Goal: Task Accomplishment & Management: Manage account settings

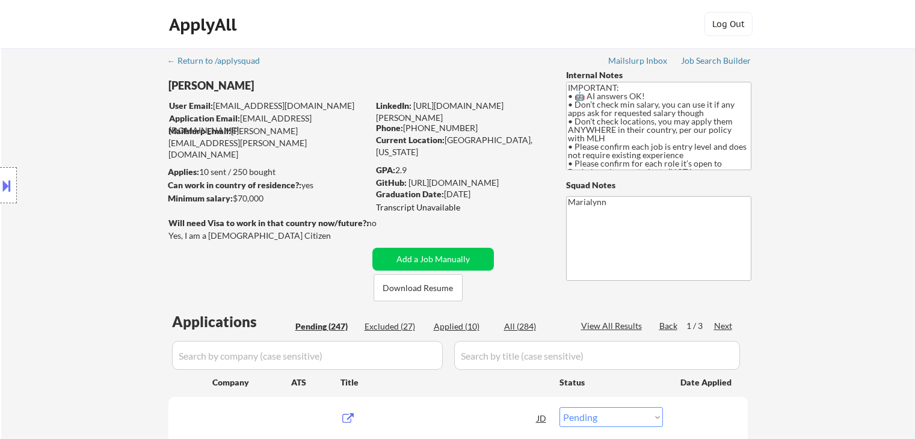
select select ""pending""
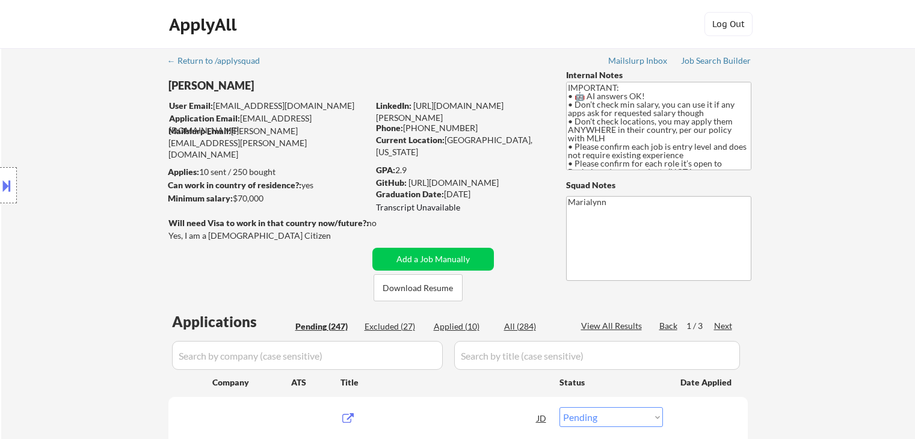
select select ""pending""
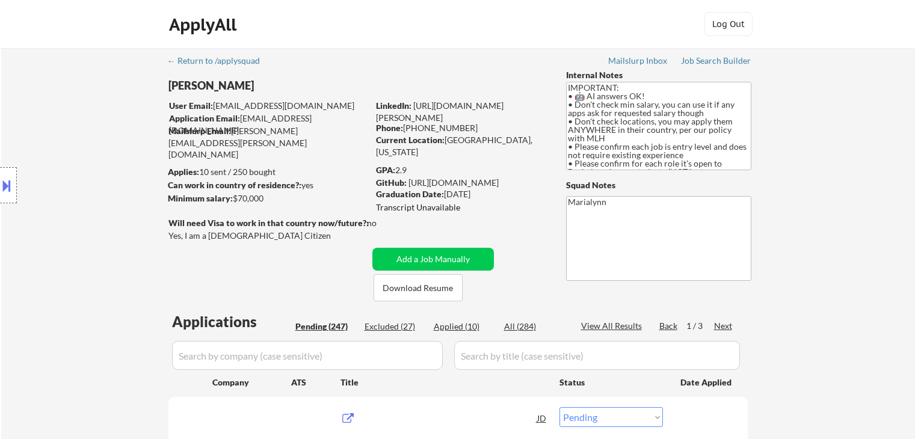
select select ""pending""
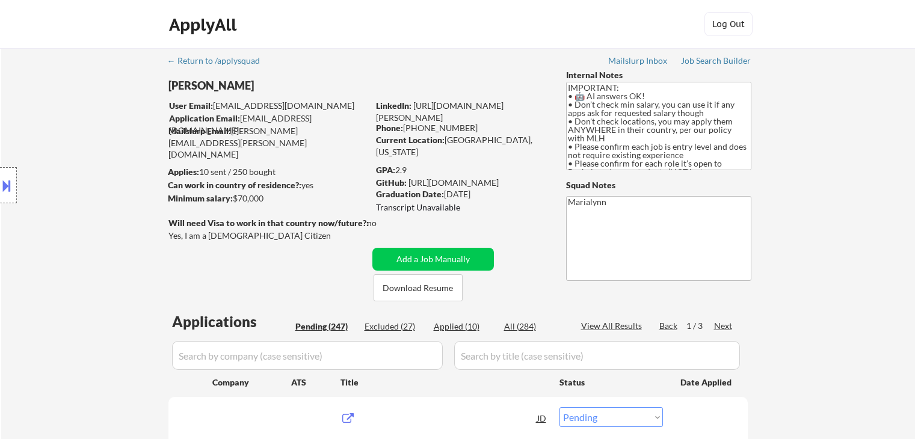
select select ""pending""
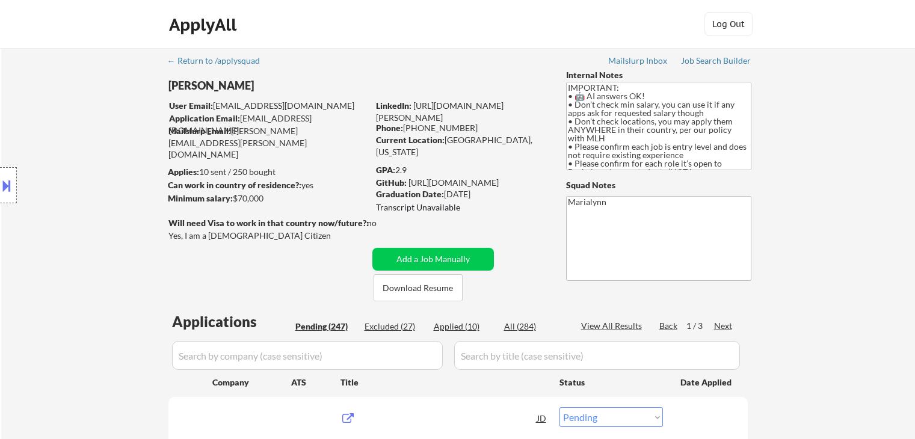
select select ""pending""
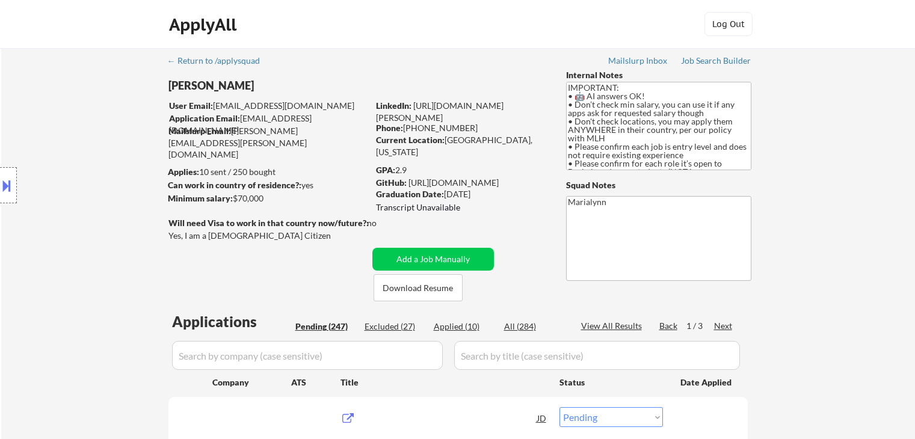
select select ""pending""
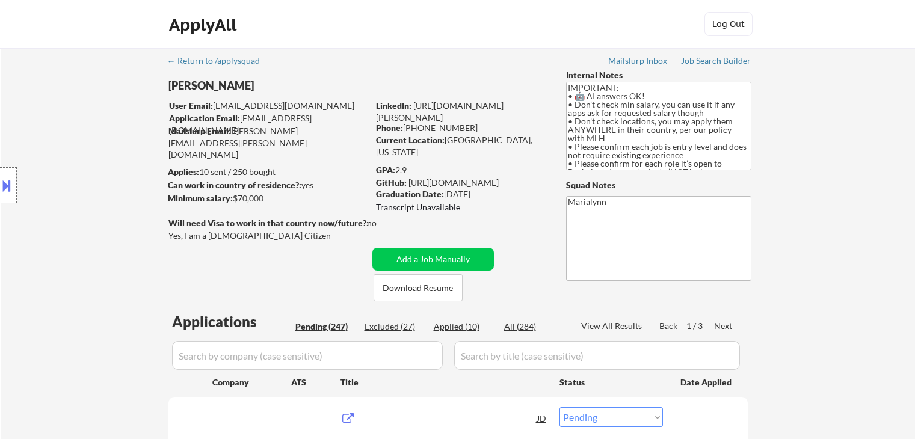
select select ""pending""
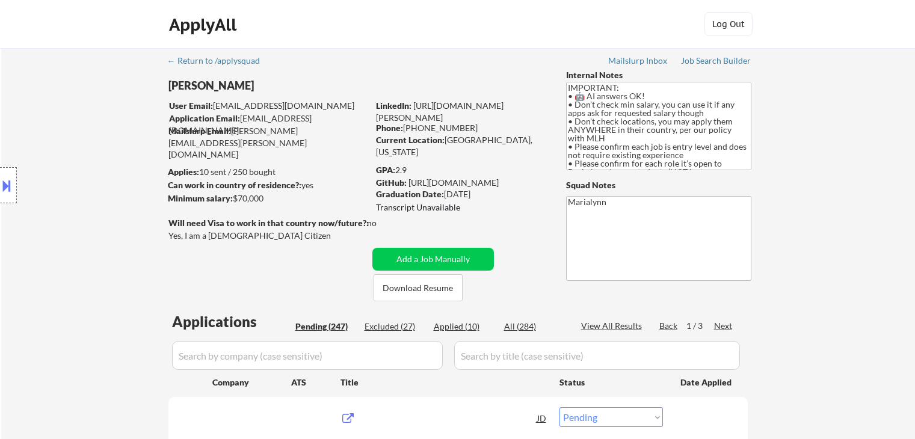
select select ""pending""
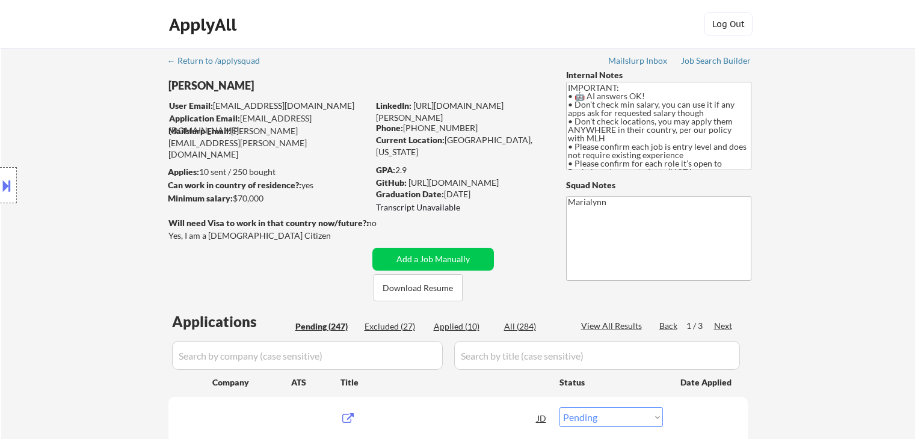
select select ""pending""
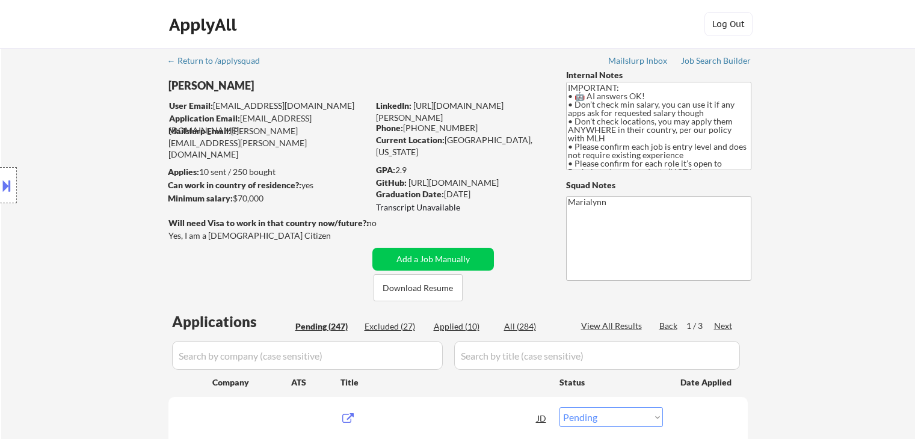
select select ""pending""
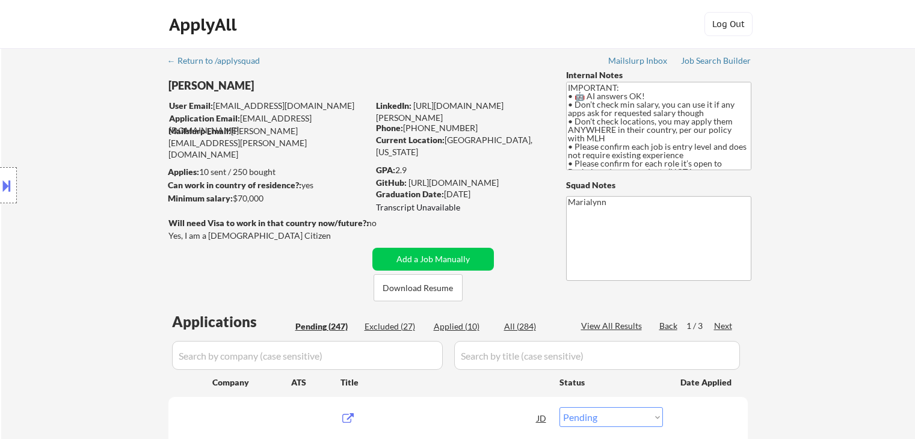
select select ""pending""
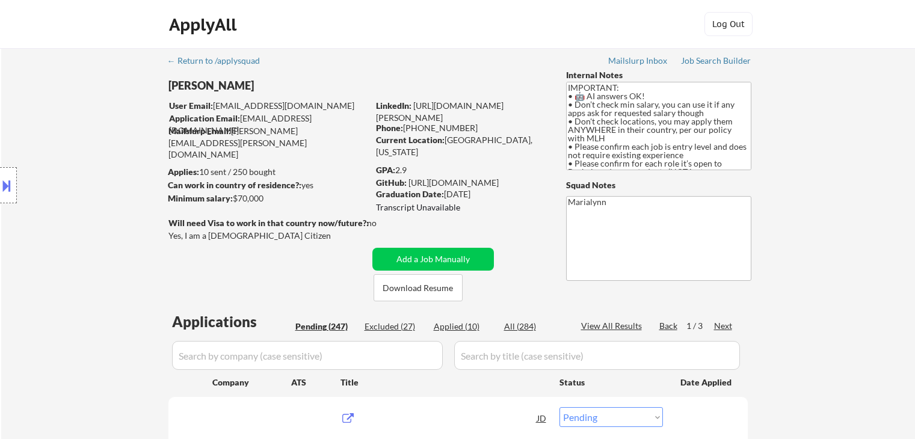
select select ""pending""
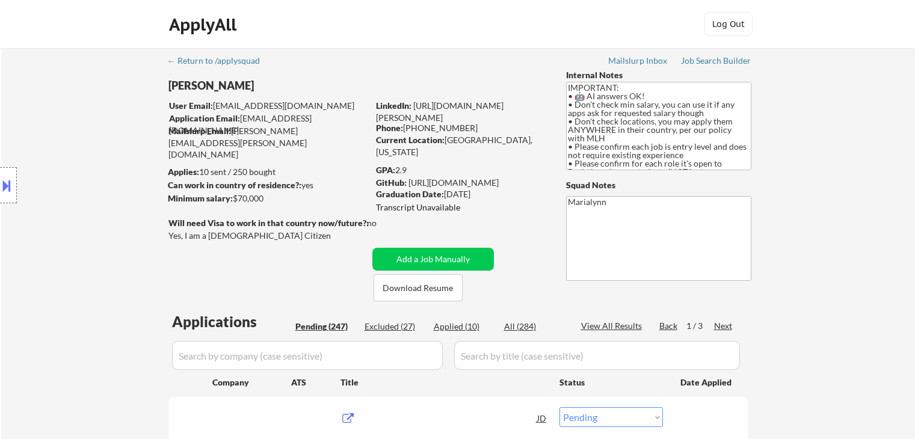
select select ""pending""
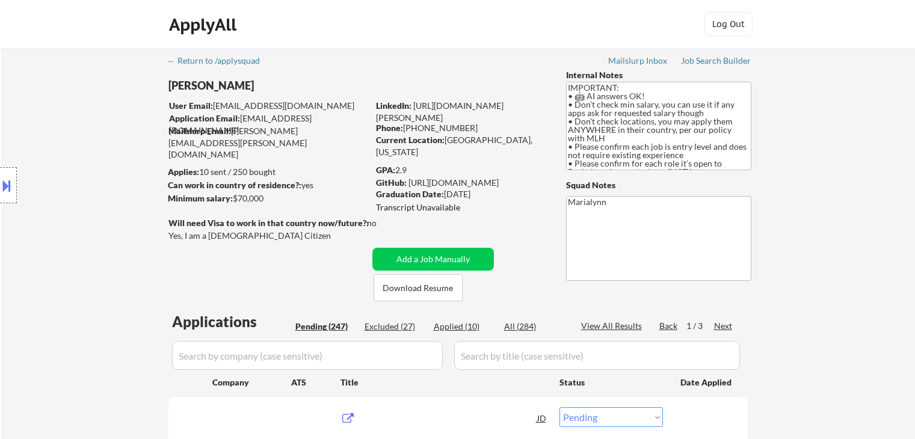
select select ""pending""
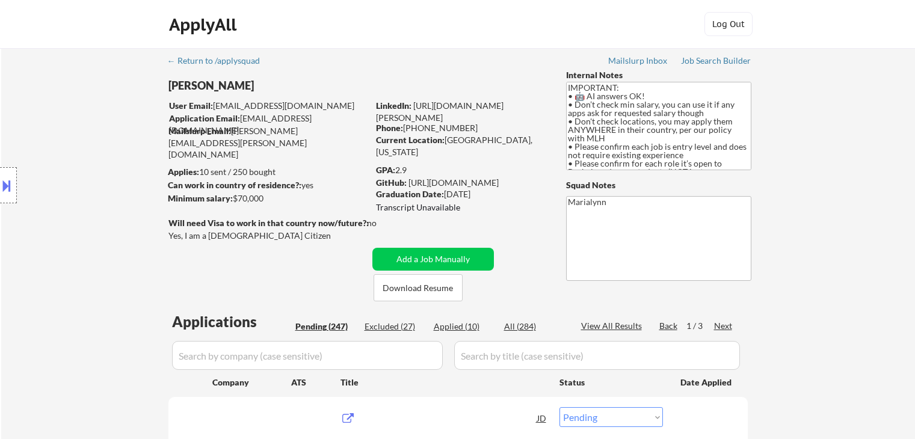
select select ""pending""
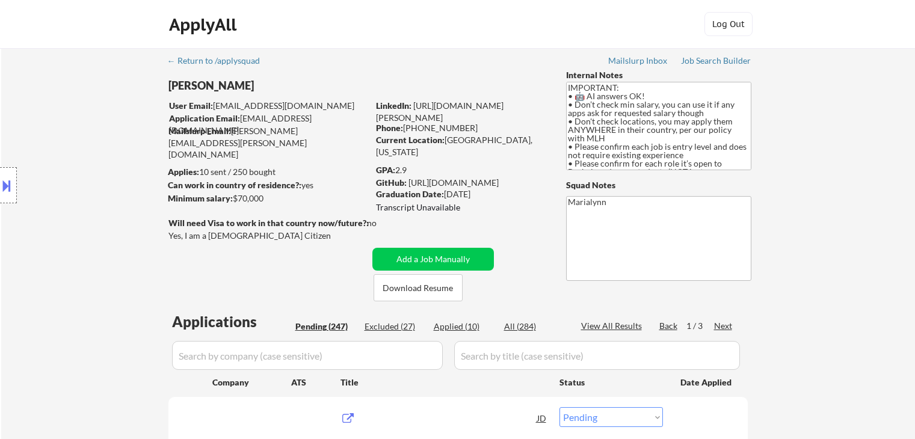
select select ""pending""
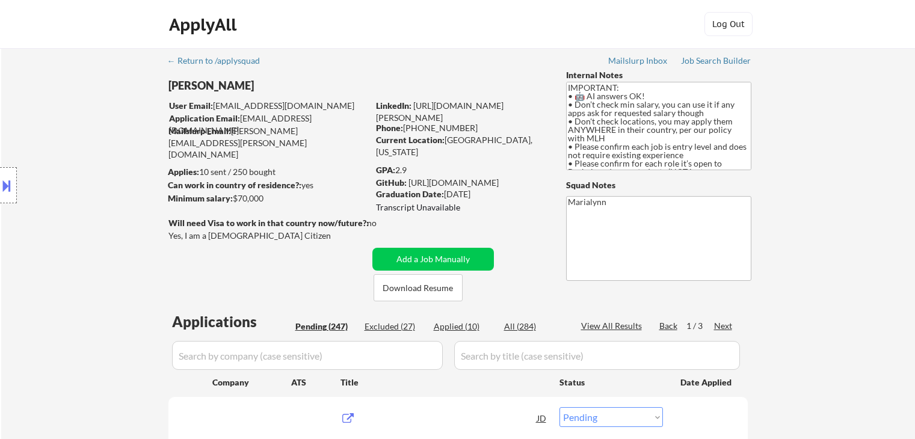
select select ""pending""
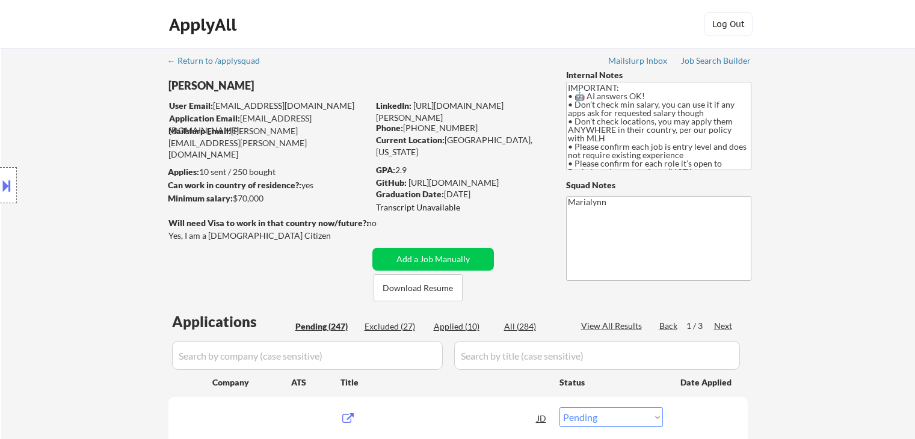
select select ""pending""
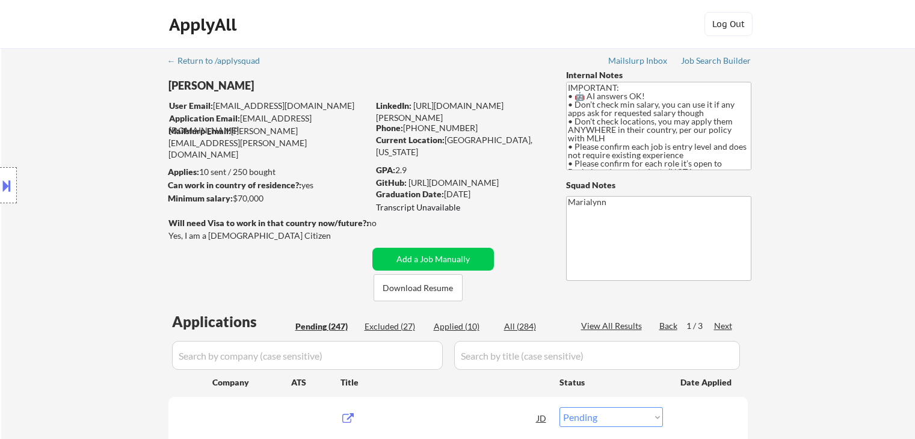
select select ""pending""
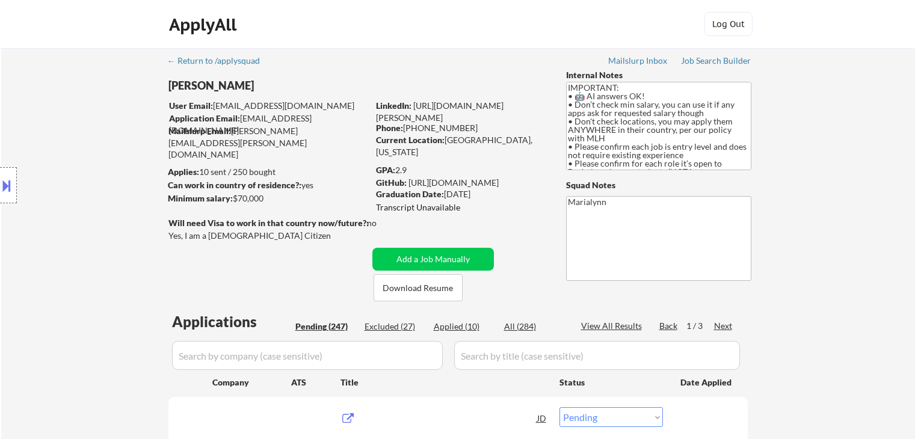
select select ""pending""
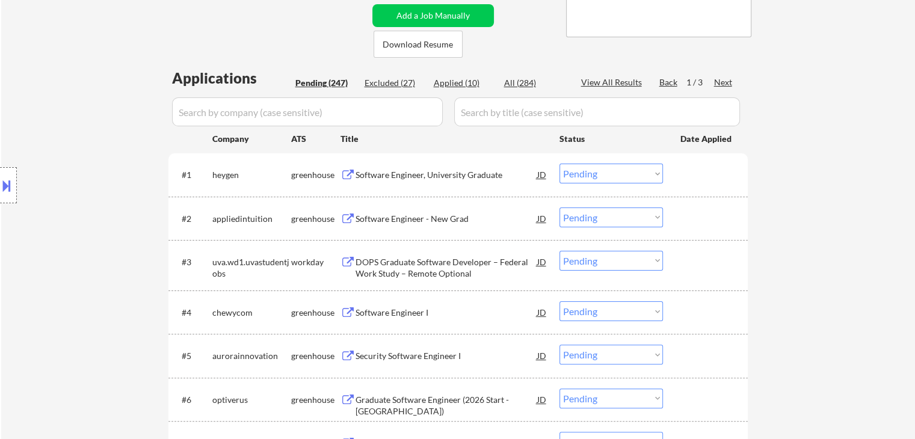
scroll to position [241, 0]
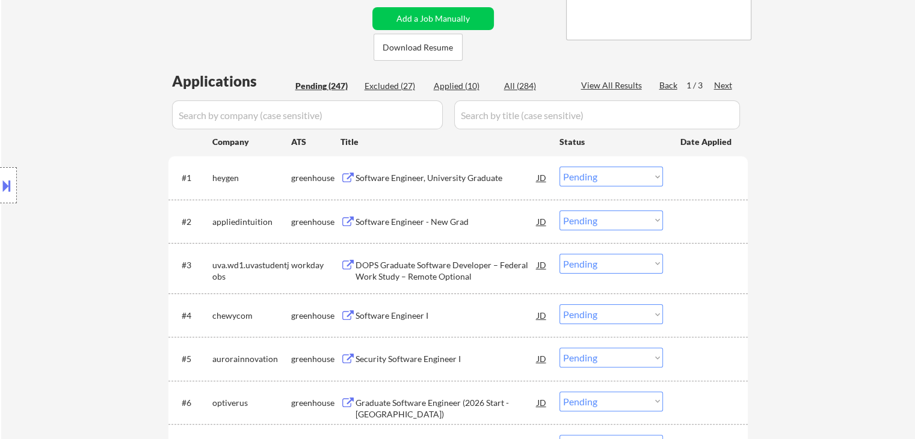
drag, startPoint x: 632, startPoint y: 176, endPoint x: 633, endPoint y: 186, distance: 9.7
click at [633, 178] on select "Choose an option... Pending Applied Excluded (Questions) Excluded (Expired) Exc…" at bounding box center [612, 177] width 104 height 20
click at [560, 167] on select "Choose an option... Pending Applied Excluded (Questions) Excluded (Expired) Exc…" at bounding box center [612, 177] width 104 height 20
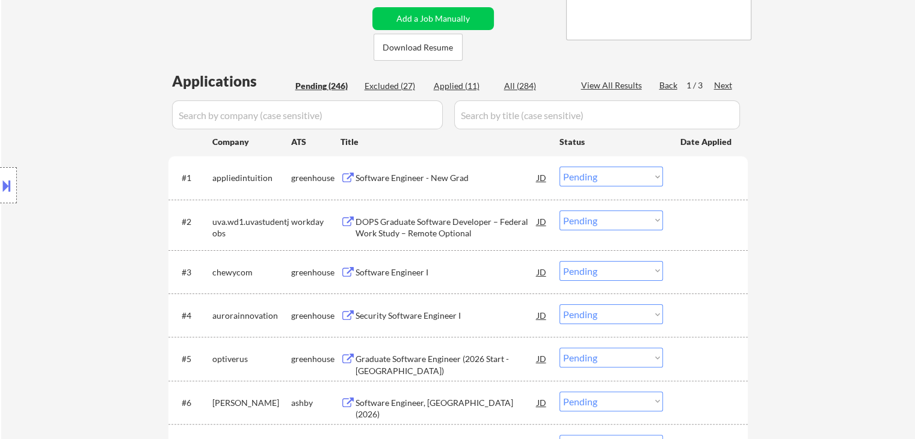
click at [400, 172] on div "Software Engineer - New Grad" at bounding box center [447, 178] width 182 height 12
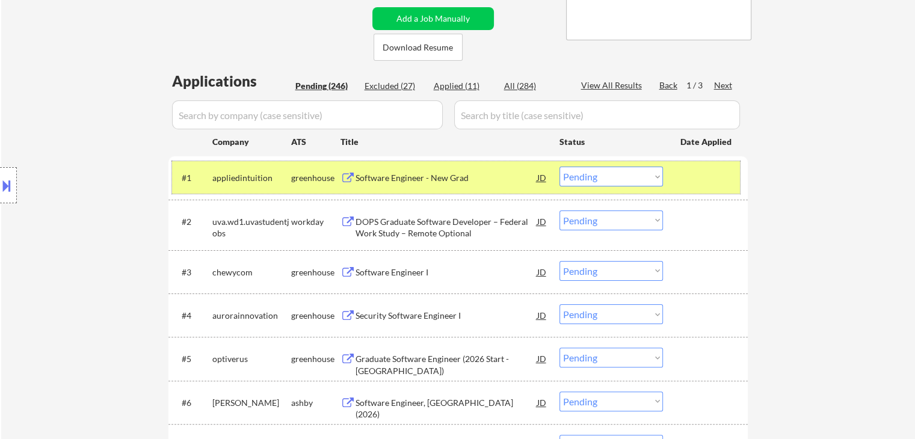
click at [307, 176] on div "greenhouse" at bounding box center [315, 178] width 49 height 12
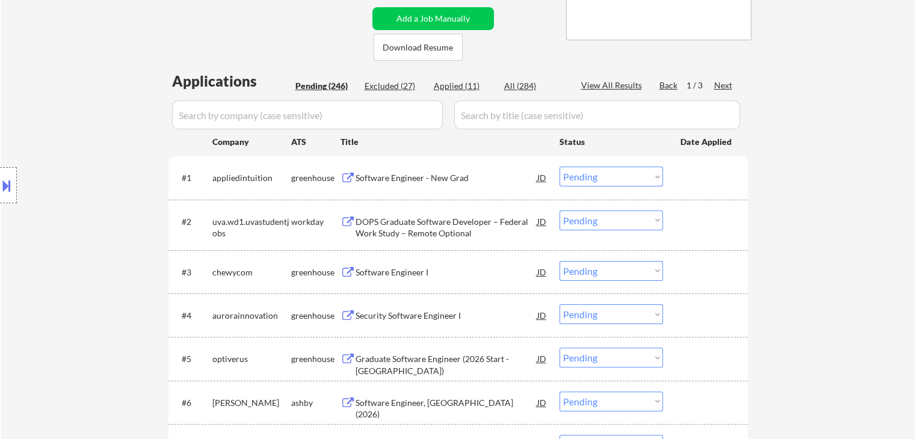
click at [376, 177] on div "Software Engineer - New Grad" at bounding box center [447, 178] width 182 height 12
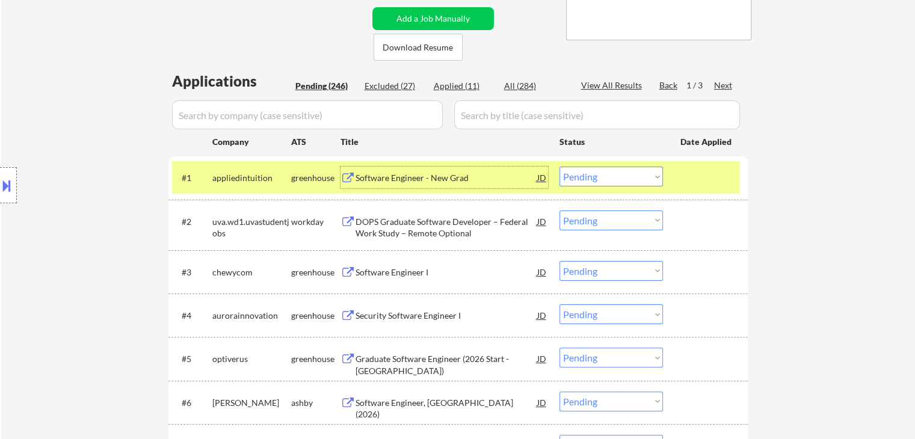
drag, startPoint x: 604, startPoint y: 179, endPoint x: 605, endPoint y: 186, distance: 6.6
click at [604, 179] on select "Choose an option... Pending Applied Excluded (Questions) Excluded (Expired) Exc…" at bounding box center [612, 177] width 104 height 20
click at [560, 167] on select "Choose an option... Pending Applied Excluded (Questions) Excluded (Expired) Exc…" at bounding box center [612, 177] width 104 height 20
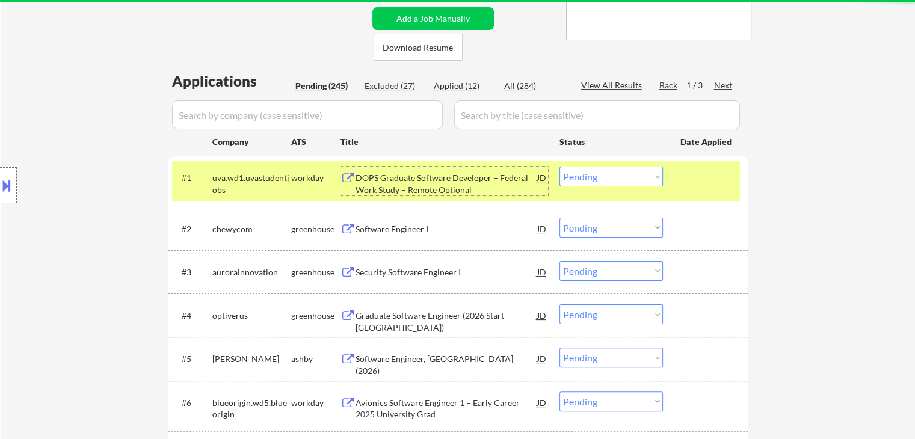
click at [402, 191] on div "DOPS Graduate Software Developer – Federal Work Study – Remote Optional" at bounding box center [447, 183] width 182 height 23
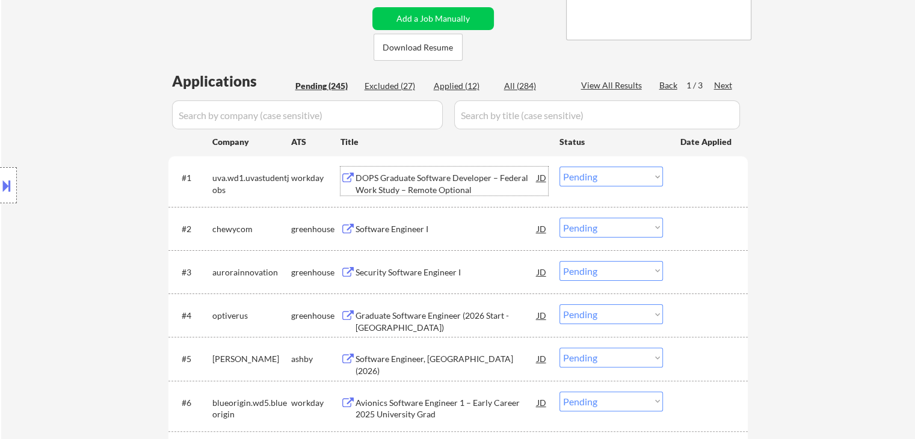
click at [614, 176] on select "Choose an option... Pending Applied Excluded (Questions) Excluded (Expired) Exc…" at bounding box center [612, 177] width 104 height 20
click at [560, 167] on select "Choose an option... Pending Applied Excluded (Questions) Excluded (Expired) Exc…" at bounding box center [612, 177] width 104 height 20
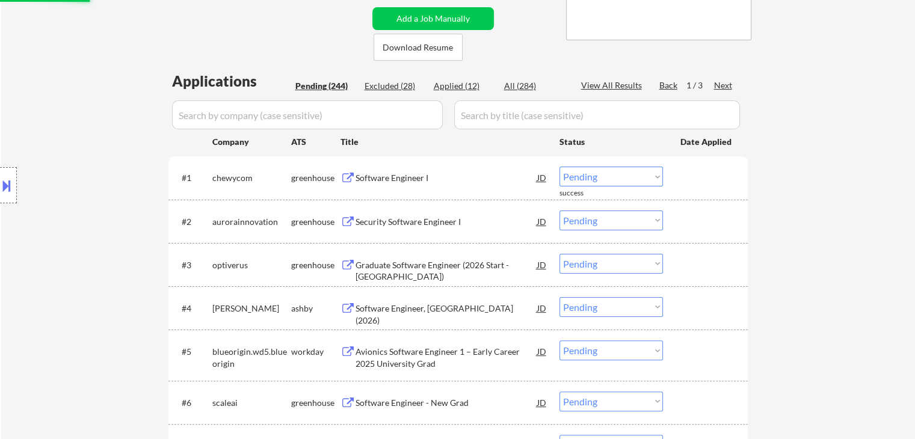
click at [391, 179] on div "Software Engineer I" at bounding box center [447, 178] width 182 height 12
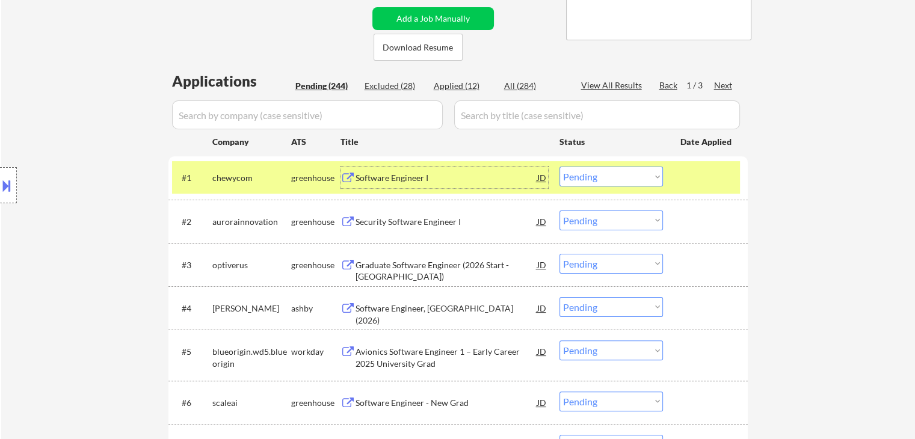
click at [444, 219] on div "Security Software Engineer I" at bounding box center [447, 222] width 182 height 12
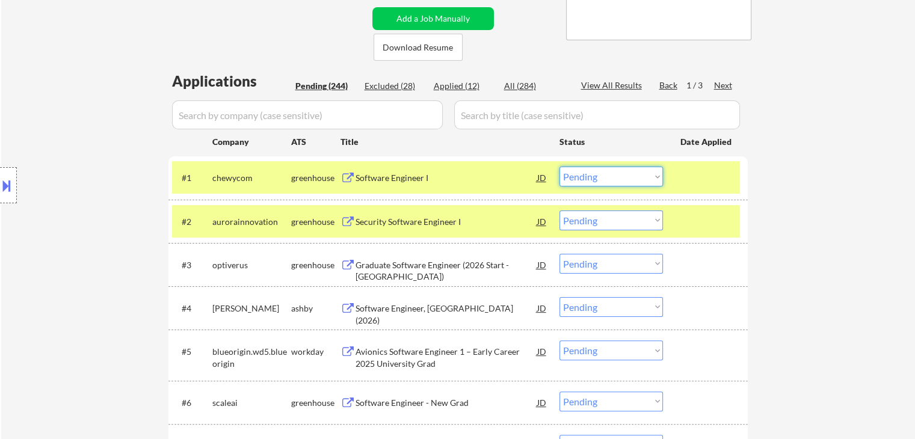
click at [583, 176] on select "Choose an option... Pending Applied Excluded (Questions) Excluded (Expired) Exc…" at bounding box center [612, 177] width 104 height 20
click at [560, 167] on select "Choose an option... Pending Applied Excluded (Questions) Excluded (Expired) Exc…" at bounding box center [612, 177] width 104 height 20
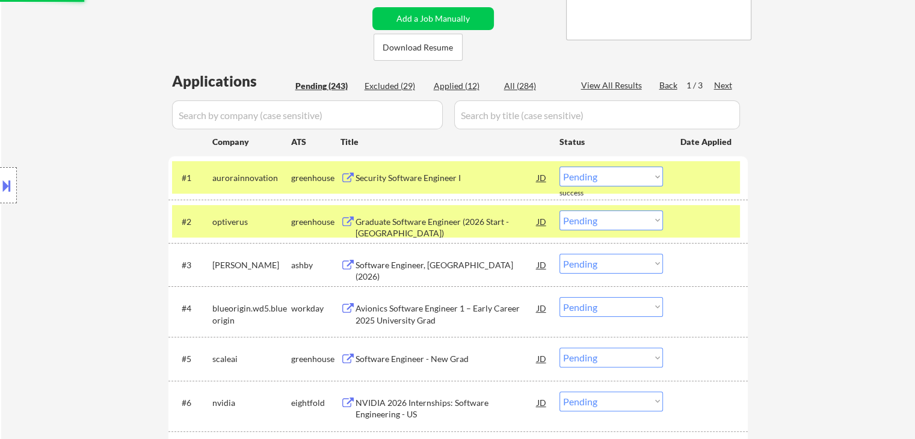
click at [267, 216] on div "optiverus" at bounding box center [251, 222] width 79 height 12
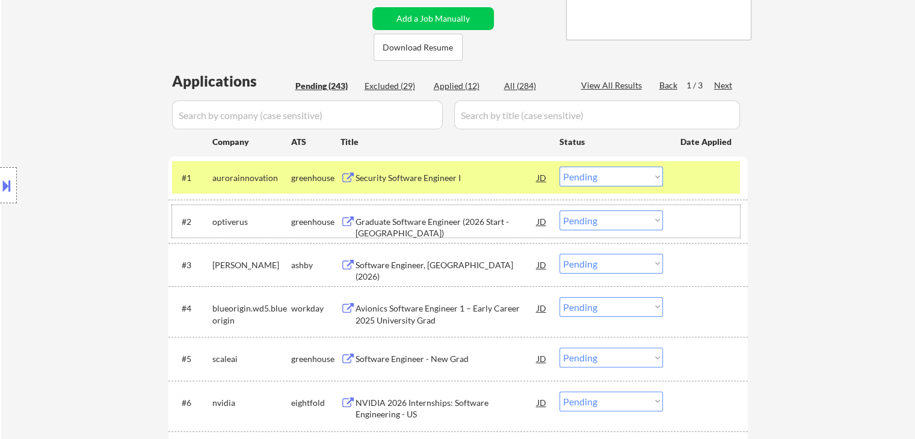
drag, startPoint x: 604, startPoint y: 179, endPoint x: 607, endPoint y: 186, distance: 7.6
click at [604, 179] on select "Choose an option... Pending Applied Excluded (Questions) Excluded (Expired) Exc…" at bounding box center [612, 177] width 104 height 20
click at [560, 167] on select "Choose an option... Pending Applied Excluded (Questions) Excluded (Expired) Exc…" at bounding box center [612, 177] width 104 height 20
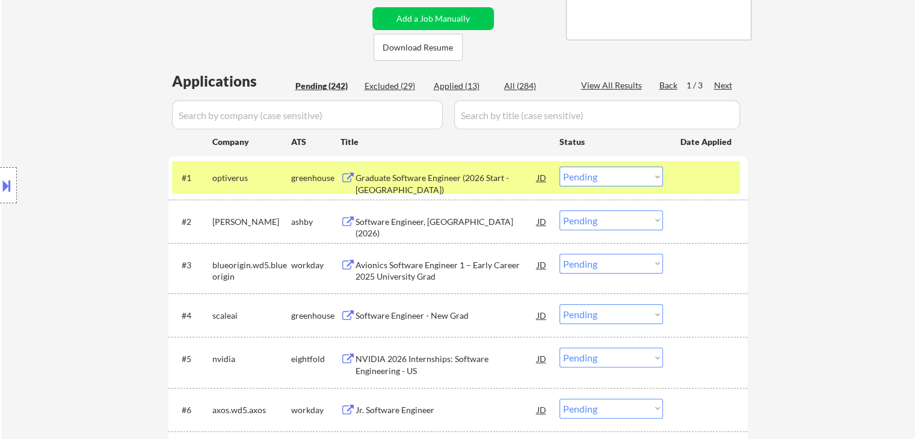
click at [441, 181] on div "Graduate Software Engineer (2026 Start - Austin)" at bounding box center [447, 183] width 182 height 23
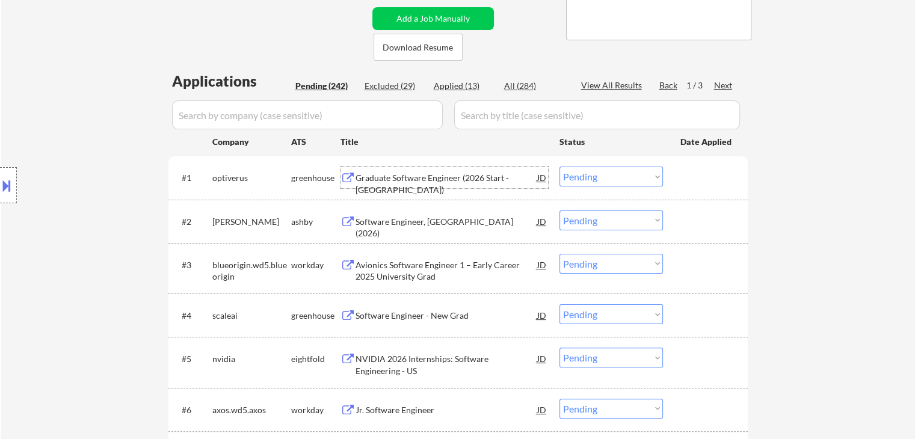
click at [604, 176] on select "Choose an option... Pending Applied Excluded (Questions) Excluded (Expired) Exc…" at bounding box center [612, 177] width 104 height 20
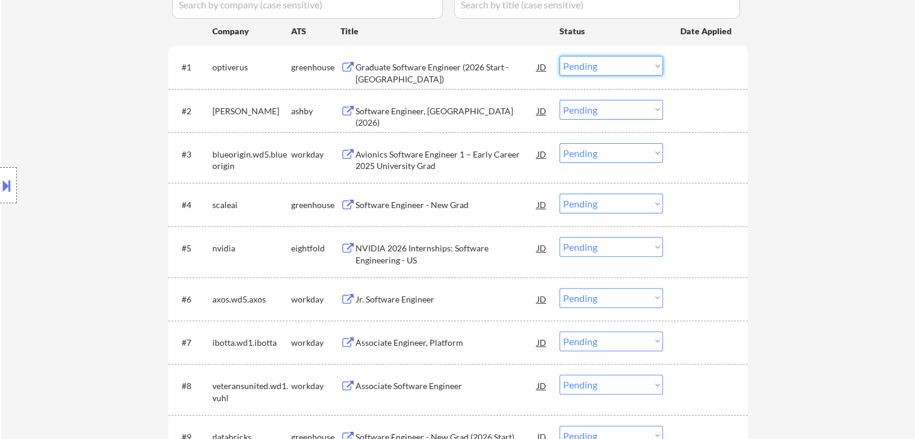
scroll to position [264, 0]
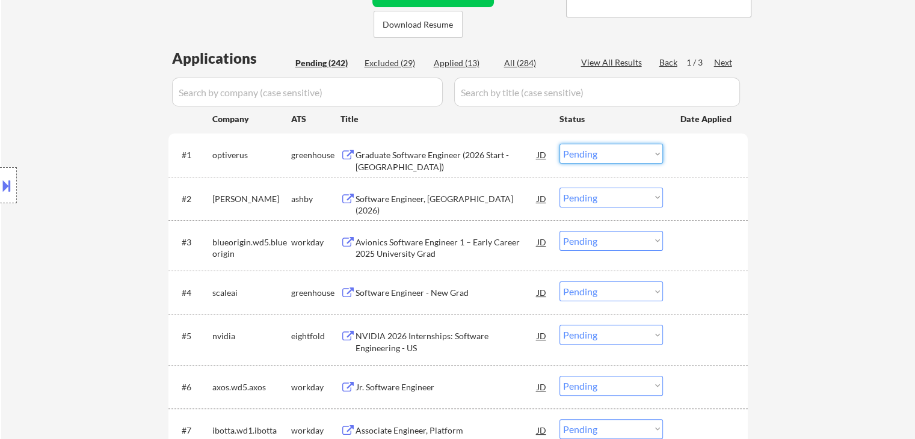
drag, startPoint x: 621, startPoint y: 155, endPoint x: 621, endPoint y: 162, distance: 7.8
click at [621, 156] on select "Choose an option... Pending Applied Excluded (Questions) Excluded (Expired) Exc…" at bounding box center [612, 154] width 104 height 20
click at [560, 144] on select "Choose an option... Pending Applied Excluded (Questions) Excluded (Expired) Exc…" at bounding box center [612, 154] width 104 height 20
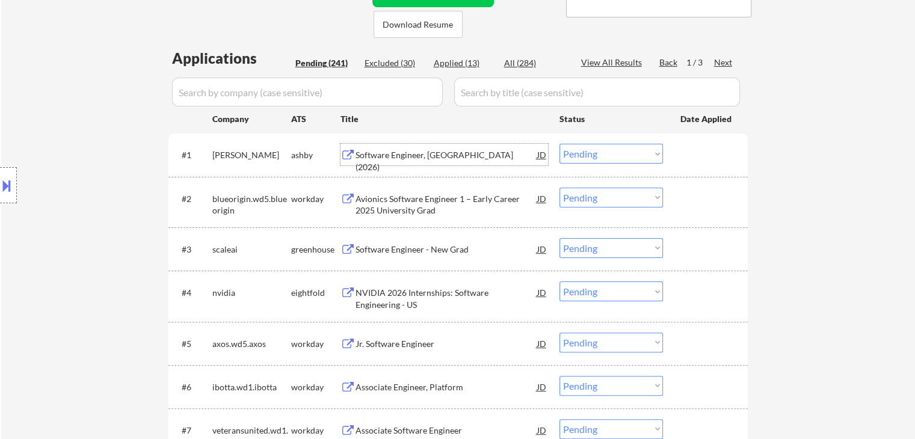
click at [405, 157] on div "Software Engineer, New Grad (2026)" at bounding box center [447, 160] width 182 height 23
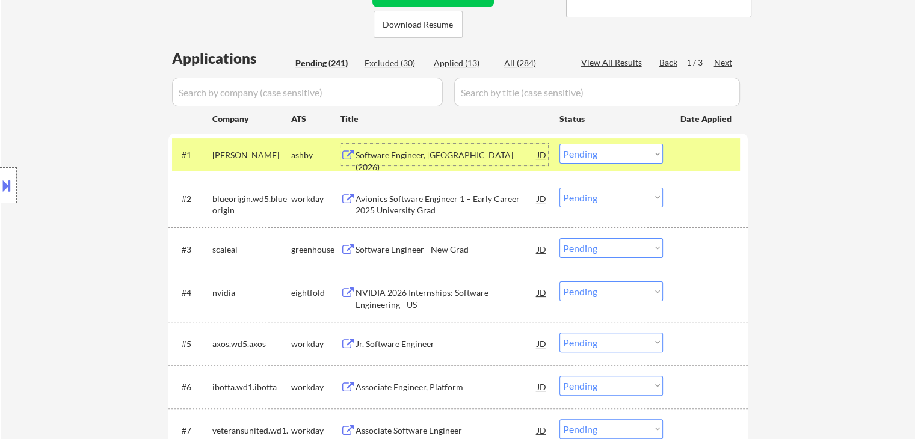
drag, startPoint x: 641, startPoint y: 152, endPoint x: 639, endPoint y: 162, distance: 11.1
click at [641, 152] on select "Choose an option... Pending Applied Excluded (Questions) Excluded (Expired) Exc…" at bounding box center [612, 154] width 104 height 20
click at [560, 144] on select "Choose an option... Pending Applied Excluded (Questions) Excluded (Expired) Exc…" at bounding box center [612, 154] width 104 height 20
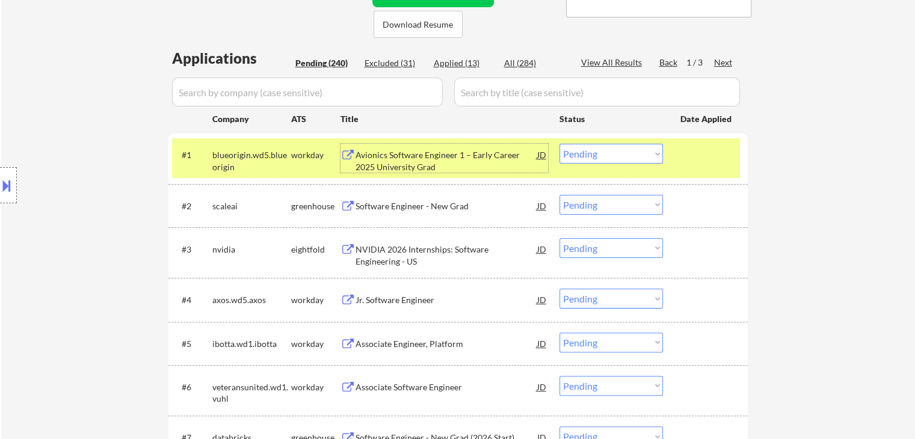
click at [421, 157] on div "Avionics Software Engineer 1 – Early Career 2025 University Grad" at bounding box center [447, 160] width 182 height 23
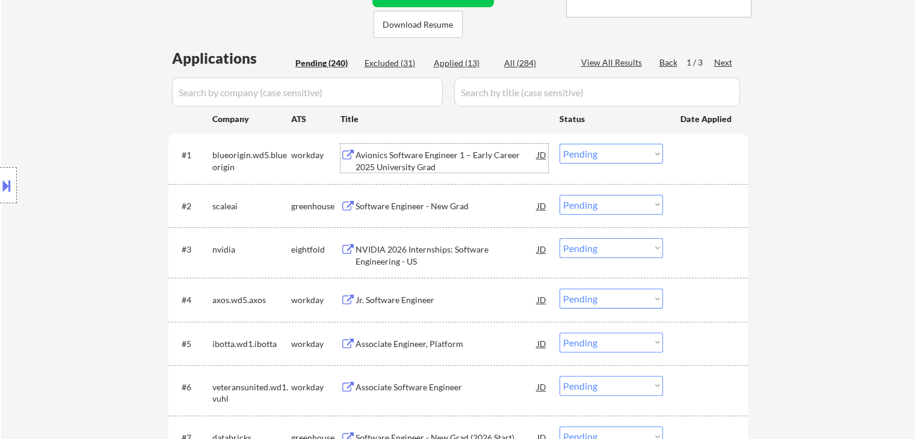
click at [608, 146] on select "Choose an option... Pending Applied Excluded (Questions) Excluded (Expired) Exc…" at bounding box center [612, 154] width 104 height 20
click at [560, 144] on select "Choose an option... Pending Applied Excluded (Questions) Excluded (Expired) Exc…" at bounding box center [612, 154] width 104 height 20
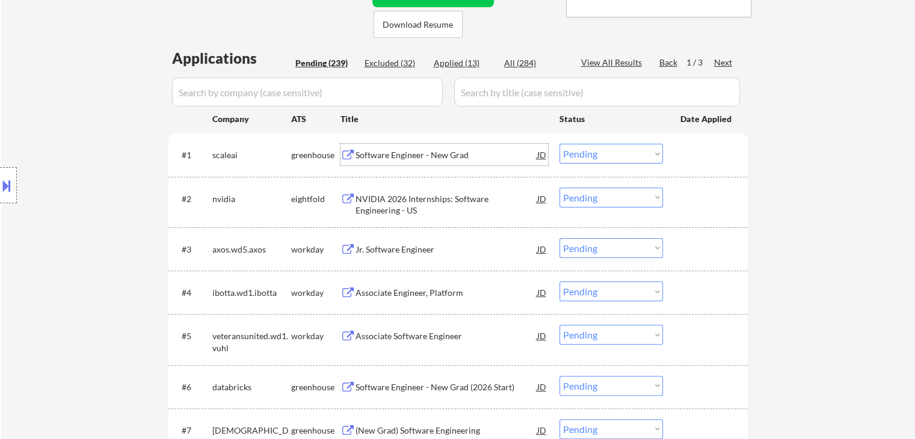
click at [404, 152] on div "Software Engineer - New Grad" at bounding box center [447, 155] width 182 height 12
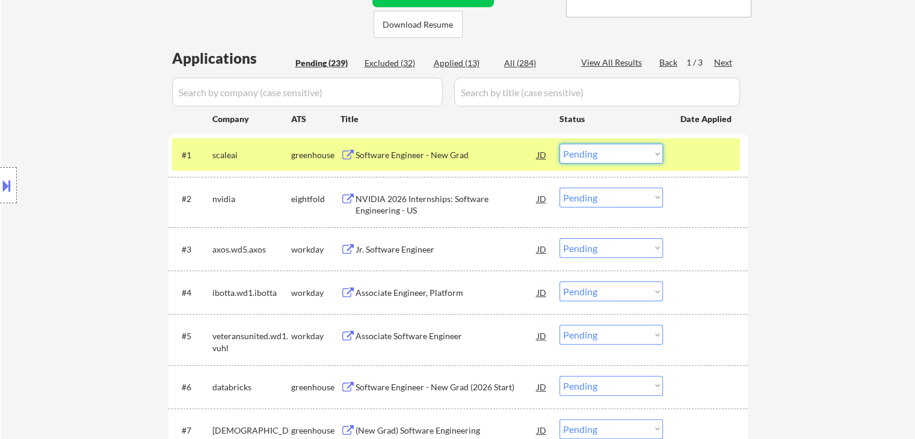
drag, startPoint x: 586, startPoint y: 155, endPoint x: 587, endPoint y: 162, distance: 7.3
click at [586, 156] on select "Choose an option... Pending Applied Excluded (Questions) Excluded (Expired) Exc…" at bounding box center [612, 154] width 104 height 20
click at [560, 144] on select "Choose an option... Pending Applied Excluded (Questions) Excluded (Expired) Exc…" at bounding box center [612, 154] width 104 height 20
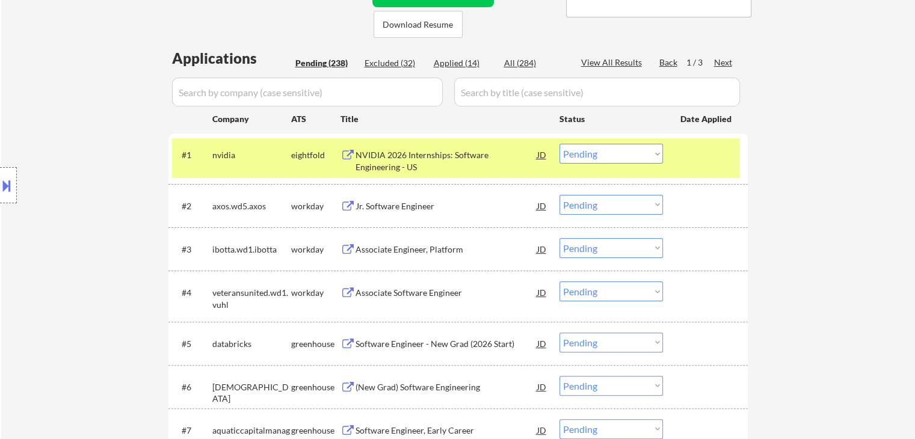
click at [398, 164] on div "NVIDIA 2026 Internships: Software Engineering - US" at bounding box center [447, 160] width 182 height 23
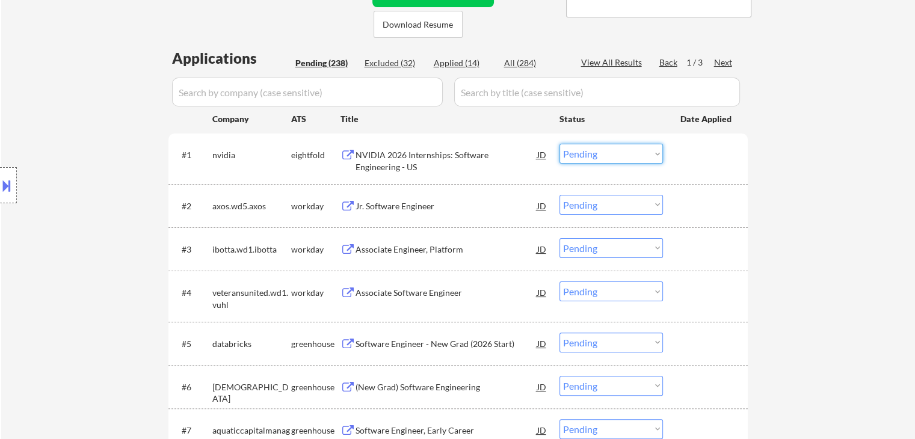
click at [596, 158] on select "Choose an option... Pending Applied Excluded (Questions) Excluded (Expired) Exc…" at bounding box center [612, 154] width 104 height 20
click at [560, 144] on select "Choose an option... Pending Applied Excluded (Questions) Excluded (Expired) Exc…" at bounding box center [612, 154] width 104 height 20
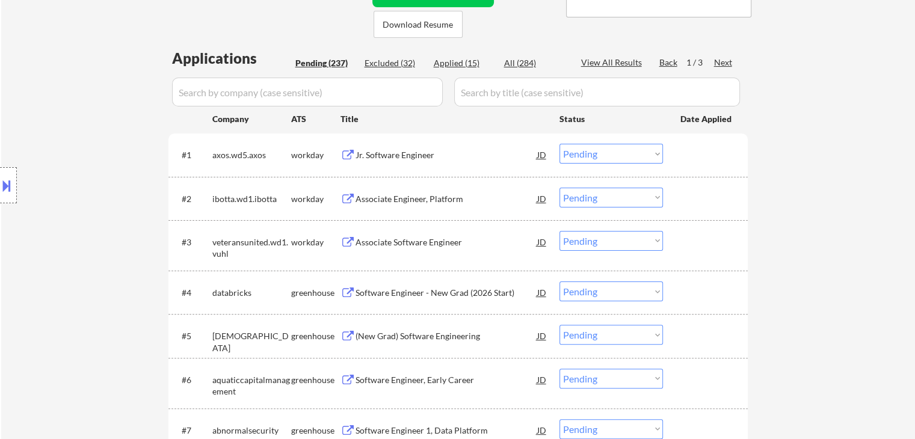
click at [378, 162] on div "Jr. Software Engineer" at bounding box center [447, 155] width 182 height 22
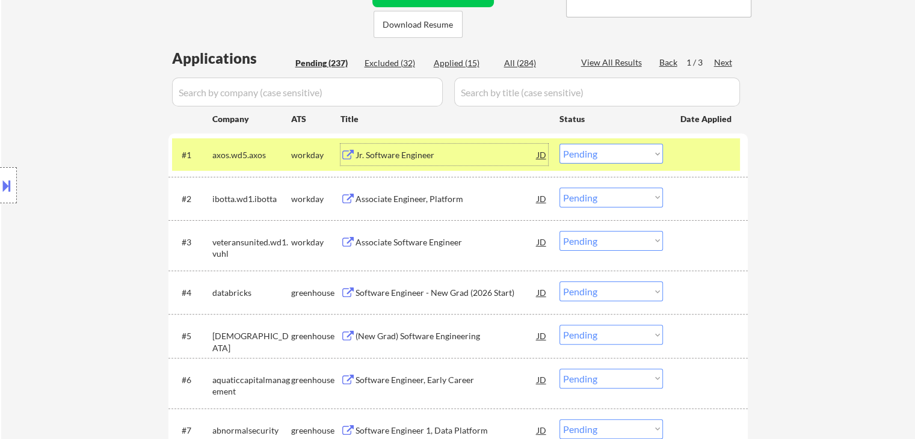
click at [592, 152] on select "Choose an option... Pending Applied Excluded (Questions) Excluded (Expired) Exc…" at bounding box center [612, 154] width 104 height 20
click at [560, 144] on select "Choose an option... Pending Applied Excluded (Questions) Excluded (Expired) Exc…" at bounding box center [612, 154] width 104 height 20
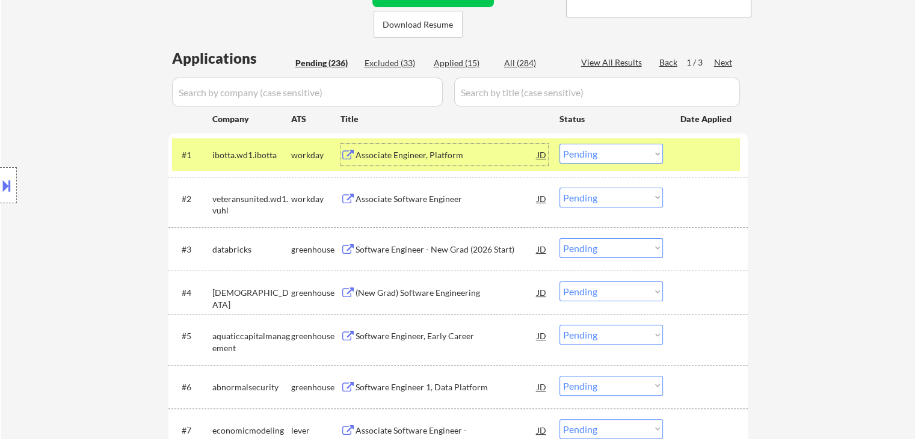
click at [389, 157] on div "Associate Engineer, Platform" at bounding box center [447, 155] width 182 height 12
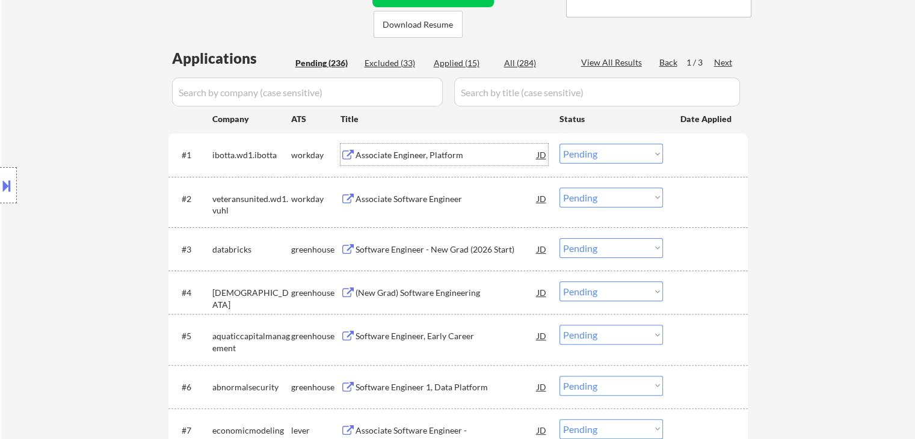
drag, startPoint x: 580, startPoint y: 156, endPoint x: 584, endPoint y: 162, distance: 6.5
click at [580, 156] on select "Choose an option... Pending Applied Excluded (Questions) Excluded (Expired) Exc…" at bounding box center [612, 154] width 104 height 20
click at [560, 144] on select "Choose an option... Pending Applied Excluded (Questions) Excluded (Expired) Exc…" at bounding box center [612, 154] width 104 height 20
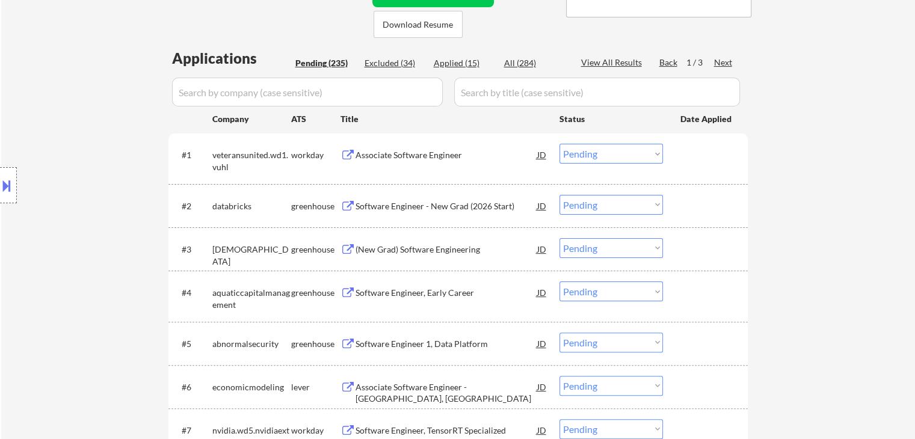
click at [391, 157] on div "Associate Software Engineer" at bounding box center [447, 155] width 182 height 12
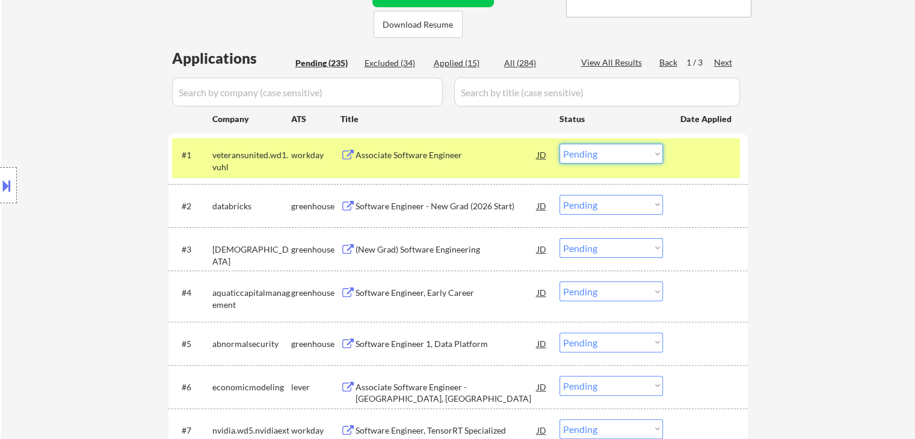
click at [575, 152] on select "Choose an option... Pending Applied Excluded (Questions) Excluded (Expired) Exc…" at bounding box center [612, 154] width 104 height 20
click at [560, 144] on select "Choose an option... Pending Applied Excluded (Questions) Excluded (Expired) Exc…" at bounding box center [612, 154] width 104 height 20
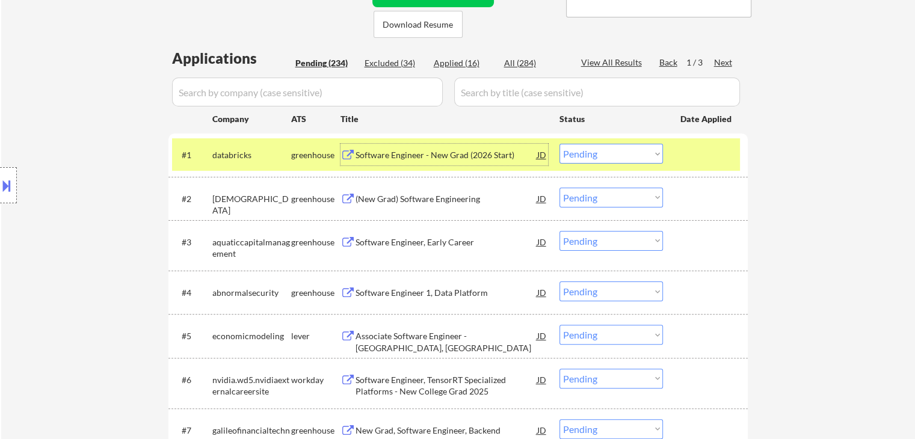
click at [414, 156] on div "Software Engineer - New Grad (2026 Start)" at bounding box center [447, 155] width 182 height 12
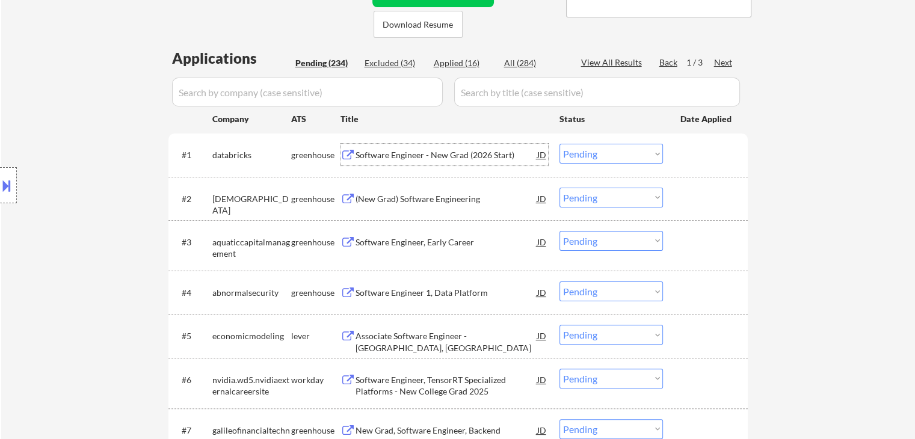
click at [588, 151] on select "Choose an option... Pending Applied Excluded (Questions) Excluded (Expired) Exc…" at bounding box center [612, 154] width 104 height 20
click at [560, 144] on select "Choose an option... Pending Applied Excluded (Questions) Excluded (Expired) Exc…" at bounding box center [612, 154] width 104 height 20
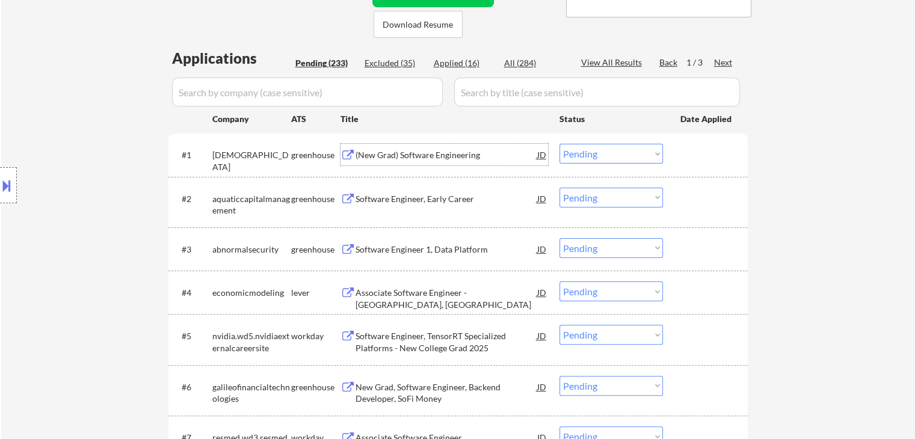
click at [416, 159] on div "(New Grad) Software Engineering" at bounding box center [447, 155] width 182 height 12
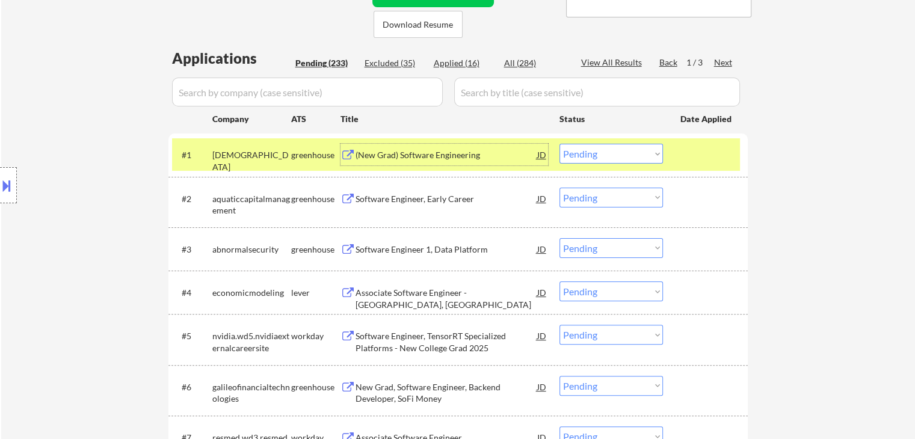
click at [597, 153] on select "Choose an option... Pending Applied Excluded (Questions) Excluded (Expired) Exc…" at bounding box center [612, 154] width 104 height 20
click at [560, 144] on select "Choose an option... Pending Applied Excluded (Questions) Excluded (Expired) Exc…" at bounding box center [612, 154] width 104 height 20
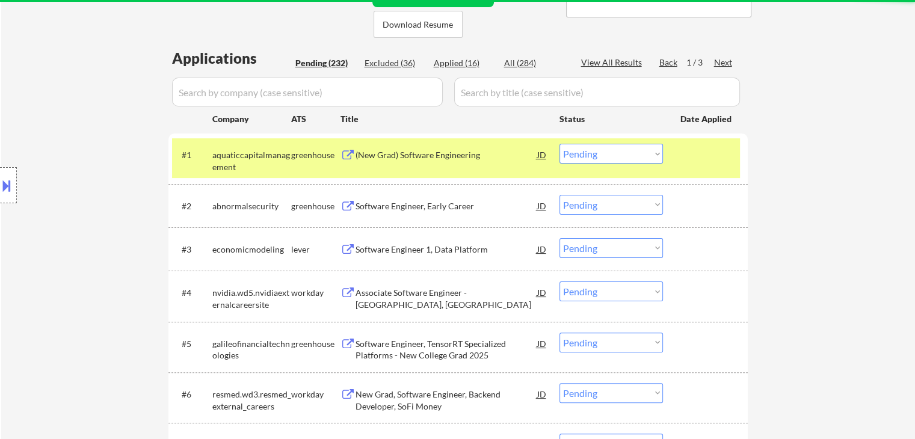
click at [419, 155] on div "(New Grad) Software Engineering" at bounding box center [447, 155] width 182 height 12
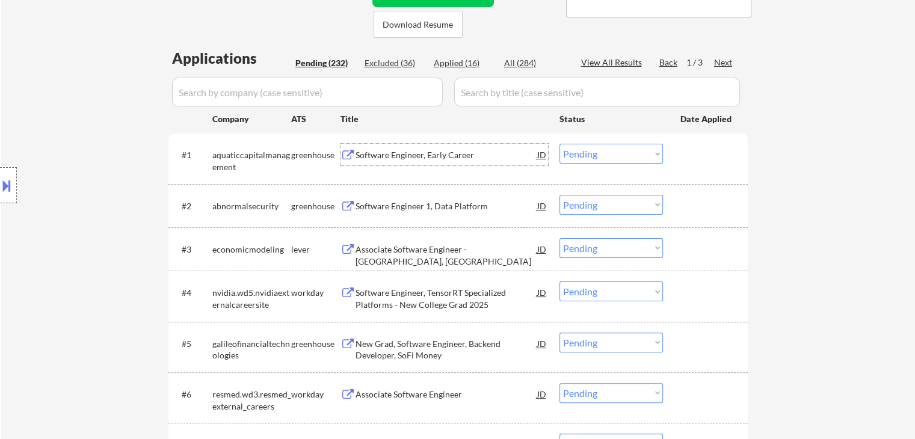
click at [599, 157] on select "Choose an option... Pending Applied Excluded (Questions) Excluded (Expired) Exc…" at bounding box center [612, 154] width 104 height 20
click at [560, 144] on select "Choose an option... Pending Applied Excluded (Questions) Excluded (Expired) Exc…" at bounding box center [612, 154] width 104 height 20
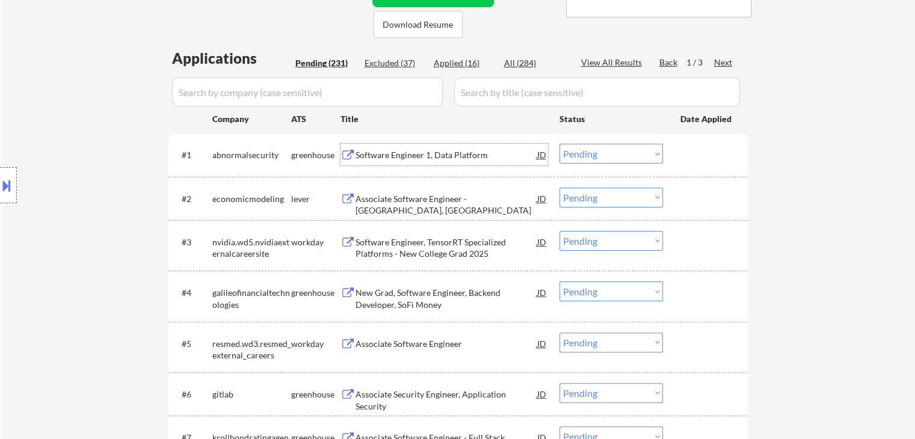
click at [423, 157] on div "Software Engineer 1, Data Platform" at bounding box center [447, 155] width 182 height 12
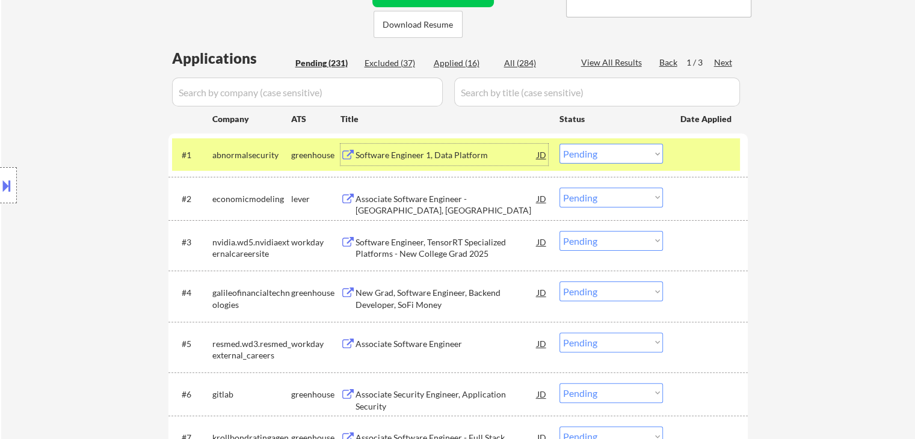
drag, startPoint x: 604, startPoint y: 155, endPoint x: 611, endPoint y: 162, distance: 10.6
click at [605, 155] on select "Choose an option... Pending Applied Excluded (Questions) Excluded (Expired) Exc…" at bounding box center [612, 154] width 104 height 20
click at [560, 144] on select "Choose an option... Pending Applied Excluded (Questions) Excluded (Expired) Exc…" at bounding box center [612, 154] width 104 height 20
select select ""pending""
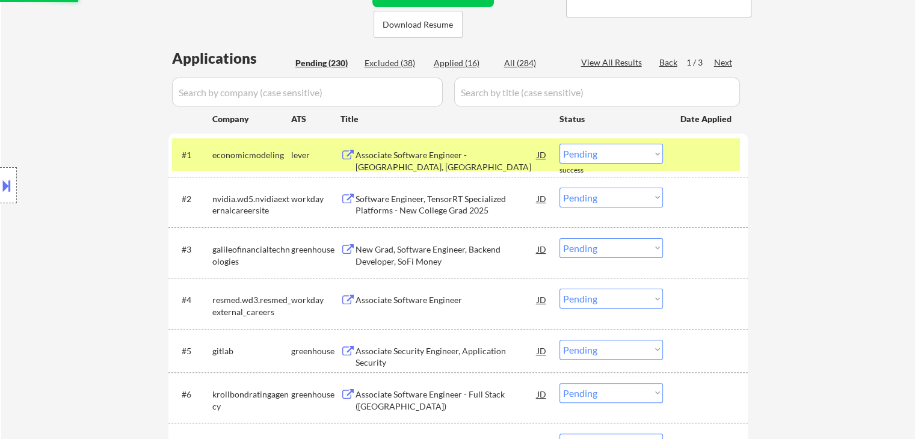
click at [451, 158] on div "Associate Software Engineer - Moscow, ID" at bounding box center [447, 160] width 182 height 23
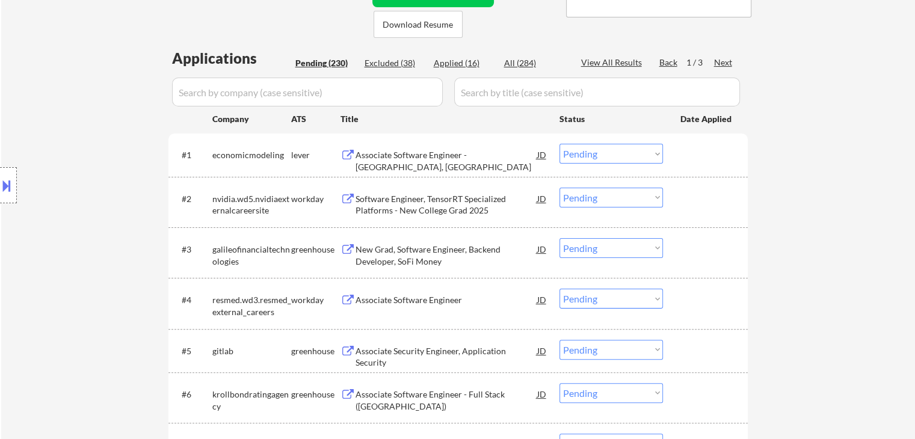
select select ""PLACEHOLDER_1427118222253""
select select ""pending""
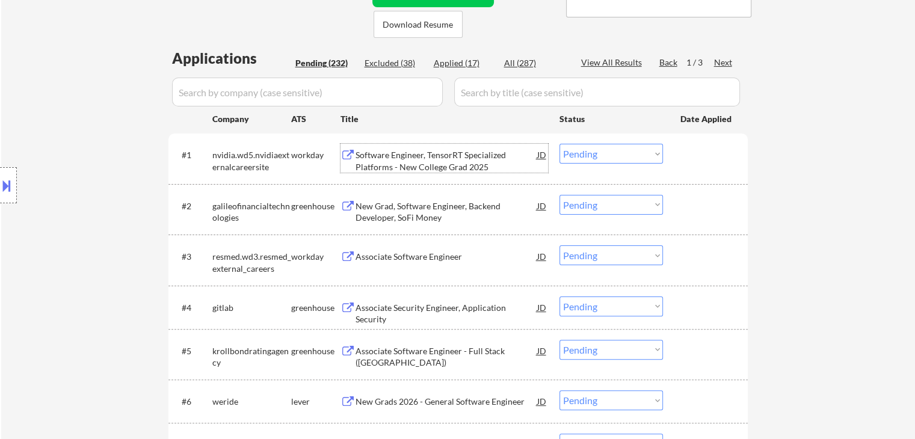
click at [392, 158] on div "Software Engineer, TensorRT Specialized Platforms - New College Grad 2025" at bounding box center [447, 160] width 182 height 23
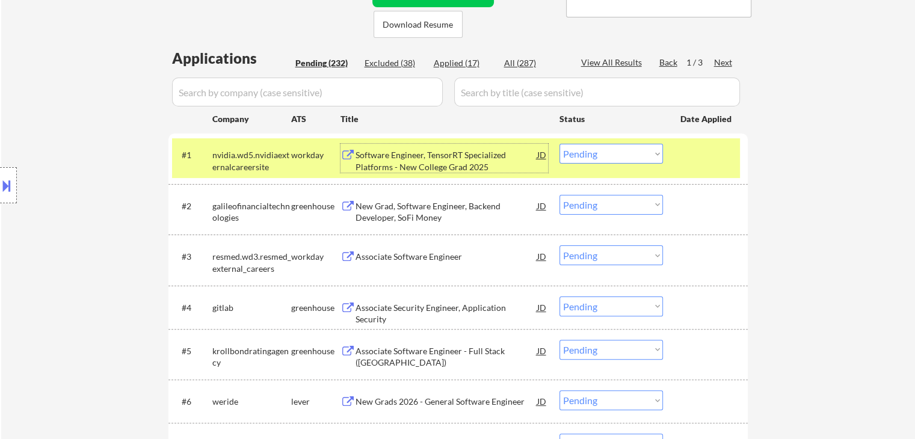
click at [421, 216] on div "New Grad, Software Engineer, Backend Developer, SoFi Money" at bounding box center [447, 211] width 182 height 23
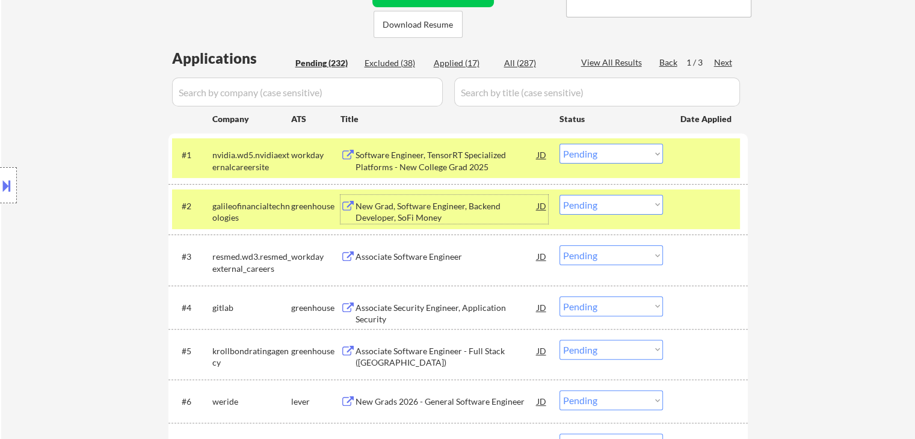
click at [305, 152] on div "workday" at bounding box center [315, 155] width 49 height 12
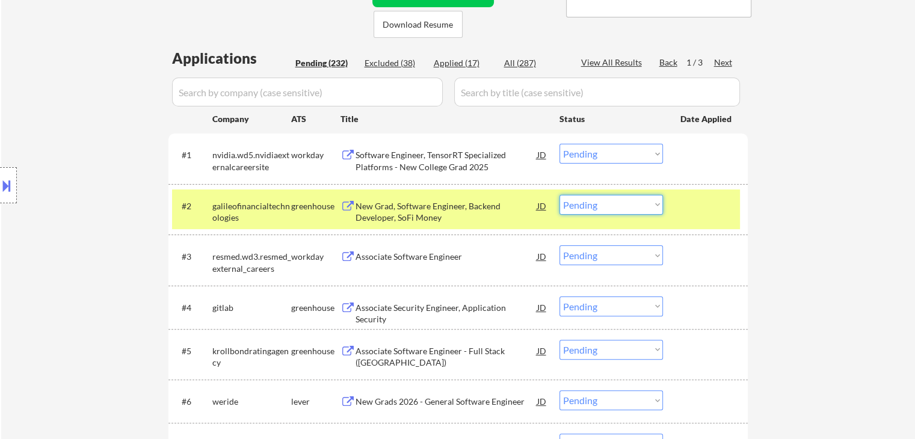
click at [602, 208] on select "Choose an option... Pending Applied Excluded (Questions) Excluded (Expired) Exc…" at bounding box center [612, 205] width 104 height 20
click at [560, 195] on select "Choose an option... Pending Applied Excluded (Questions) Excluded (Expired) Exc…" at bounding box center [612, 205] width 104 height 20
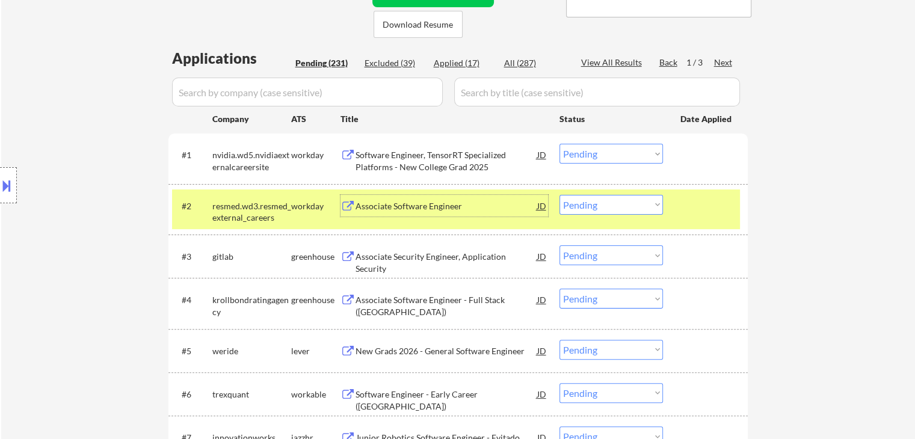
click at [430, 212] on div "Associate Software Engineer" at bounding box center [447, 206] width 182 height 22
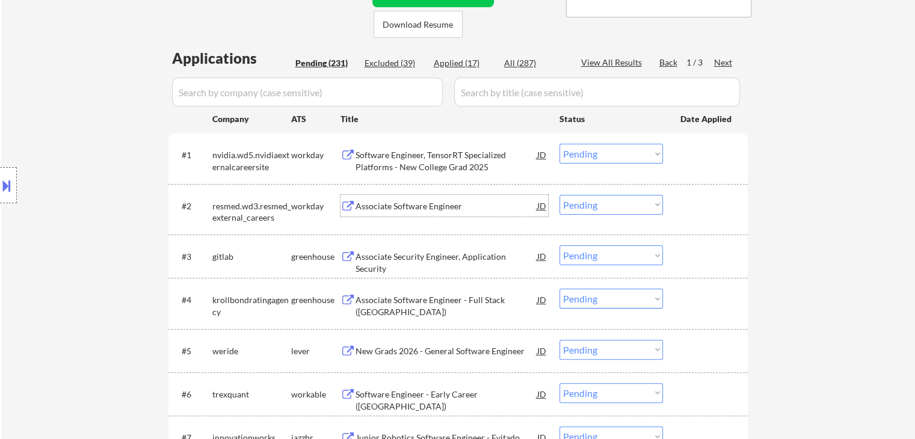
click at [623, 205] on select "Choose an option... Pending Applied Excluded (Questions) Excluded (Expired) Exc…" at bounding box center [612, 205] width 104 height 20
click at [560, 195] on select "Choose an option... Pending Applied Excluded (Questions) Excluded (Expired) Exc…" at bounding box center [612, 205] width 104 height 20
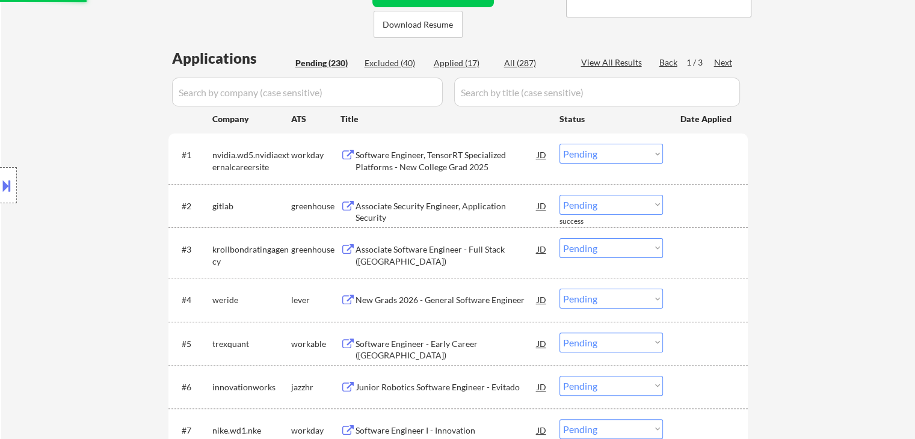
click at [418, 208] on div "Associate Security Engineer, Application Security" at bounding box center [447, 211] width 182 height 23
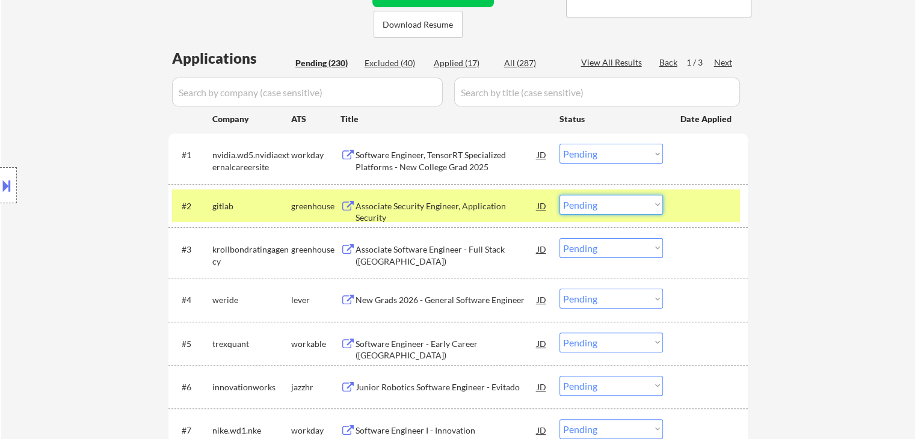
drag, startPoint x: 608, startPoint y: 207, endPoint x: 613, endPoint y: 213, distance: 7.7
click at [609, 208] on select "Choose an option... Pending Applied Excluded (Questions) Excluded (Expired) Exc…" at bounding box center [612, 205] width 104 height 20
click at [560, 195] on select "Choose an option... Pending Applied Excluded (Questions) Excluded (Expired) Exc…" at bounding box center [612, 205] width 104 height 20
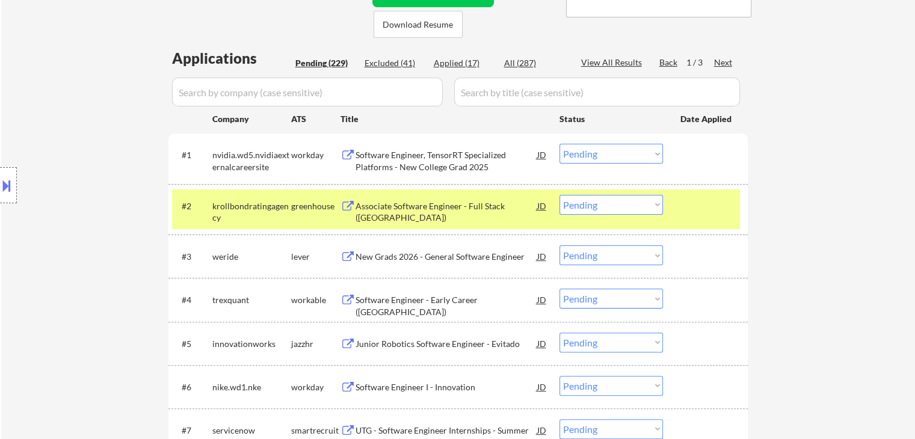
click at [420, 209] on div "Associate Software Engineer - Full Stack (PA)" at bounding box center [447, 211] width 182 height 23
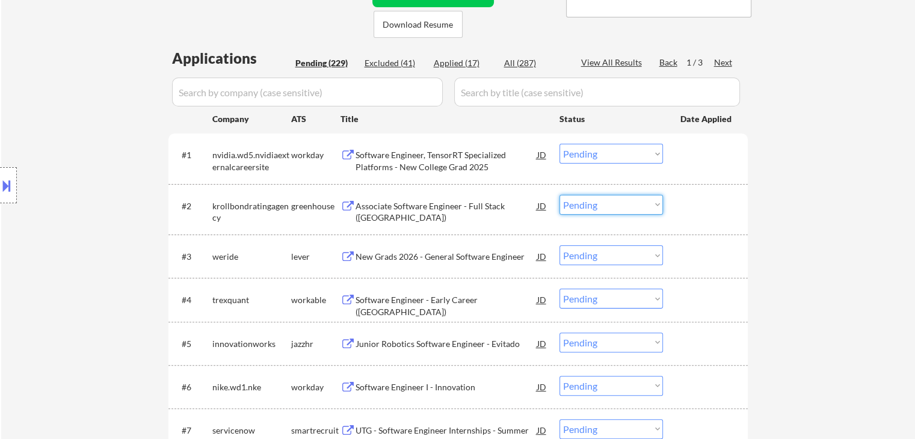
drag, startPoint x: 596, startPoint y: 201, endPoint x: 602, endPoint y: 213, distance: 13.5
click at [596, 201] on select "Choose an option... Pending Applied Excluded (Questions) Excluded (Expired) Exc…" at bounding box center [612, 205] width 104 height 20
click at [560, 195] on select "Choose an option... Pending Applied Excluded (Questions) Excluded (Expired) Exc…" at bounding box center [612, 205] width 104 height 20
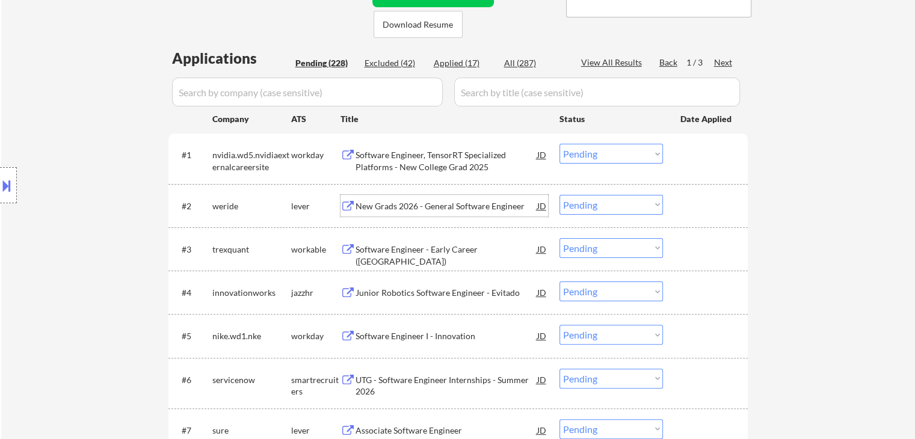
click at [424, 209] on div "New Grads 2026 - General Software Engineer" at bounding box center [447, 206] width 182 height 12
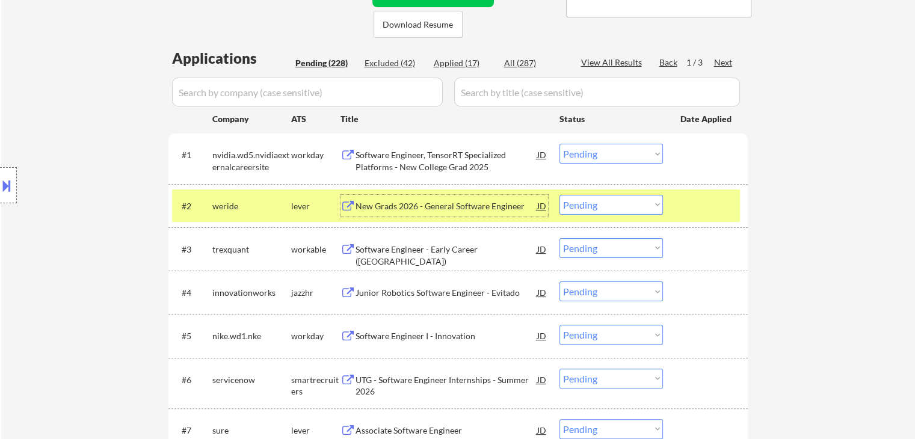
click at [607, 208] on select "Choose an option... Pending Applied Excluded (Questions) Excluded (Expired) Exc…" at bounding box center [612, 205] width 104 height 20
click at [560, 195] on select "Choose an option... Pending Applied Excluded (Questions) Excluded (Expired) Exc…" at bounding box center [612, 205] width 104 height 20
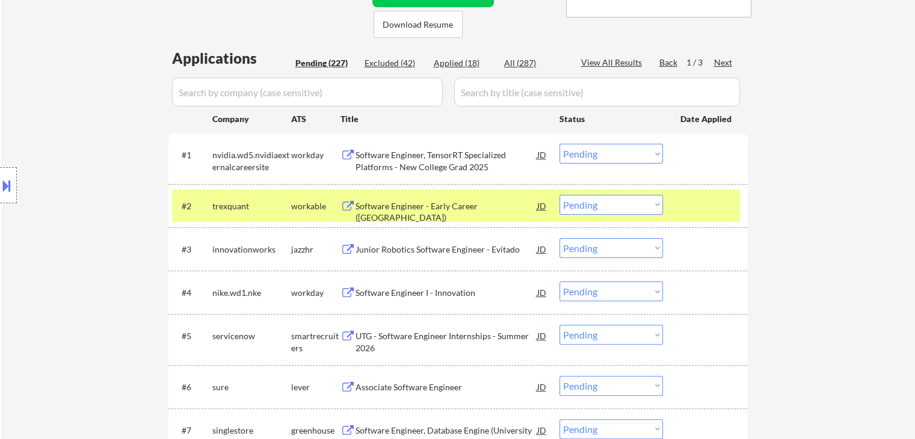
click at [477, 200] on div "Software Engineer - Early Career (USA)" at bounding box center [447, 211] width 182 height 23
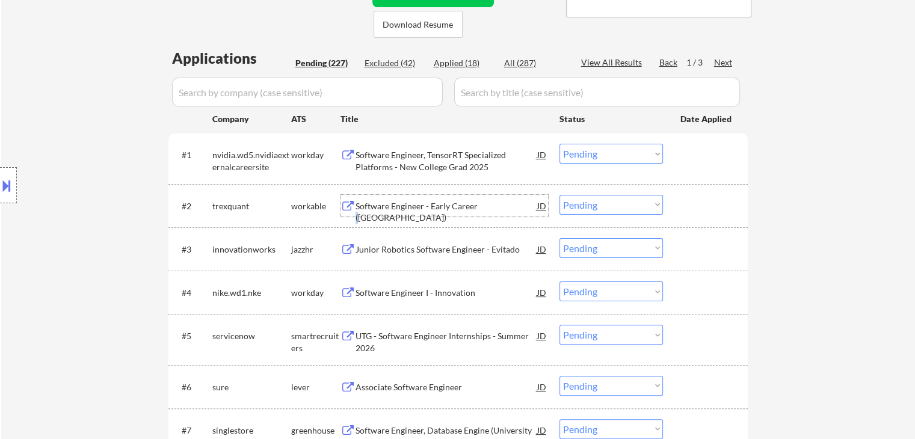
click at [575, 201] on select "Choose an option... Pending Applied Excluded (Questions) Excluded (Expired) Exc…" at bounding box center [612, 205] width 104 height 20
click at [560, 195] on select "Choose an option... Pending Applied Excluded (Questions) Excluded (Expired) Exc…" at bounding box center [612, 205] width 104 height 20
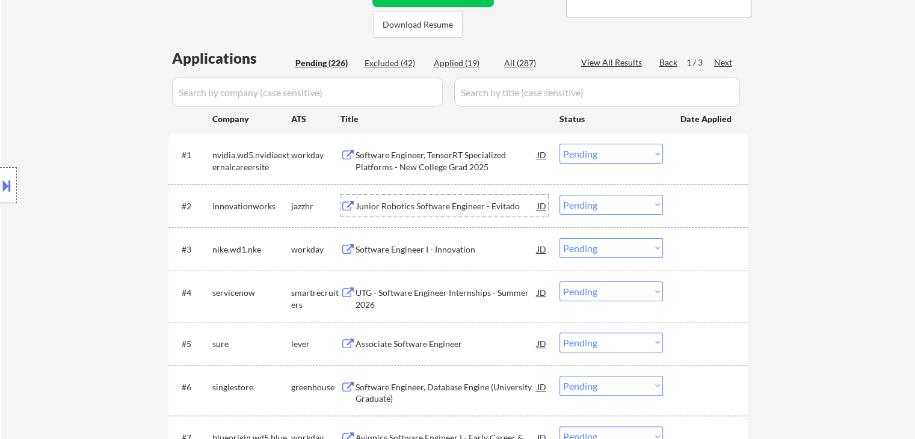
click at [426, 203] on div "Junior Robotics Software Engineer - Evitado" at bounding box center [447, 206] width 182 height 12
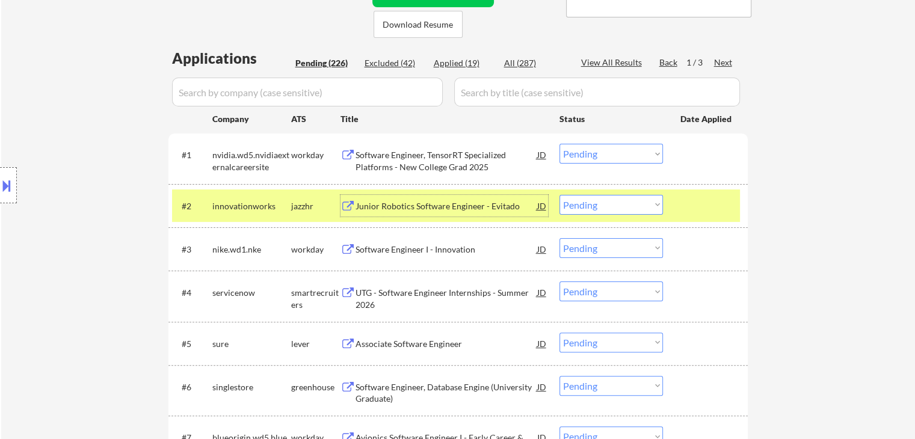
click at [590, 203] on select "Choose an option... Pending Applied Excluded (Questions) Excluded (Expired) Exc…" at bounding box center [612, 205] width 104 height 20
click at [560, 195] on select "Choose an option... Pending Applied Excluded (Questions) Excluded (Expired) Exc…" at bounding box center [612, 205] width 104 height 20
select select ""pending""
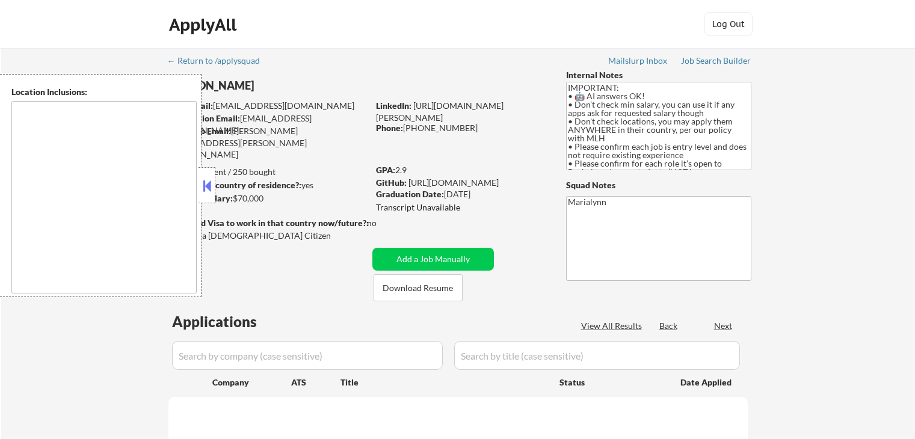
type textarea "country:[GEOGRAPHIC_DATA]"
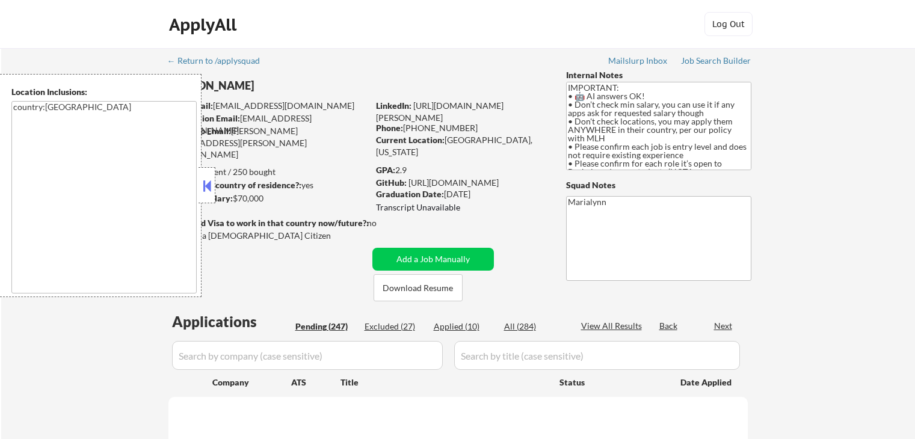
select select ""pending""
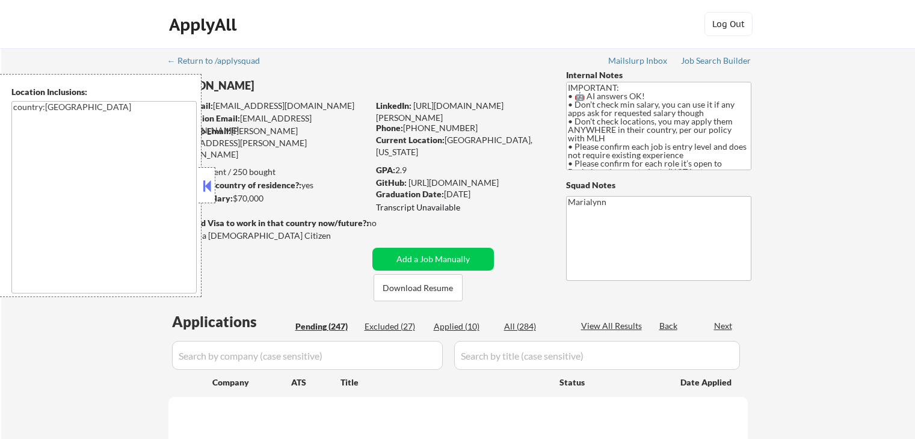
select select ""pending""
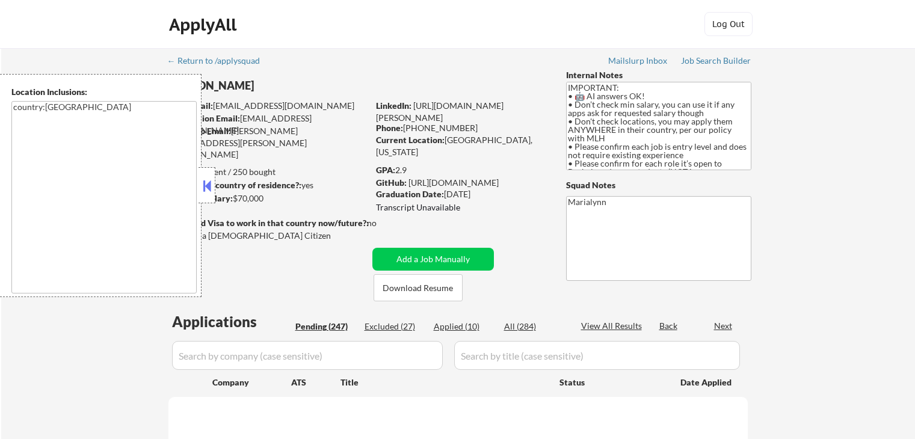
select select ""pending""
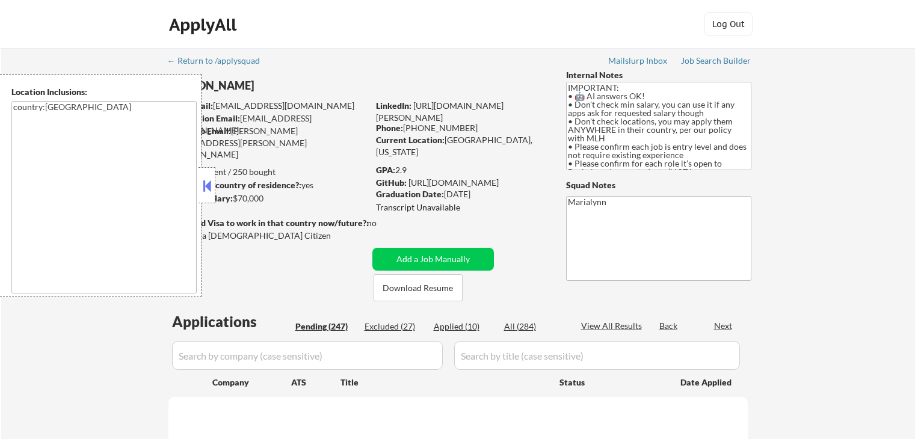
select select ""pending""
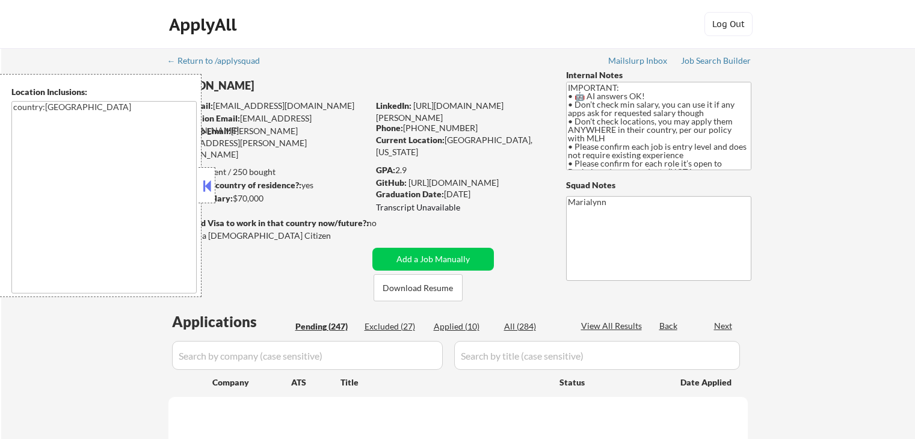
select select ""pending""
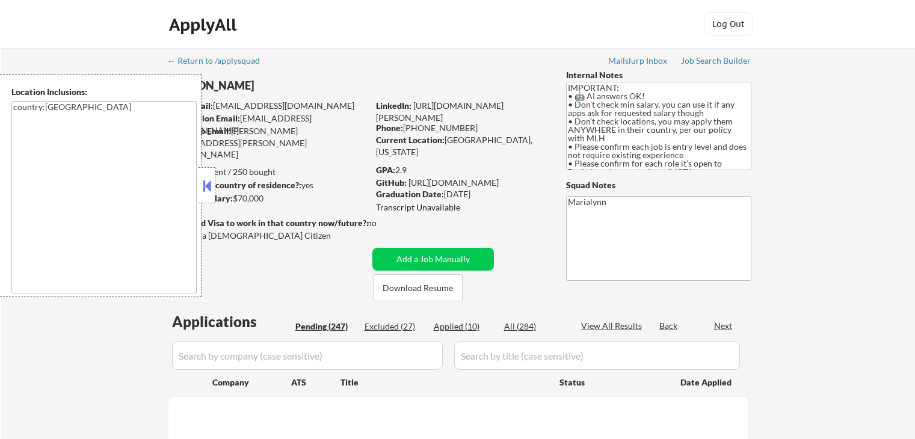
select select ""pending""
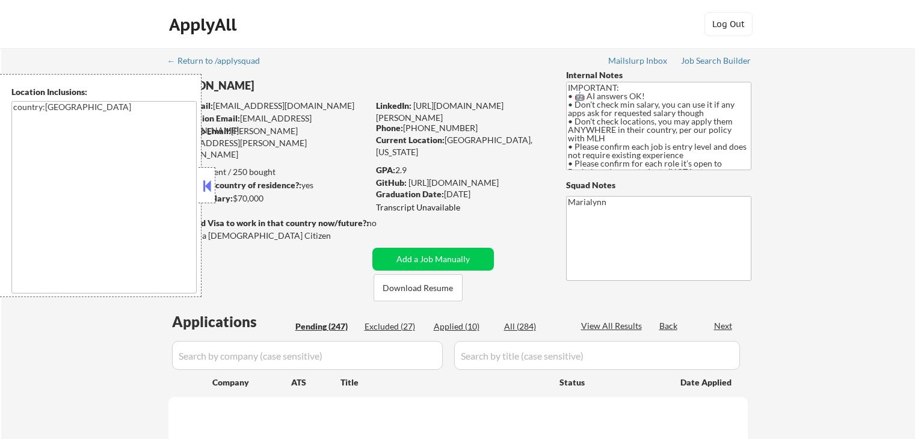
select select ""pending""
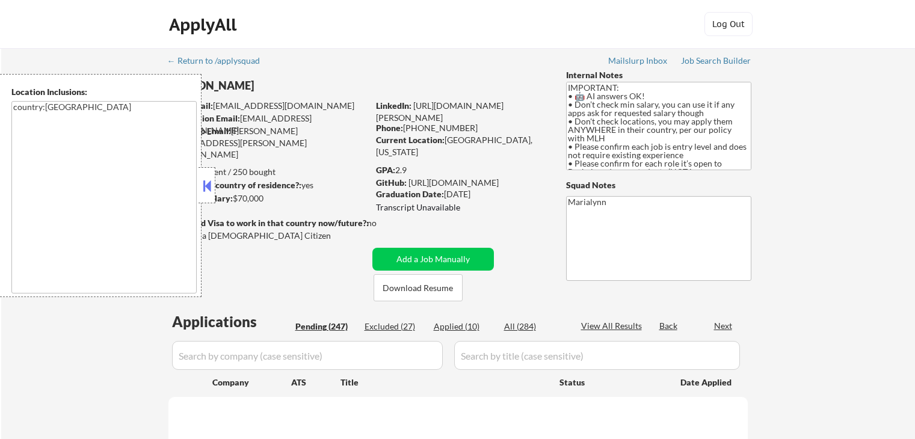
select select ""pending""
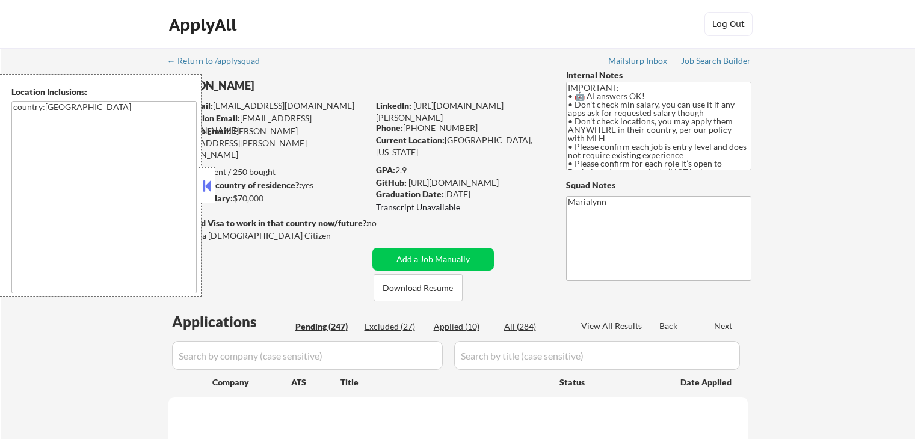
select select ""pending""
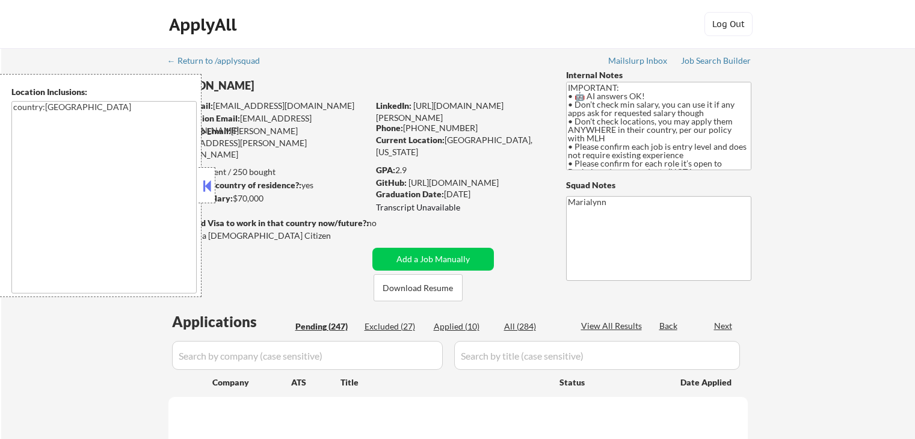
select select ""pending""
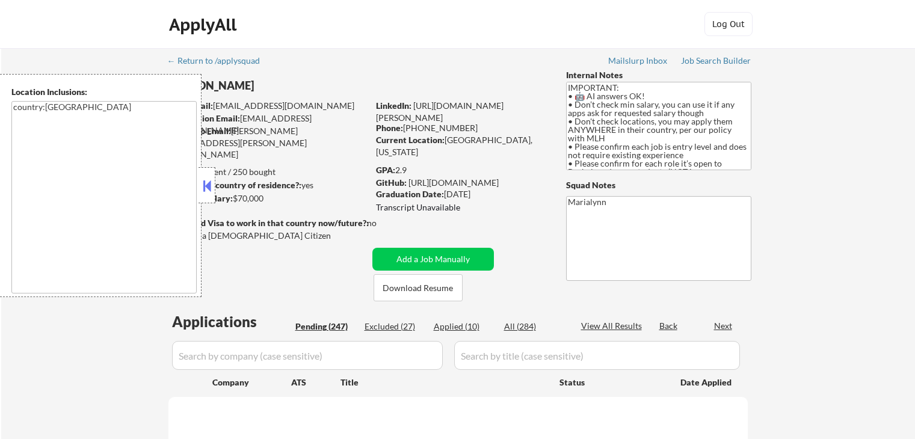
select select ""pending""
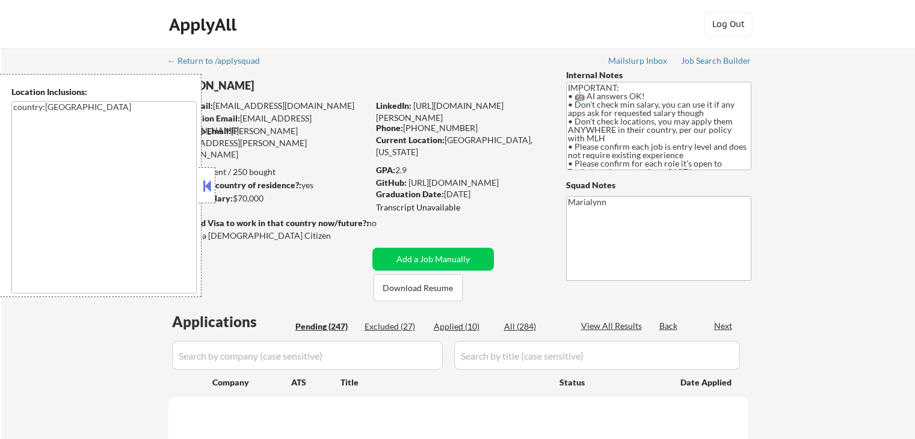
select select ""pending""
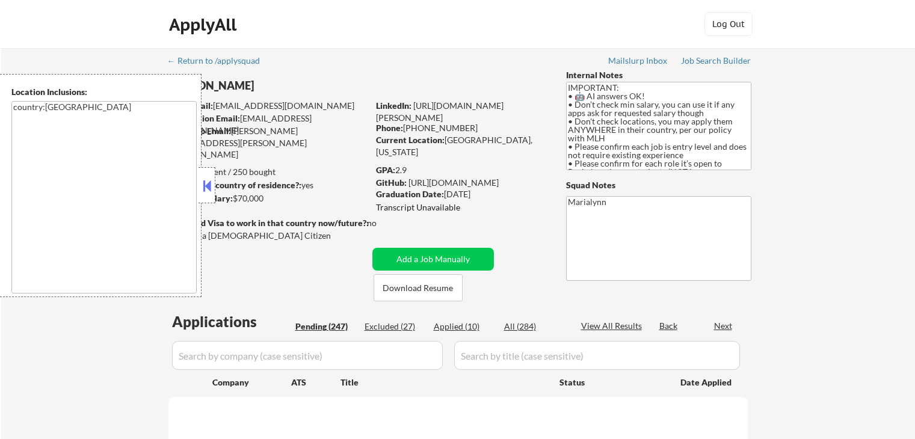
select select ""pending""
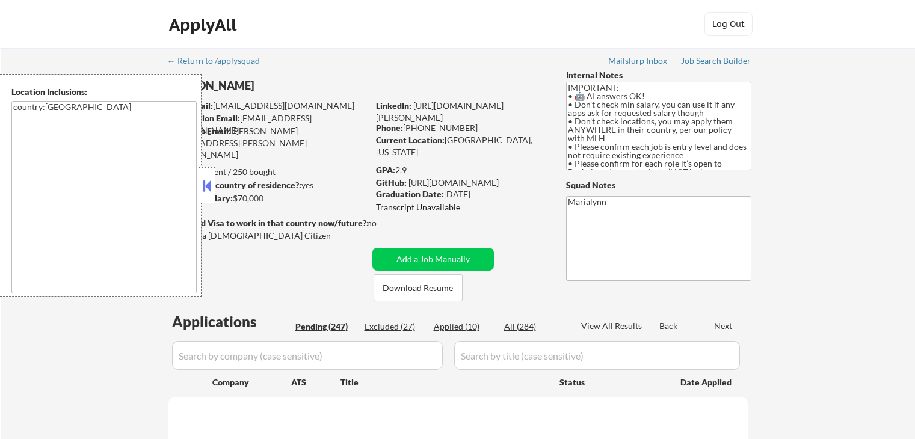
select select ""pending""
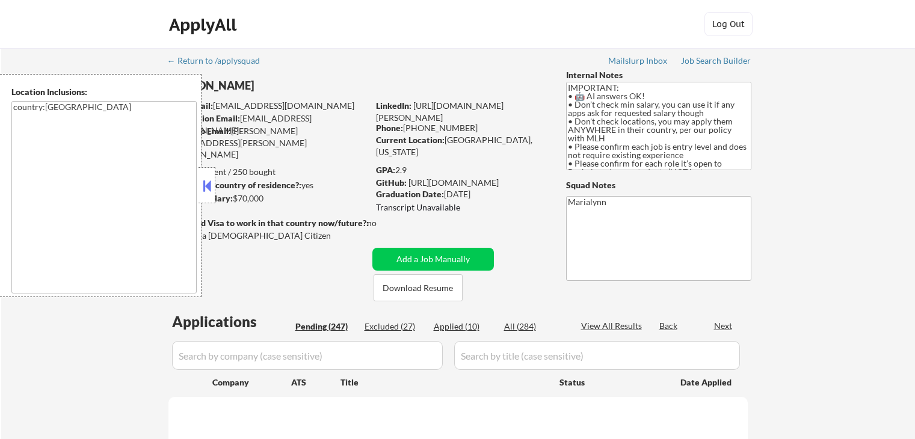
select select ""pending""
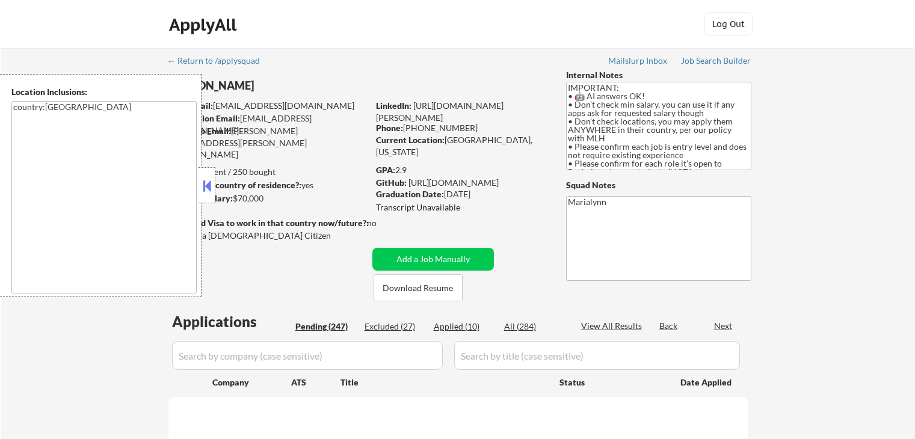
select select ""pending""
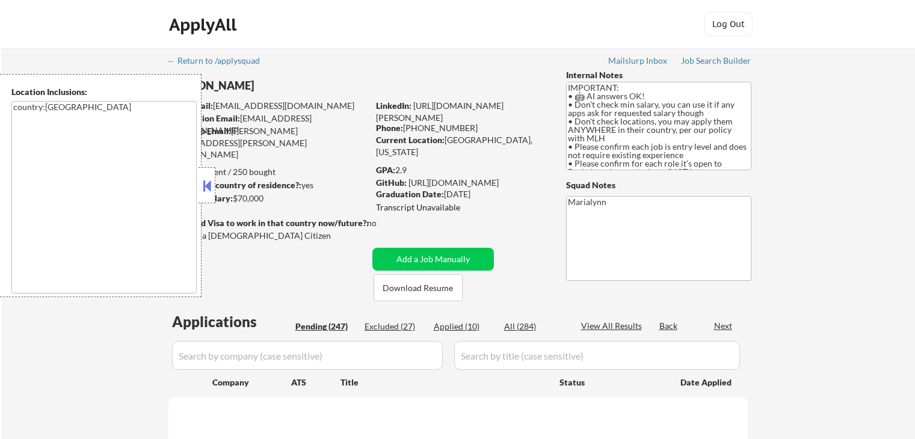
select select ""pending""
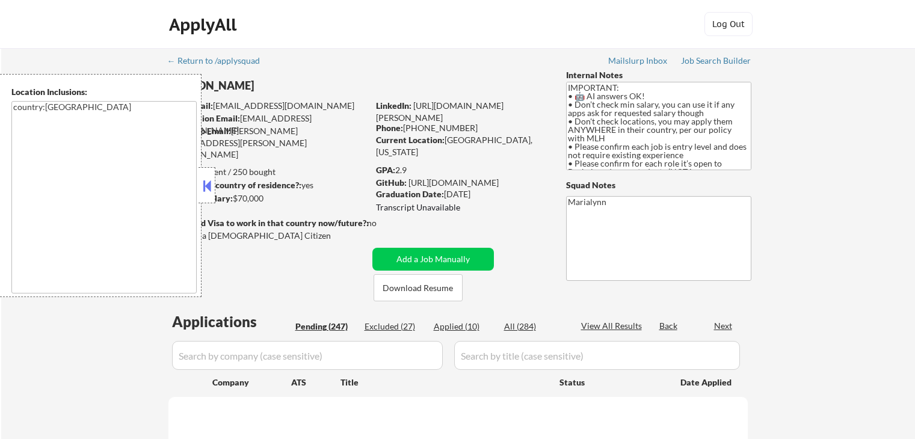
select select ""pending""
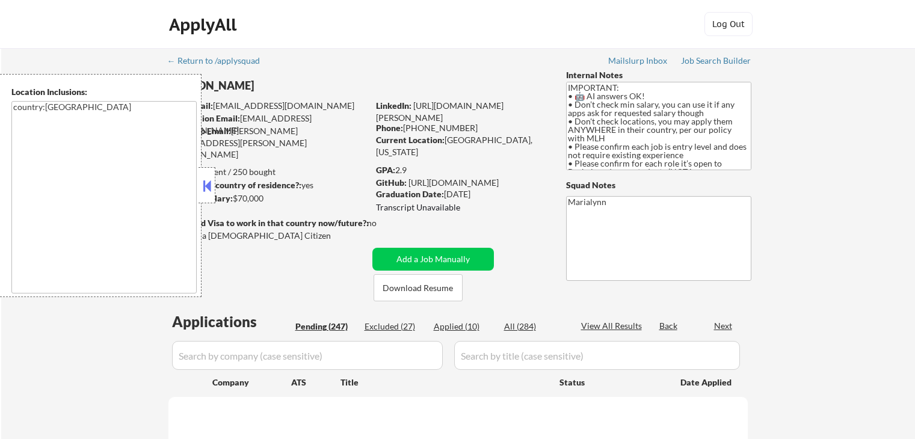
select select ""pending""
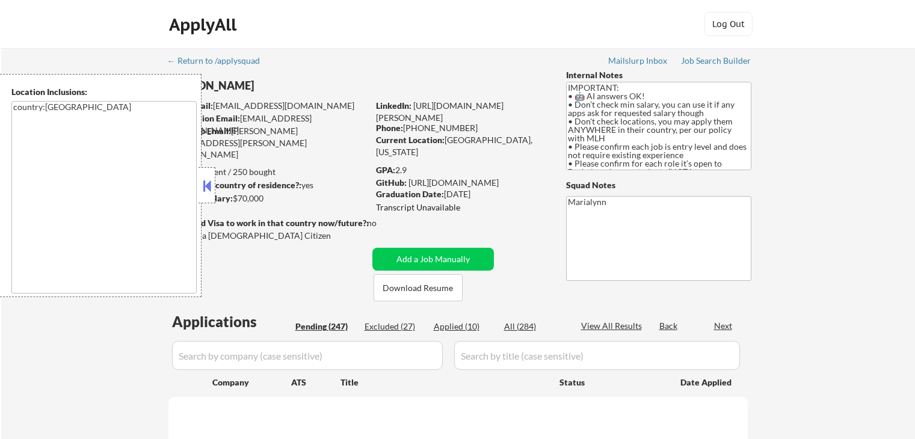
select select ""pending""
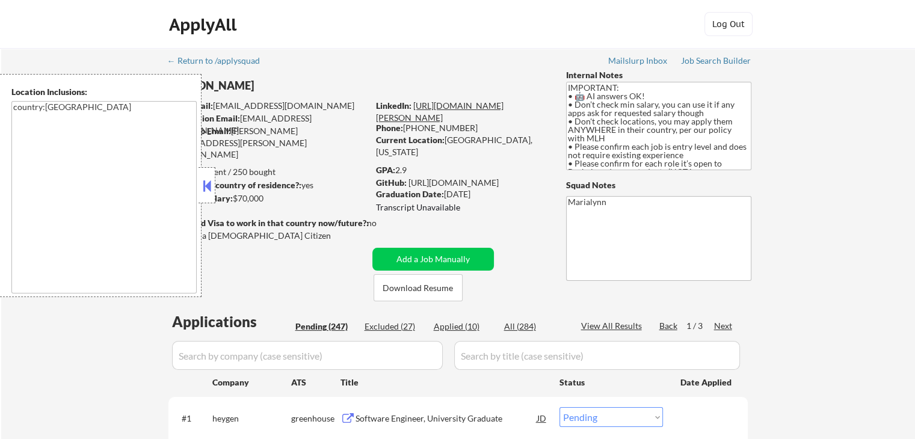
click at [493, 116] on link "https://www.linkedin.com/in/shivani-rajgopal/" at bounding box center [440, 112] width 128 height 22
click at [205, 183] on button at bounding box center [206, 186] width 13 height 18
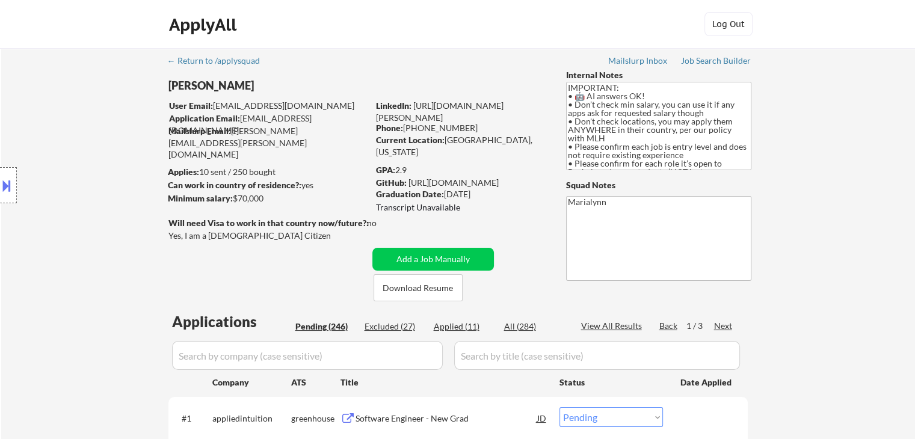
drag, startPoint x: 398, startPoint y: 167, endPoint x: 410, endPoint y: 169, distance: 11.6
click at [410, 168] on div "GPA: 2.9" at bounding box center [462, 170] width 172 height 12
copy div "2.9"
select select ""pending""
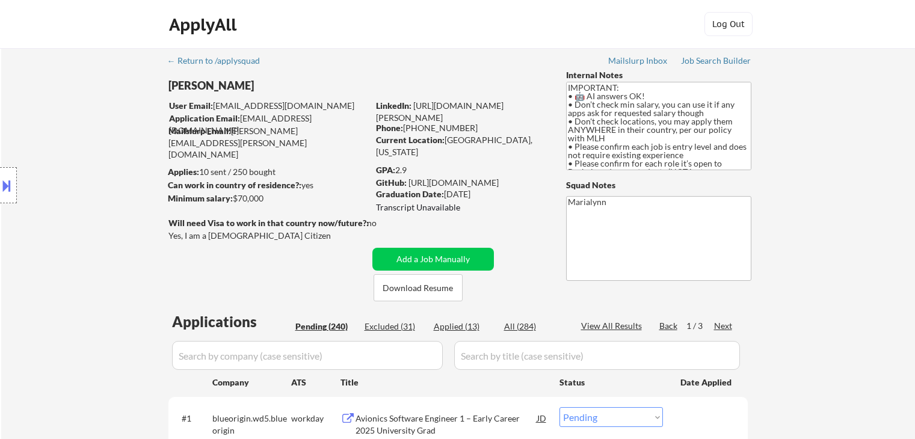
select select ""pending""
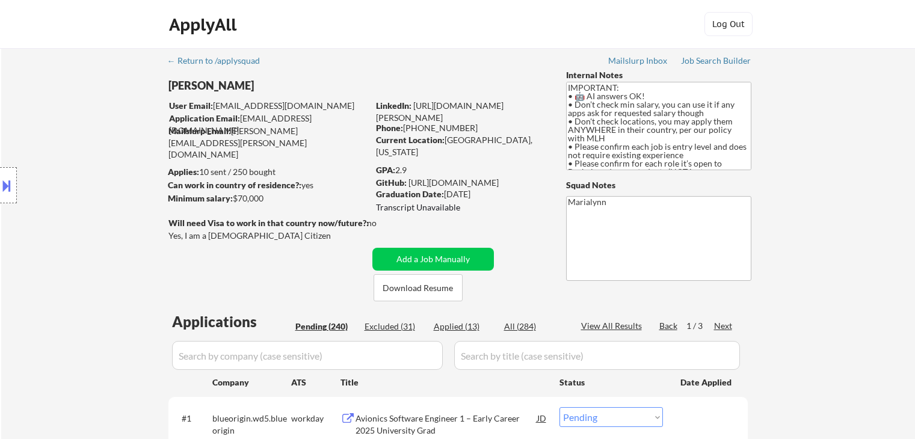
select select ""pending""
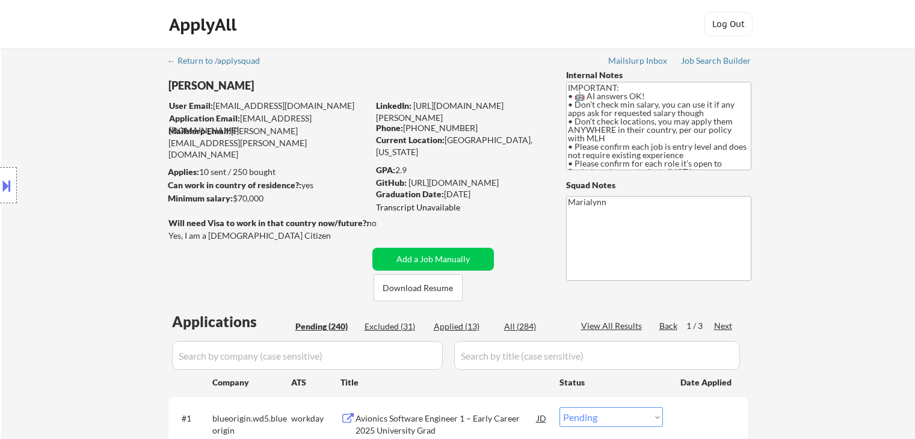
select select ""pending""
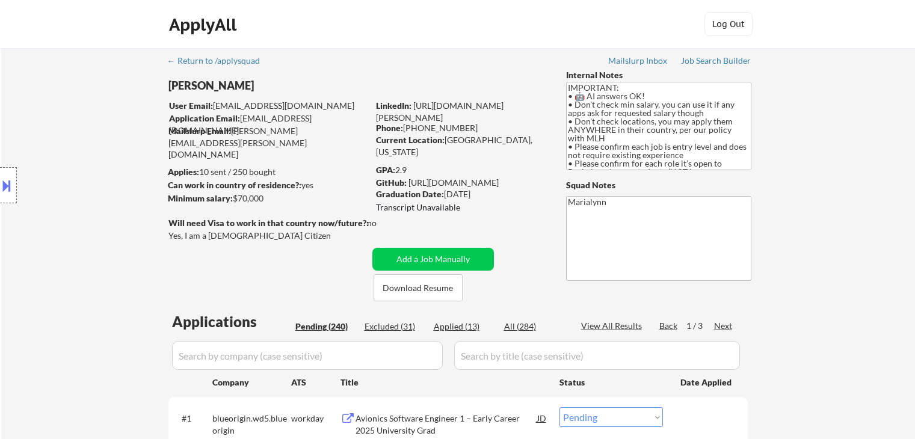
select select ""pending""
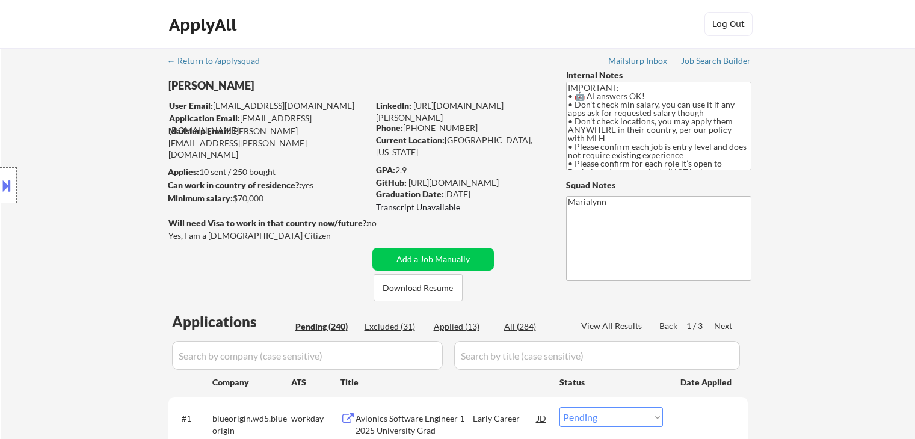
select select ""pending""
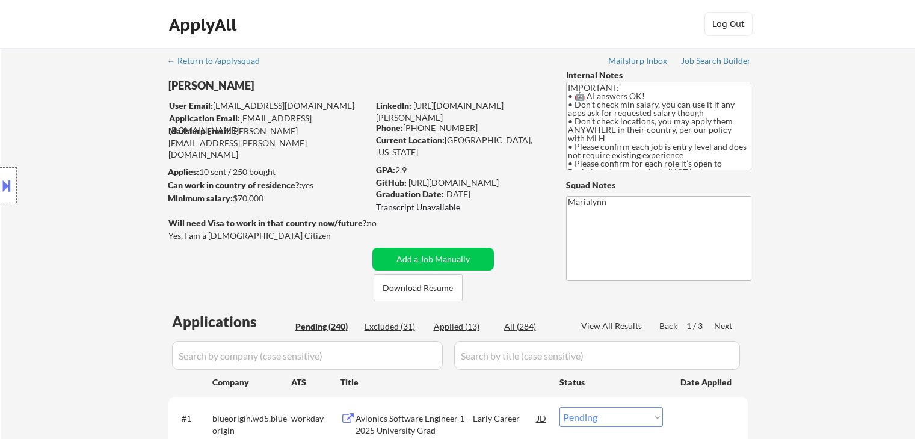
select select ""pending""
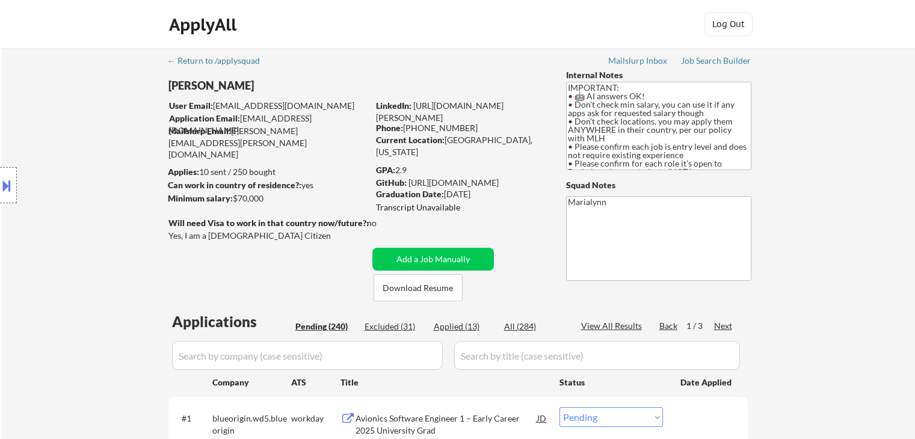
select select ""pending""
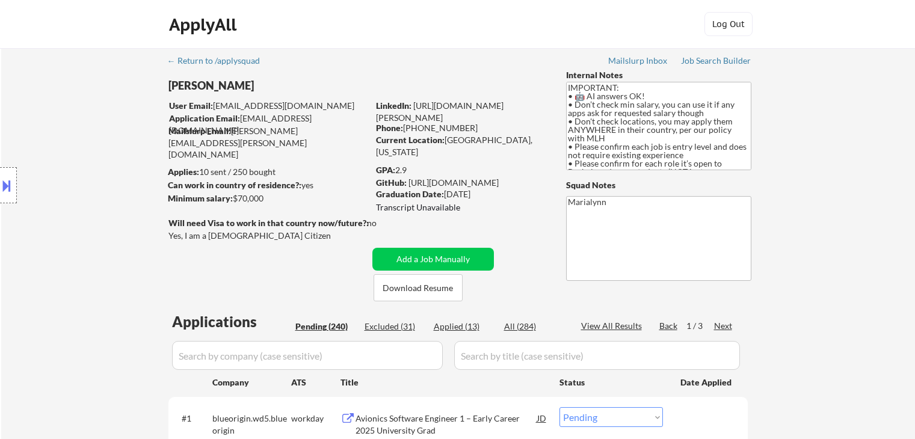
select select ""pending""
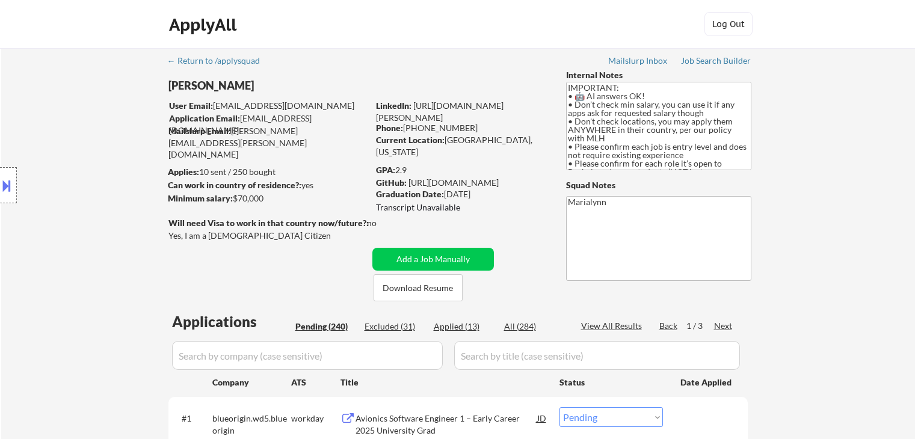
select select ""pending""
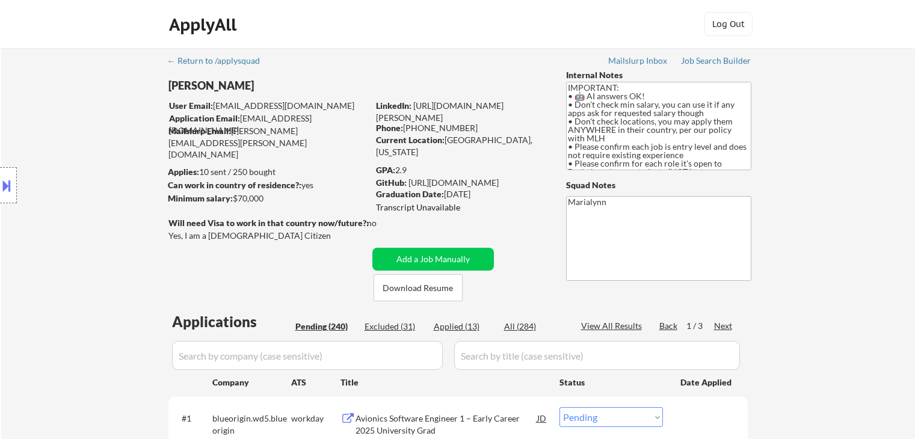
select select ""pending""
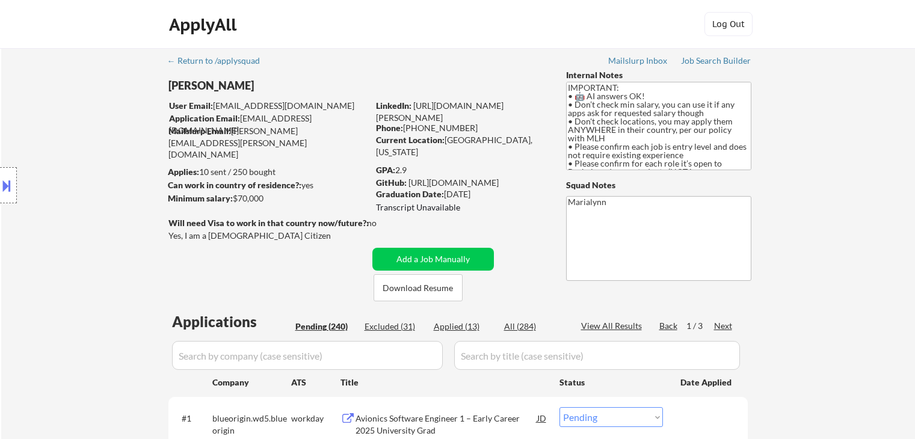
select select ""pending""
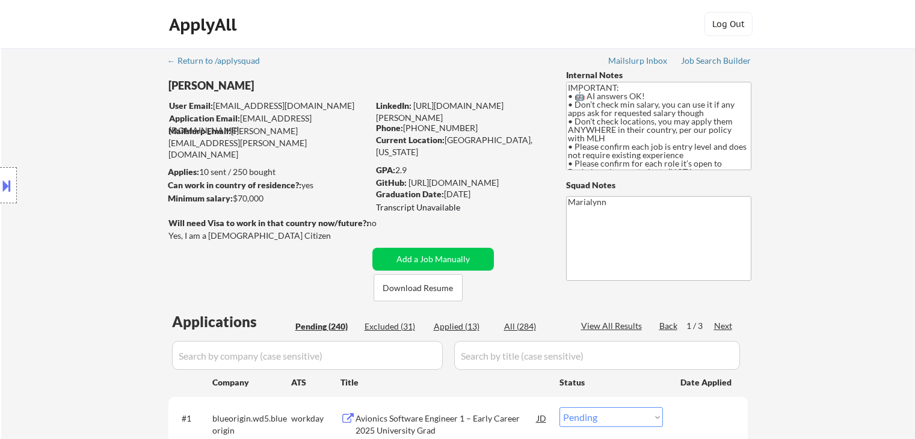
select select ""pending""
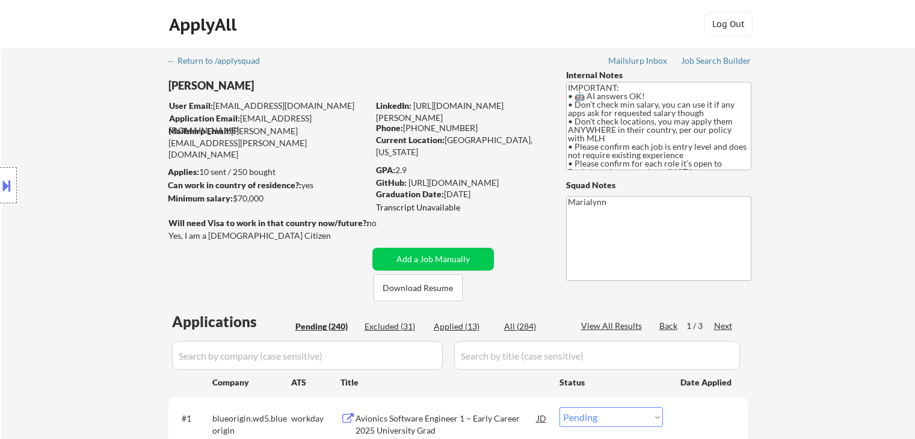
select select ""pending""
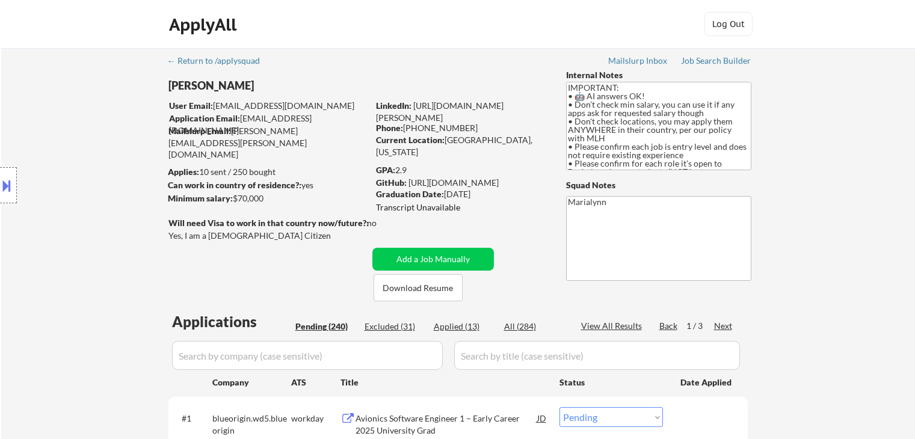
select select ""pending""
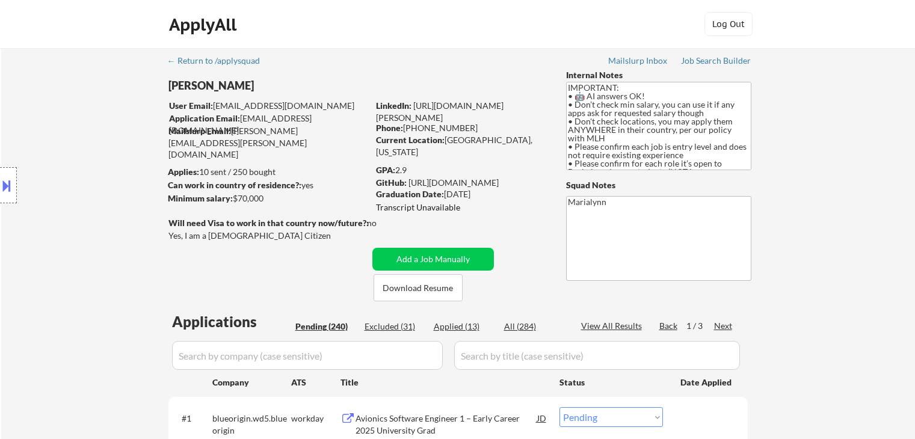
select select ""pending""
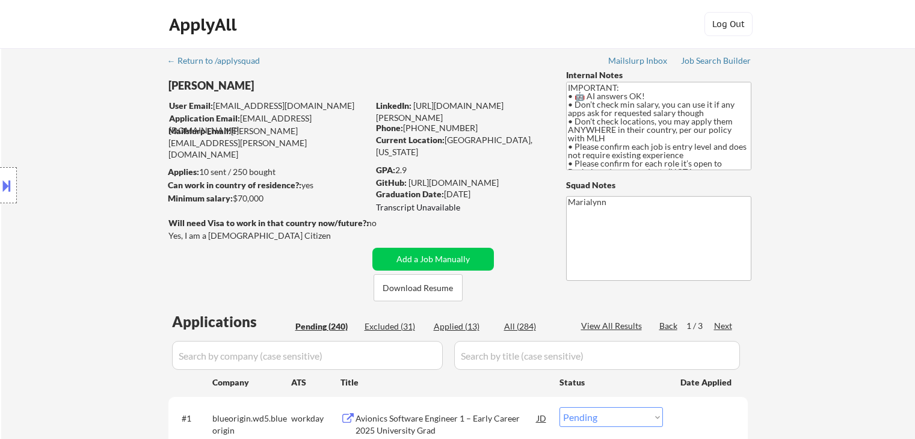
select select ""pending""
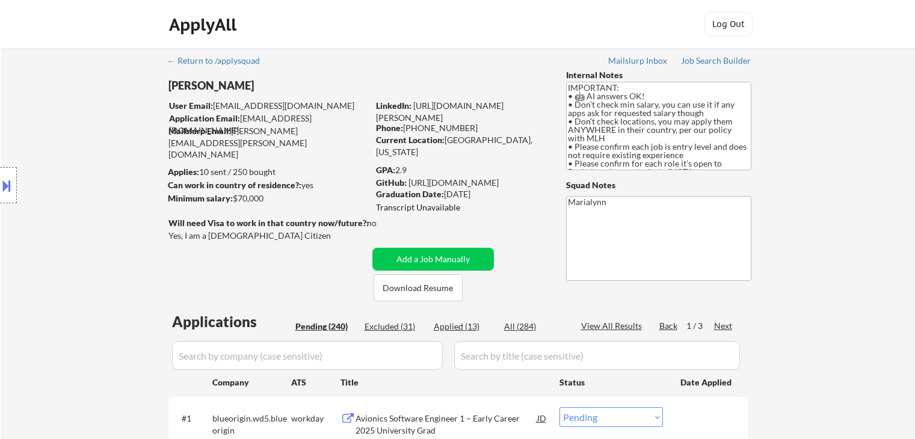
select select ""pending""
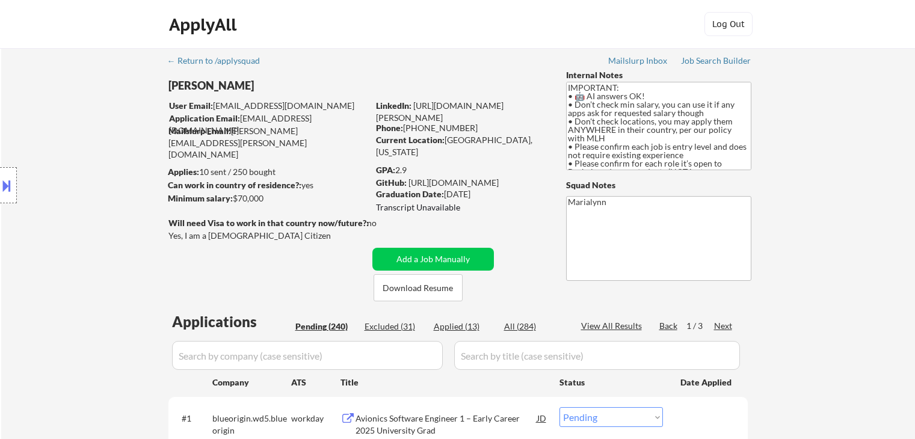
select select ""pending""
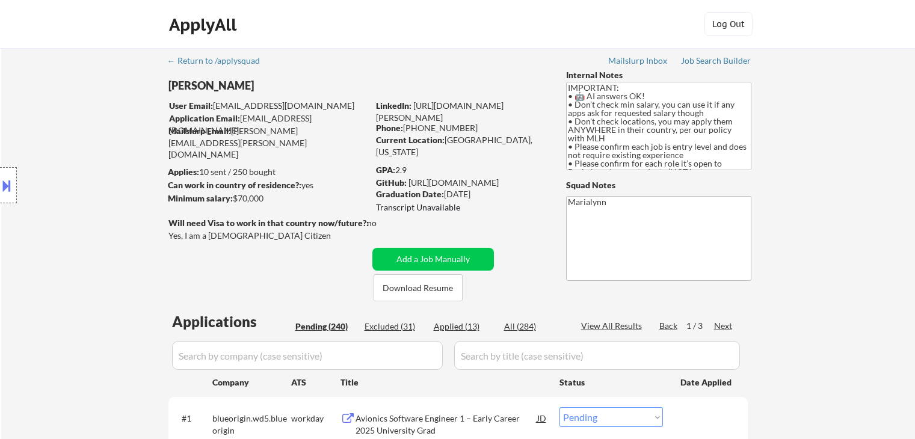
select select ""pending""
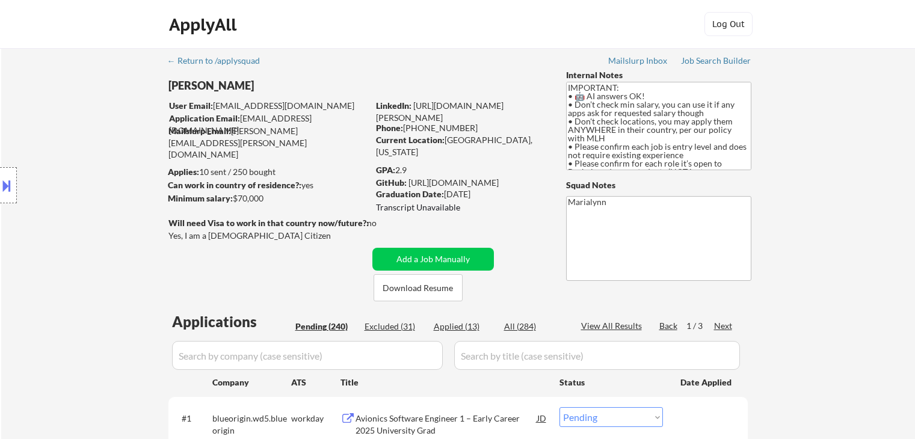
select select ""pending""
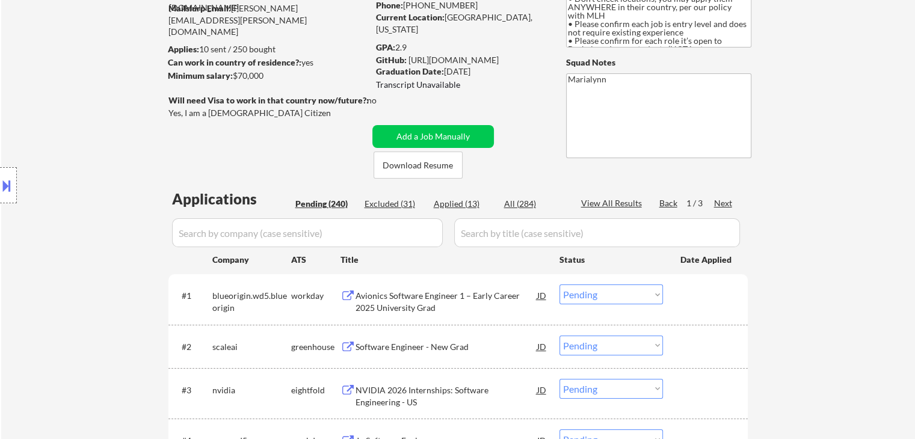
scroll to position [60, 0]
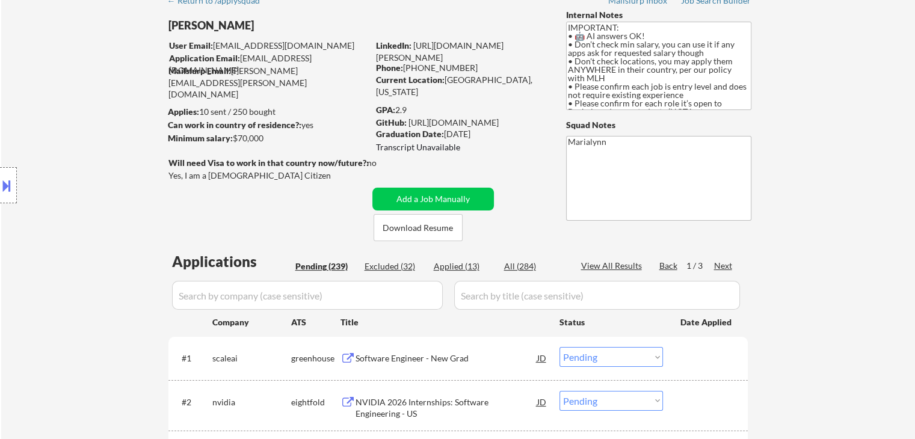
click at [397, 261] on div "Excluded (32)" at bounding box center [395, 267] width 60 height 12
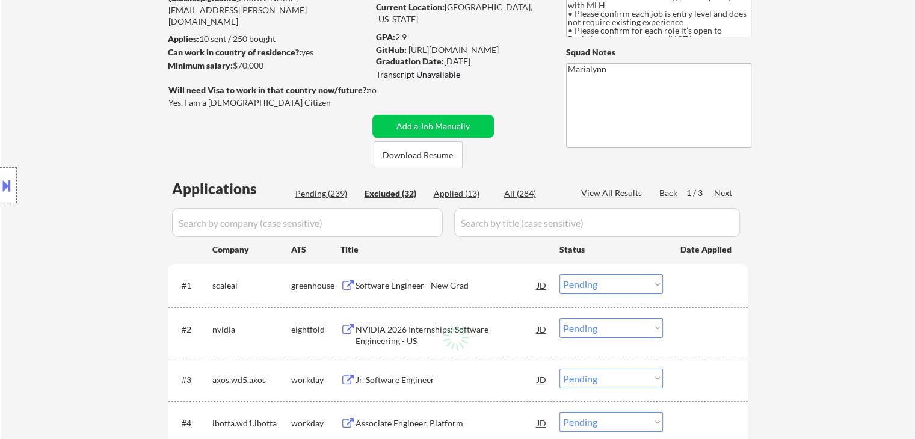
scroll to position [241, 0]
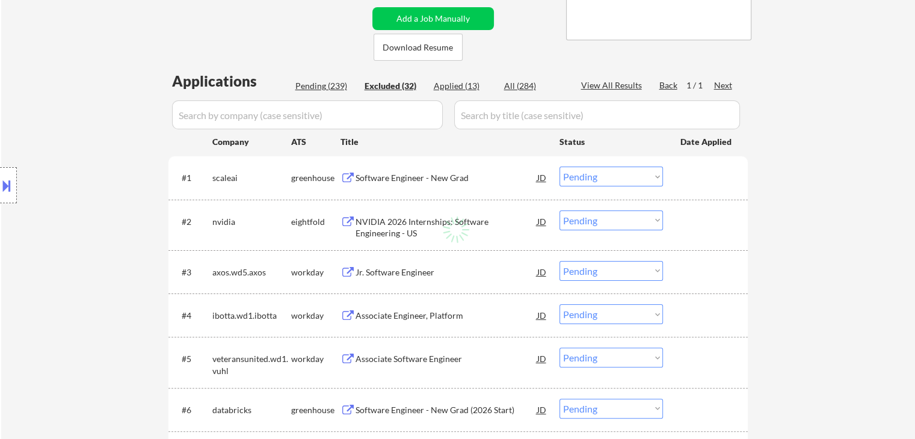
select select ""excluded__expired_""
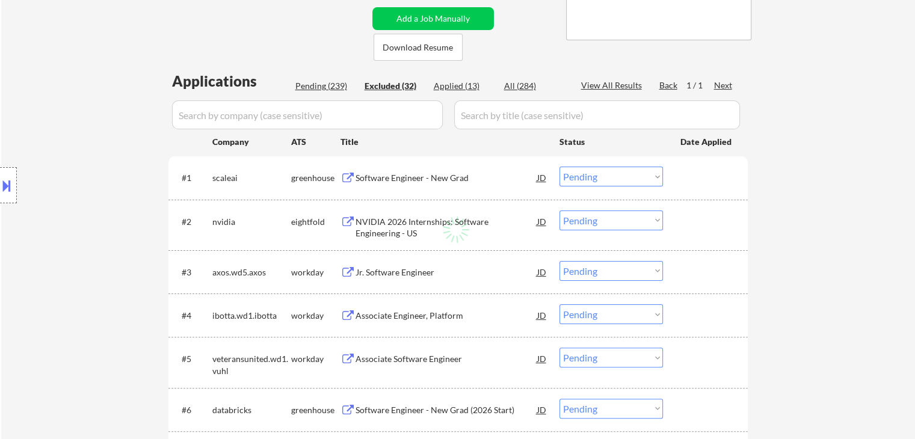
select select ""excluded__bad_match_""
select select ""excluded__location_""
select select ""excluded__expired_""
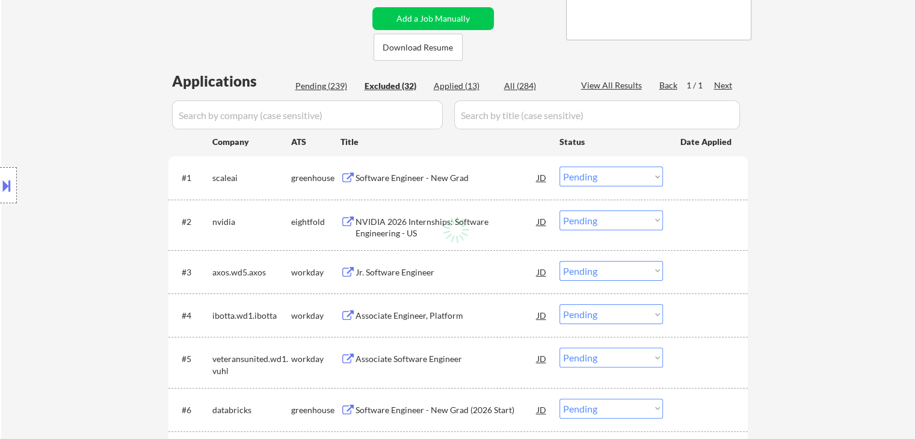
select select ""excluded__expired_""
select select ""excluded__bad_match_""
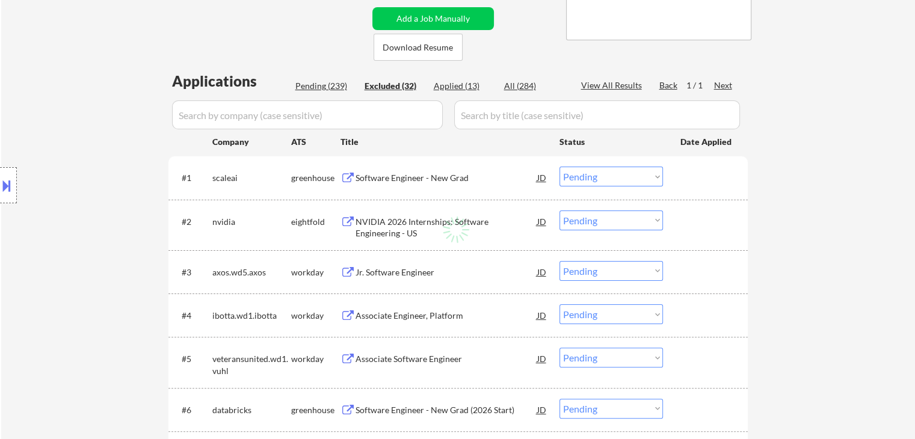
select select ""excluded__expired_""
select select ""excluded""
select select ""excluded__expired_""
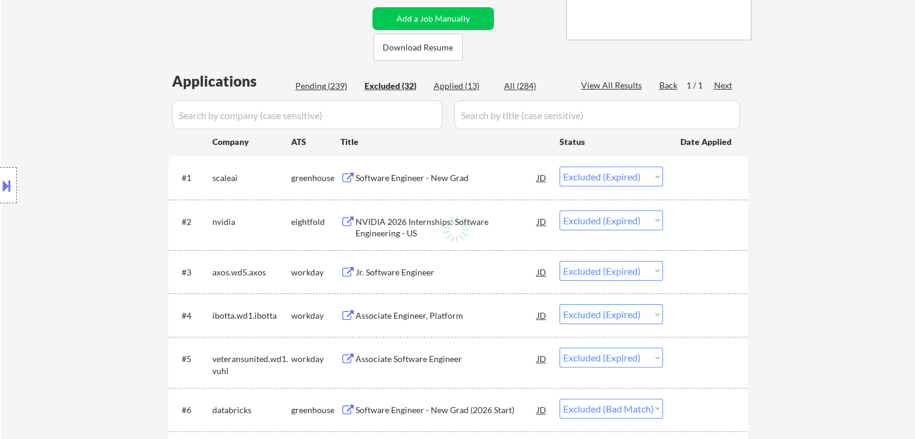
select select ""excluded__expired_""
select select ""excluded""
select select ""excluded__expired_""
select select ""excluded__bad_match_""
select select ""excluded__expired_""
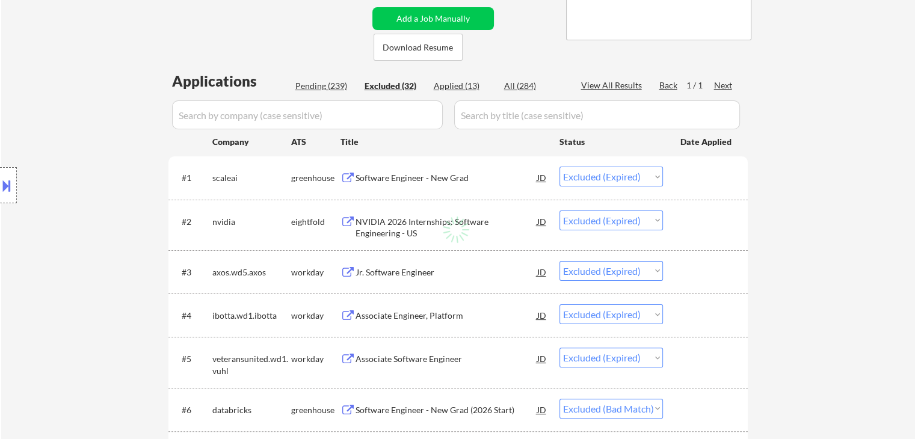
select select ""excluded__expired_""
select select ""excluded__bad_match_""
select select ""excluded__expired_""
select select ""excluded__other_""
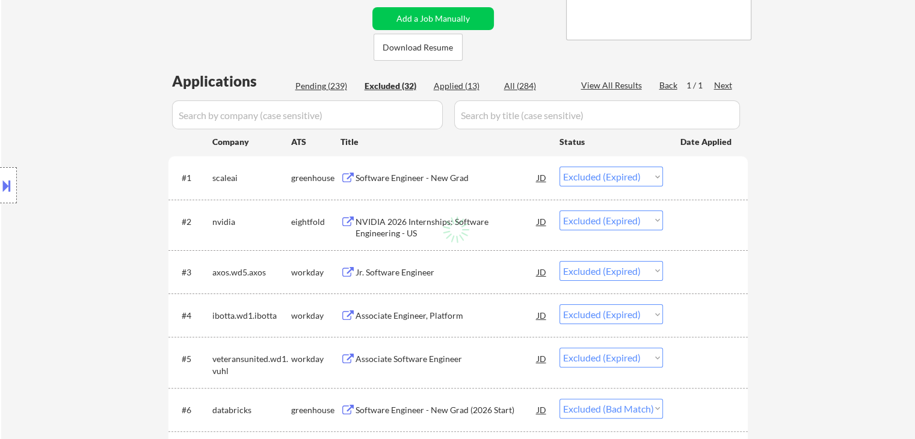
select select ""excluded__bad_match_""
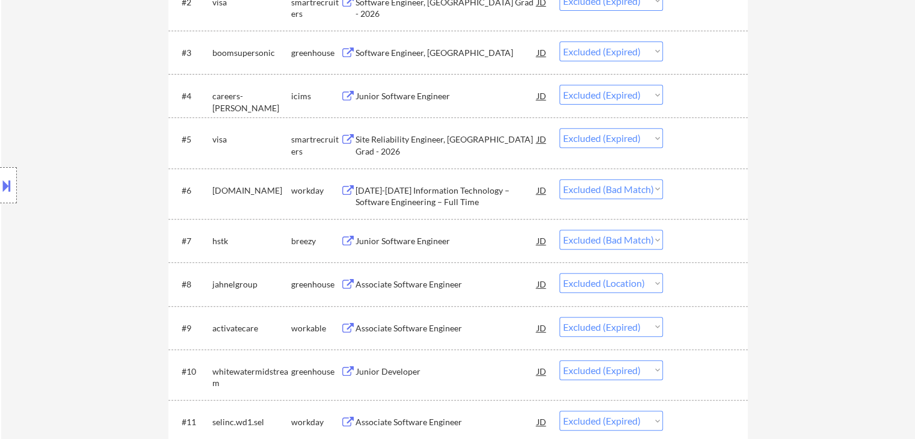
scroll to position [481, 0]
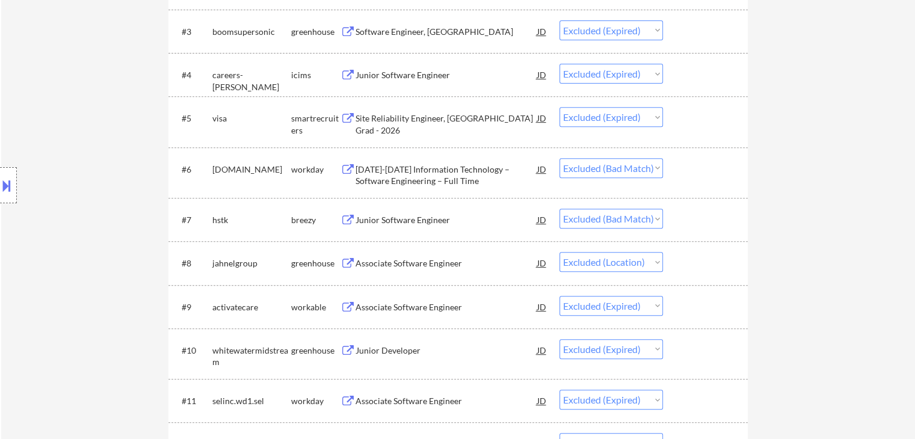
click at [412, 173] on div "2025-2026 Information Technology – Software Engineering – Full Time" at bounding box center [447, 175] width 182 height 23
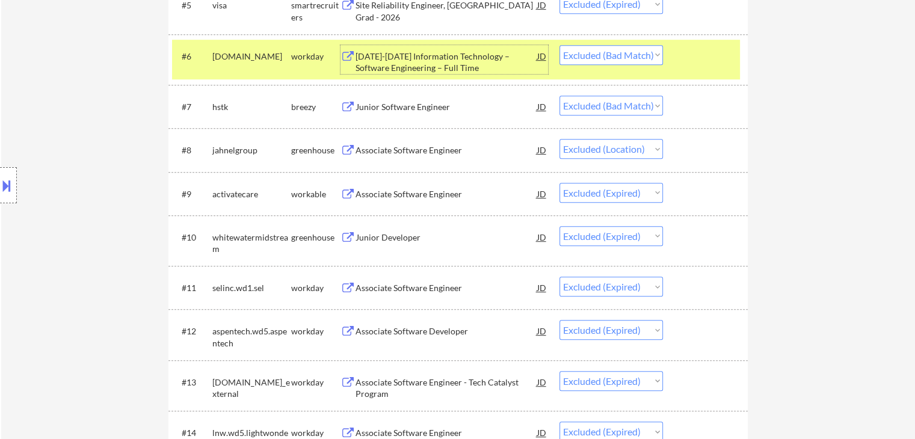
scroll to position [602, 0]
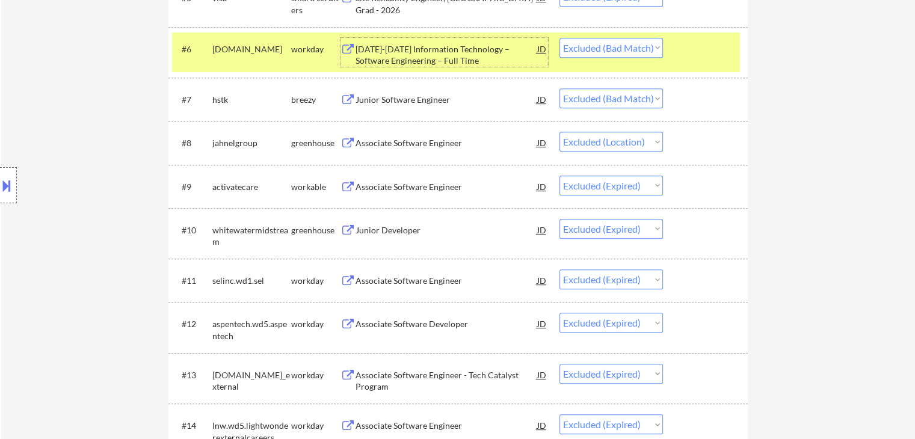
click at [408, 101] on div "Junior Software Engineer" at bounding box center [447, 100] width 182 height 12
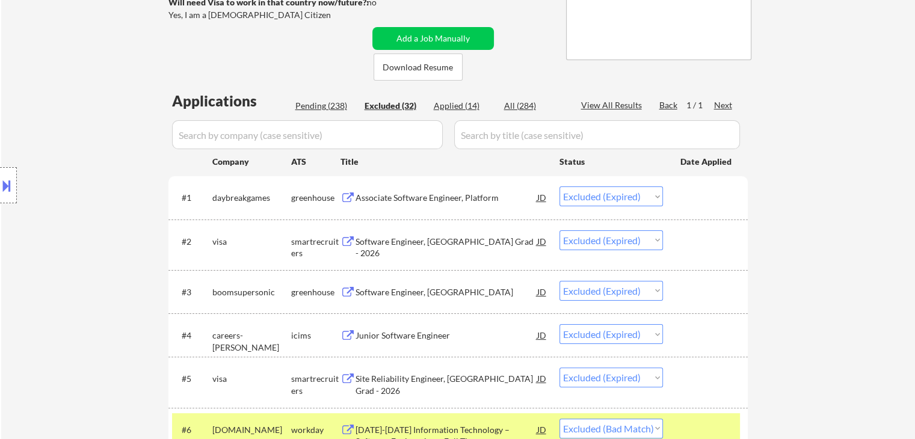
scroll to position [120, 0]
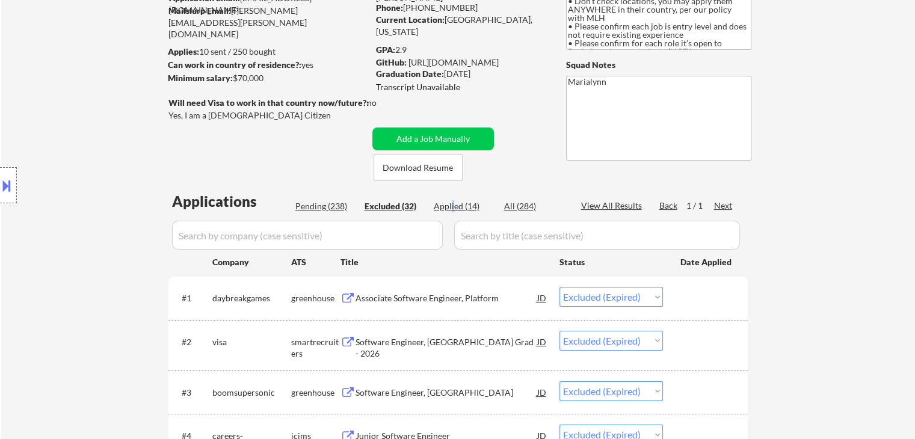
click at [453, 205] on div "Applied (14)" at bounding box center [464, 206] width 60 height 12
select select ""applied""
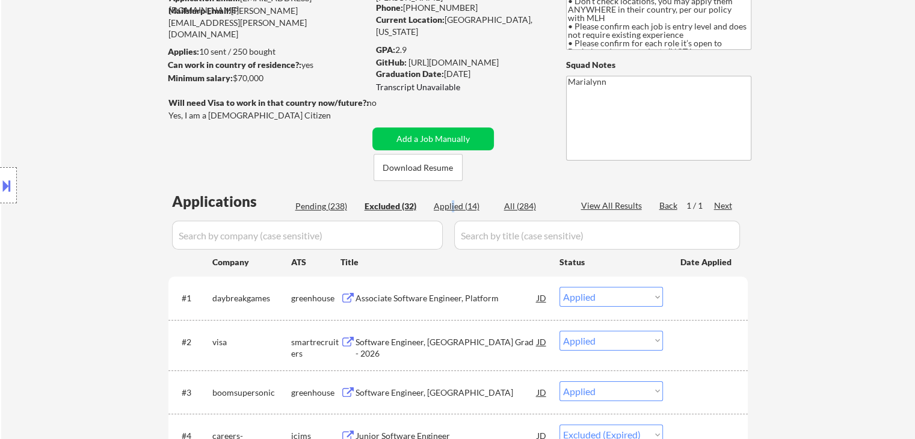
select select ""applied""
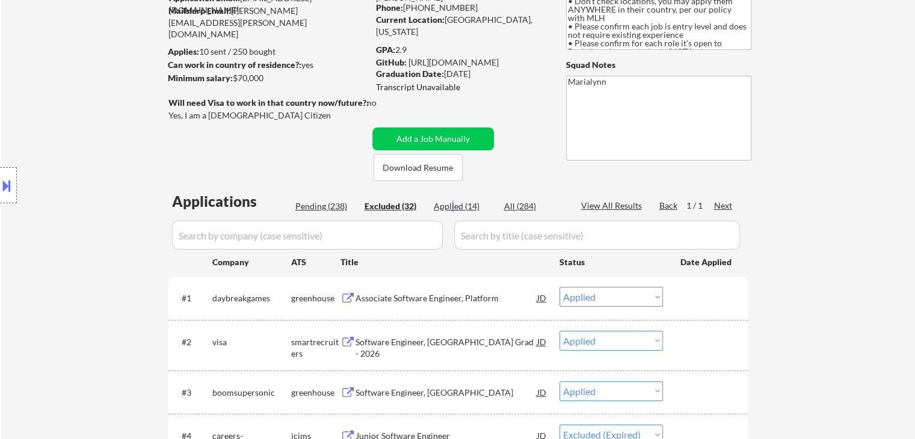
select select ""applied""
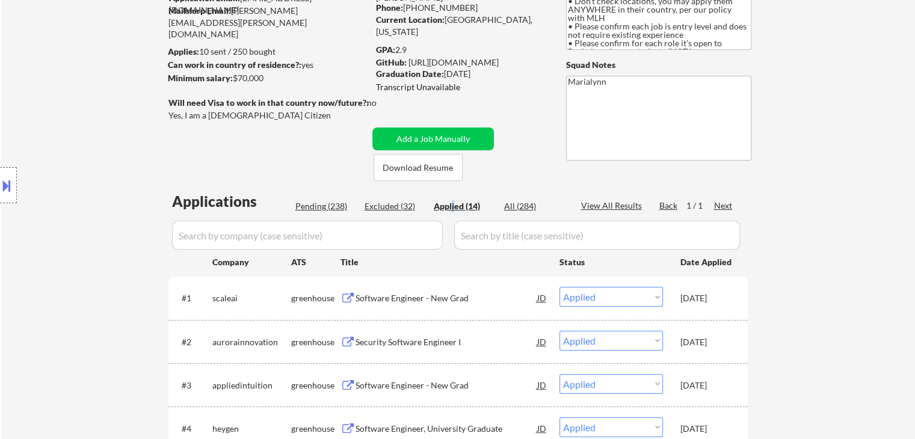
scroll to position [301, 0]
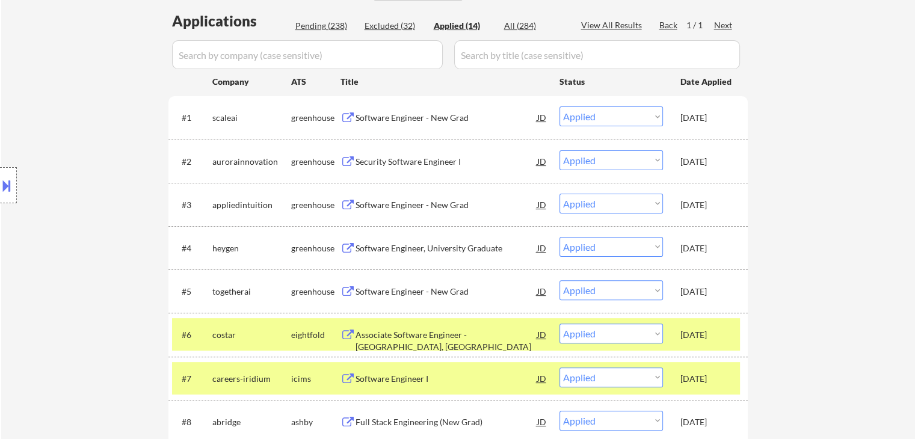
click at [277, 332] on div "costar" at bounding box center [251, 335] width 79 height 12
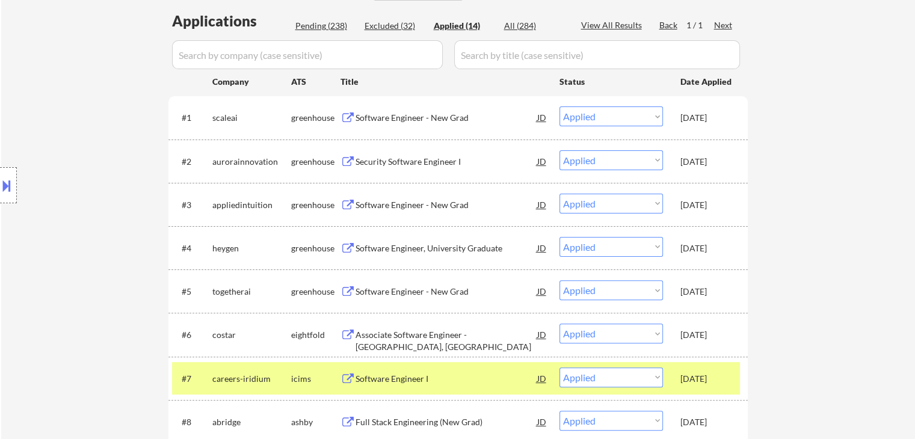
click at [264, 371] on div "careers-iridium" at bounding box center [251, 379] width 79 height 22
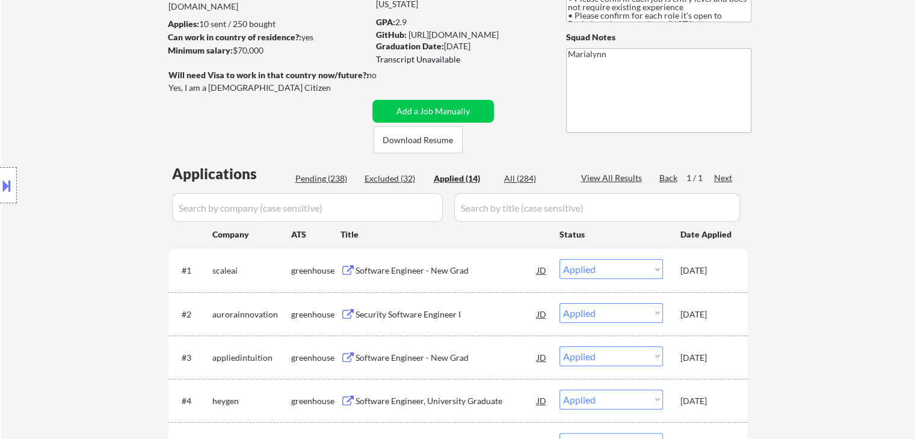
scroll to position [60, 0]
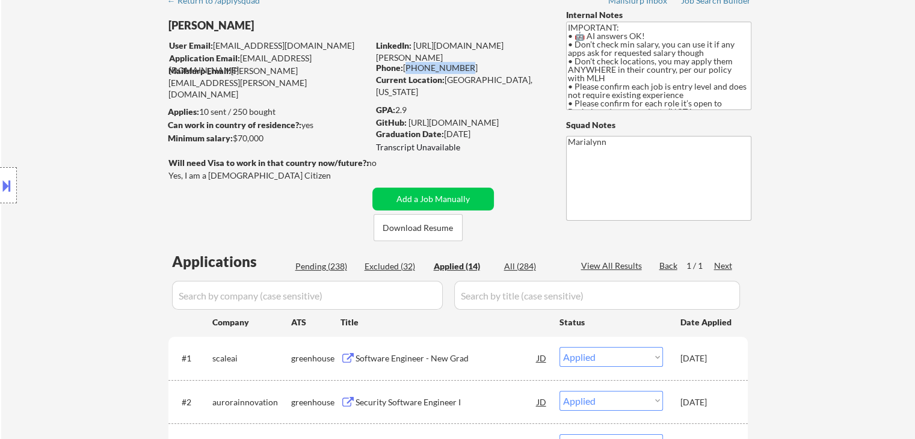
drag, startPoint x: 412, startPoint y: 67, endPoint x: 465, endPoint y: 75, distance: 54.1
click at [468, 73] on div "Phone: 216-387-1680" at bounding box center [461, 68] width 170 height 12
copy div "216-387-1680"
select select ""applied""
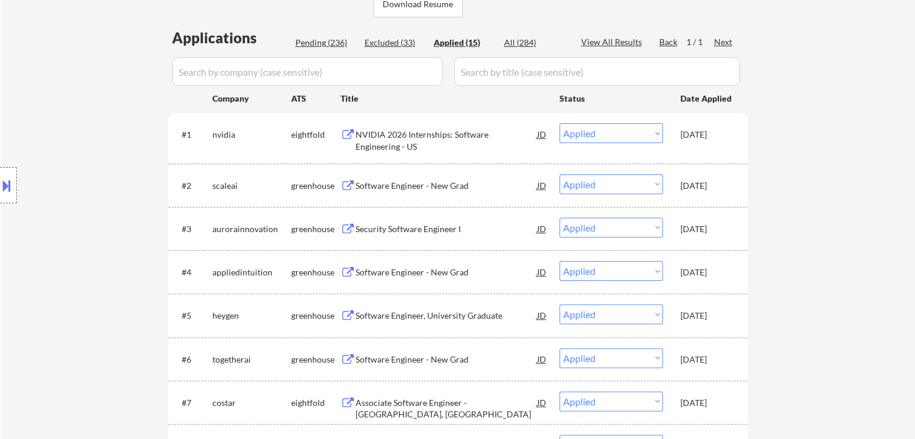
scroll to position [361, 0]
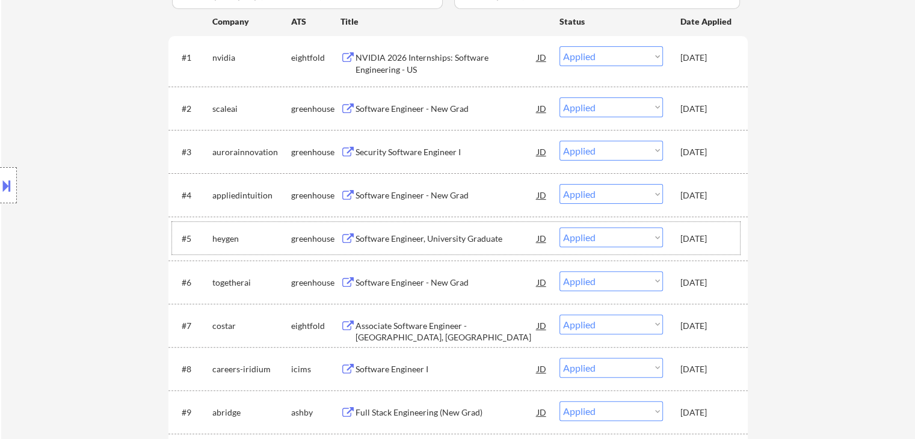
click at [716, 238] on div "[DATE]" at bounding box center [707, 239] width 53 height 12
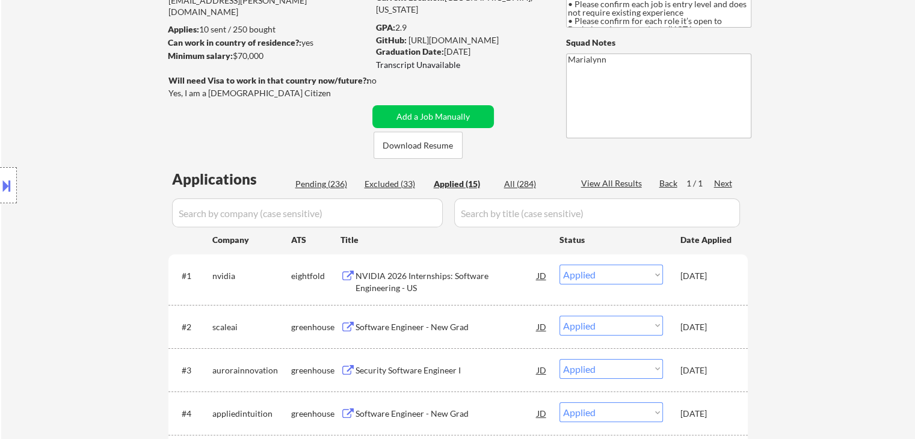
scroll to position [120, 0]
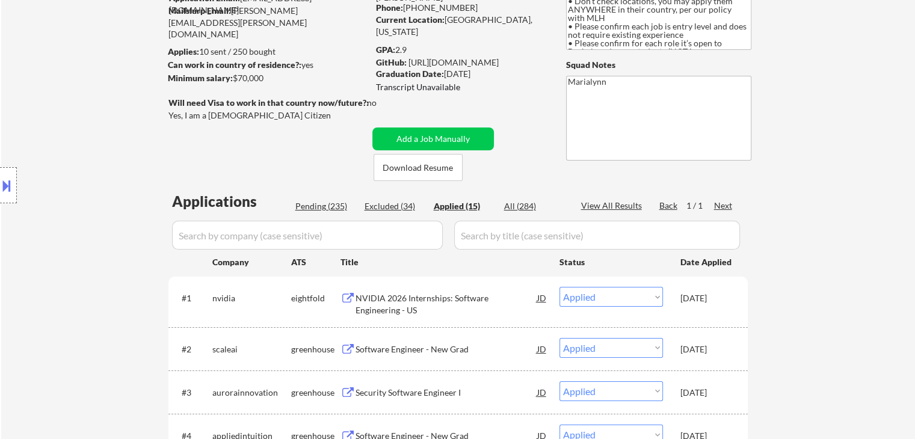
select select ""applied""
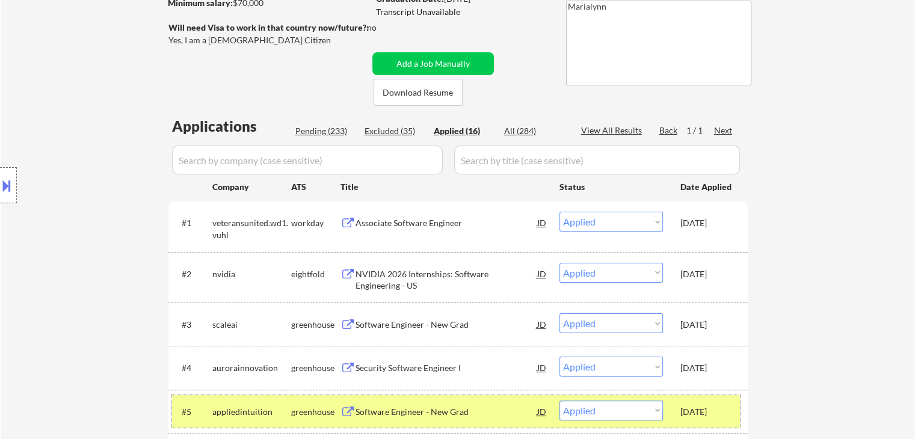
scroll to position [361, 0]
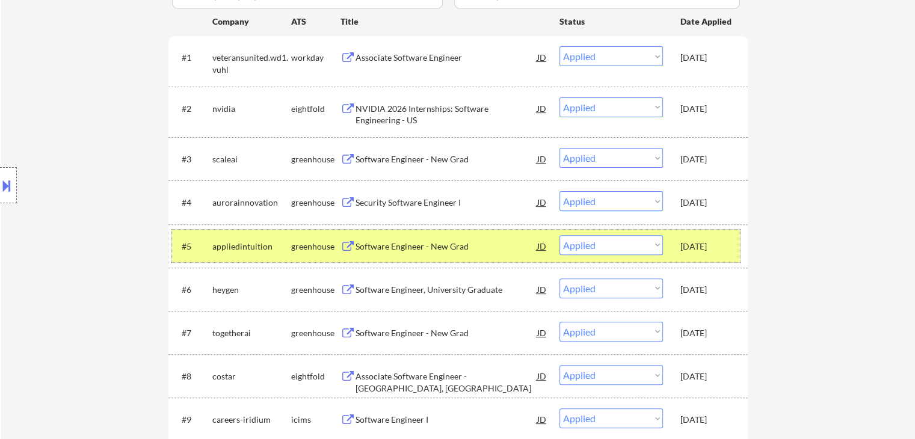
click at [700, 288] on div "[DATE]" at bounding box center [707, 290] width 53 height 12
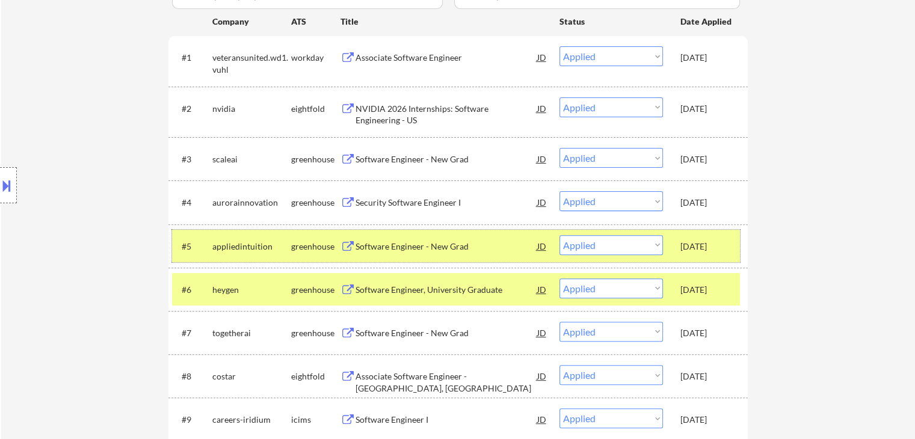
drag, startPoint x: 234, startPoint y: 240, endPoint x: 260, endPoint y: 253, distance: 29.9
click at [235, 240] on div "appliedintuition" at bounding box center [251, 246] width 79 height 22
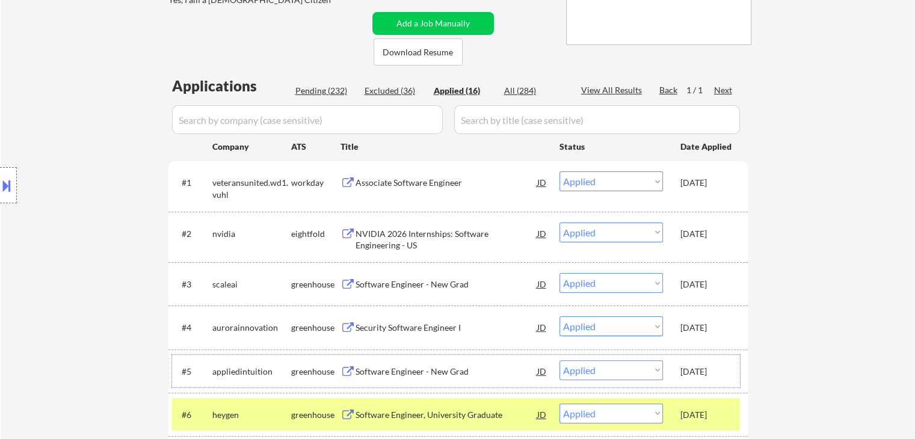
scroll to position [120, 0]
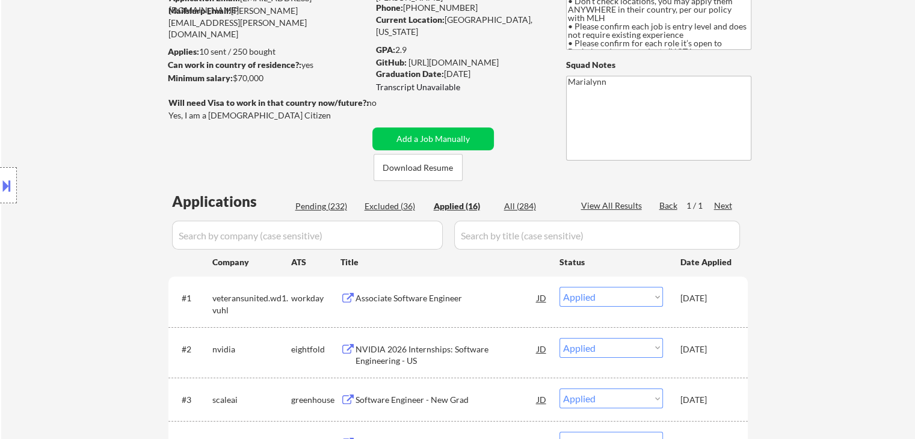
click at [259, 235] on input "input" at bounding box center [307, 235] width 271 height 29
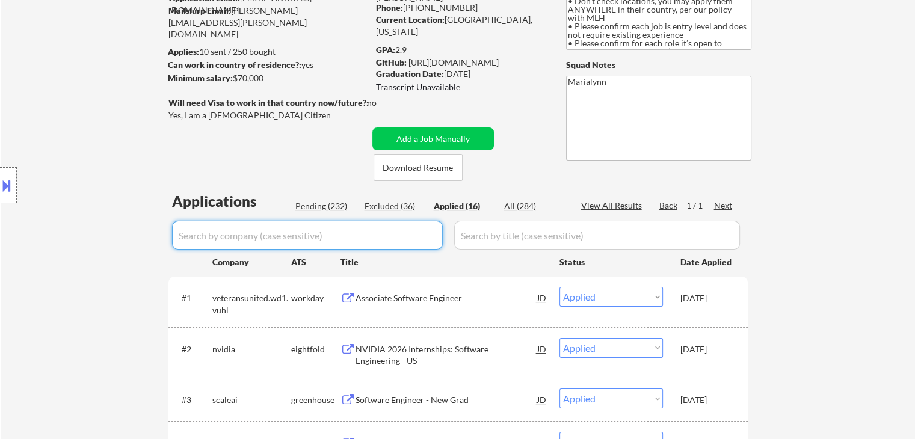
paste input "samsara"
type input "samsara"
click at [389, 209] on div "Excluded (36)" at bounding box center [395, 206] width 60 height 12
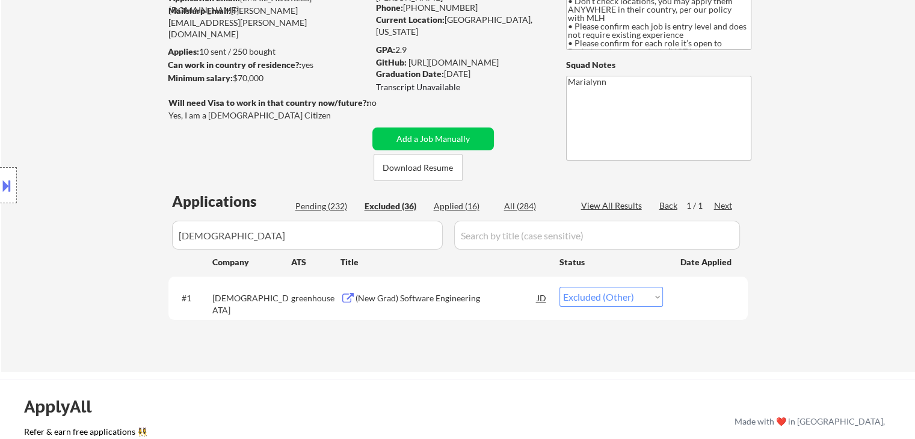
click at [607, 303] on select "Choose an option... Pending Applied Excluded (Questions) Excluded (Expired) Exc…" at bounding box center [612, 297] width 104 height 20
select select ""excluded""
click at [560, 287] on select "Choose an option... Pending Applied Excluded (Questions) Excluded (Expired) Exc…" at bounding box center [612, 297] width 104 height 20
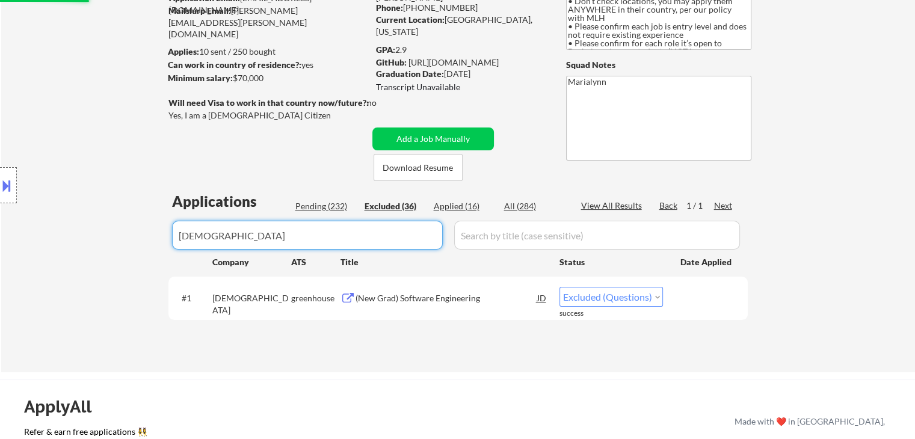
drag, startPoint x: 269, startPoint y: 248, endPoint x: 0, endPoint y: 249, distance: 269.0
click at [0, 235] on body "← Return to /applysquad Mailslurp Inbox Job Search Builder Shivani Rajgopal Use…" at bounding box center [457, 99] width 915 height 439
select select ""excluded__expired_""
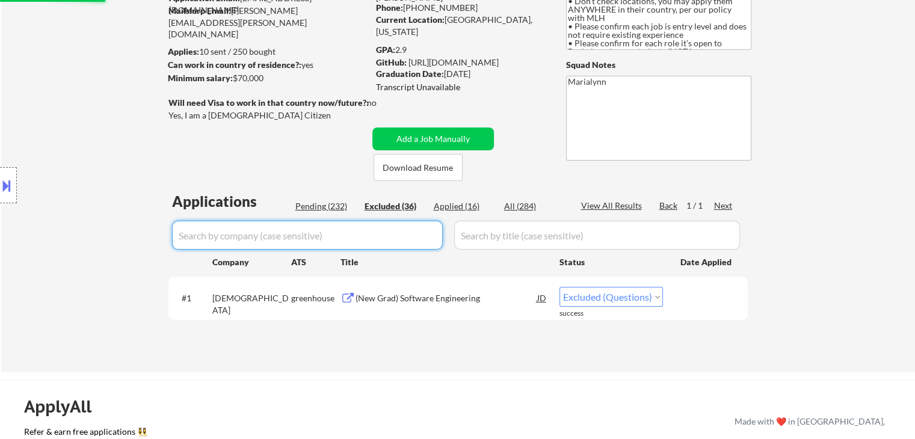
select select ""excluded__expired_""
select select ""excluded__bad_match_""
select select ""excluded__location_""
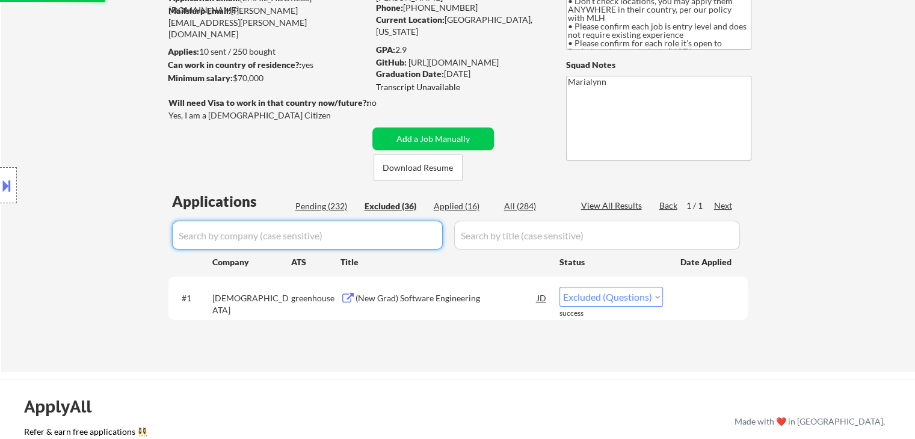
select select ""excluded__expired_""
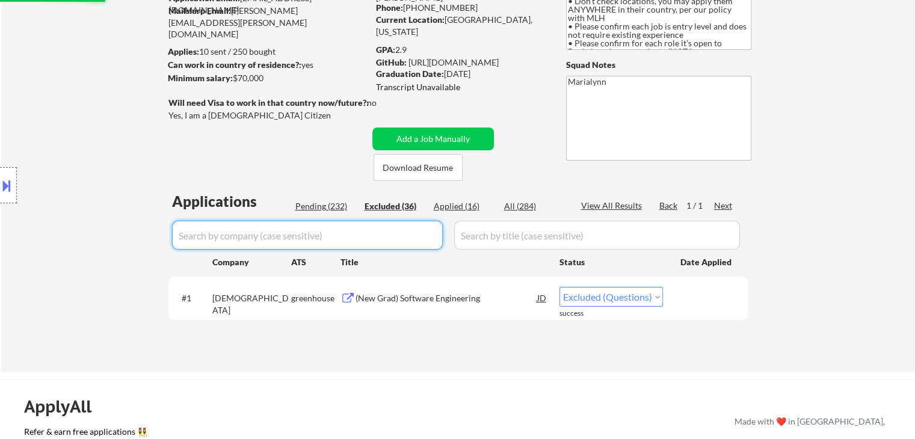
select select ""excluded__expired_""
select select ""excluded__bad_match_""
select select ""excluded__expired_""
select select ""excluded__bad_match_""
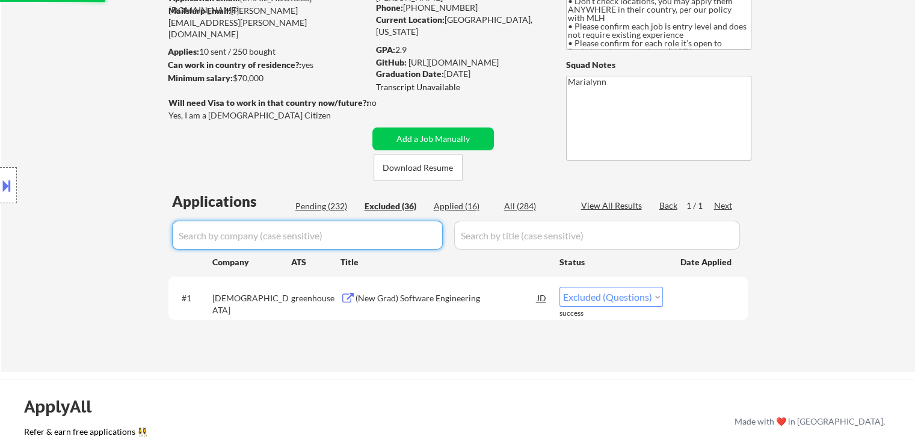
select select ""excluded__other_""
select select ""excluded""
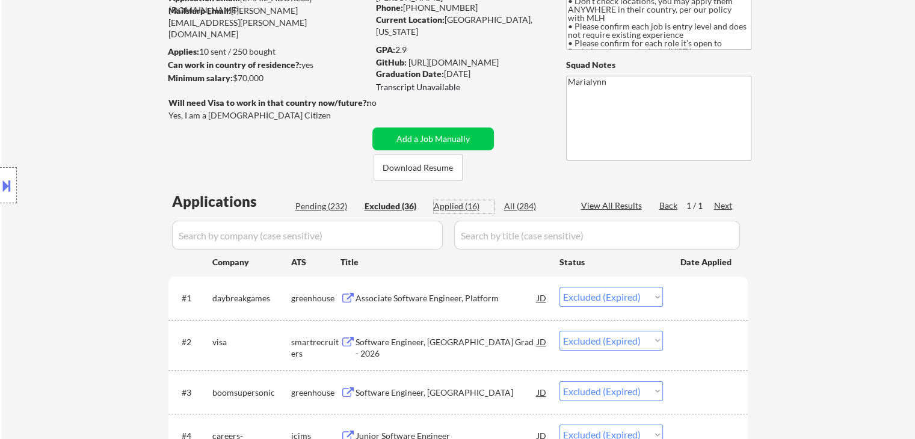
click at [448, 203] on div "Applied (16)" at bounding box center [464, 206] width 60 height 12
select select ""applied""
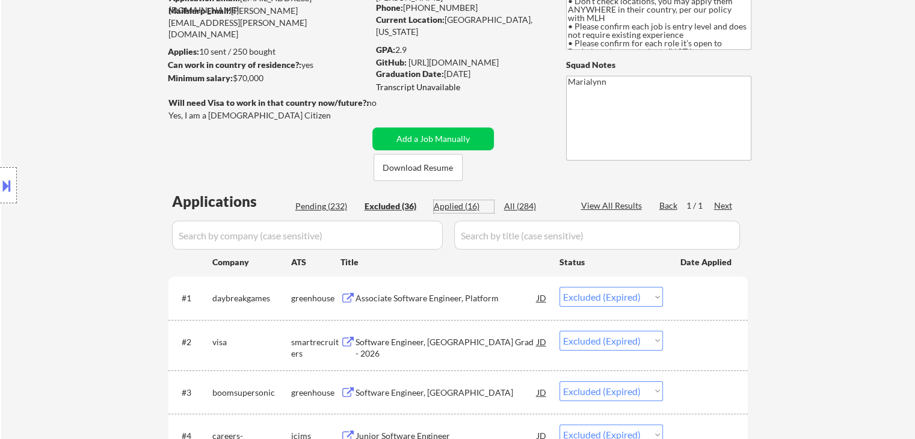
select select ""applied""
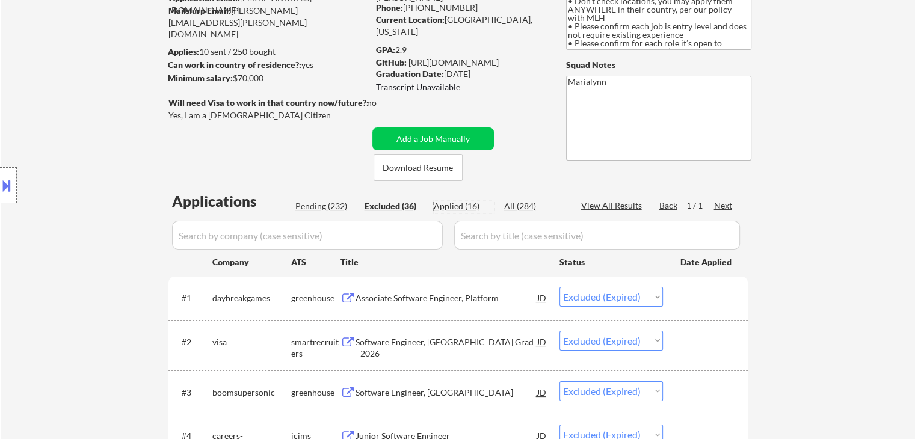
select select ""applied""
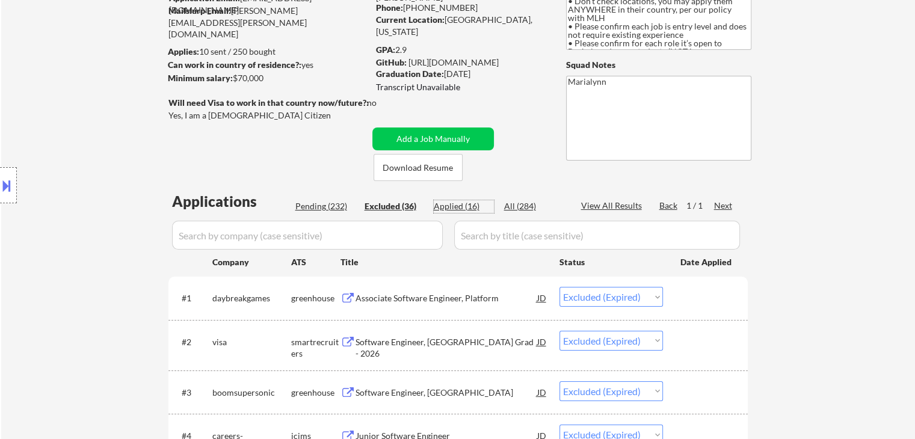
select select ""applied""
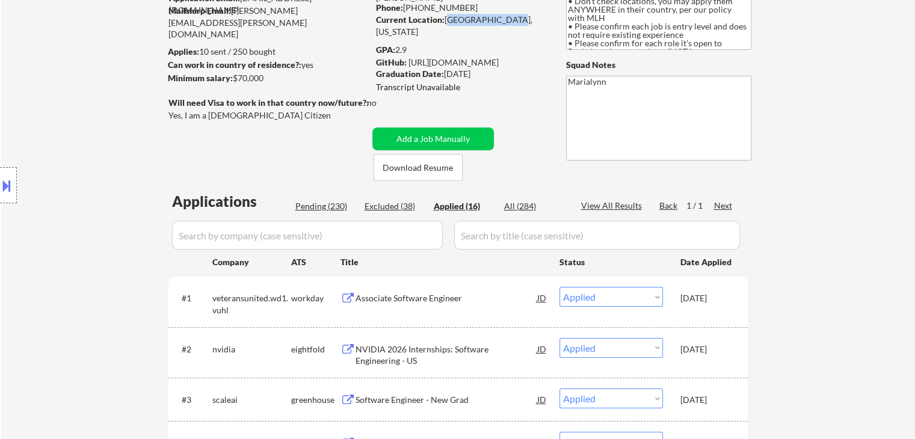
drag, startPoint x: 462, startPoint y: 20, endPoint x: 509, endPoint y: 22, distance: 46.4
click at [509, 22] on div "Current Location: Beachwood, Ohio" at bounding box center [461, 25] width 170 height 23
copy div "Beachwood, Ohio"
click at [484, 240] on input "input" at bounding box center [597, 235] width 286 height 29
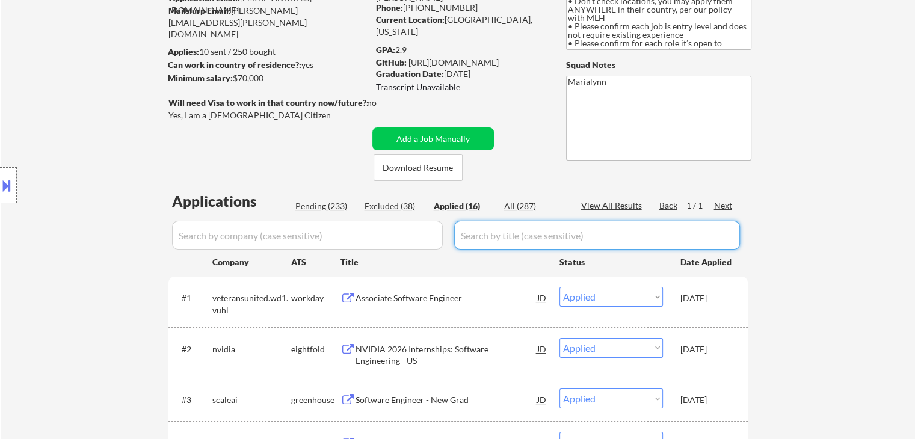
paste input "Associate Software Engineer - Moscow, ID"
type input "Associate Software Engineer - Moscow, ID"
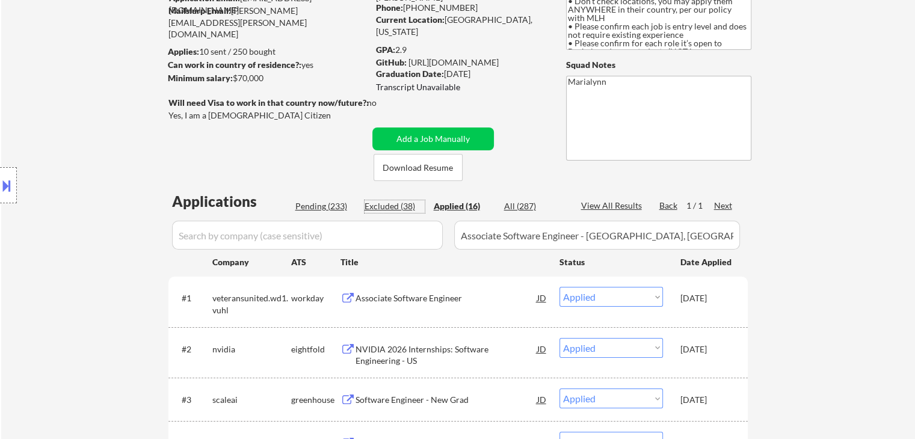
click at [395, 203] on div "Excluded (38)" at bounding box center [395, 206] width 60 height 12
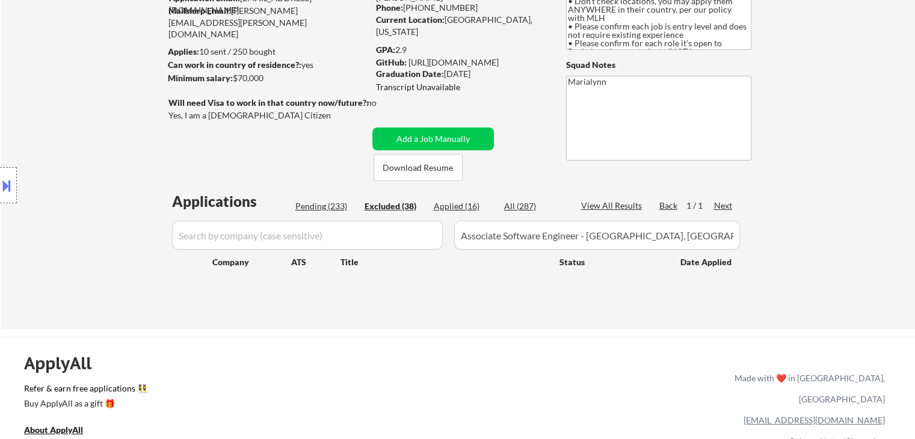
click at [648, 240] on input "input" at bounding box center [597, 235] width 286 height 29
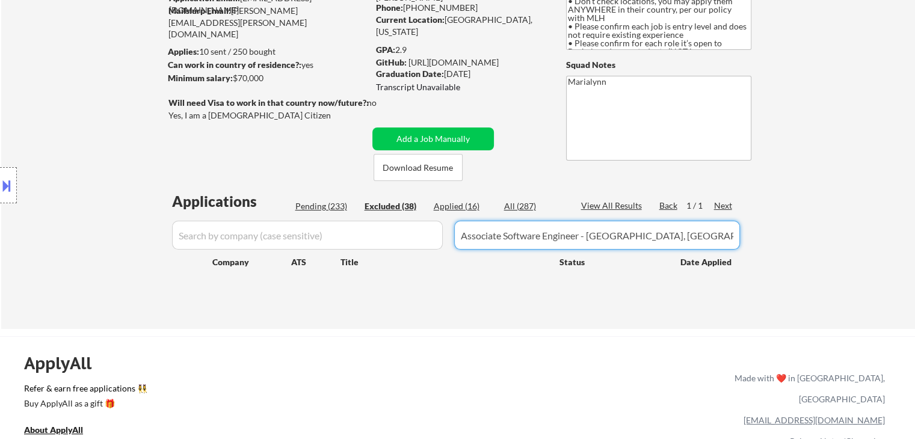
click at [513, 208] on div "All (287)" at bounding box center [534, 206] width 60 height 12
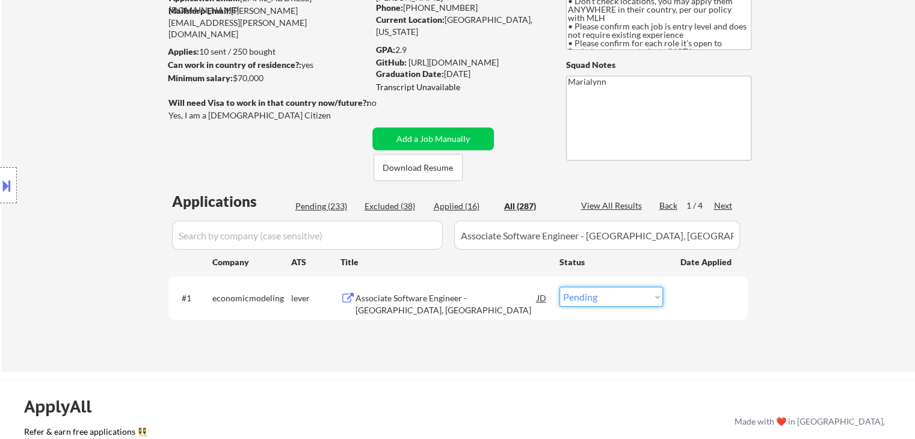
click at [604, 299] on select "Choose an option... Pending Applied Excluded (Questions) Excluded (Expired) Exc…" at bounding box center [612, 297] width 104 height 20
select select ""applied""
click at [560, 287] on select "Choose an option... Pending Applied Excluded (Questions) Excluded (Expired) Exc…" at bounding box center [612, 297] width 104 height 20
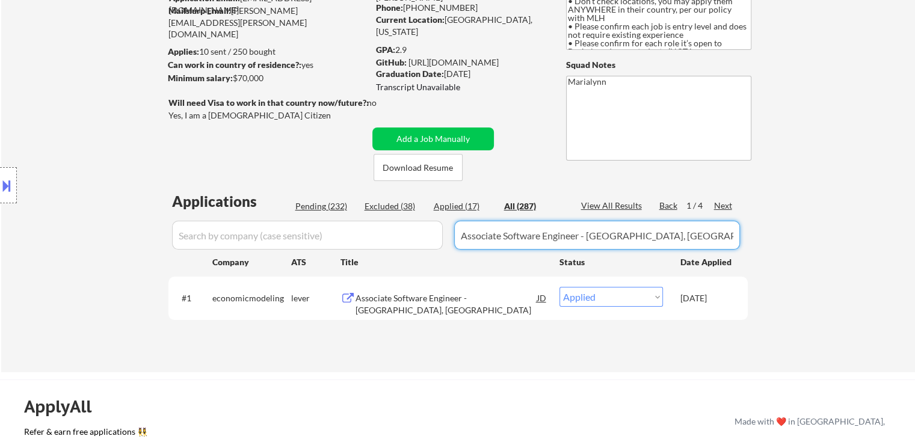
drag, startPoint x: 655, startPoint y: 237, endPoint x: 19, endPoint y: 250, distance: 635.7
click at [50, 237] on body "← Return to /applysquad Mailslurp Inbox Job Search Builder Shivani Rajgopal Use…" at bounding box center [457, 99] width 915 height 439
paste input "(New Grad) Software Engineering"
type input "(New Grad) Software Engineering"
select select ""excluded""
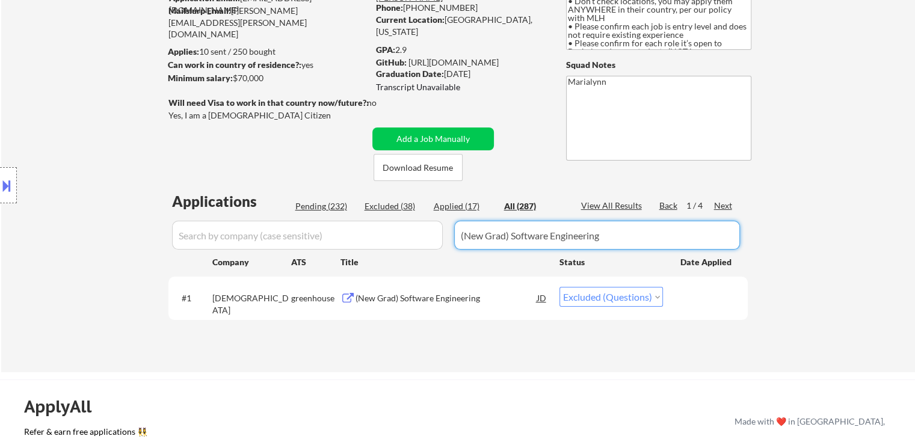
type input "(New Grad) Software Engineering"
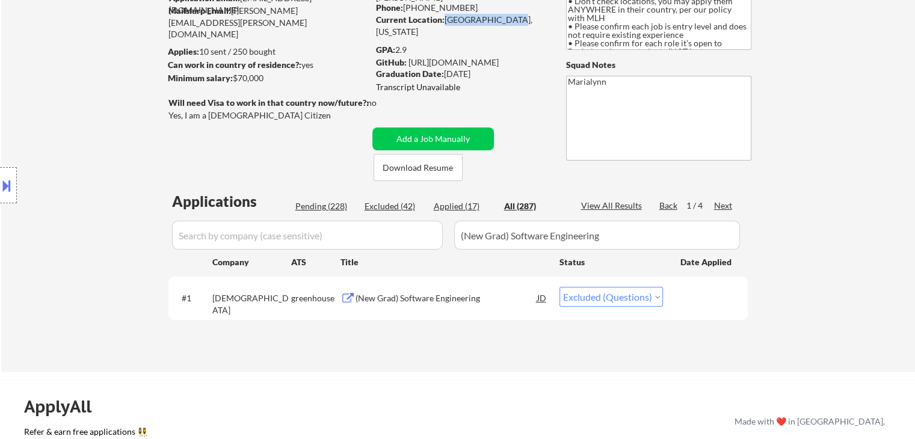
drag, startPoint x: 443, startPoint y: 15, endPoint x: 514, endPoint y: 23, distance: 71.5
click at [514, 20] on div "Current Location: Beachwood, Ohio" at bounding box center [461, 25] width 170 height 23
copy div "Beachwood, Ohio"
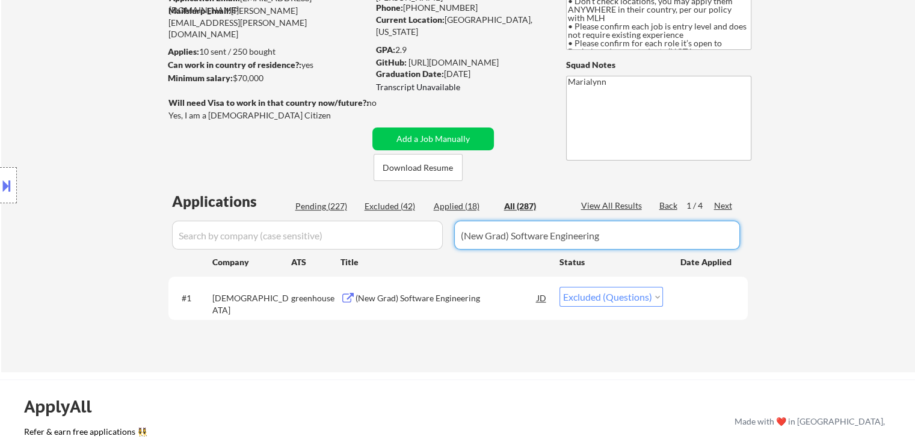
drag, startPoint x: 393, startPoint y: 224, endPoint x: 0, endPoint y: 388, distance: 425.7
click at [0, 311] on div "← Return to /applysquad Mailslurp Inbox Job Search Builder Shivani Rajgopal Use…" at bounding box center [457, 435] width 915 height 1110
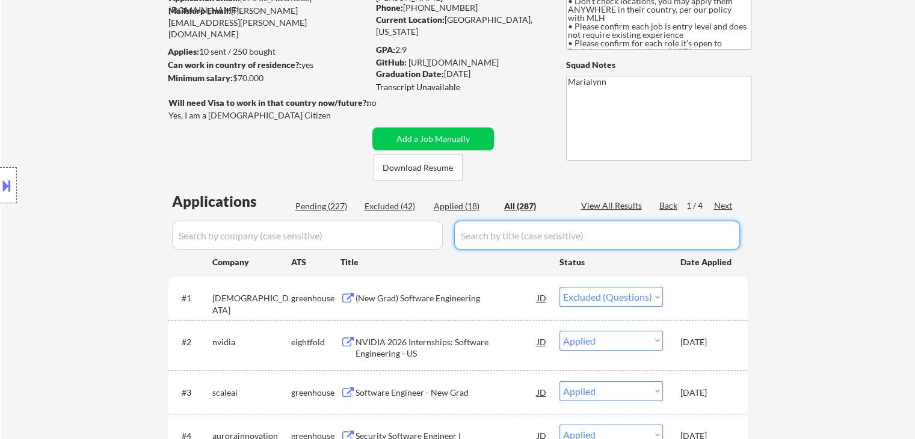
select select ""applied""
select select ""excluded__expired_""
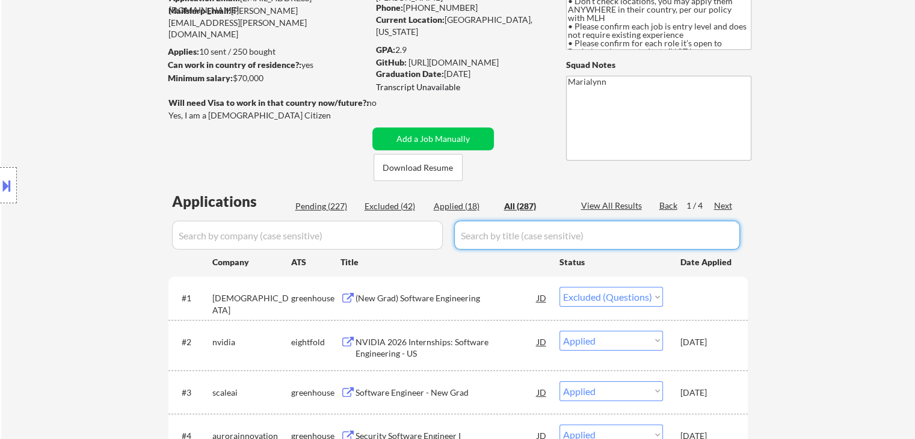
select select ""excluded__bad_match_""
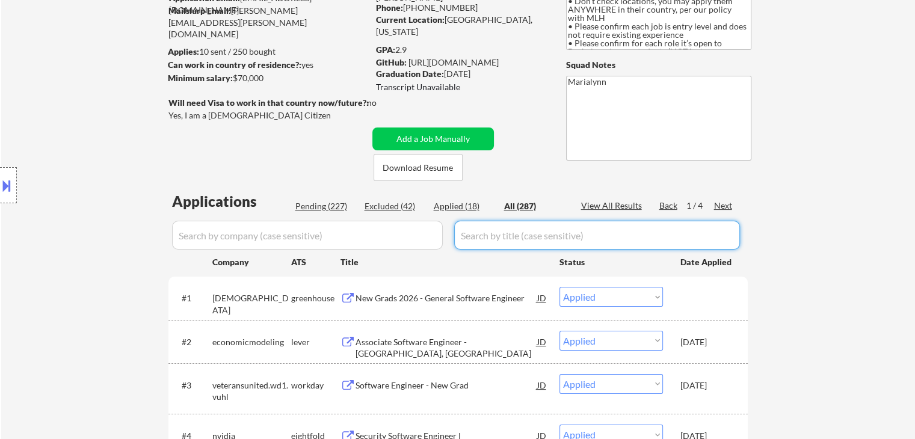
click at [461, 204] on div "Applied (18)" at bounding box center [464, 206] width 60 height 12
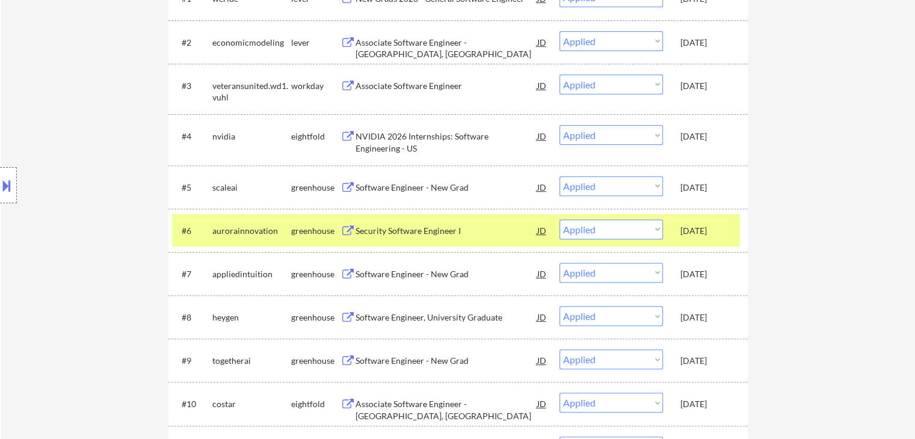
scroll to position [421, 0]
click at [699, 239] on div "Sep 26, 2025" at bounding box center [707, 229] width 53 height 22
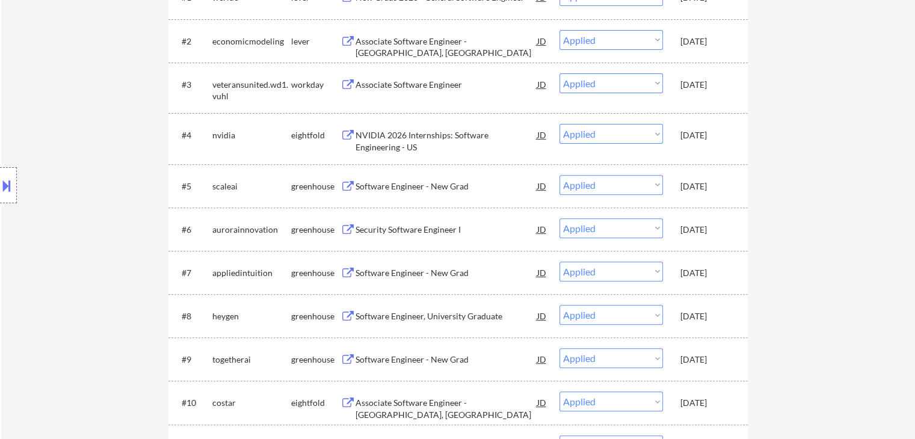
click at [707, 312] on div "Sep 26, 2025" at bounding box center [707, 317] width 53 height 12
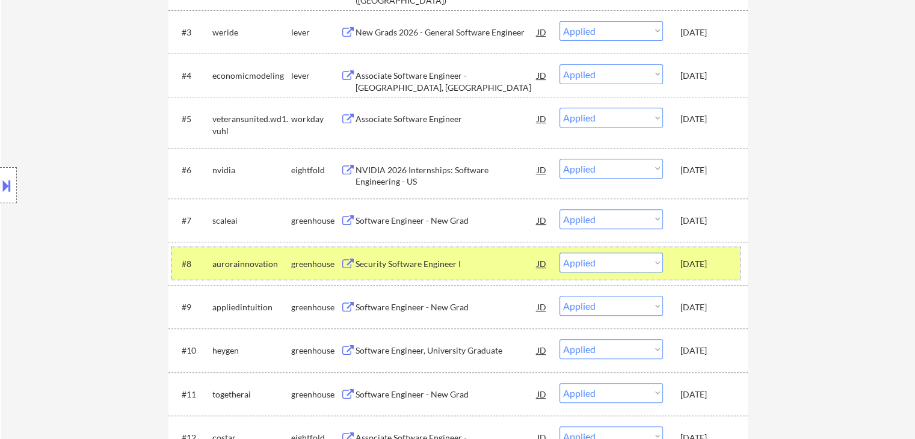
scroll to position [542, 0]
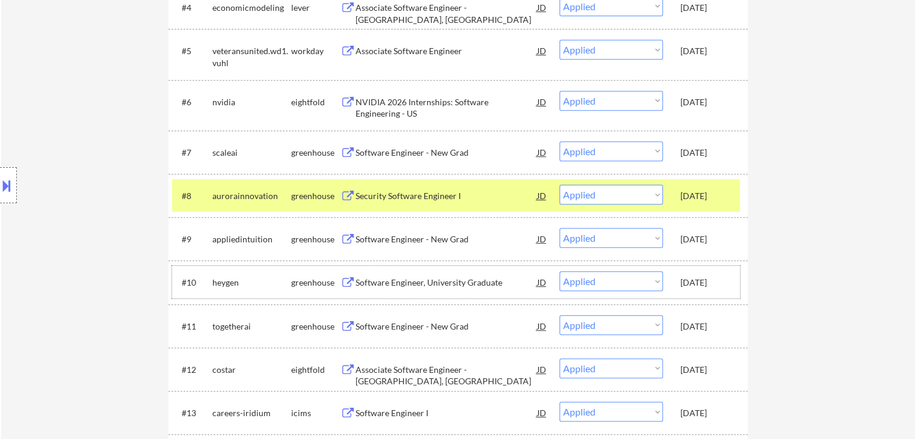
click at [727, 282] on div "Sep 26, 2025" at bounding box center [707, 283] width 53 height 12
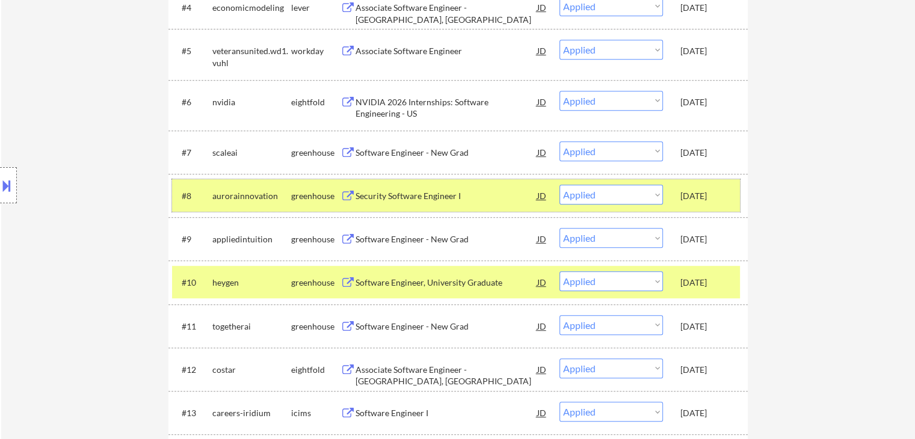
click at [264, 194] on div "aurorainnovation" at bounding box center [251, 196] width 79 height 12
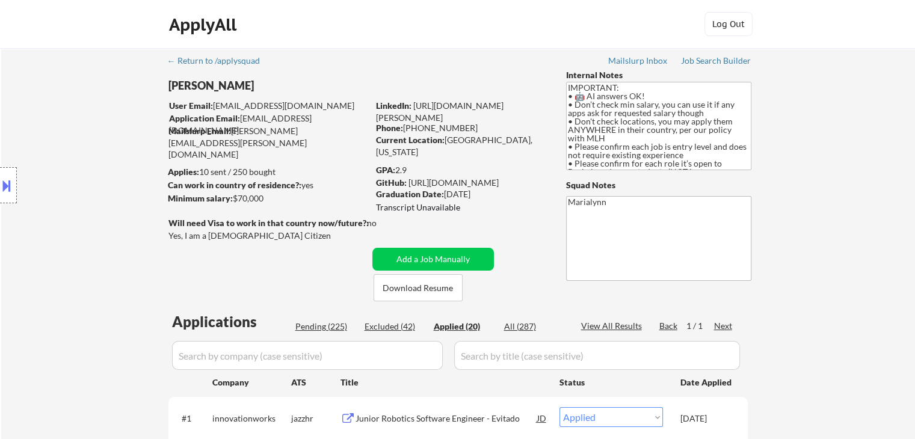
scroll to position [181, 0]
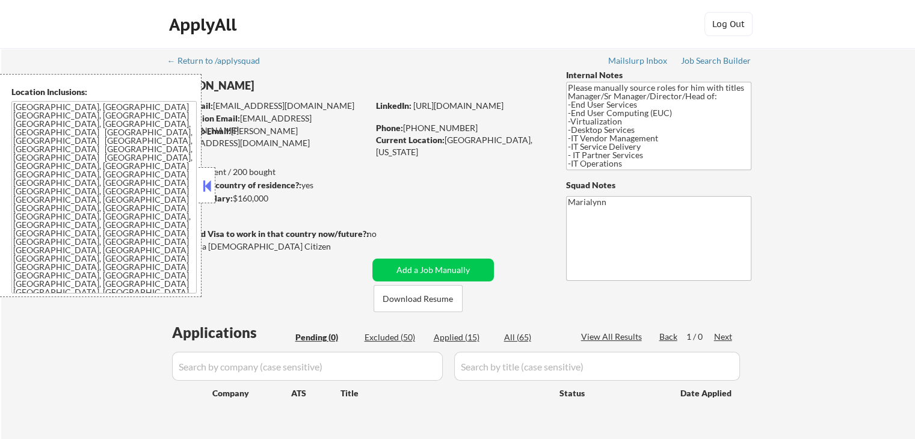
click at [212, 179] on button at bounding box center [206, 186] width 13 height 18
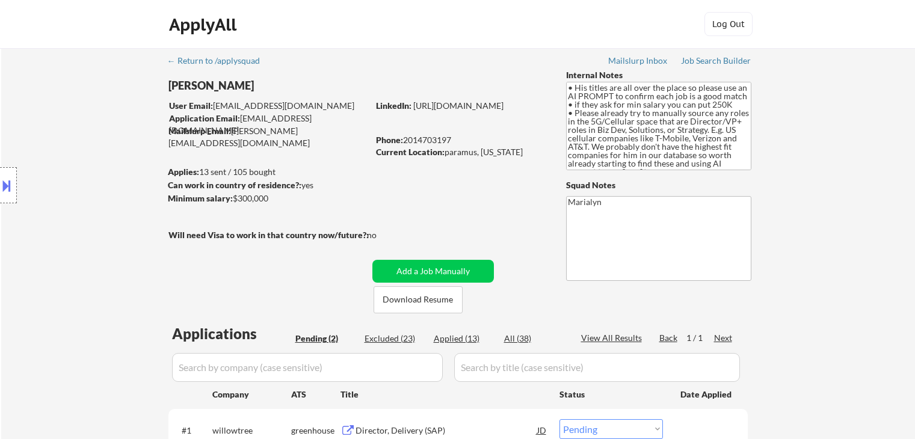
select select ""pending""
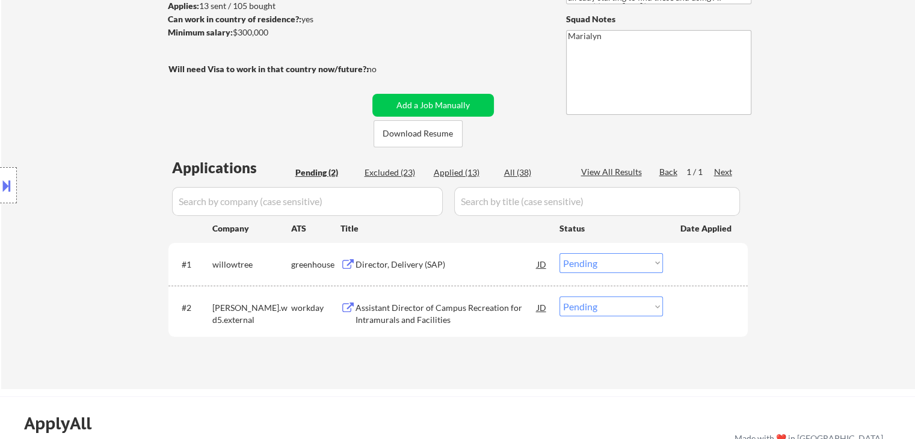
scroll to position [181, 0]
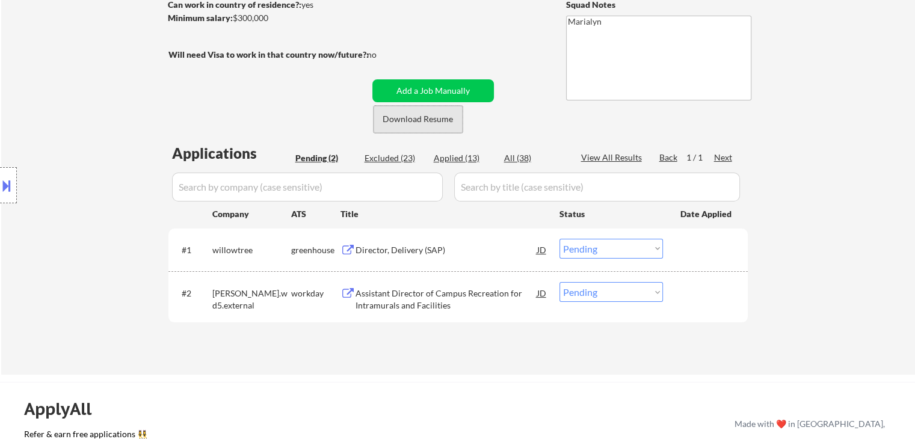
click at [431, 119] on button "Download Resume" at bounding box center [418, 119] width 89 height 27
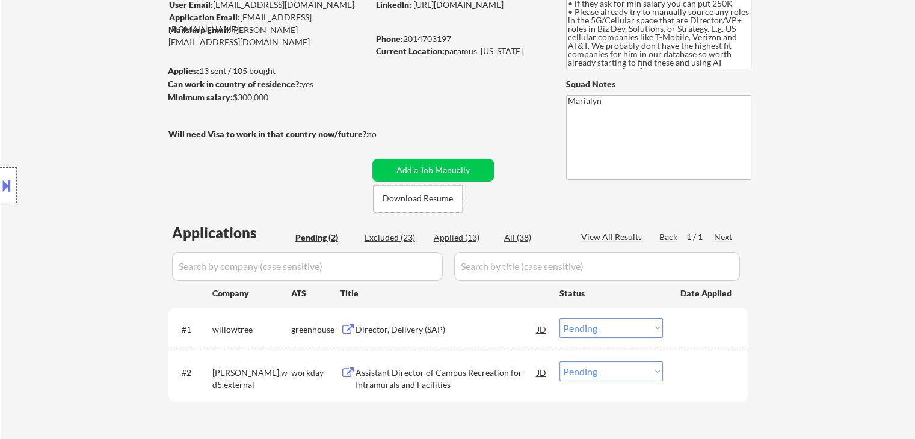
scroll to position [120, 0]
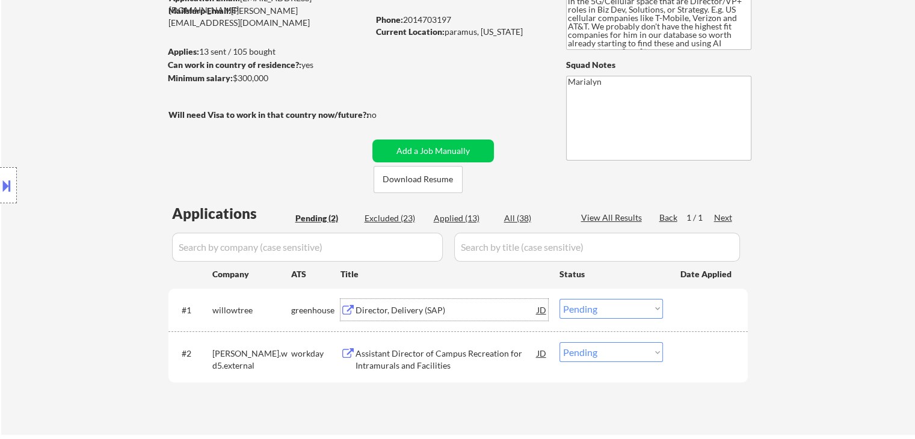
click at [417, 311] on div "Director, Delivery (SAP)" at bounding box center [447, 311] width 182 height 12
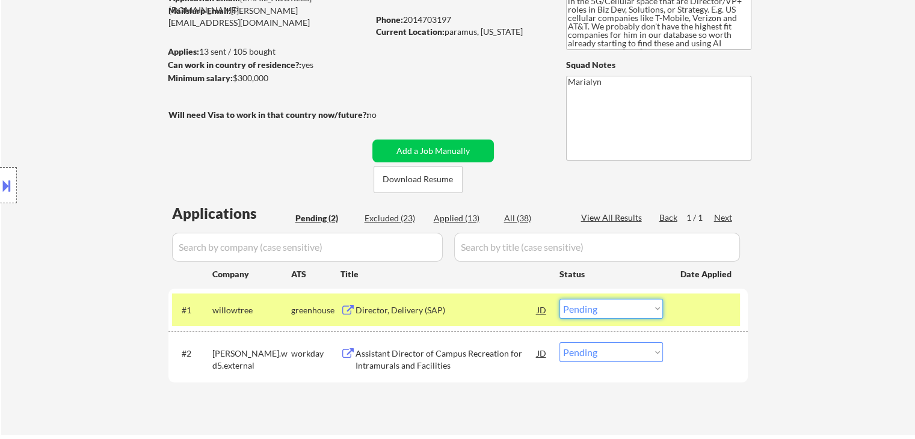
click at [619, 314] on select "Choose an option... Pending Applied Excluded (Questions) Excluded (Expired) Exc…" at bounding box center [612, 309] width 104 height 20
click at [560, 299] on select "Choose an option... Pending Applied Excluded (Questions) Excluded (Expired) Exc…" at bounding box center [612, 309] width 104 height 20
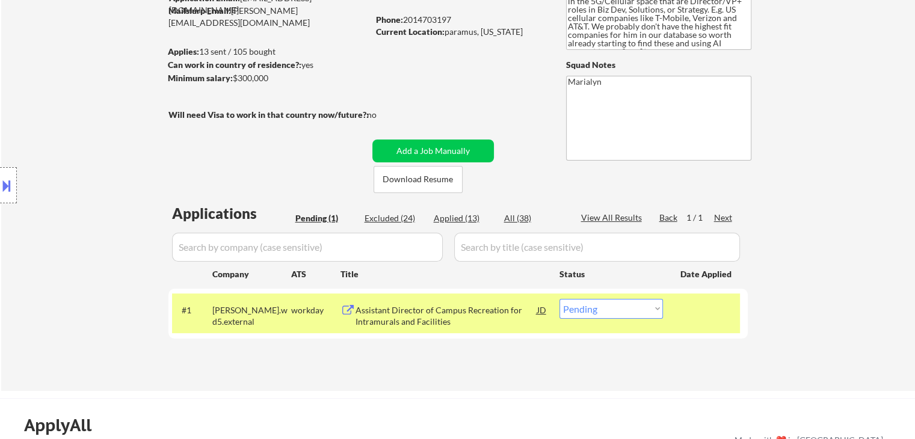
click at [443, 317] on div "Assistant Director of Campus Recreation for Intramurals and Facilities" at bounding box center [447, 316] width 182 height 23
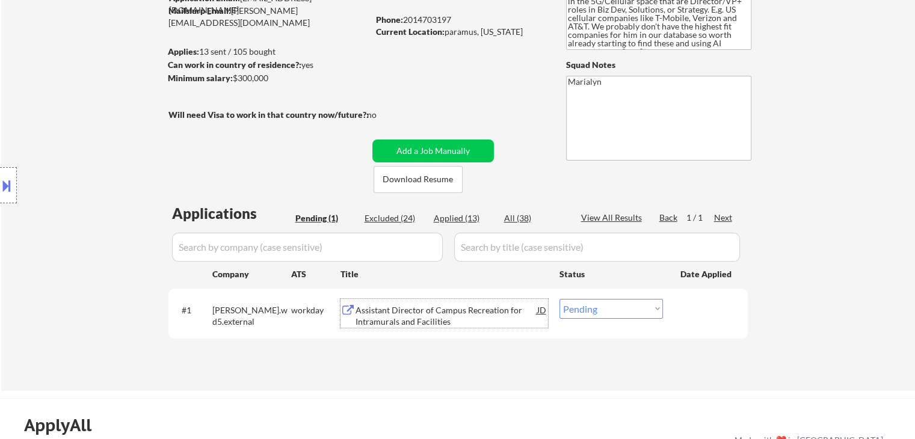
click at [602, 314] on select "Choose an option... Pending Applied Excluded (Questions) Excluded (Expired) Exc…" at bounding box center [612, 309] width 104 height 20
select select ""excluded__bad_match_""
click at [560, 299] on select "Choose an option... Pending Applied Excluded (Questions) Excluded (Expired) Exc…" at bounding box center [612, 309] width 104 height 20
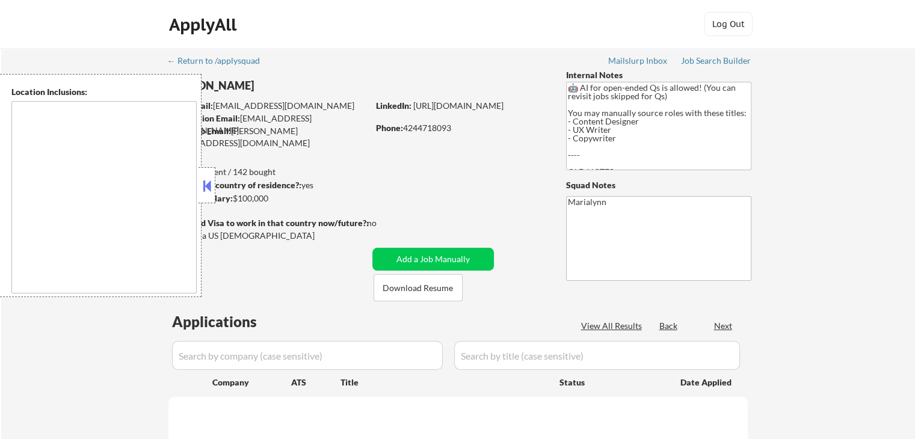
select select ""pending""
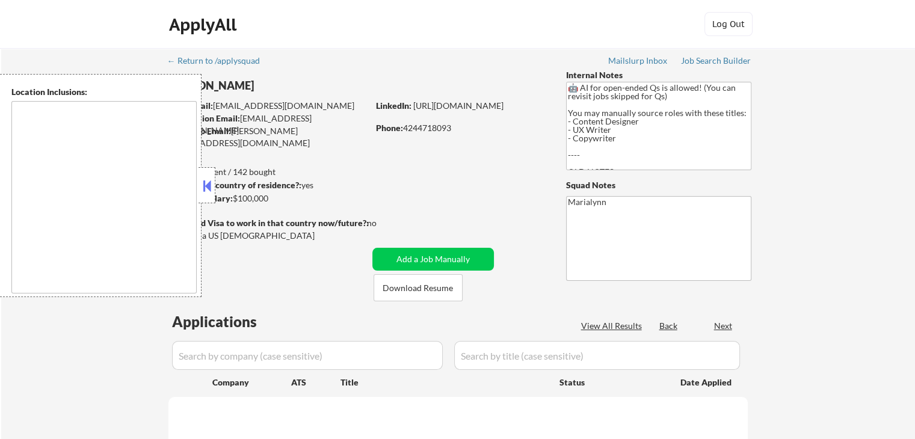
select select ""pending""
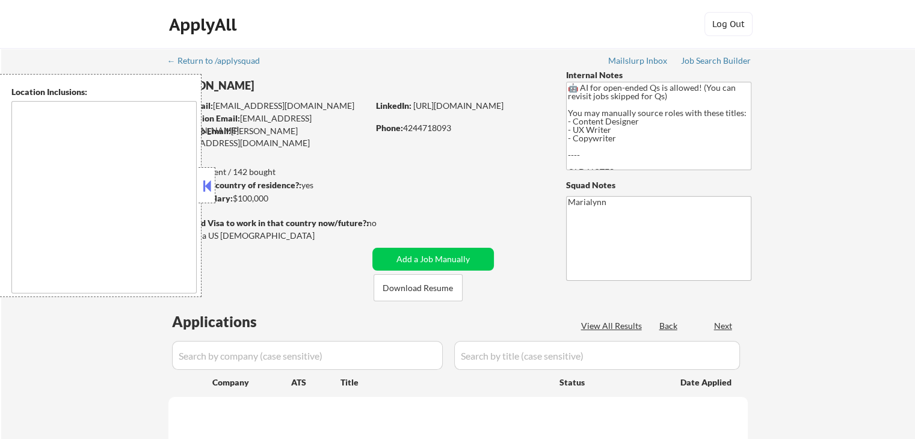
select select ""pending""
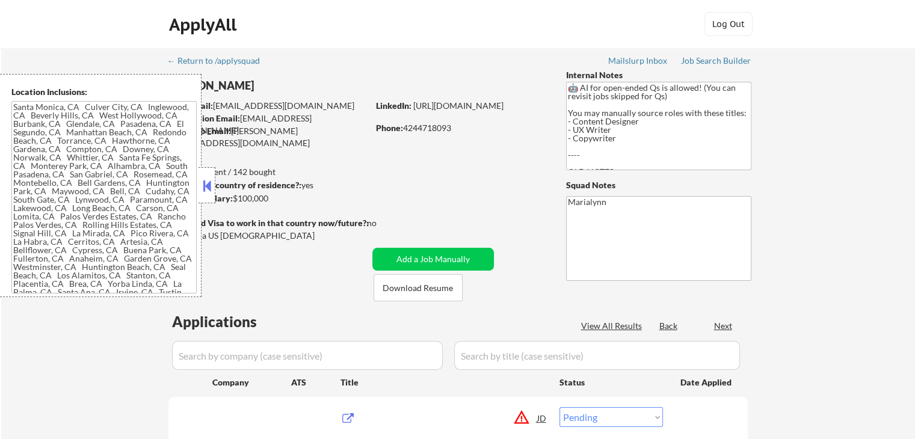
type textarea "[GEOGRAPHIC_DATA], [GEOGRAPHIC_DATA] [GEOGRAPHIC_DATA], [GEOGRAPHIC_DATA] [GEOG…"
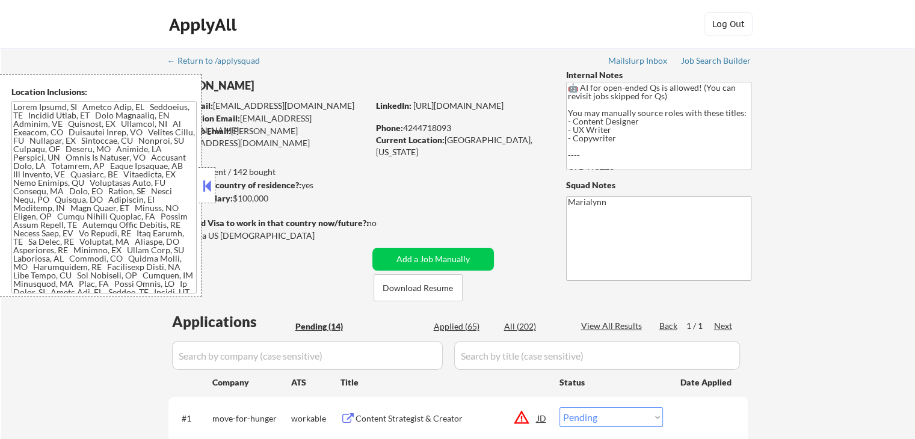
click at [206, 175] on div at bounding box center [207, 185] width 17 height 36
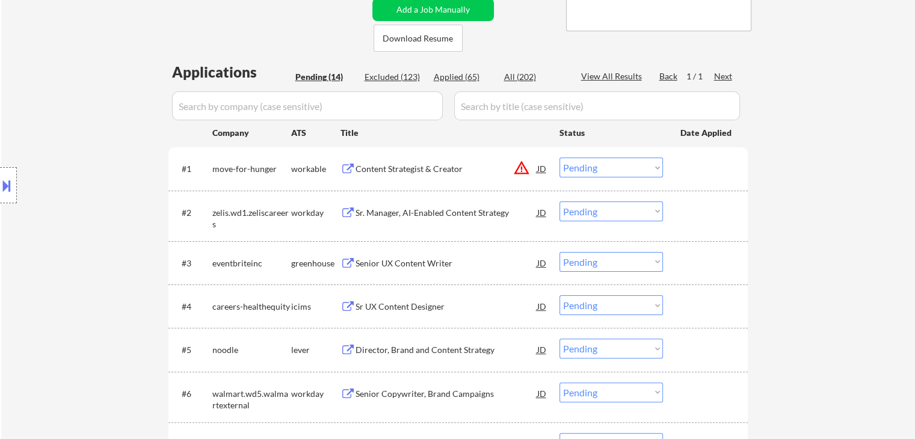
scroll to position [120, 0]
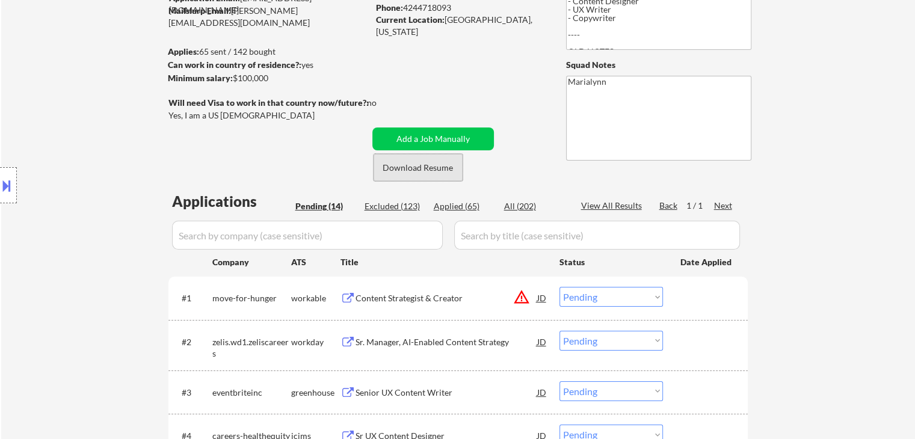
click at [419, 163] on button "Download Resume" at bounding box center [418, 167] width 89 height 27
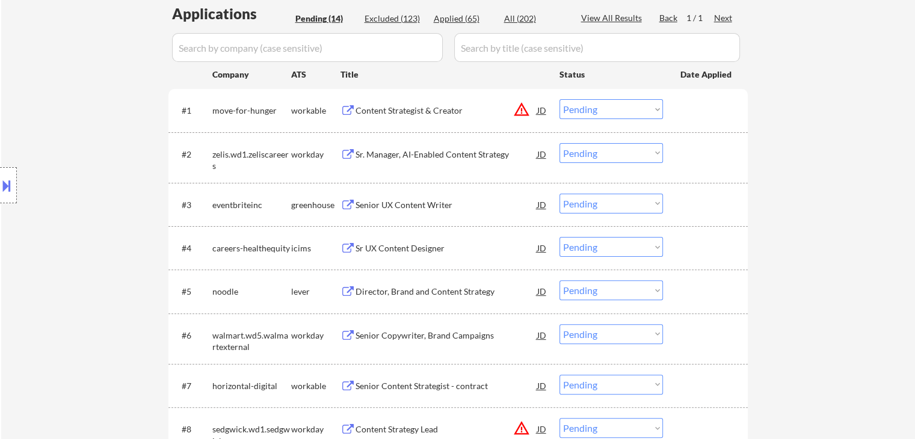
scroll to position [301, 0]
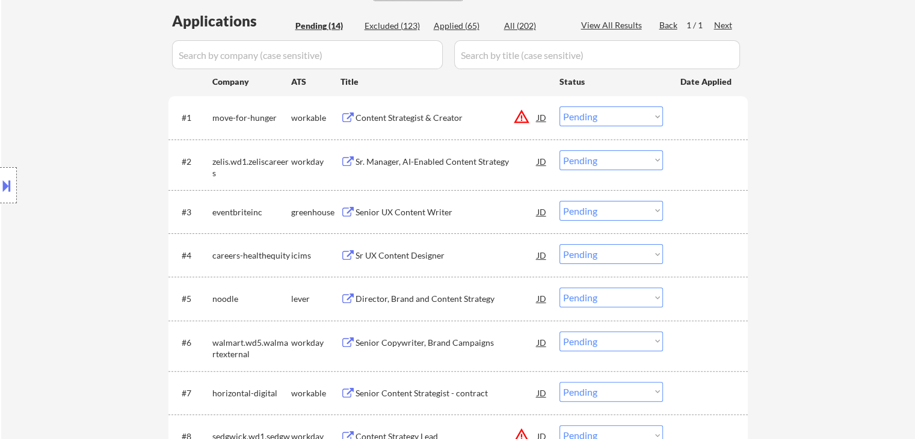
click at [416, 159] on div "Sr. Manager, AI-Enabled Content Strategy" at bounding box center [447, 162] width 182 height 12
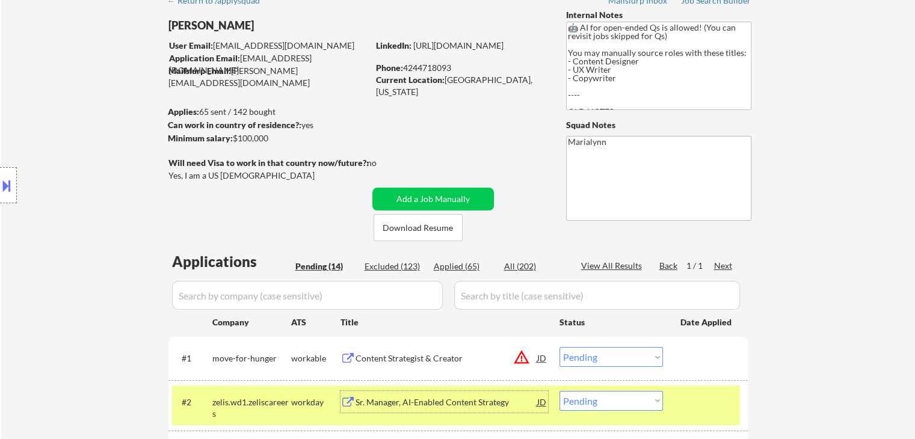
scroll to position [241, 0]
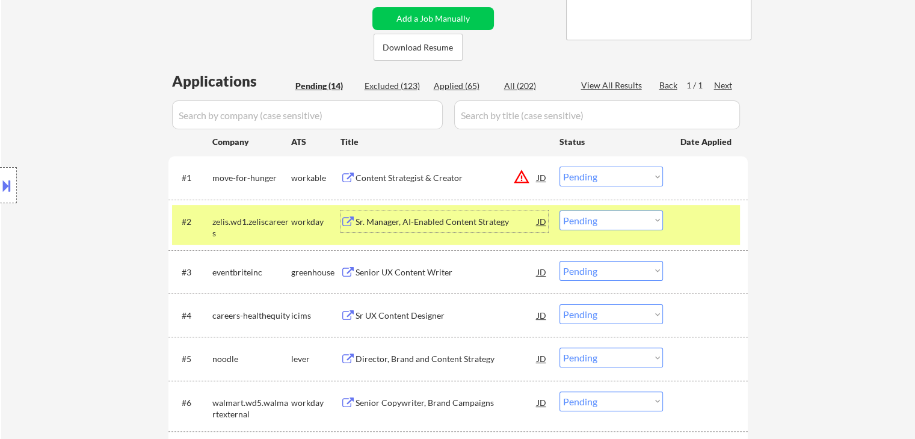
click at [634, 217] on select "Choose an option... Pending Applied Excluded (Questions) Excluded (Expired) Exc…" at bounding box center [612, 221] width 104 height 20
click at [560, 211] on select "Choose an option... Pending Applied Excluded (Questions) Excluded (Expired) Exc…" at bounding box center [612, 221] width 104 height 20
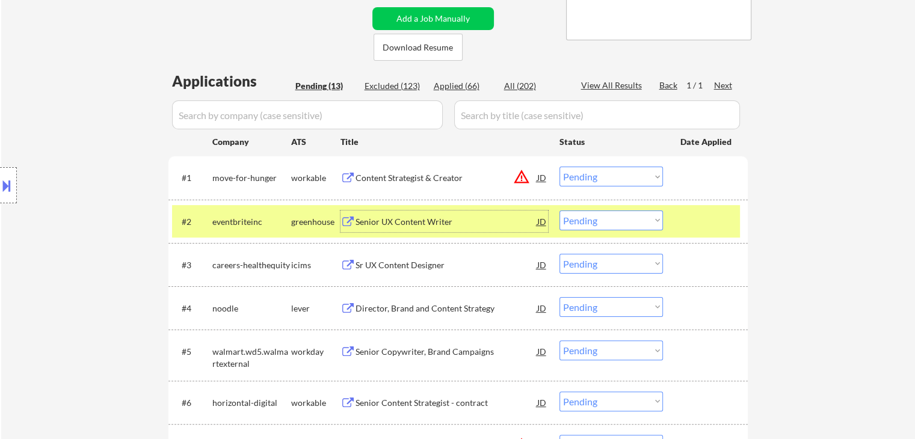
click at [429, 220] on div "Senior UX Content Writer" at bounding box center [447, 222] width 182 height 12
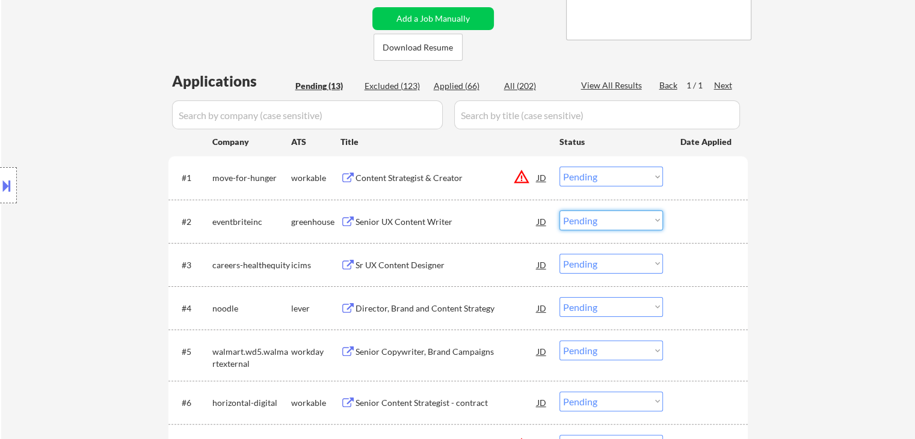
drag, startPoint x: 604, startPoint y: 220, endPoint x: 602, endPoint y: 229, distance: 9.8
click at [604, 220] on select "Choose an option... Pending Applied Excluded (Questions) Excluded (Expired) Exc…" at bounding box center [612, 221] width 104 height 20
click at [560, 211] on select "Choose an option... Pending Applied Excluded (Questions) Excluded (Expired) Exc…" at bounding box center [612, 221] width 104 height 20
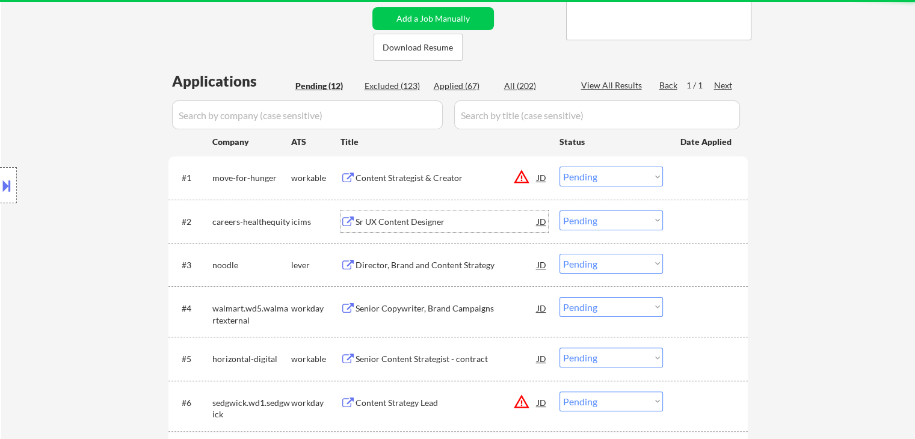
click at [374, 221] on div "Sr UX Content Designer" at bounding box center [447, 222] width 182 height 12
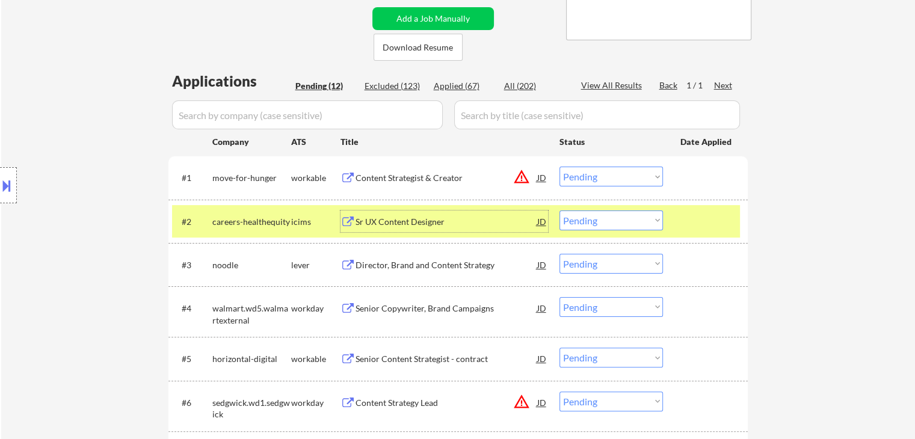
click at [616, 222] on select "Choose an option... Pending Applied Excluded (Questions) Excluded (Expired) Exc…" at bounding box center [612, 221] width 104 height 20
click at [560, 211] on select "Choose an option... Pending Applied Excluded (Questions) Excluded (Expired) Exc…" at bounding box center [612, 221] width 104 height 20
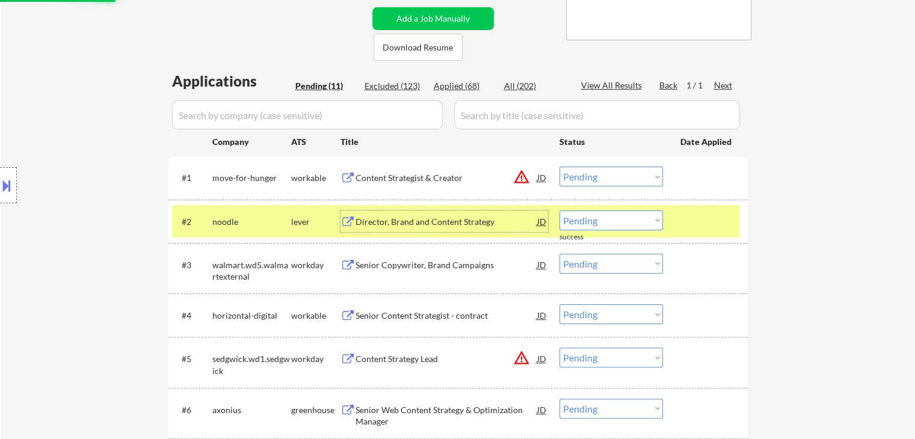
click at [397, 220] on div "Director, Brand and Content Strategy" at bounding box center [447, 222] width 182 height 12
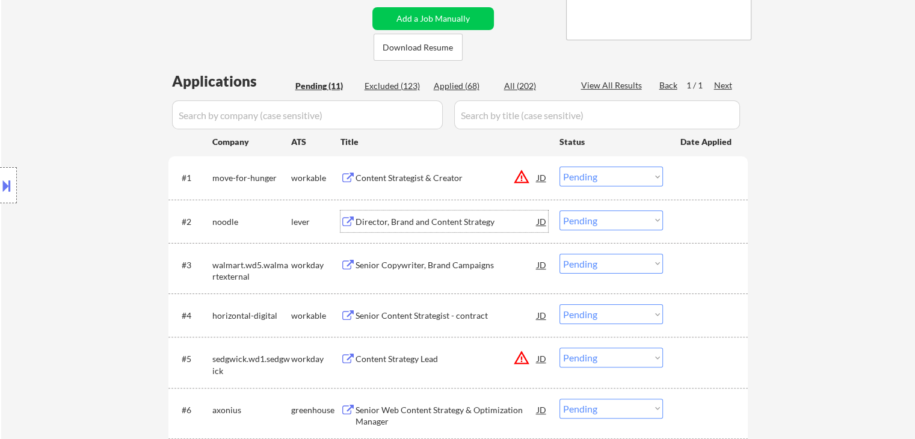
click at [592, 223] on select "Choose an option... Pending Applied Excluded (Questions) Excluded (Expired) Exc…" at bounding box center [612, 221] width 104 height 20
click at [560, 211] on select "Choose an option... Pending Applied Excluded (Questions) Excluded (Expired) Exc…" at bounding box center [612, 221] width 104 height 20
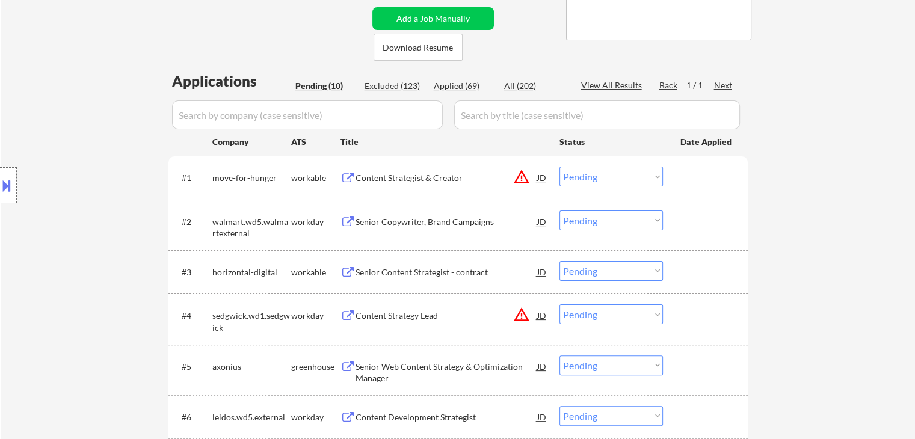
click at [430, 220] on div "Senior Copywriter, Brand Campaigns" at bounding box center [447, 222] width 182 height 12
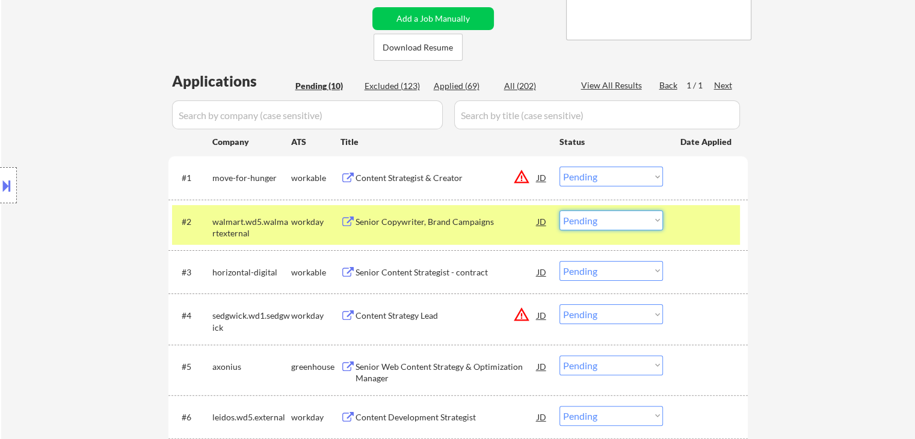
click at [629, 222] on select "Choose an option... Pending Applied Excluded (Questions) Excluded (Expired) Exc…" at bounding box center [612, 221] width 104 height 20
click at [560, 211] on select "Choose an option... Pending Applied Excluded (Questions) Excluded (Expired) Exc…" at bounding box center [612, 221] width 104 height 20
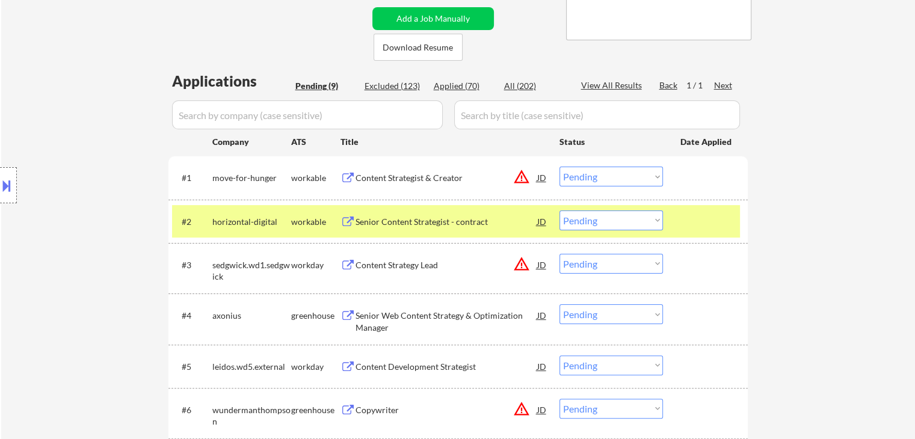
click at [407, 221] on div "Senior Content Strategist - contract" at bounding box center [447, 222] width 182 height 12
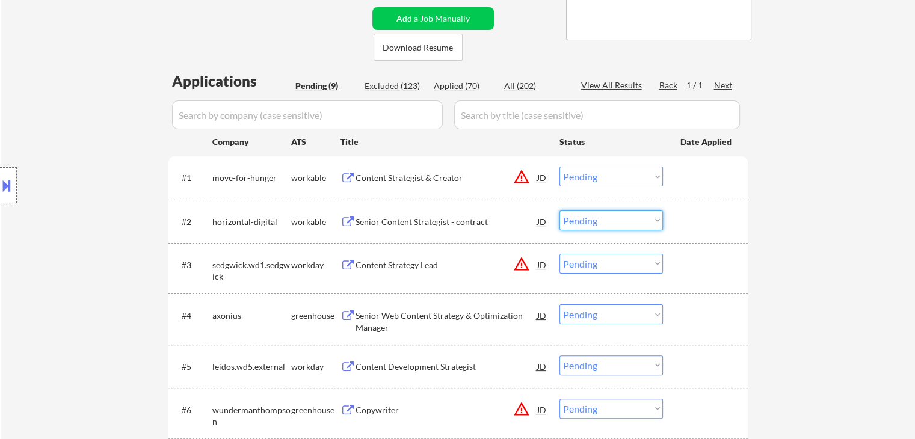
click at [604, 217] on select "Choose an option... Pending Applied Excluded (Questions) Excluded (Expired) Exc…" at bounding box center [612, 221] width 104 height 20
click at [560, 211] on select "Choose an option... Pending Applied Excluded (Questions) Excluded (Expired) Exc…" at bounding box center [612, 221] width 104 height 20
select select ""pending""
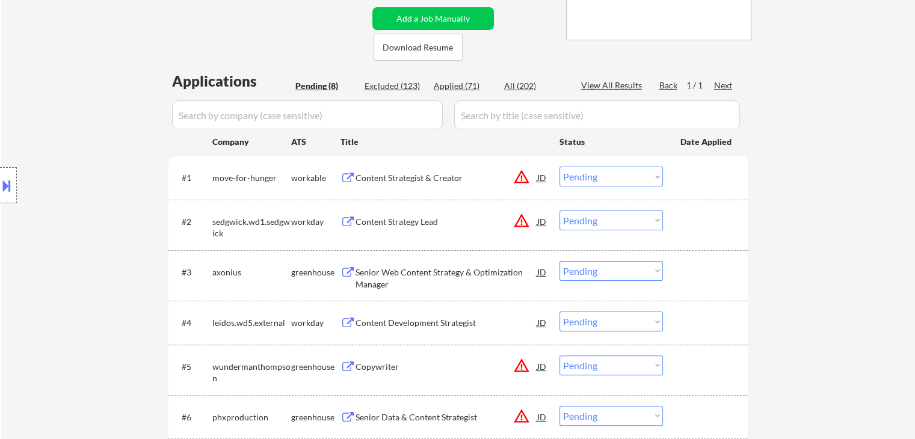
click at [478, 267] on div "Senior Web Content Strategy & Optimization Manager" at bounding box center [447, 278] width 182 height 23
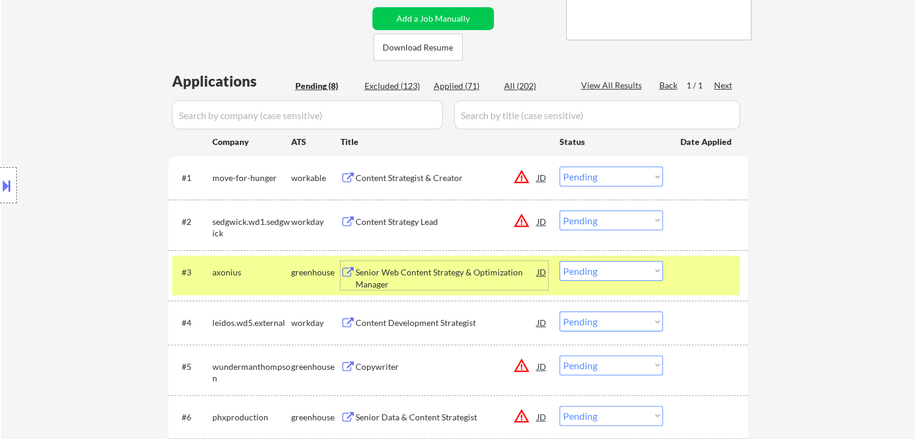
click at [614, 275] on select "Choose an option... Pending Applied Excluded (Questions) Excluded (Expired) Exc…" at bounding box center [612, 271] width 104 height 20
click at [560, 261] on select "Choose an option... Pending Applied Excluded (Questions) Excluded (Expired) Exc…" at bounding box center [612, 271] width 104 height 20
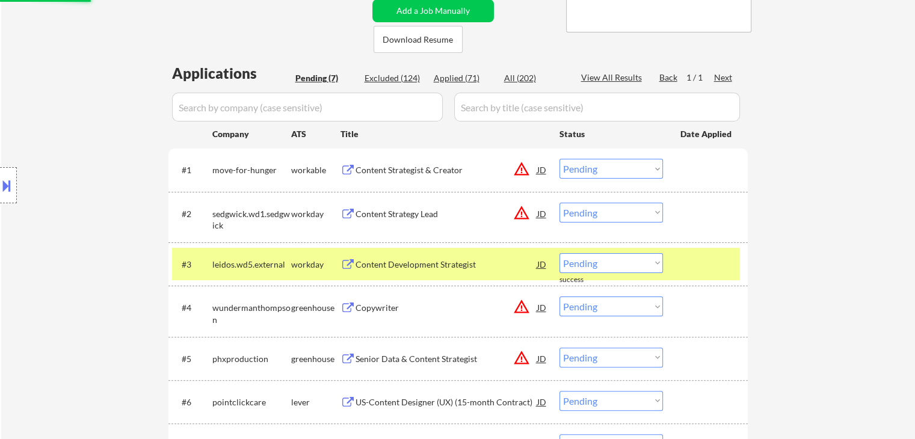
scroll to position [361, 0]
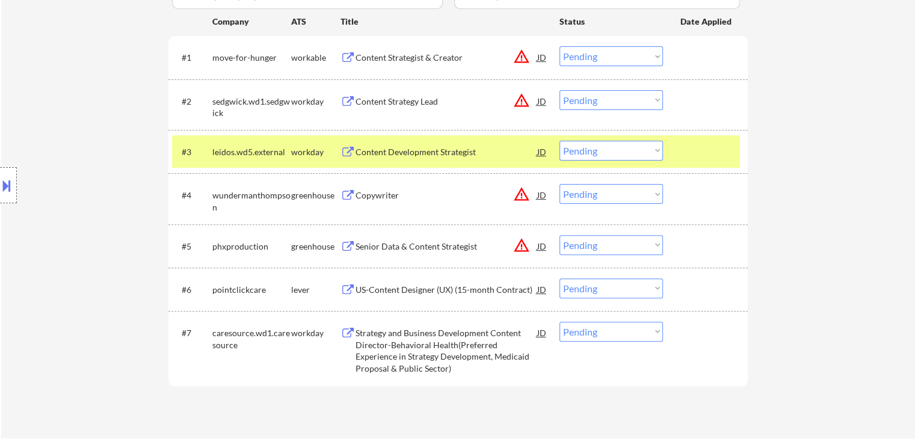
click at [402, 153] on div "Content Development Strategist" at bounding box center [447, 152] width 182 height 12
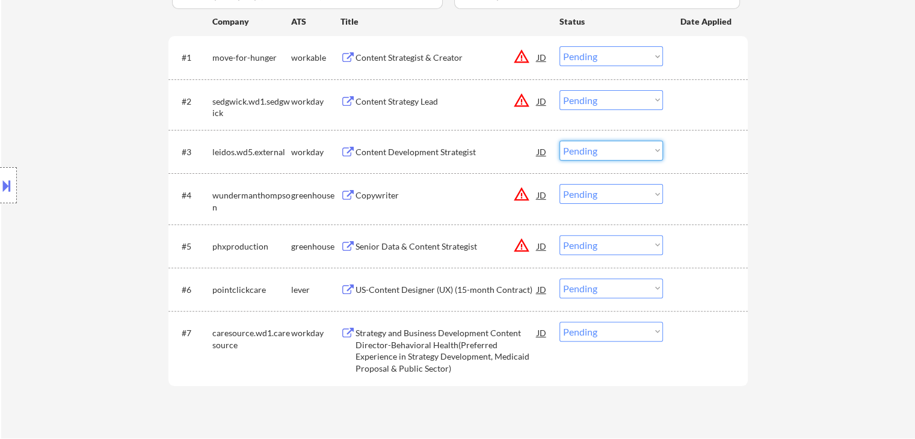
drag, startPoint x: 599, startPoint y: 148, endPoint x: 599, endPoint y: 159, distance: 11.4
click at [599, 152] on select "Choose an option... Pending Applied Excluded (Questions) Excluded (Expired) Exc…" at bounding box center [612, 151] width 104 height 20
click at [560, 141] on select "Choose an option... Pending Applied Excluded (Questions) Excluded (Expired) Exc…" at bounding box center [612, 151] width 104 height 20
select select ""pending""
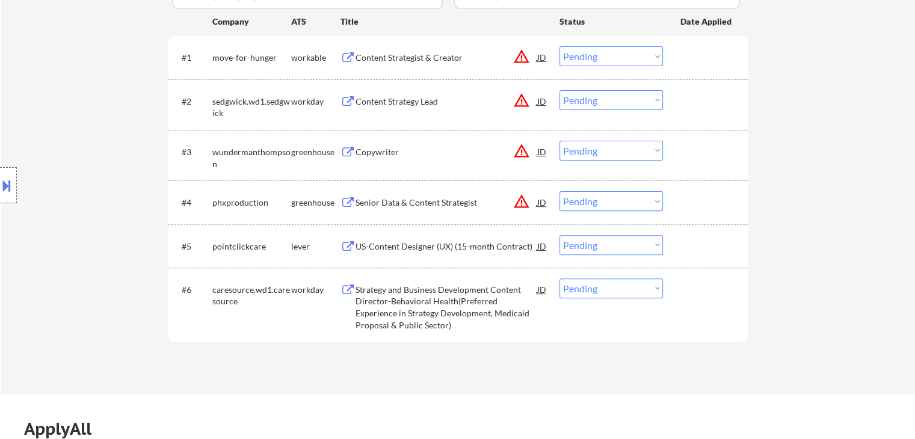
click at [404, 303] on div "Strategy and Business Development Content Director-Behavioral Health(Preferred …" at bounding box center [447, 307] width 182 height 47
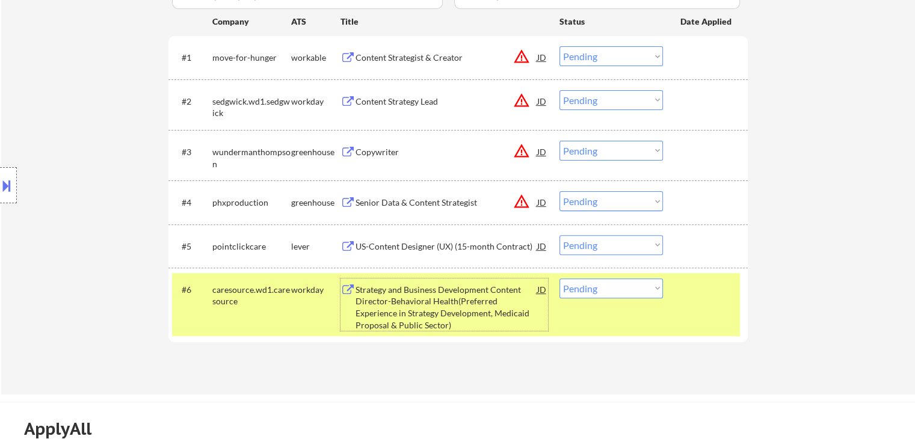
click at [516, 243] on div "US-Content Designer (UX) (15-month Contract)" at bounding box center [447, 247] width 182 height 12
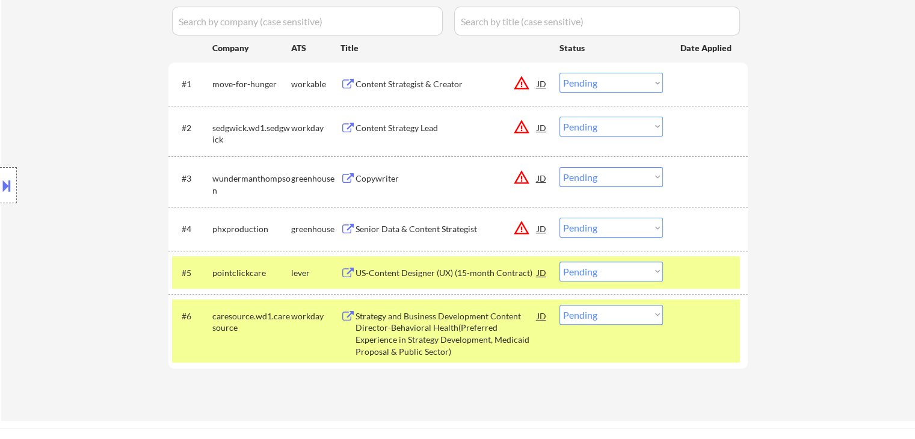
scroll to position [421, 0]
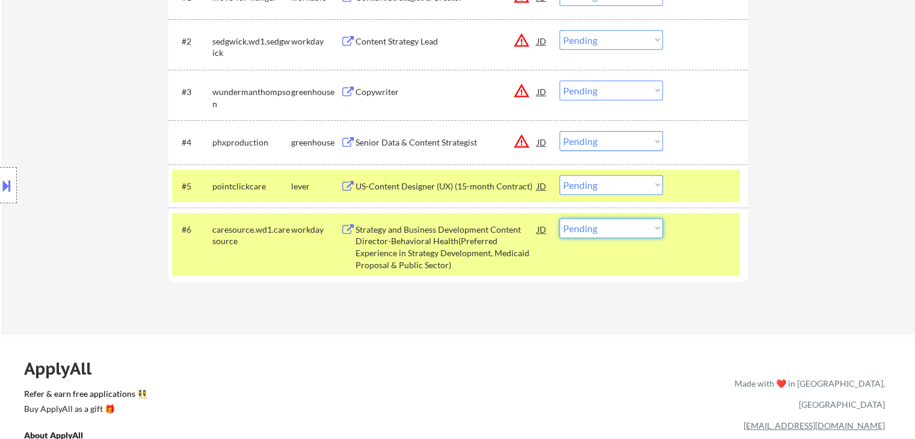
click at [626, 230] on select "Choose an option... Pending Applied Excluded (Questions) Excluded (Expired) Exc…" at bounding box center [612, 228] width 104 height 20
click at [560, 218] on select "Choose an option... Pending Applied Excluded (Questions) Excluded (Expired) Exc…" at bounding box center [612, 228] width 104 height 20
click at [634, 229] on select "Choose an option... Pending Applied Excluded (Questions) Excluded (Expired) Exc…" at bounding box center [612, 228] width 104 height 20
select select ""excluded__bad_match_""
click at [560, 218] on select "Choose an option... Pending Applied Excluded (Questions) Excluded (Expired) Exc…" at bounding box center [612, 228] width 104 height 20
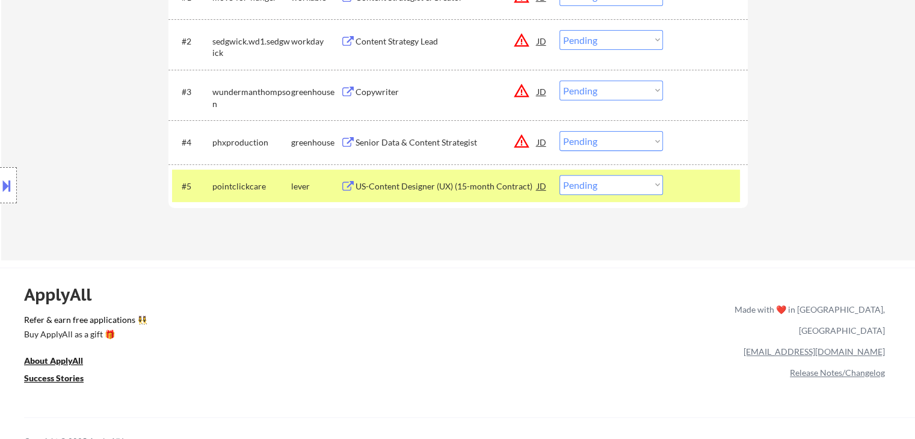
drag, startPoint x: 592, startPoint y: 179, endPoint x: 606, endPoint y: 191, distance: 18.3
click at [595, 181] on select "Choose an option... Pending Applied Excluded (Questions) Excluded (Expired) Exc…" at bounding box center [612, 185] width 104 height 20
select select ""applied""
click at [560, 175] on select "Choose an option... Pending Applied Excluded (Questions) Excluded (Expired) Exc…" at bounding box center [612, 185] width 104 height 20
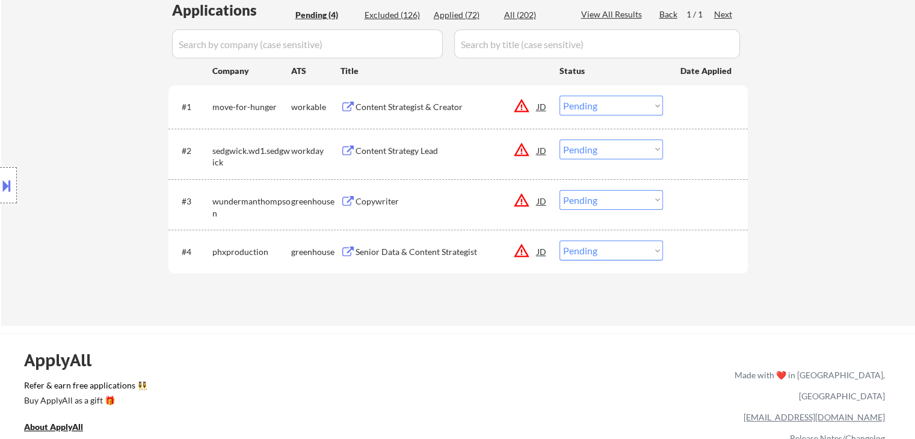
scroll to position [241, 0]
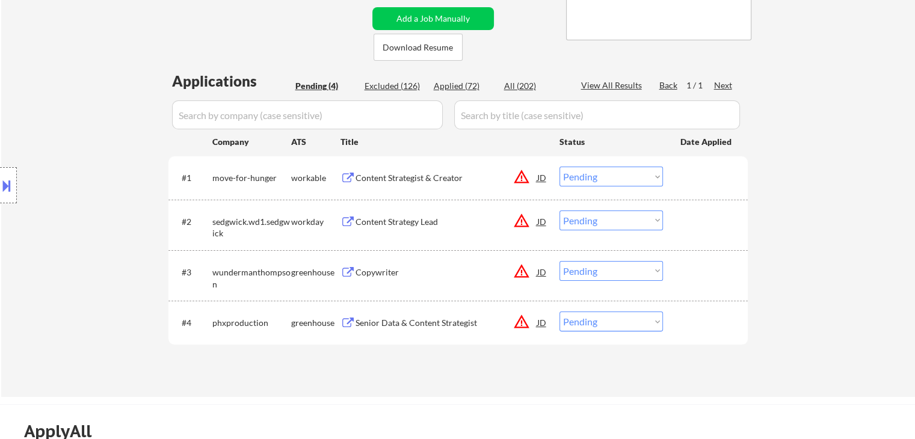
click at [390, 176] on div "Content Strategist & Creator" at bounding box center [447, 178] width 182 height 12
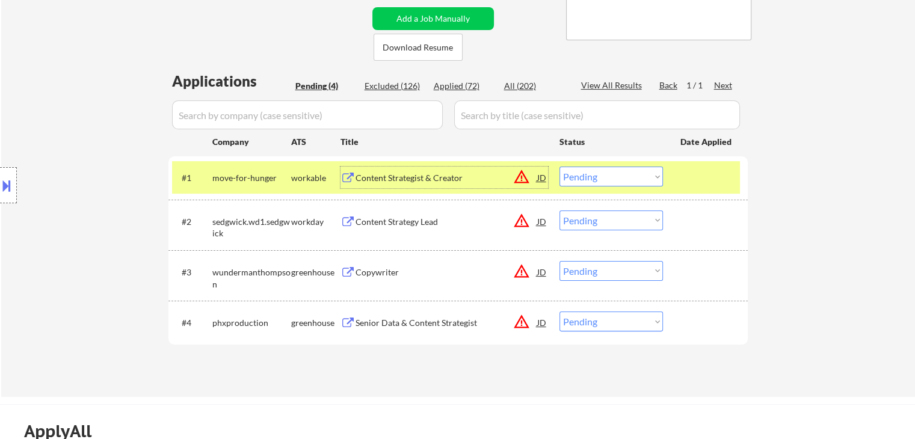
click at [599, 176] on select "Choose an option... Pending Applied Excluded (Questions) Excluded (Expired) Exc…" at bounding box center [612, 177] width 104 height 20
click at [560, 167] on select "Choose an option... Pending Applied Excluded (Questions) Excluded (Expired) Exc…" at bounding box center [612, 177] width 104 height 20
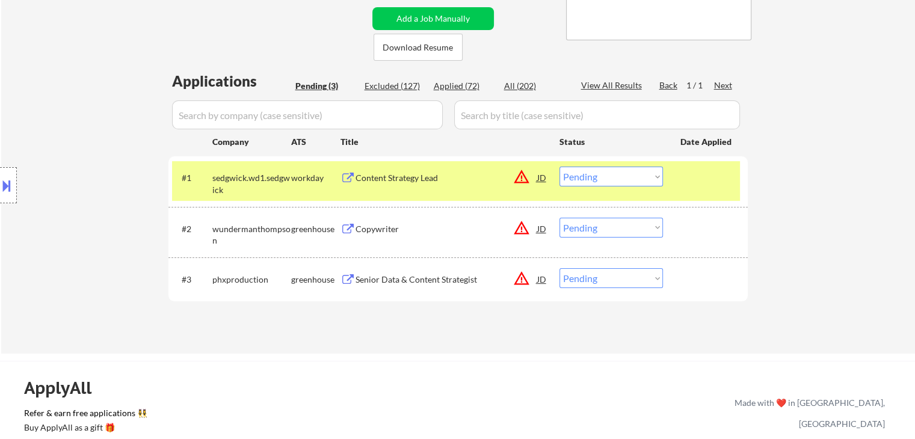
click at [419, 182] on div "Content Strategy Lead" at bounding box center [447, 178] width 182 height 12
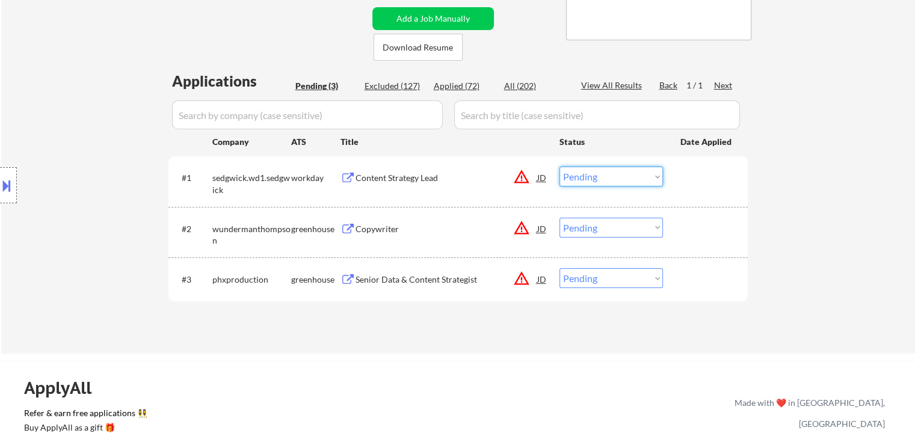
click at [575, 176] on select "Choose an option... Pending Applied Excluded (Questions) Excluded (Expired) Exc…" at bounding box center [612, 177] width 104 height 20
click at [560, 167] on select "Choose an option... Pending Applied Excluded (Questions) Excluded (Expired) Exc…" at bounding box center [612, 177] width 104 height 20
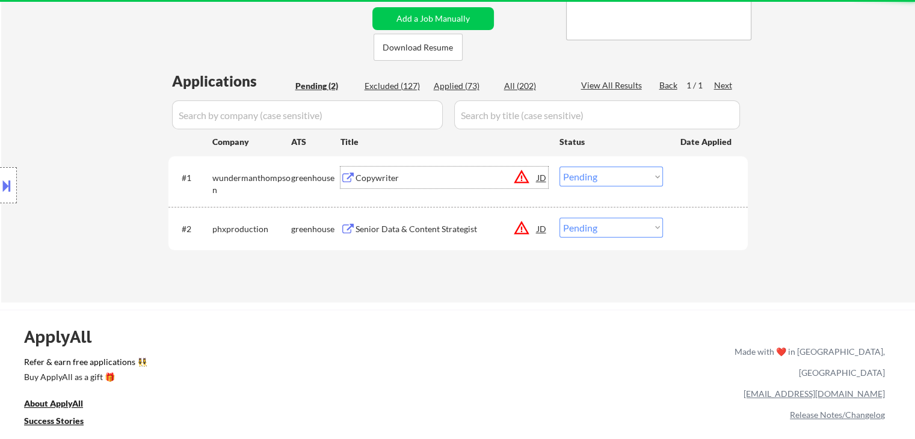
click at [389, 181] on div "Copywriter" at bounding box center [447, 178] width 182 height 12
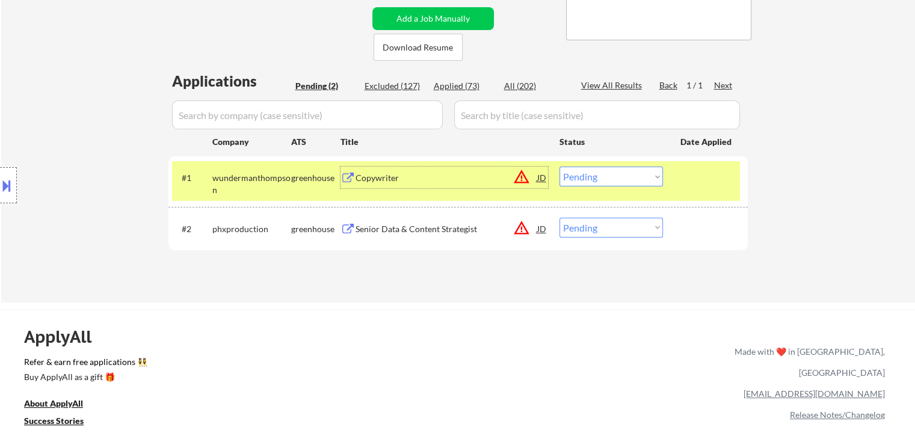
drag, startPoint x: 609, startPoint y: 177, endPoint x: 614, endPoint y: 185, distance: 9.7
click at [609, 178] on select "Choose an option... Pending Applied Excluded (Questions) Excluded (Expired) Exc…" at bounding box center [612, 177] width 104 height 20
click at [560, 167] on select "Choose an option... Pending Applied Excluded (Questions) Excluded (Expired) Exc…" at bounding box center [612, 177] width 104 height 20
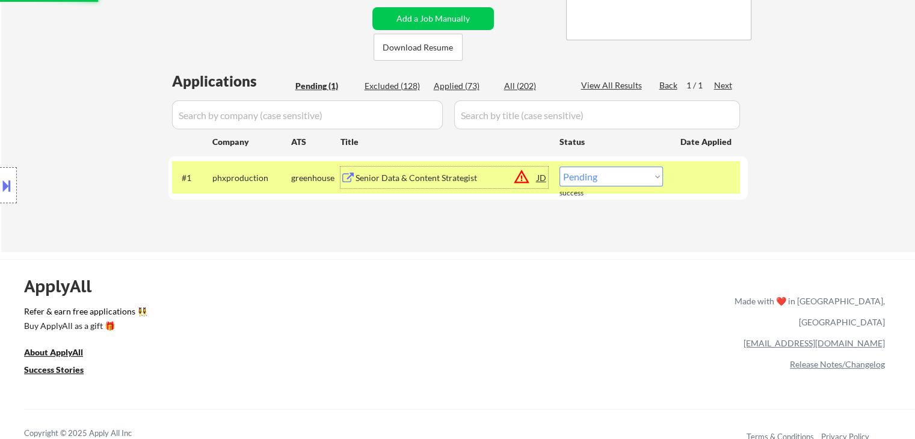
click at [419, 180] on div "Senior Data & Content Strategist" at bounding box center [447, 178] width 182 height 12
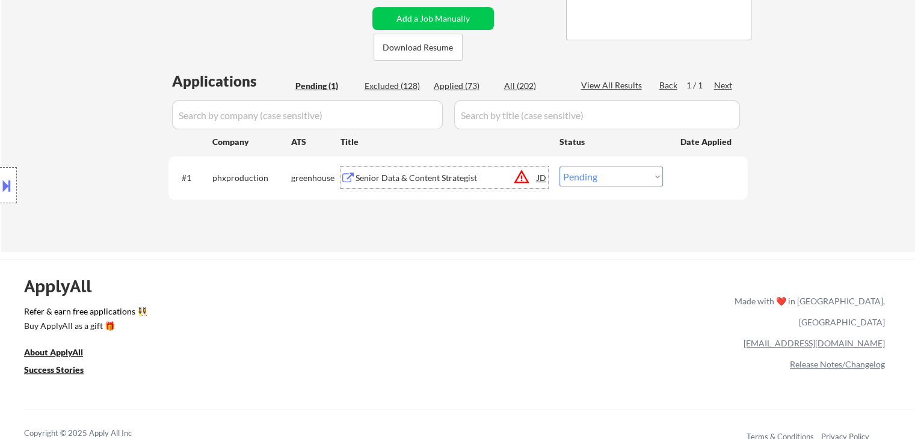
click at [616, 178] on select "Choose an option... Pending Applied Excluded (Questions) Excluded (Expired) Exc…" at bounding box center [612, 177] width 104 height 20
click at [560, 167] on select "Choose an option... Pending Applied Excluded (Questions) Excluded (Expired) Exc…" at bounding box center [612, 177] width 104 height 20
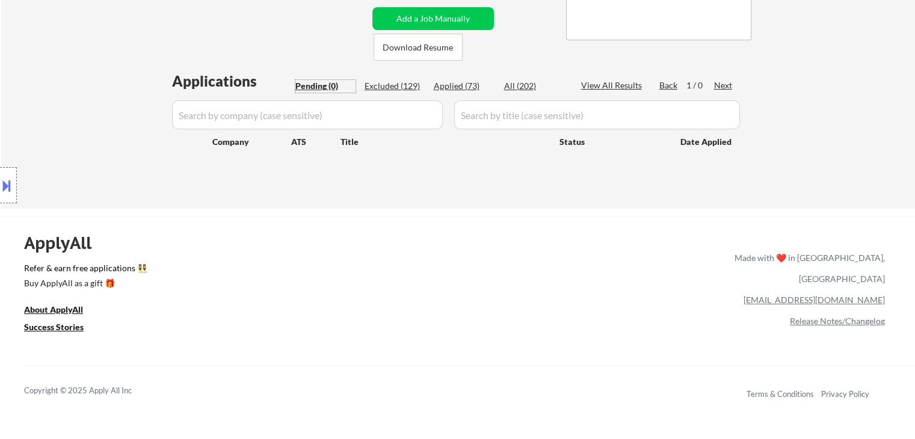
click at [330, 80] on div "Pending (0)" at bounding box center [325, 86] width 60 height 12
drag, startPoint x: 472, startPoint y: 86, endPoint x: 311, endPoint y: 0, distance: 182.3
click at [472, 87] on div "Applied (73)" at bounding box center [464, 86] width 60 height 12
select select ""applied""
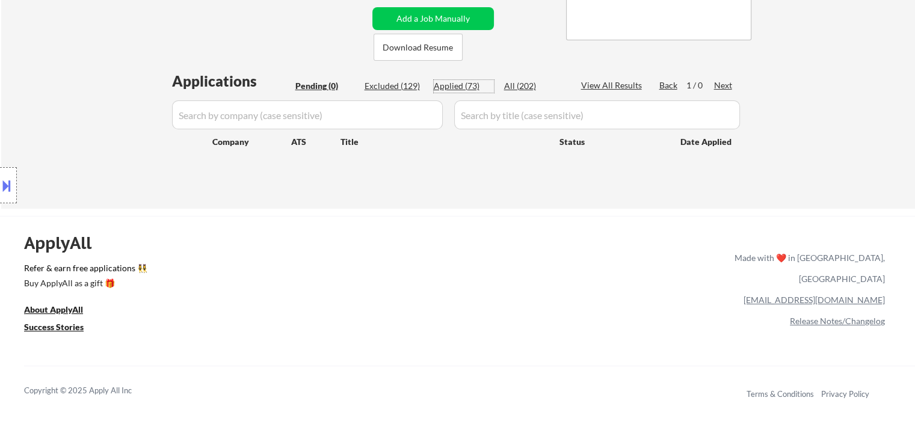
select select ""applied""
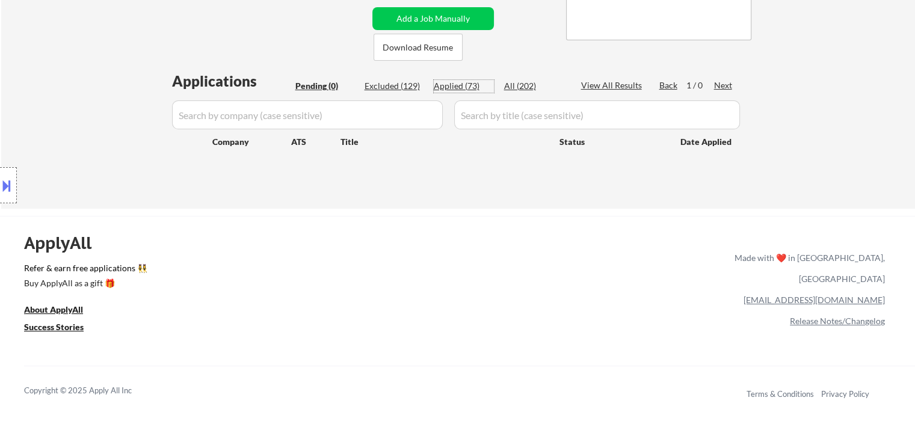
select select ""applied""
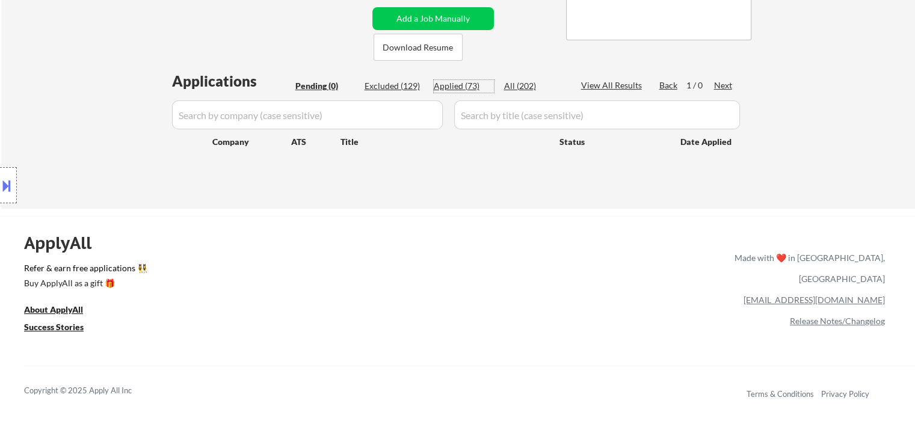
select select ""applied""
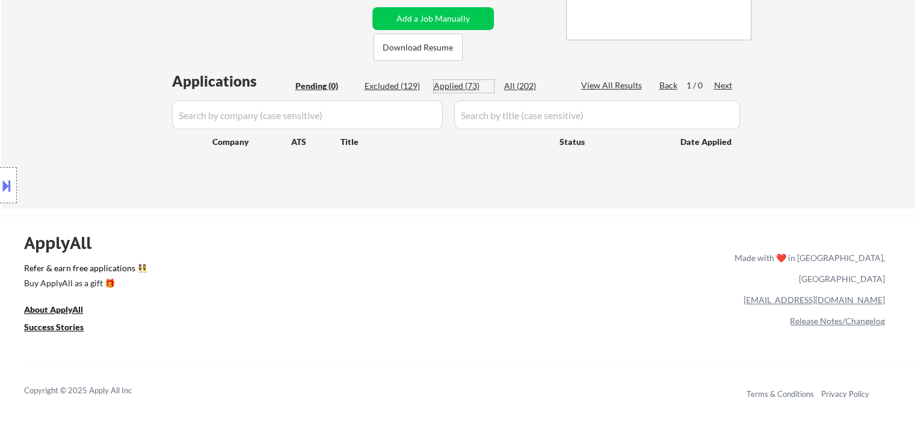
select select ""applied""
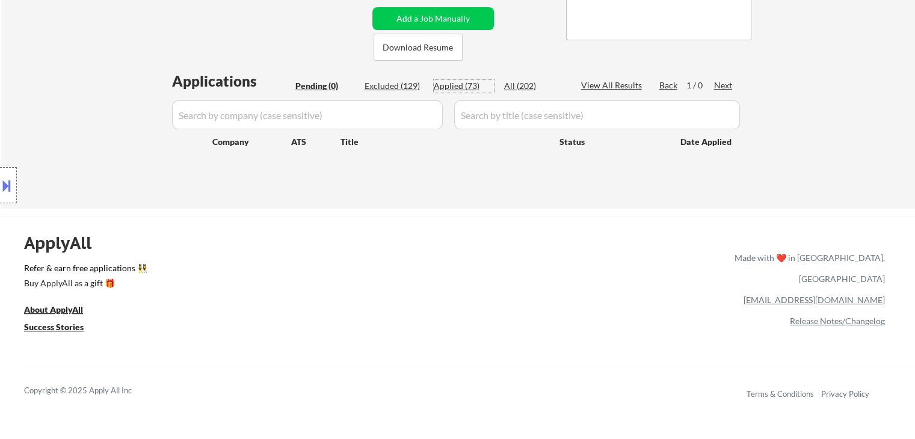
select select ""applied""
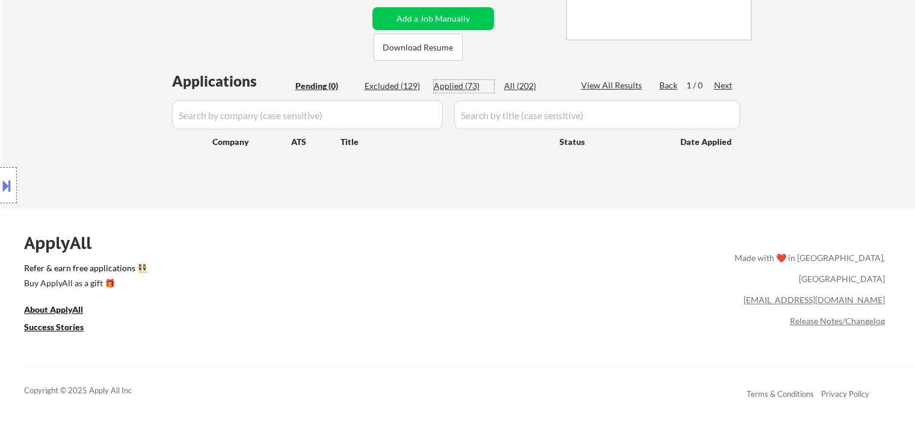
select select ""applied""
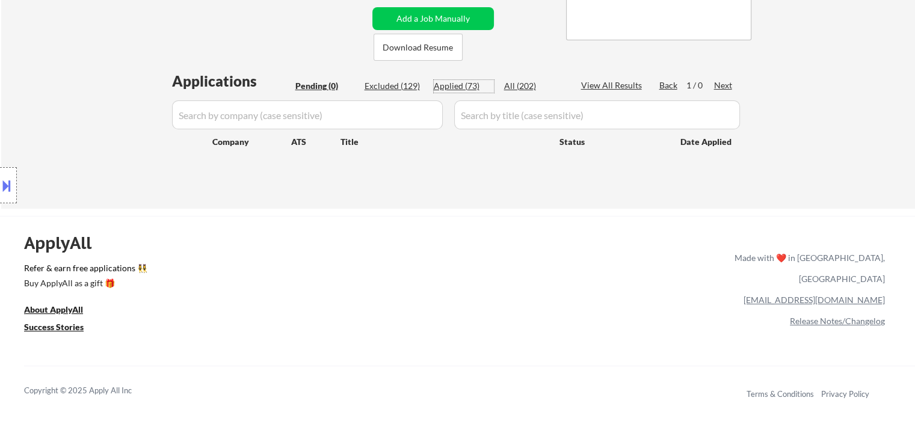
select select ""applied""
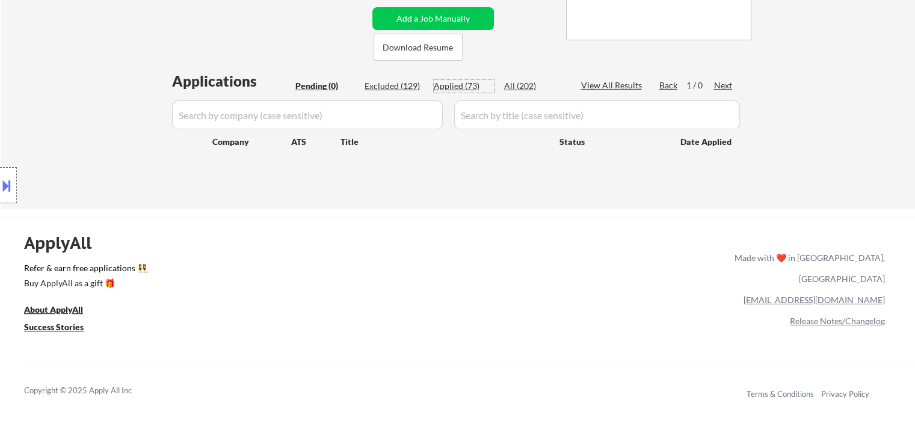
select select ""applied""
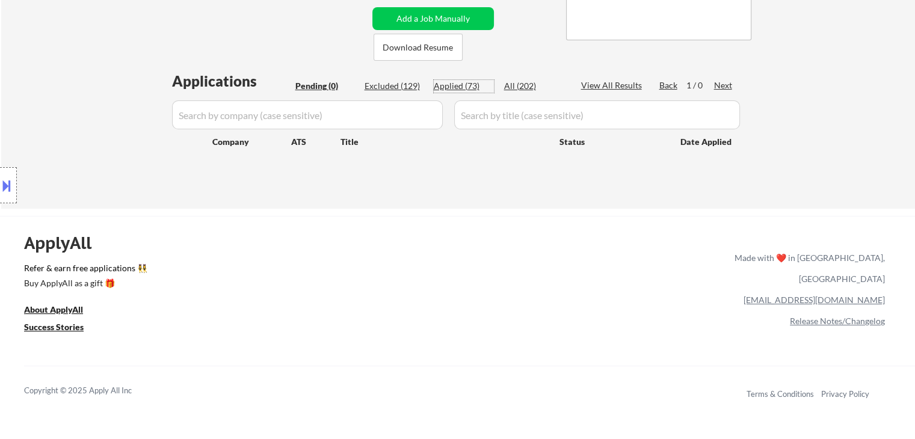
select select ""applied""
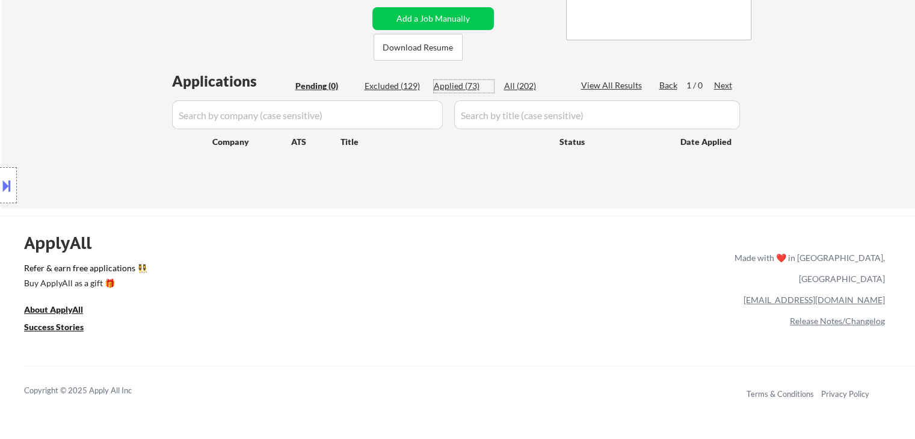
select select ""applied""
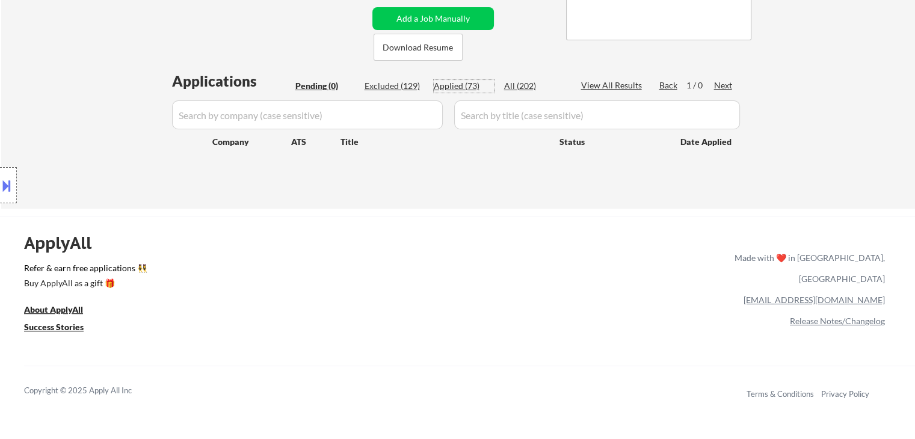
select select ""applied""
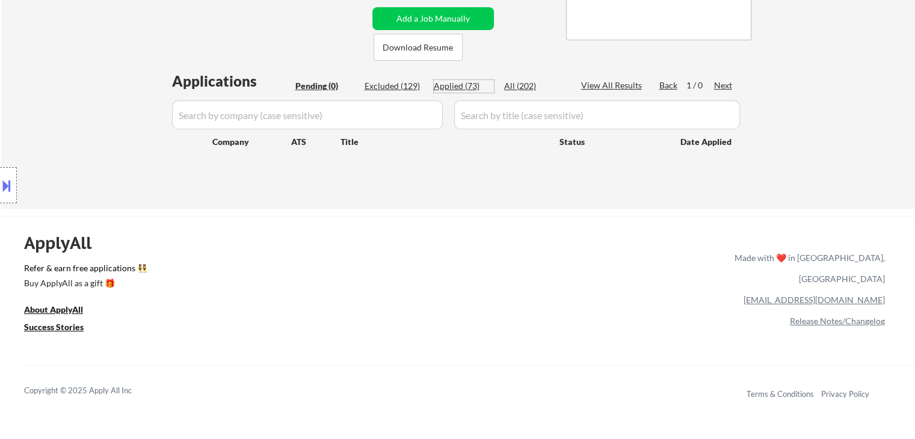
select select ""applied""
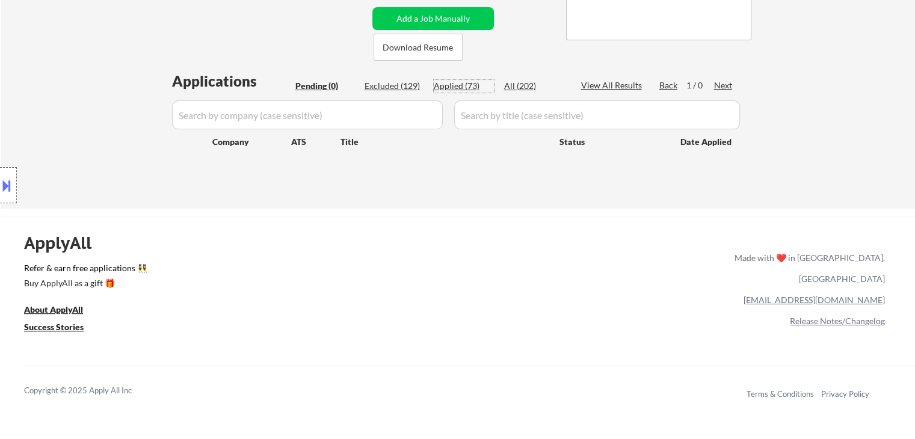
select select ""applied""
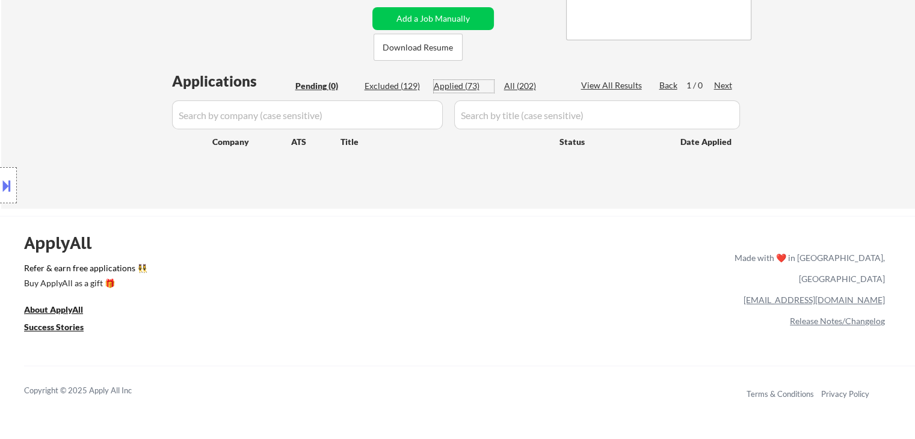
select select ""applied""
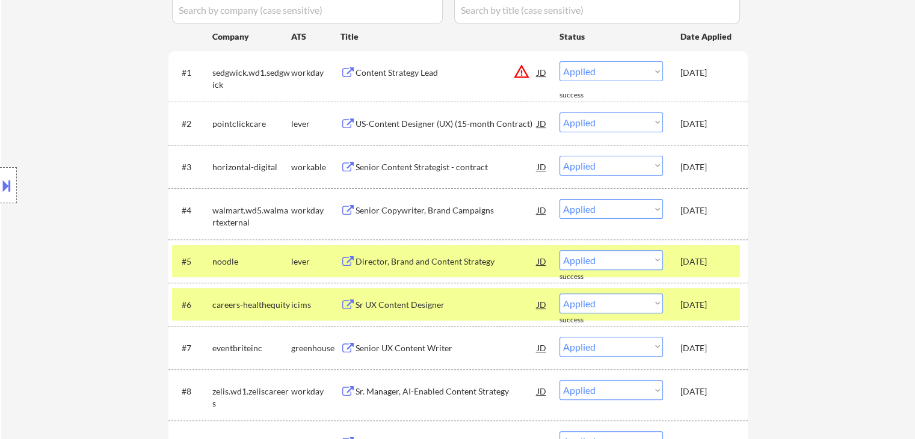
scroll to position [421, 0]
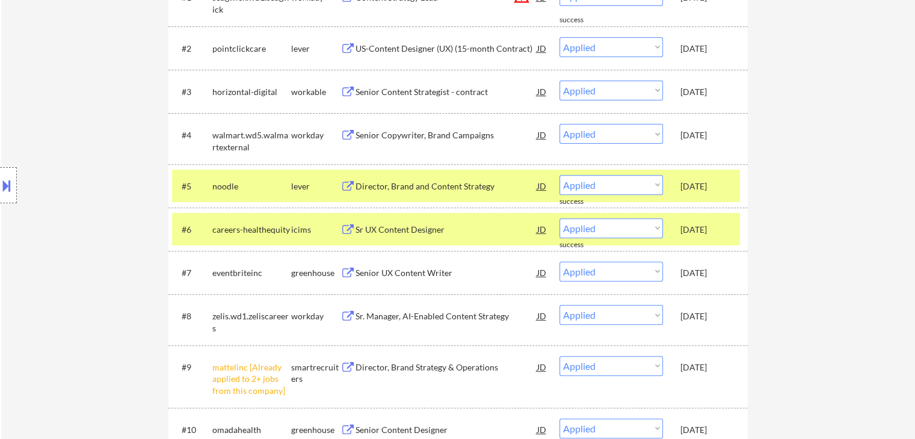
click at [255, 235] on div "careers-healthequity" at bounding box center [251, 229] width 79 height 22
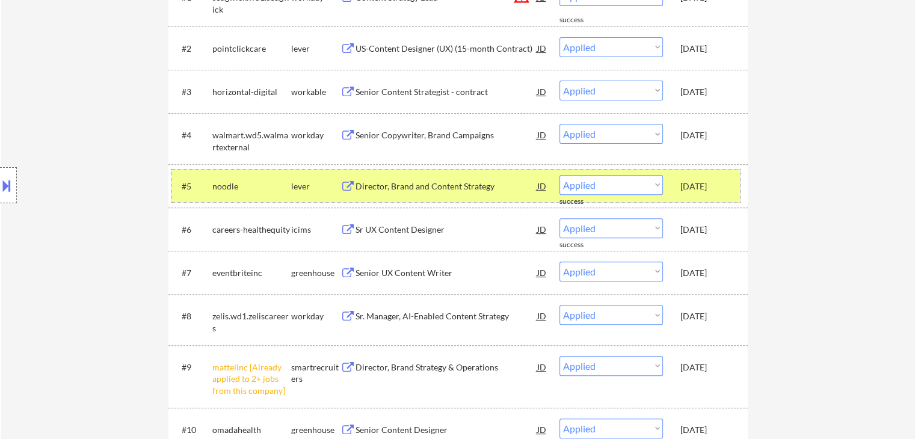
click at [260, 194] on div "noodle" at bounding box center [251, 186] width 79 height 22
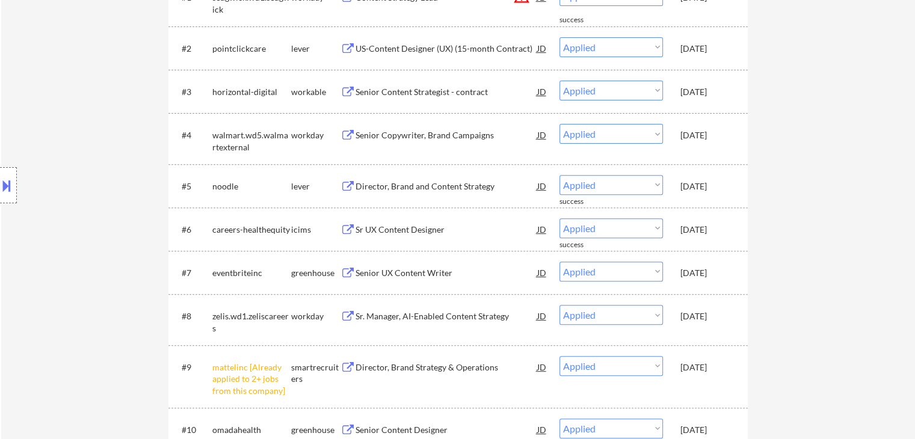
click at [707, 321] on div "[DATE]" at bounding box center [707, 317] width 53 height 12
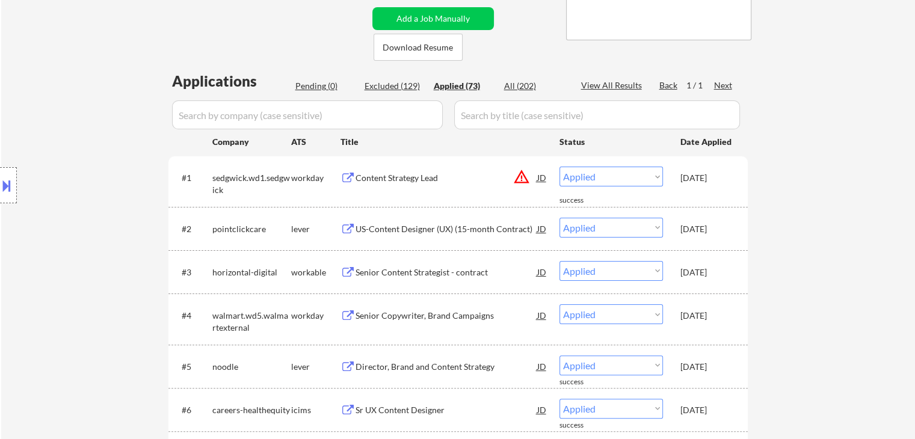
scroll to position [60, 0]
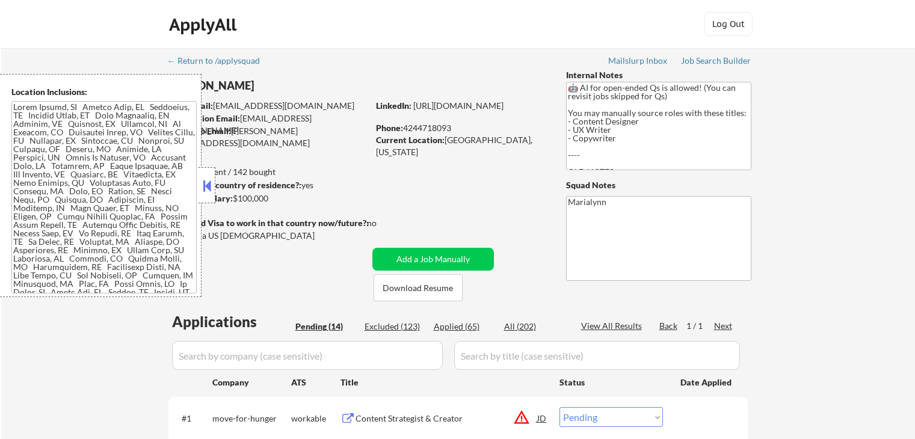
select select ""pending""
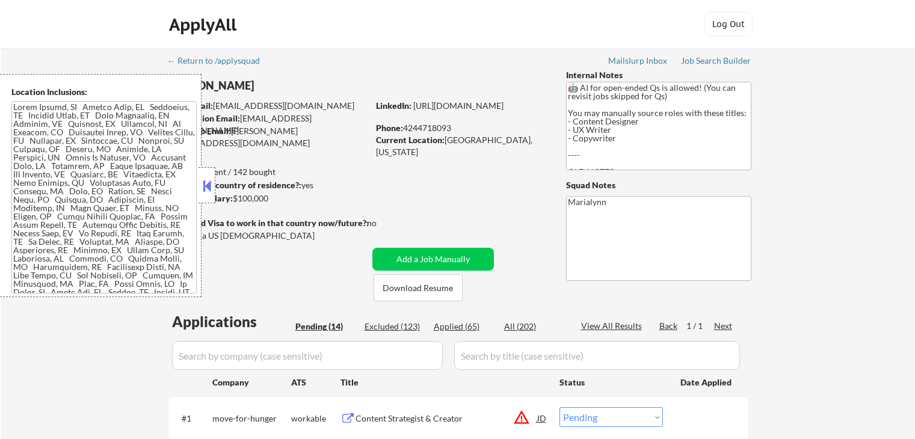
select select ""pending""
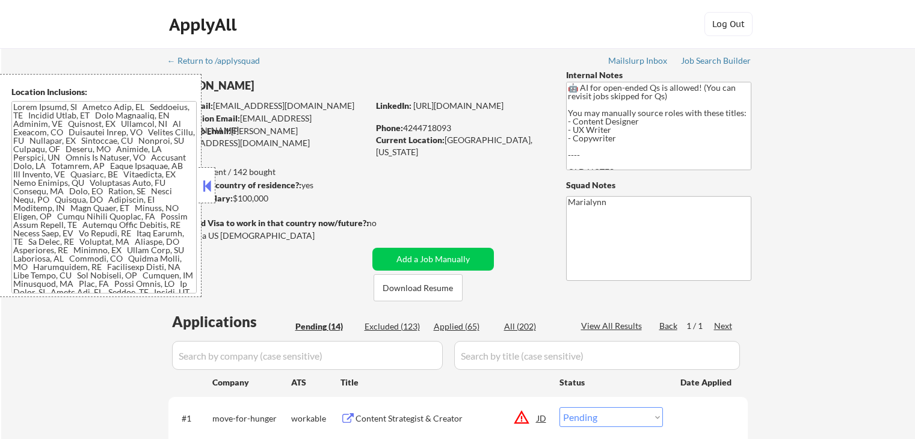
select select ""pending""
click at [544, 144] on div "Current Location: [GEOGRAPHIC_DATA], [US_STATE]" at bounding box center [461, 145] width 170 height 23
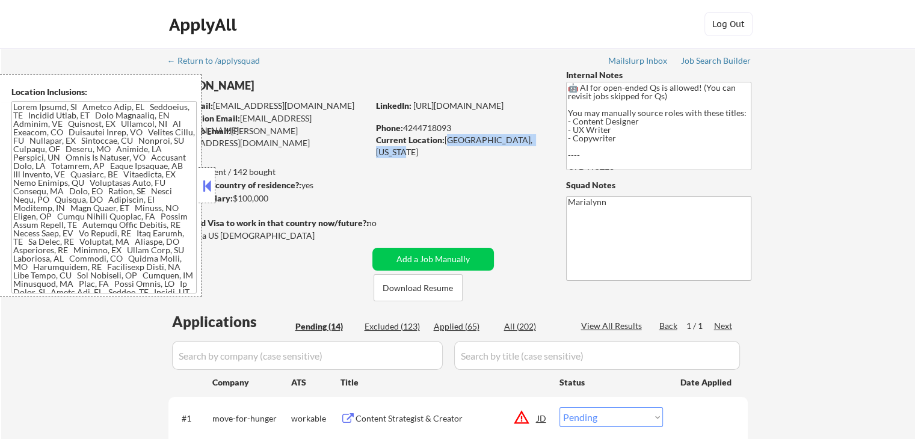
click at [496, 111] on link "https://www.linkedin.com/in/adammeery/" at bounding box center [458, 106] width 90 height 10
select select ""pending""
drag, startPoint x: 207, startPoint y: 195, endPoint x: 216, endPoint y: 178, distance: 19.6
click at [207, 194] on div at bounding box center [207, 185] width 17 height 36
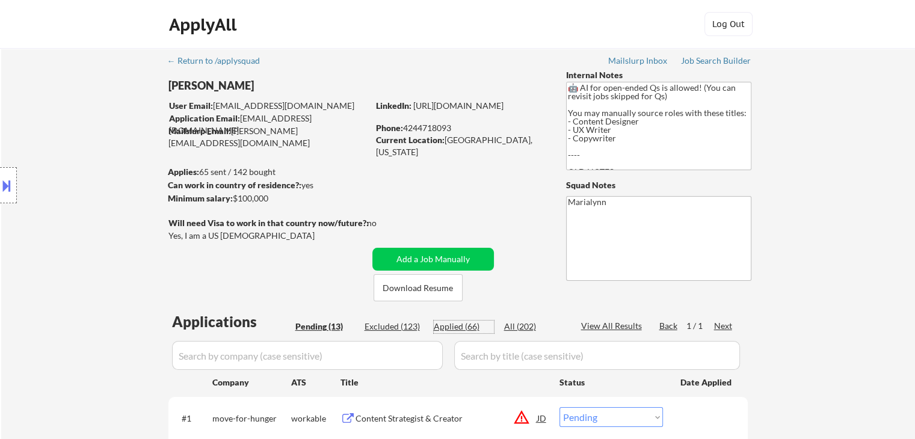
click at [462, 323] on div "Applied (66)" at bounding box center [464, 327] width 60 height 12
select select ""applied""
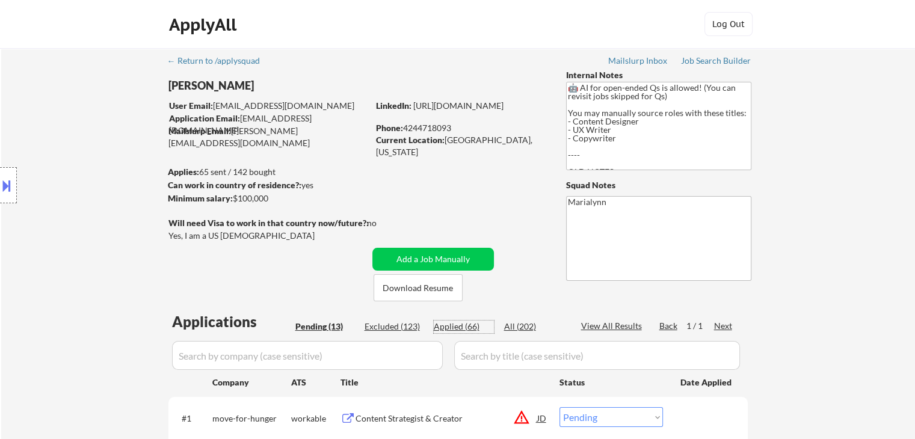
select select ""applied""
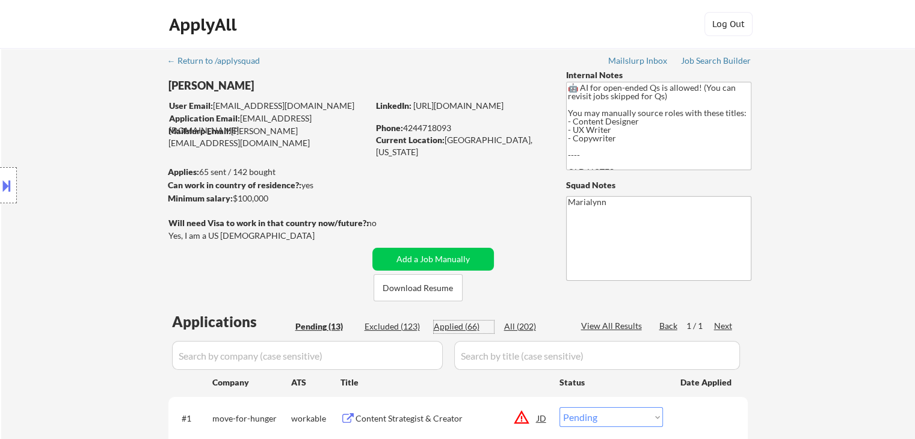
select select ""applied""
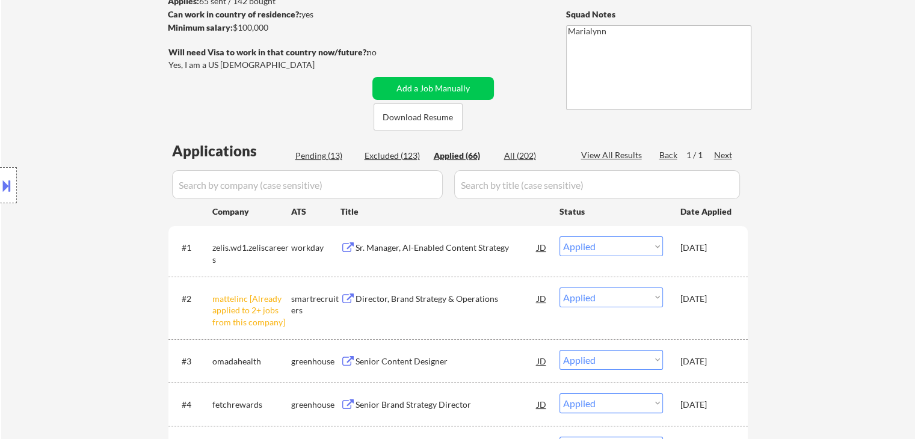
scroll to position [181, 0]
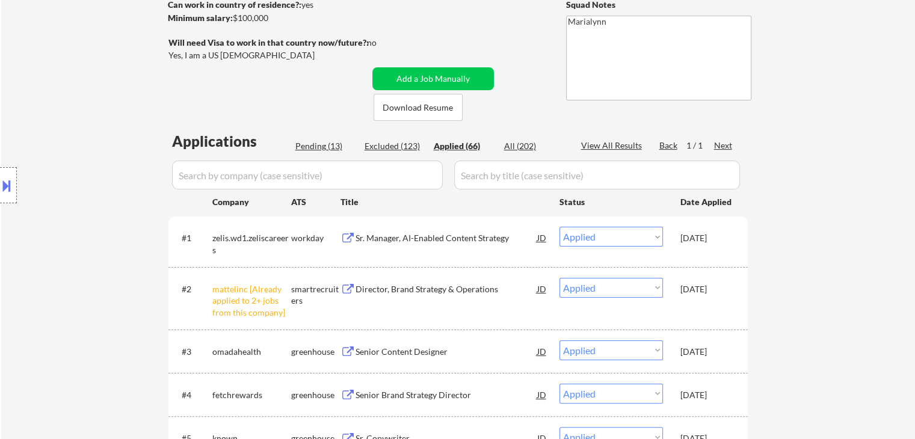
select select ""applied""
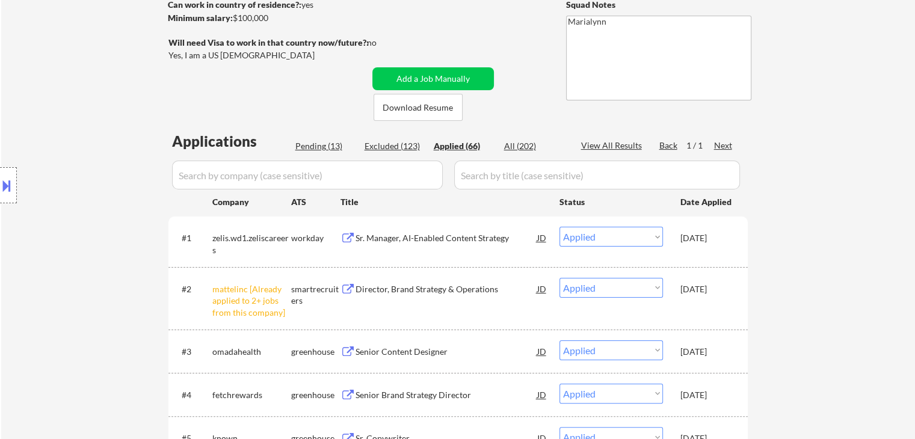
select select ""applied""
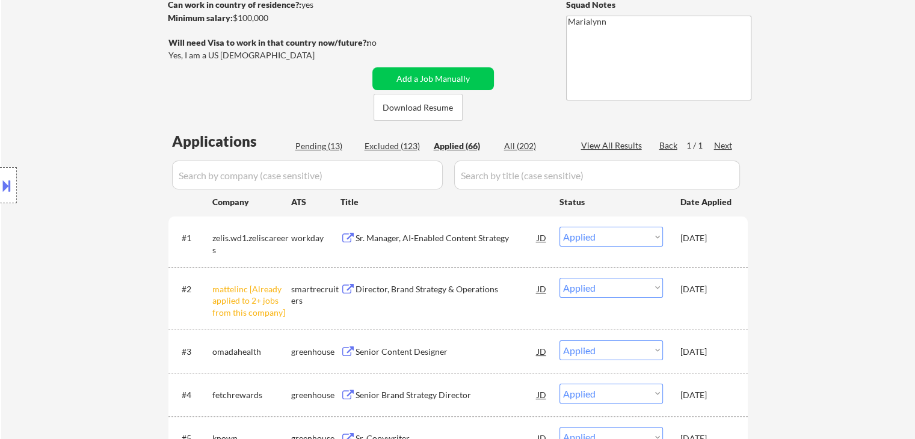
select select ""applied""
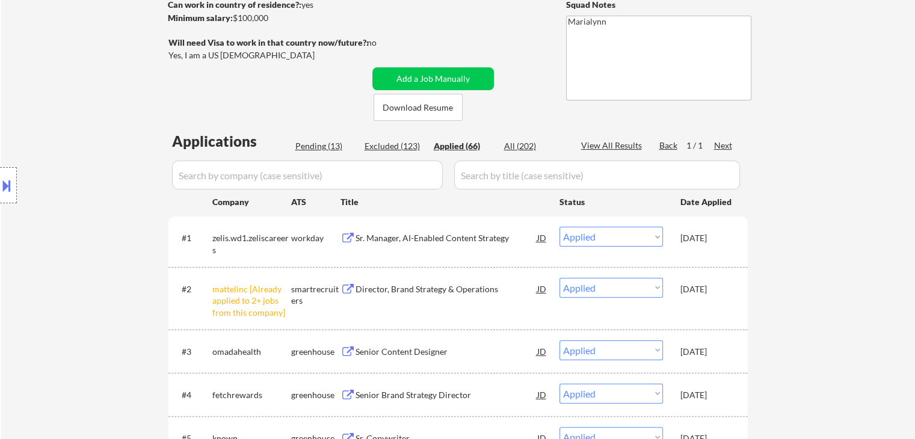
select select ""applied""
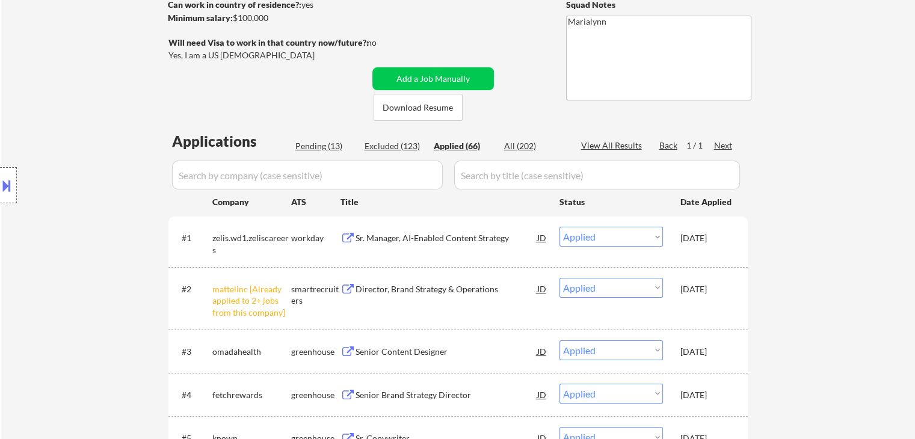
select select ""applied""
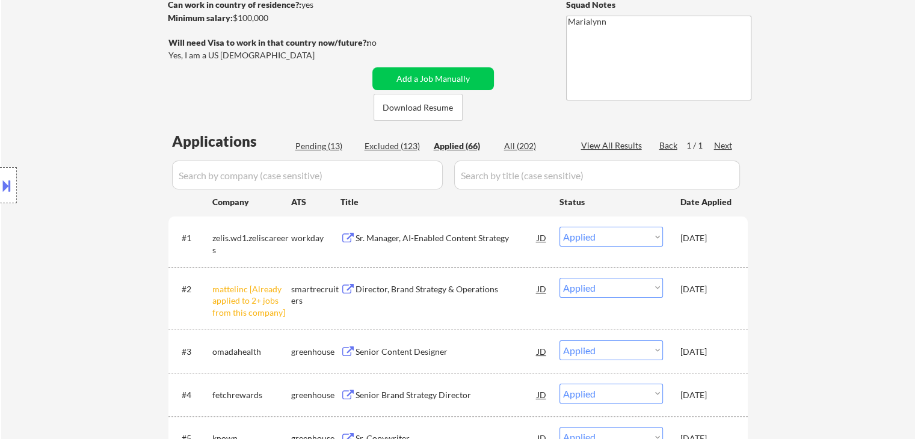
select select ""applied""
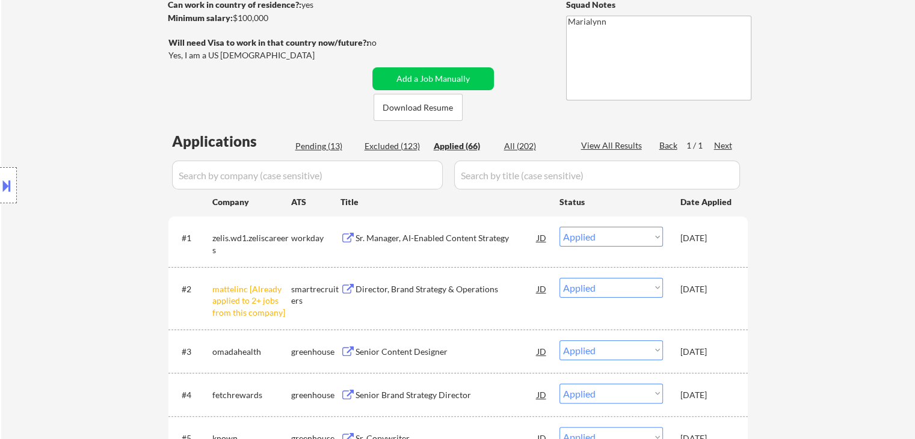
select select ""applied""
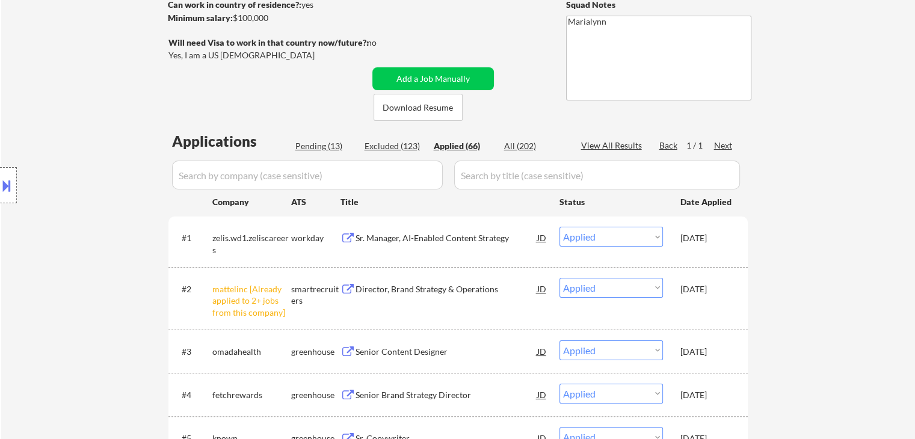
select select ""applied""
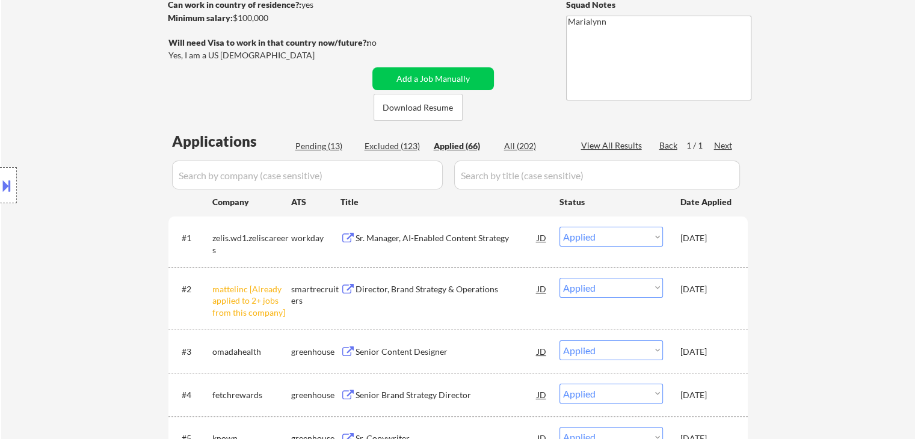
select select ""applied""
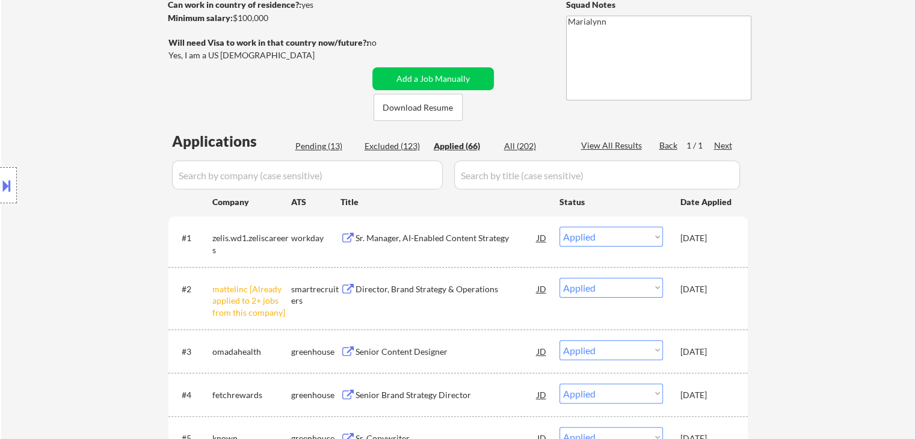
select select ""applied""
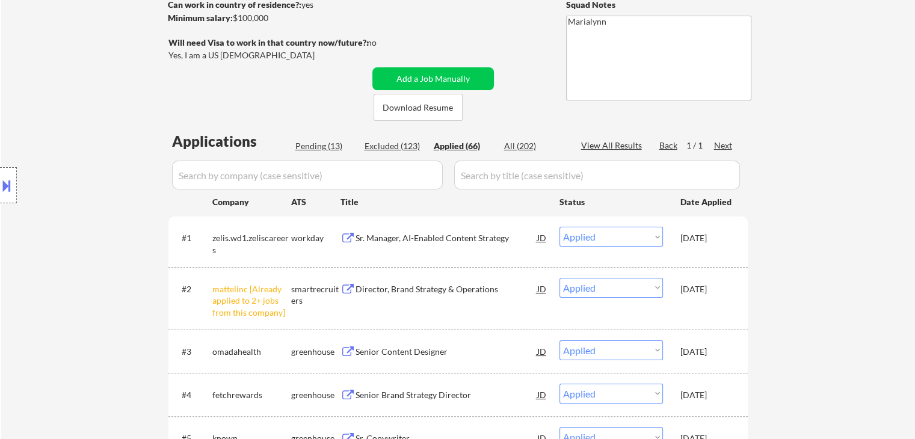
select select ""applied""
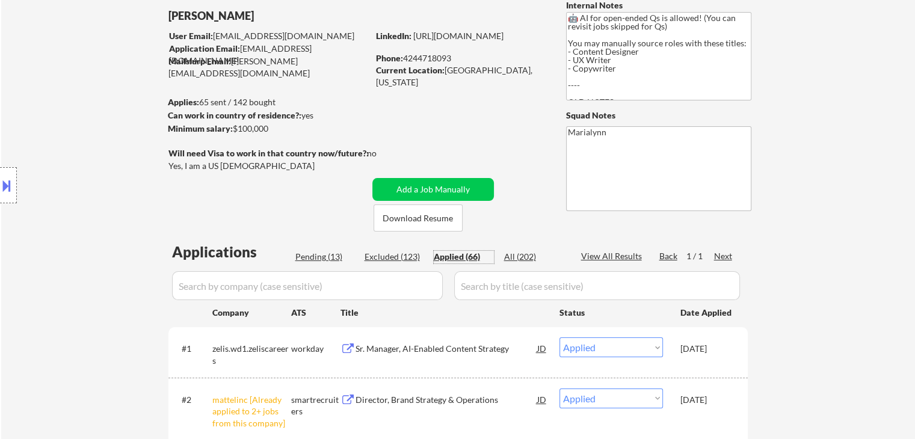
scroll to position [0, 0]
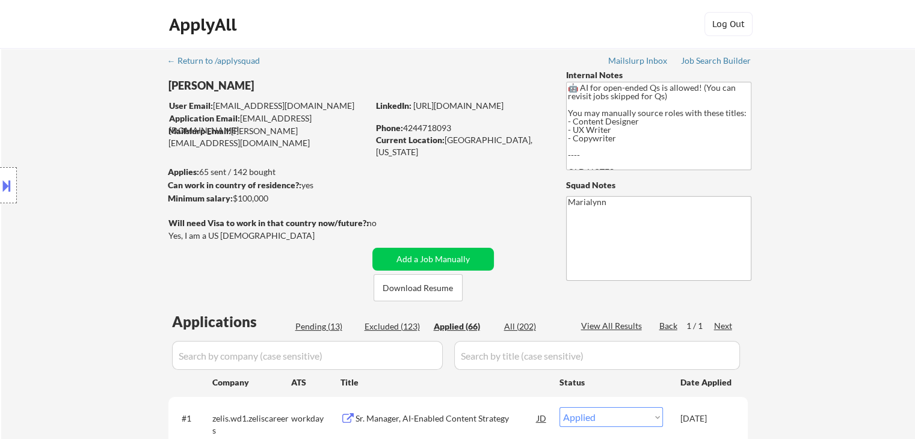
select select ""applied""
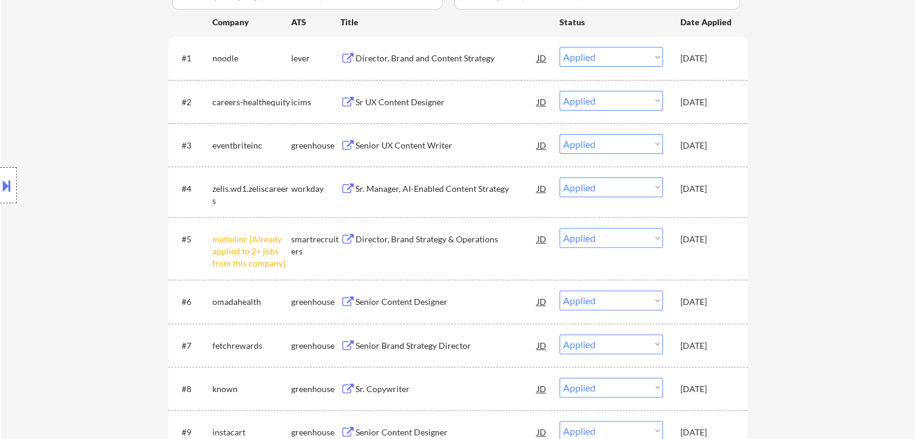
scroll to position [361, 0]
click at [690, 188] on div "Sep 26, 2025" at bounding box center [707, 188] width 53 height 12
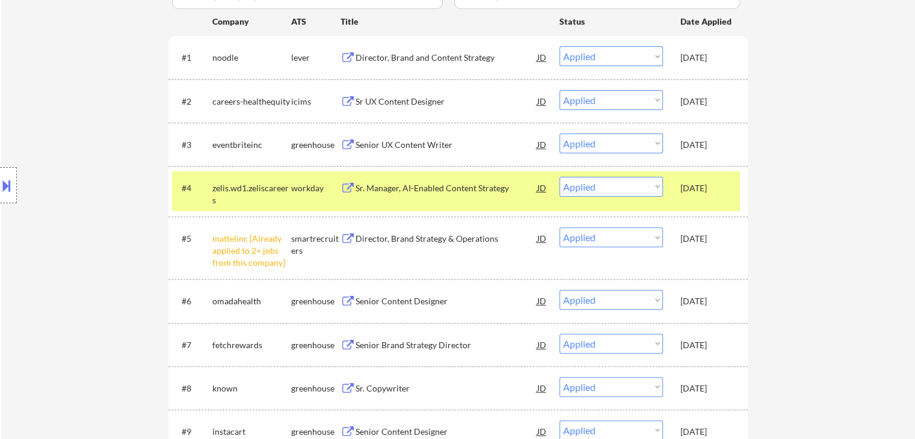
select select ""applied""
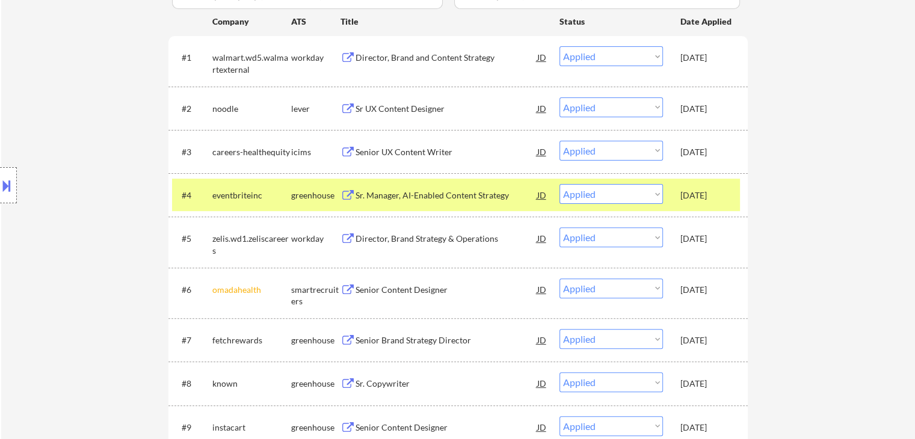
select select ""applied""
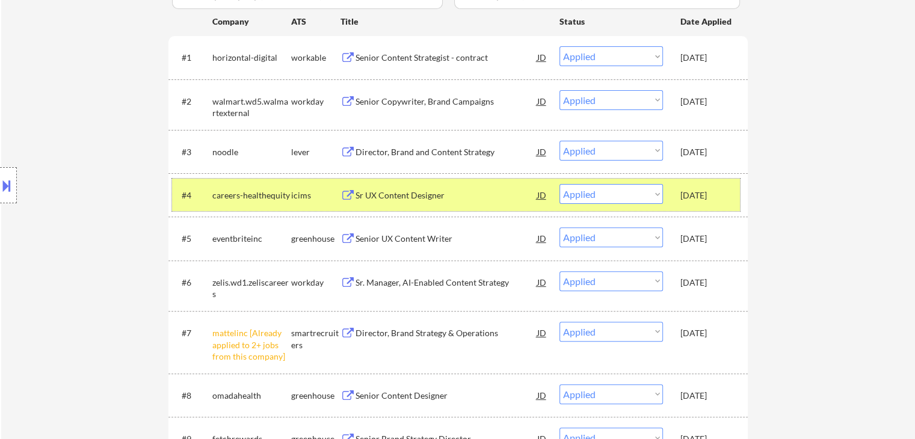
click at [715, 287] on div "Sep 26, 2025" at bounding box center [707, 283] width 53 height 12
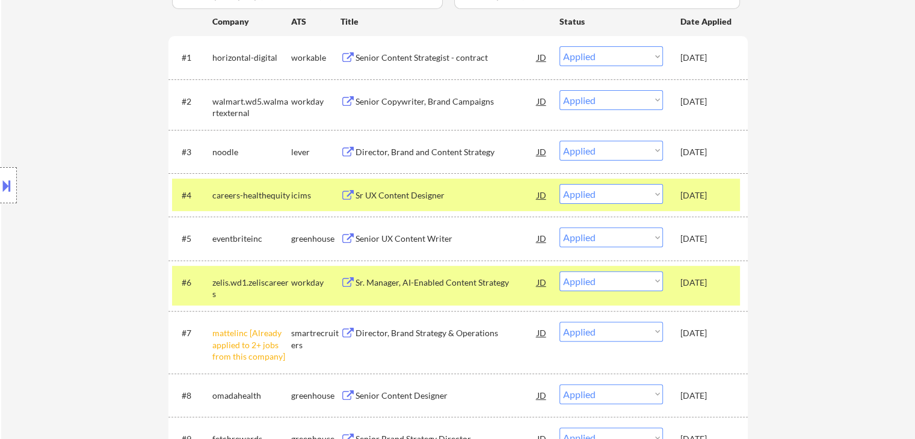
click at [703, 203] on div "Sep 26, 2025" at bounding box center [707, 195] width 53 height 22
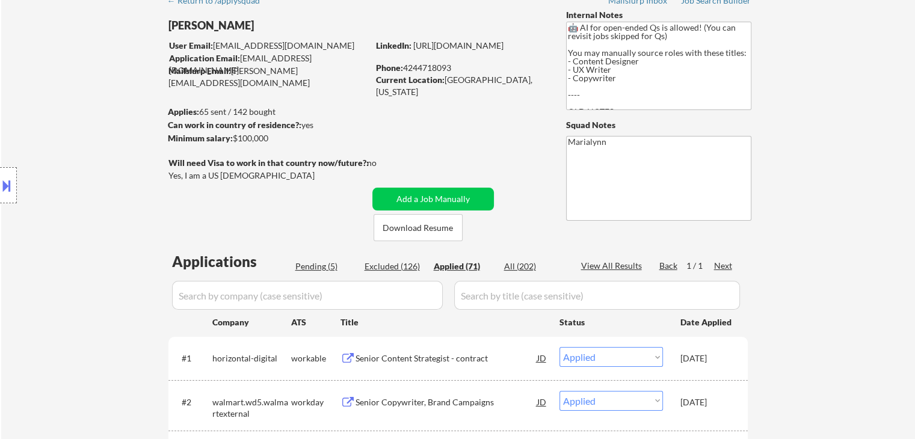
scroll to position [60, 0]
click at [524, 297] on input "input" at bounding box center [597, 295] width 286 height 29
paste input "Strategy and Business Development Content Director-Behavioral Health(Preferred …"
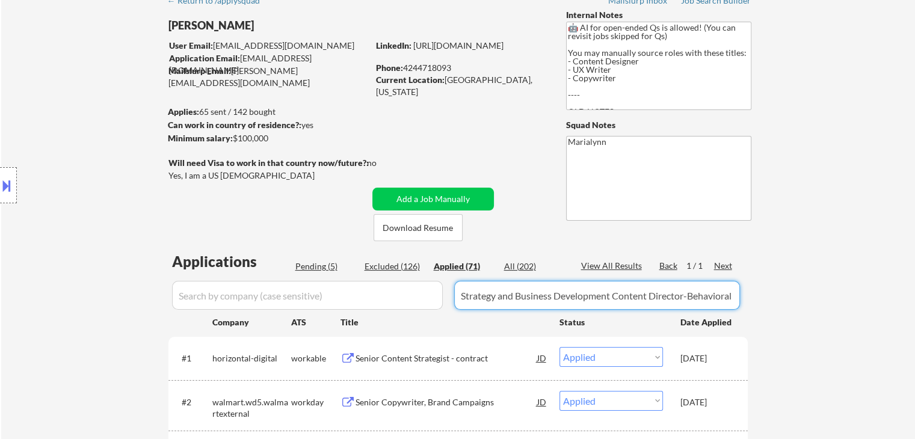
scroll to position [0, 382]
type input "Strategy and Business Development Content Director-Behavioral Health(Preferred …"
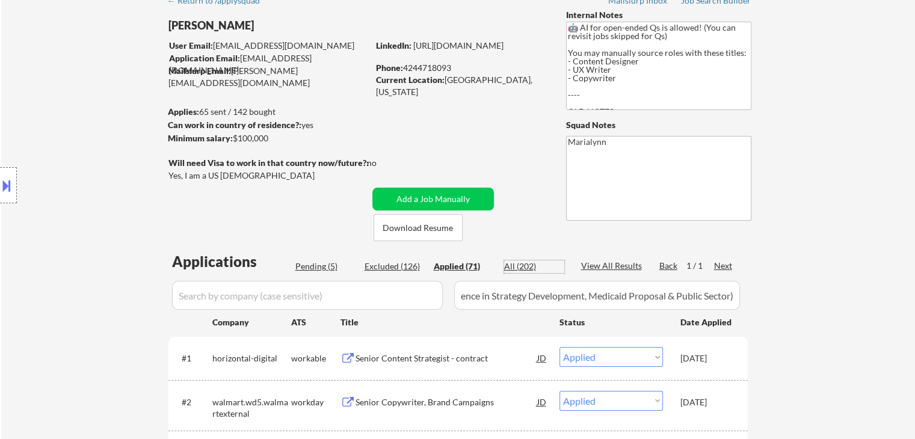
click at [518, 270] on div "All (202)" at bounding box center [534, 267] width 60 height 12
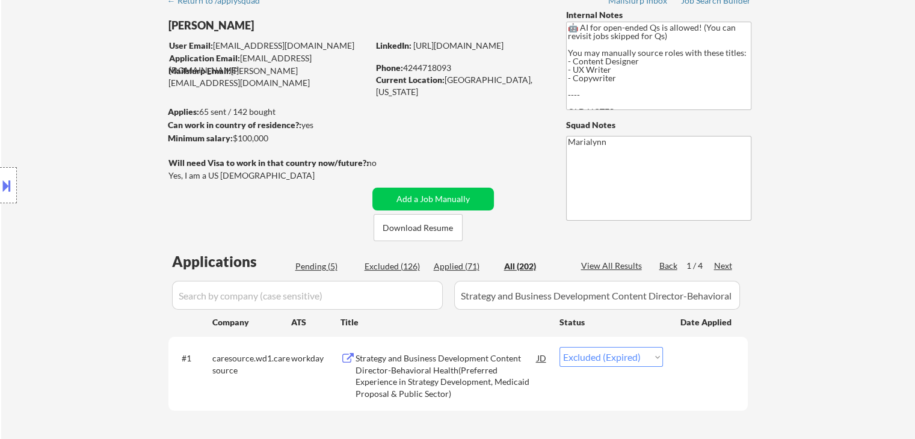
click at [594, 354] on select "Choose an option... Pending Applied Excluded (Questions) Excluded (Expired) Exc…" at bounding box center [612, 357] width 104 height 20
select select ""pending""
click at [560, 347] on select "Choose an option... Pending Applied Excluded (Questions) Excluded (Expired) Exc…" at bounding box center [612, 357] width 104 height 20
click at [518, 292] on input "input" at bounding box center [597, 295] width 286 height 29
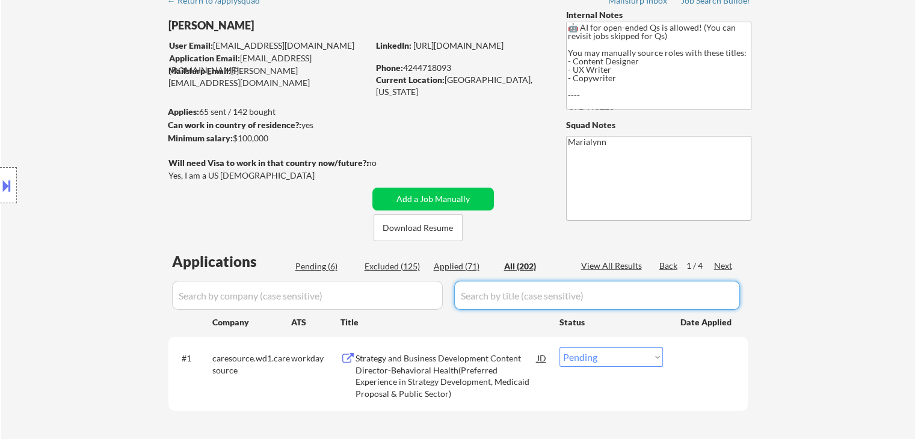
select select ""applied""
select select ""pending""
select select ""excluded__expired_""
select select ""excluded__salary_""
select select ""excluded__bad_match_""
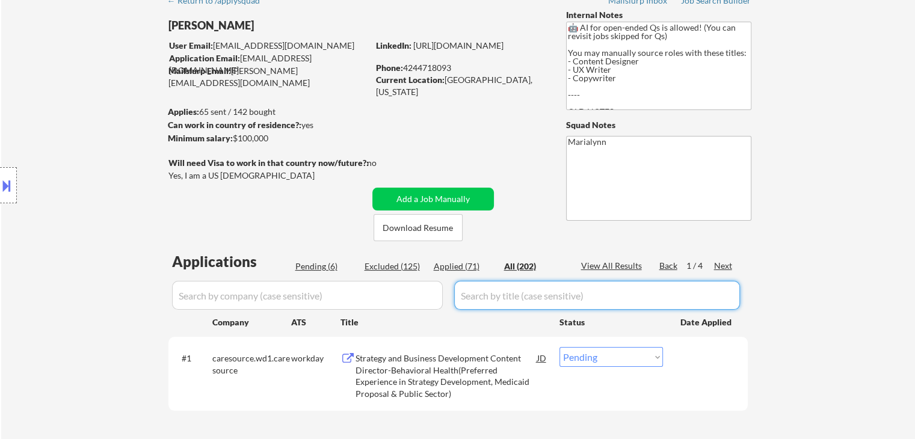
select select ""excluded__expired_""
select select ""excluded__bad_match_""
select select ""excluded__expired_""
select select ""excluded__bad_match_""
select select ""excluded__expired_""
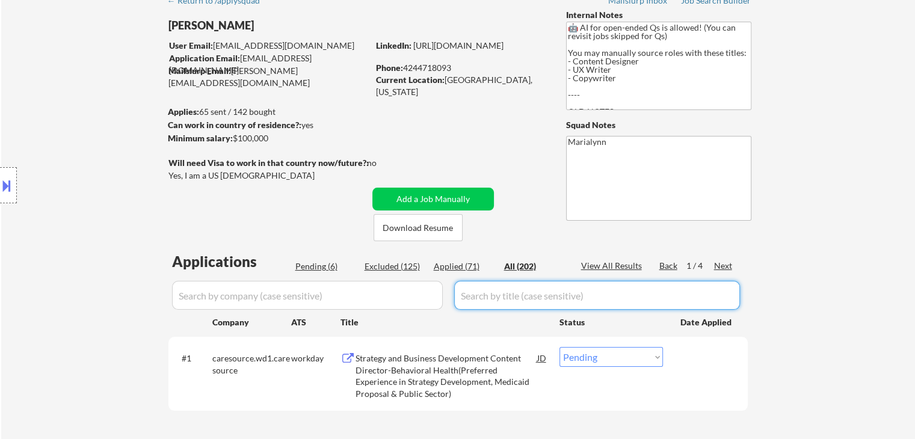
select select ""excluded__bad_match_""
select select ""excluded__expired_""
select select ""pending""
select select ""excluded__expired_""
select select ""excluded__bad_match_""
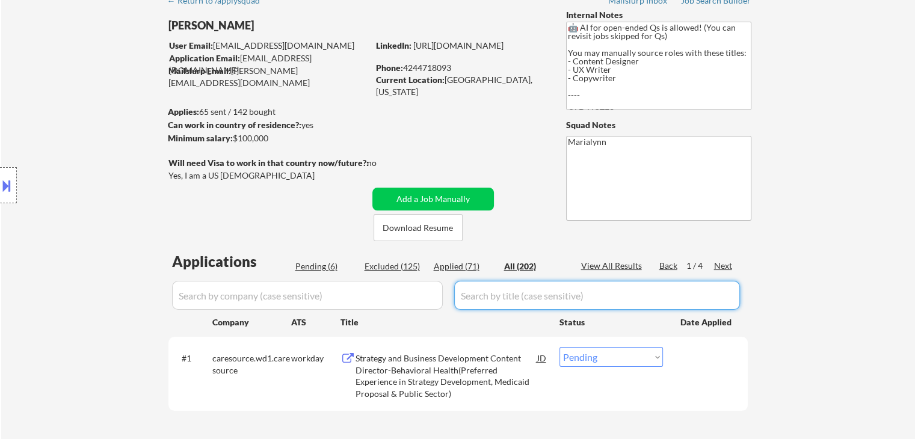
select select ""excluded__bad_match_""
select select ""excluded__expired_""
select select ""excluded__bad_match_""
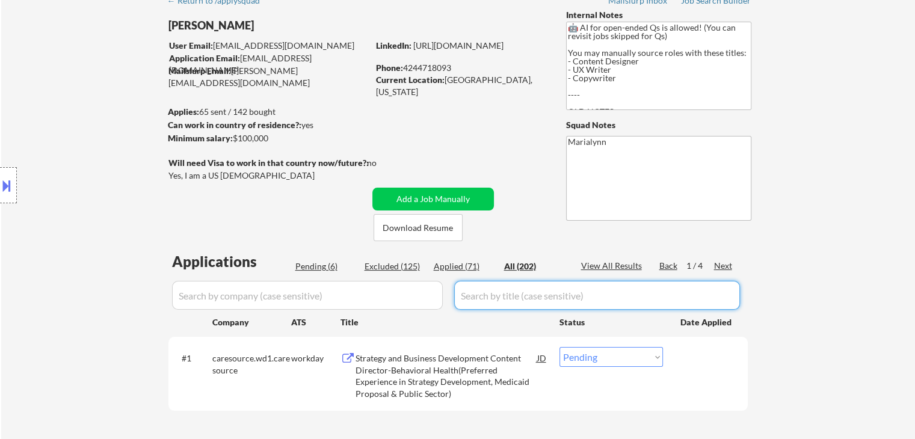
select select ""excluded__expired_""
select select ""excluded__bad_match_""
select select ""excluded__expired_""
select select ""excluded""
select select ""excluded__bad_match_""
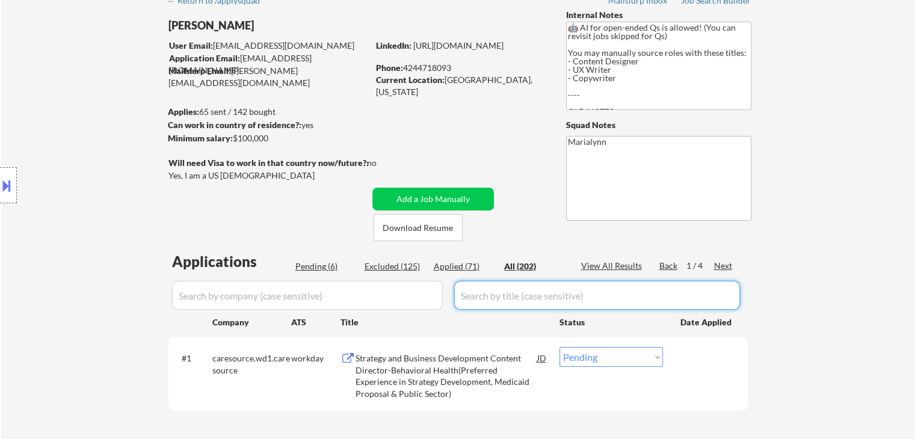
select select ""excluded__expired_""
select select ""excluded""
select select ""excluded__expired_""
select select ""excluded__bad_match_""
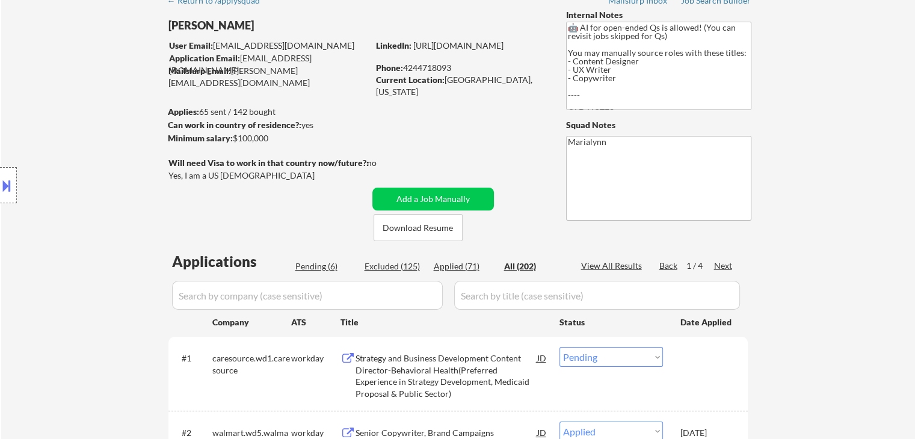
select select ""applied""
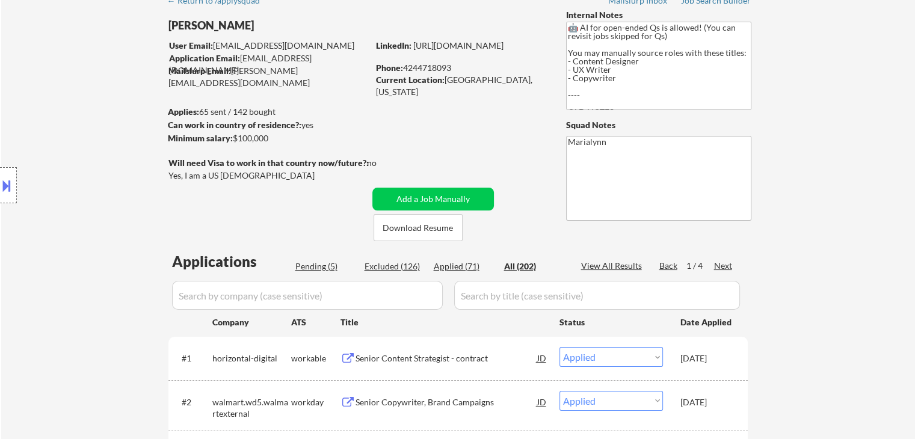
select select ""applied""
select select ""excluded__bad_match_""
select select ""applied""
select select ""pending""
select select ""excluded__expired_""
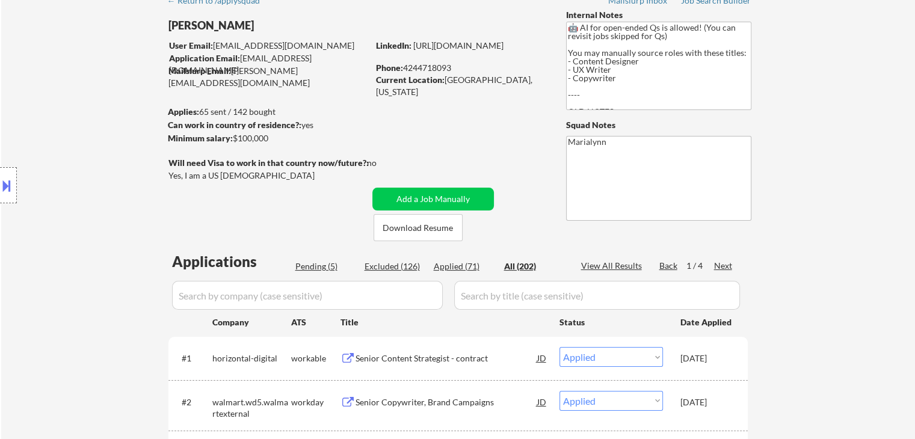
select select ""excluded__salary_""
select select ""excluded__bad_match_""
select select ""excluded__expired_""
select select ""excluded__bad_match_""
select select ""excluded__expired_""
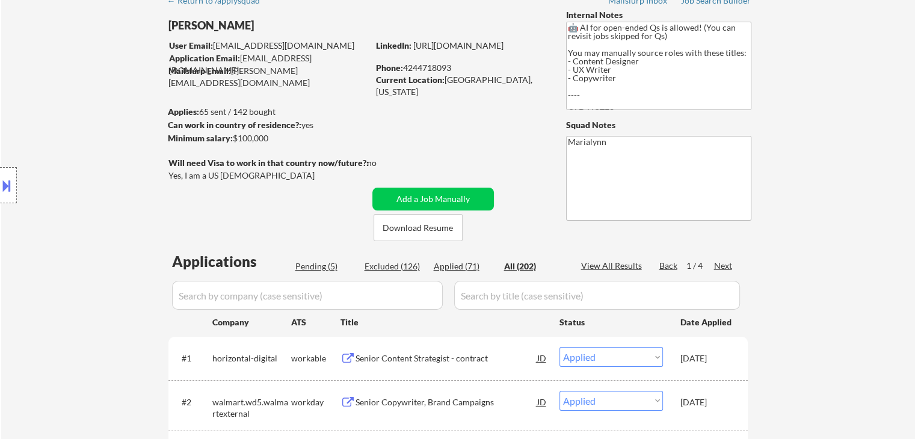
select select ""excluded__bad_match_""
select select ""excluded__expired_""
select select ""excluded__bad_match_""
select select ""excluded__expired_""
select select ""pending""
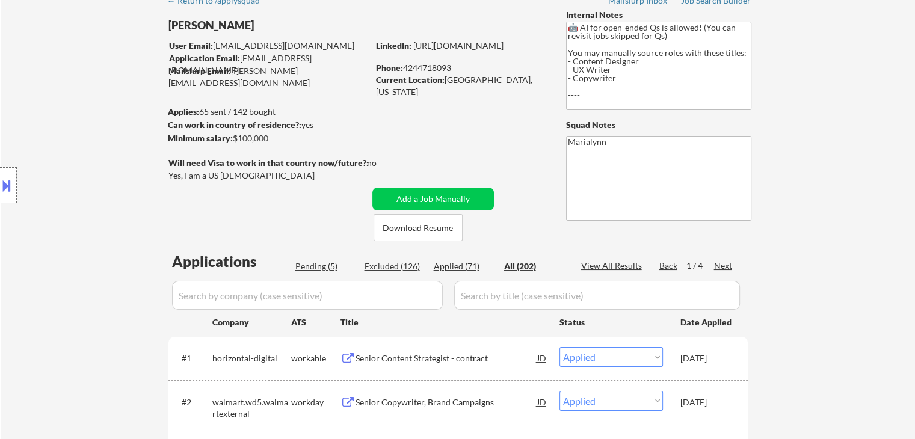
select select ""excluded__expired_""
select select ""excluded__bad_match_""
select select ""excluded__expired_""
select select ""excluded__bad_match_""
select select ""excluded__expired_""
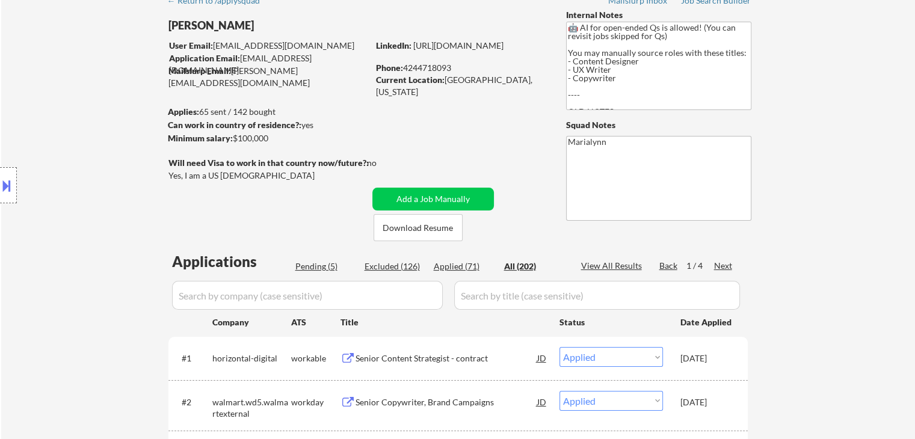
select select ""excluded__bad_match_""
select select ""excluded__expired_""
select select ""excluded""
select select ""excluded__bad_match_""
select select ""excluded__expired_""
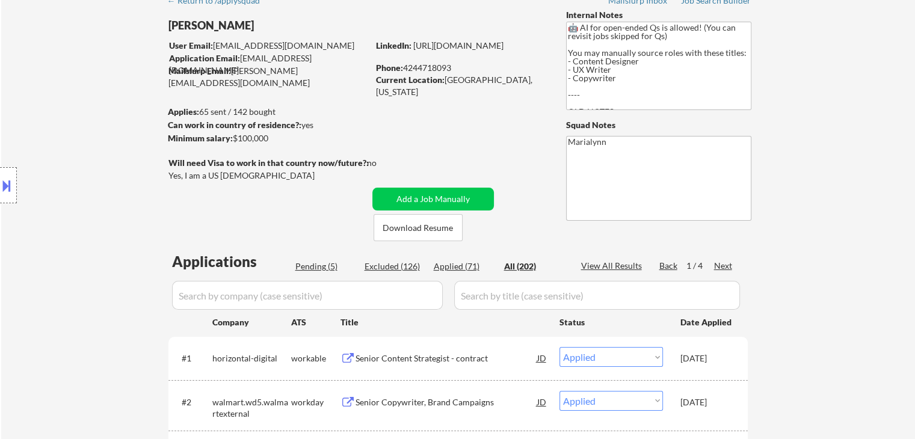
select select ""excluded""
select select ""excluded__expired_""
select select ""excluded__salary_""
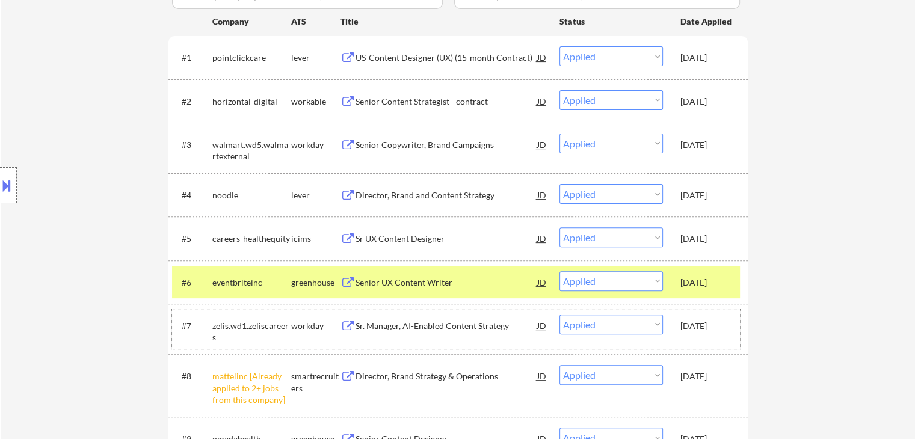
click at [693, 319] on div "Sep 26, 2025" at bounding box center [707, 326] width 53 height 22
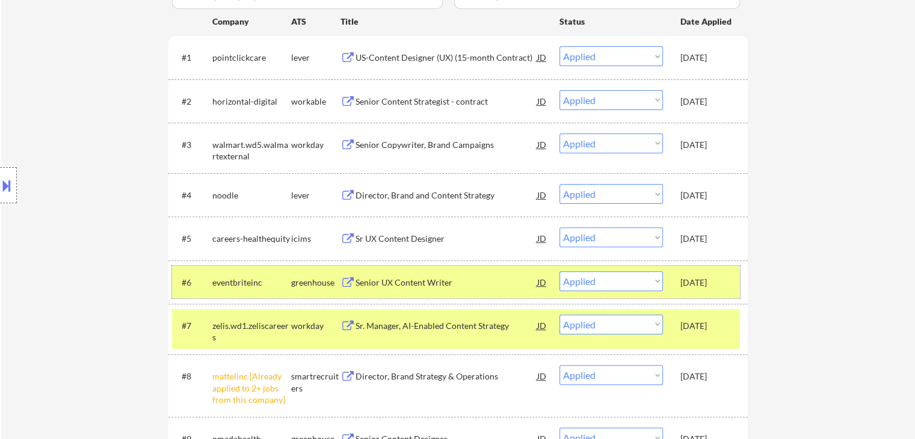
click at [709, 292] on div "Sep 26, 2025" at bounding box center [707, 282] width 53 height 22
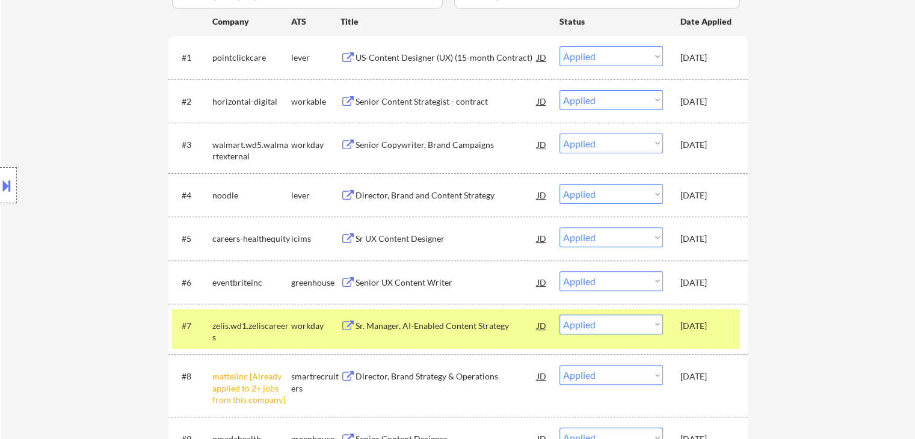
select select ""applied""
select select ""excluded__bad_match_""
select select ""applied""
select select ""excluded__salary_""
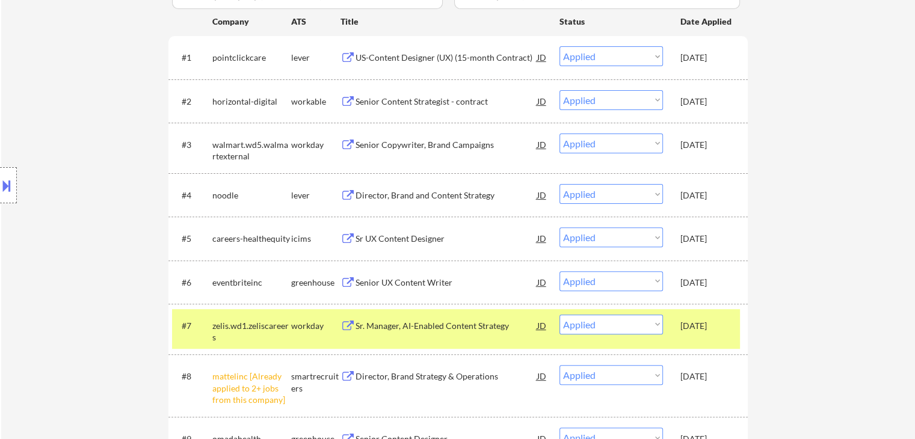
select select ""excluded__expired_""
select select ""excluded__salary_""
select select ""excluded__bad_match_""
select select ""excluded__expired_""
select select ""excluded__bad_match_""
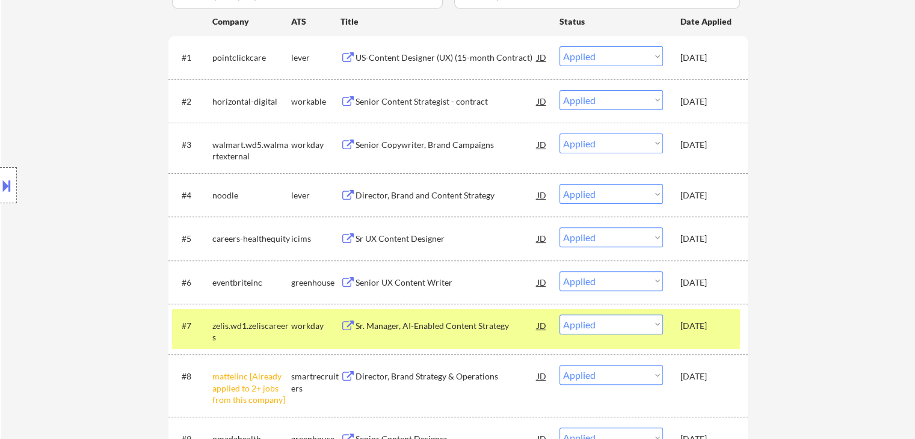
select select ""excluded__expired_""
select select ""excluded__bad_match_""
select select ""excluded__expired_""
select select ""excluded__bad_match_""
select select ""excluded__expired_""
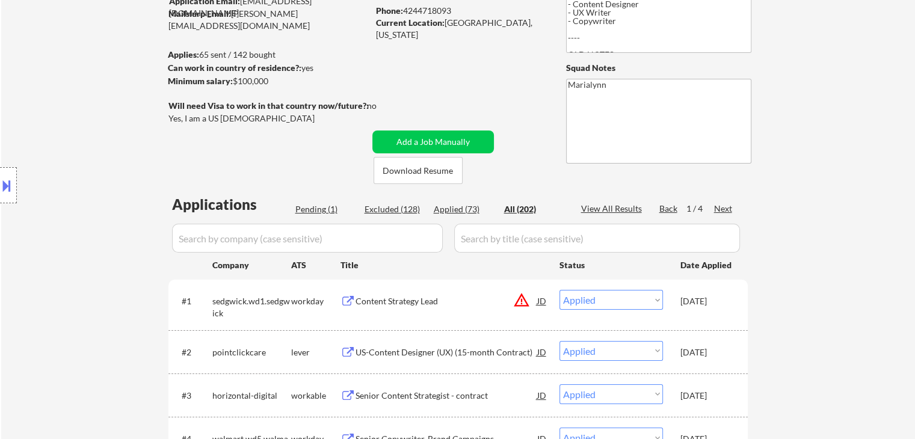
scroll to position [301, 0]
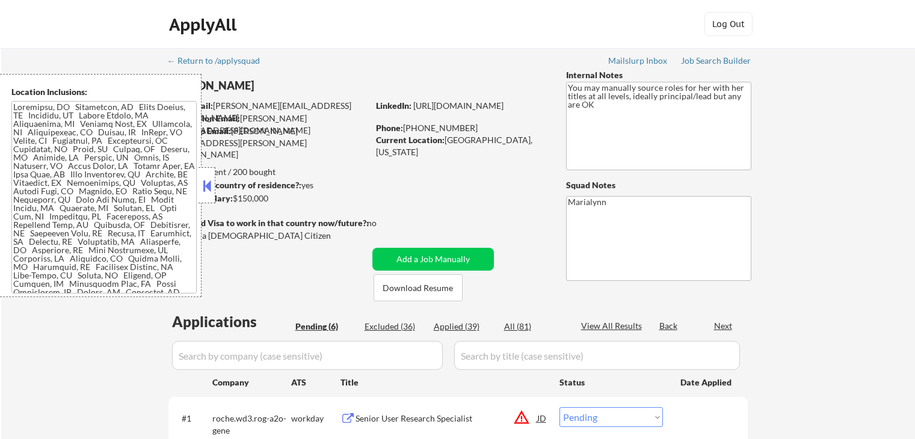
select select ""pending""
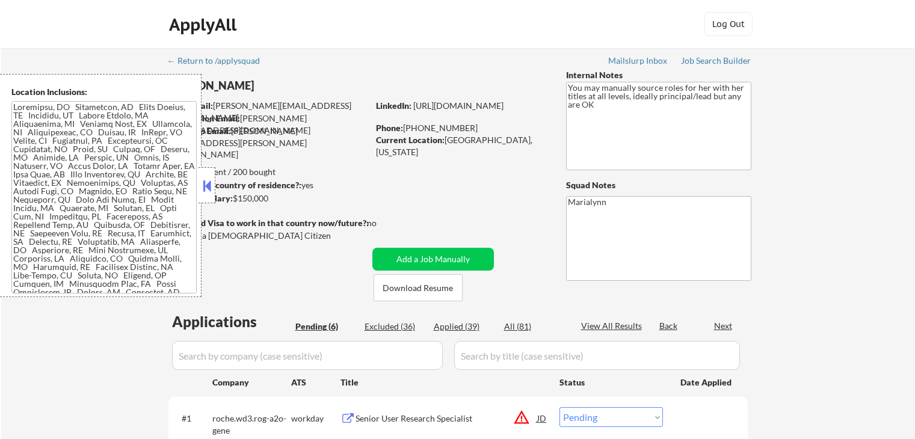
select select ""pending""
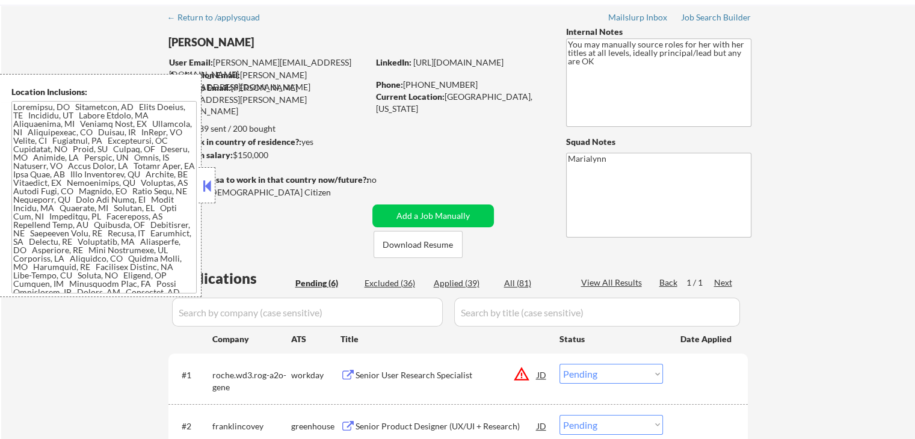
scroll to position [120, 0]
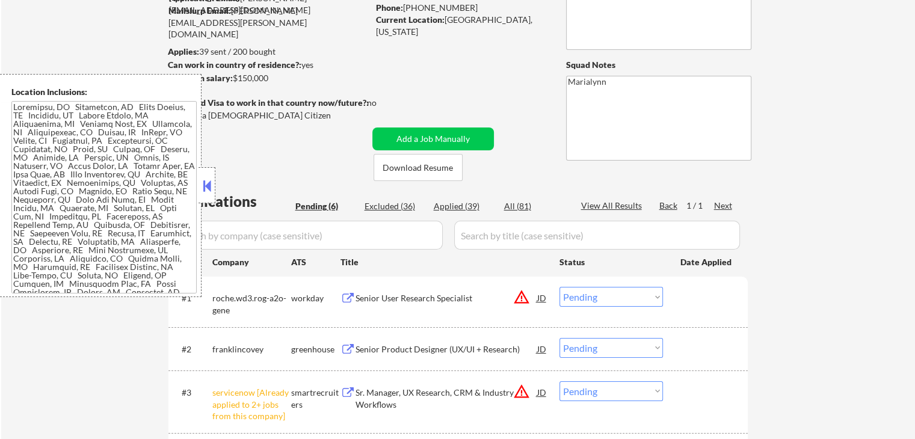
drag, startPoint x: 208, startPoint y: 194, endPoint x: 230, endPoint y: 198, distance: 22.6
click at [209, 194] on button at bounding box center [206, 186] width 13 height 18
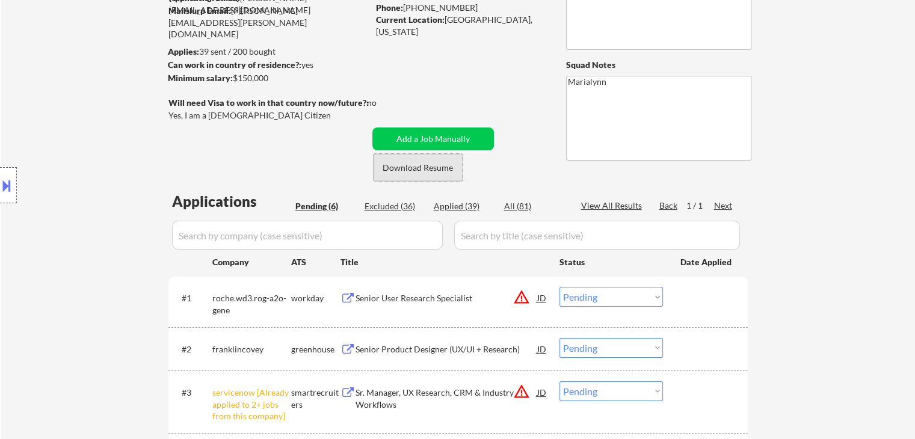
click at [441, 167] on button "Download Resume" at bounding box center [418, 167] width 89 height 27
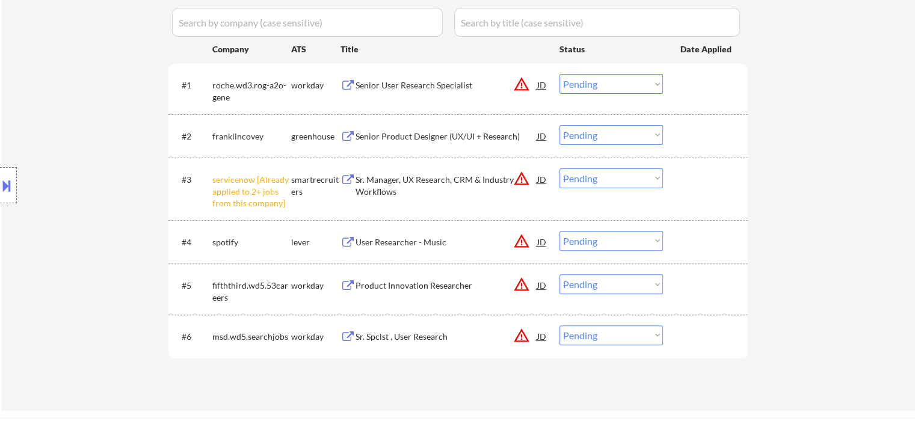
scroll to position [361, 0]
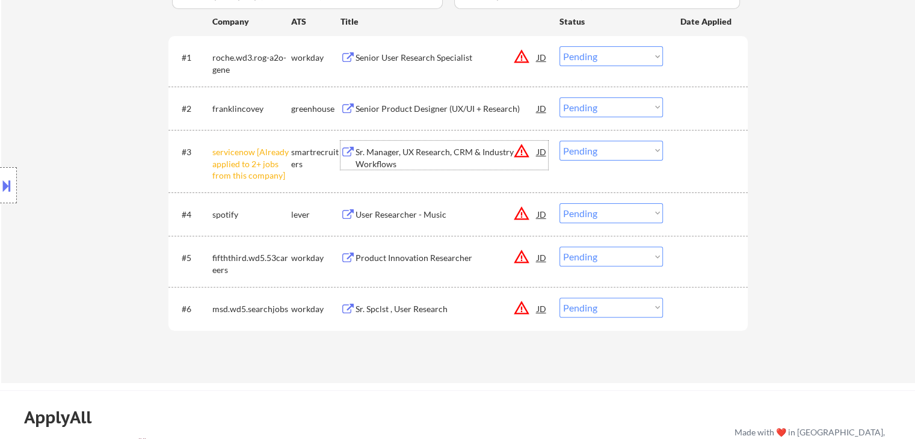
click at [431, 155] on div "Sr. Manager, UX Research, CRM & Industry Workflows" at bounding box center [447, 157] width 182 height 23
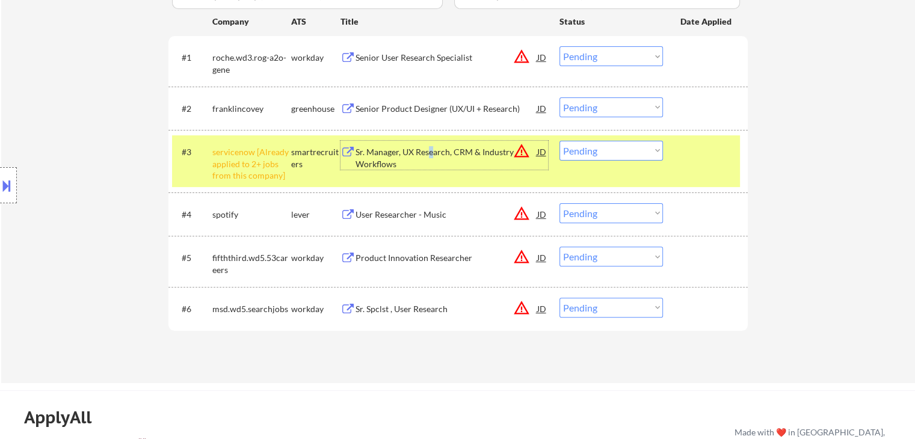
click at [628, 157] on select "Choose an option... Pending Applied Excluded (Questions) Excluded (Expired) Exc…" at bounding box center [612, 151] width 104 height 20
click at [560, 141] on select "Choose an option... Pending Applied Excluded (Questions) Excluded (Expired) Exc…" at bounding box center [612, 151] width 104 height 20
select select ""pending""
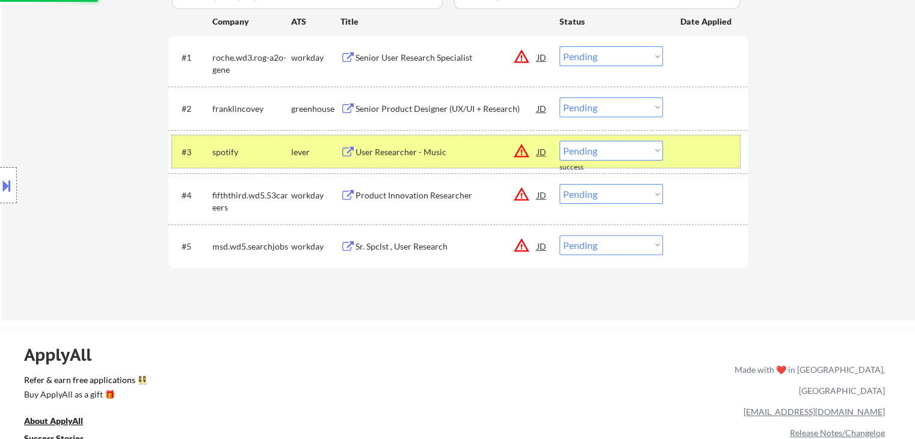
drag, startPoint x: 312, startPoint y: 150, endPoint x: 318, endPoint y: 156, distance: 8.6
click at [312, 150] on div "lever" at bounding box center [315, 152] width 49 height 12
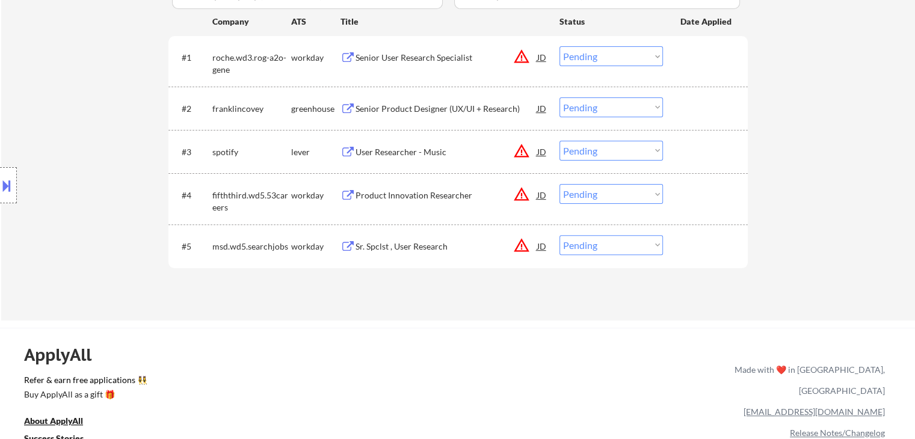
click at [413, 110] on div "Senior Product Designer (UX/UI + Research)" at bounding box center [447, 109] width 182 height 12
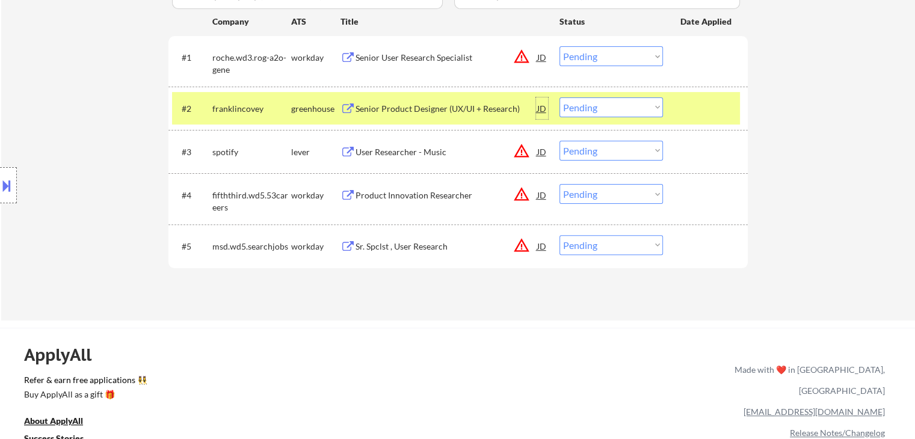
click at [540, 111] on div "JD" at bounding box center [542, 108] width 12 height 22
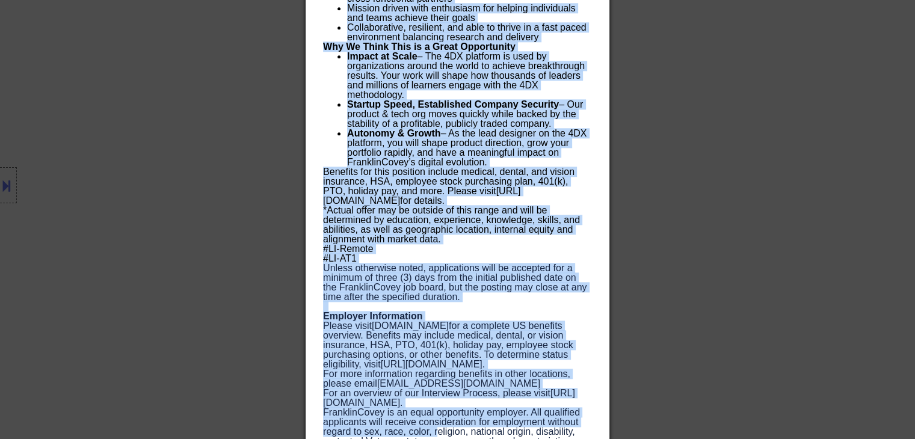
scroll to position [1388, 0]
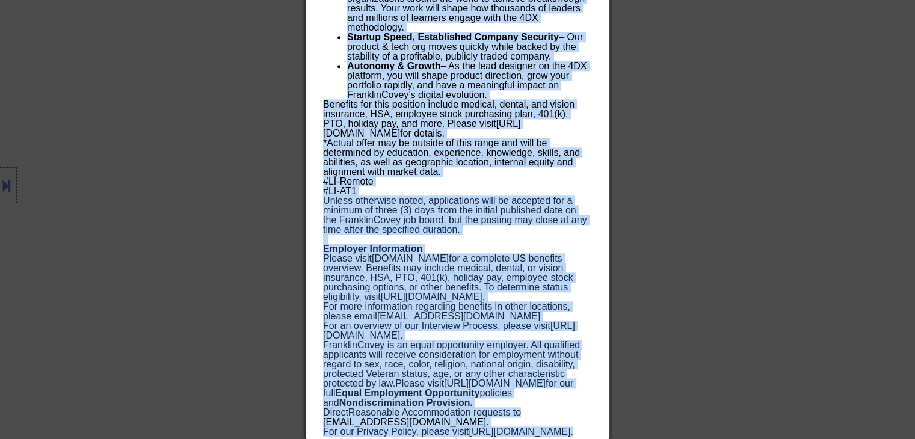
drag, startPoint x: 320, startPoint y: 52, endPoint x: 509, endPoint y: 446, distance: 436.9
copy body "Loremi Dolorsi Ametcons (AD/EL + Seddoeiu) temporincidid Utlabo Etdolo MA Aliqu…"
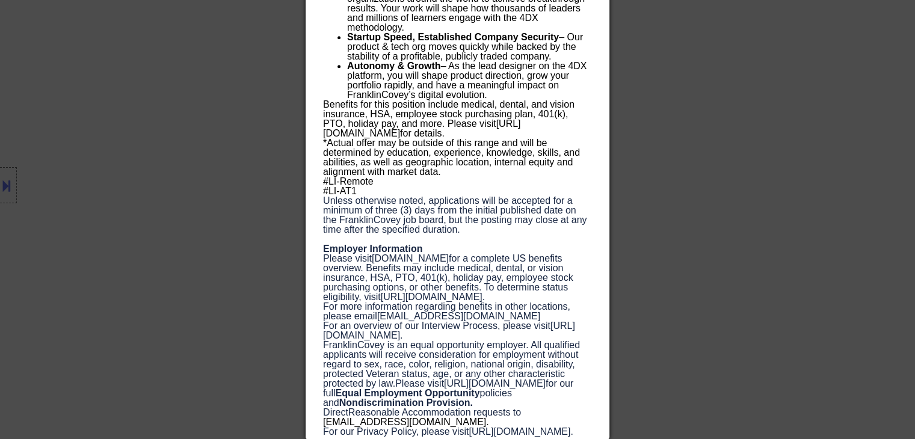
drag, startPoint x: 185, startPoint y: 181, endPoint x: 199, endPoint y: 176, distance: 14.5
click at [187, 181] on div at bounding box center [457, 219] width 915 height 439
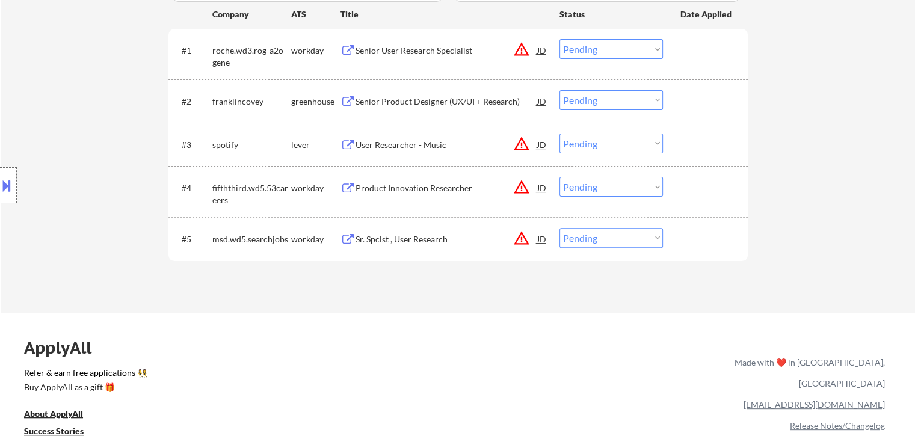
scroll to position [197, 0]
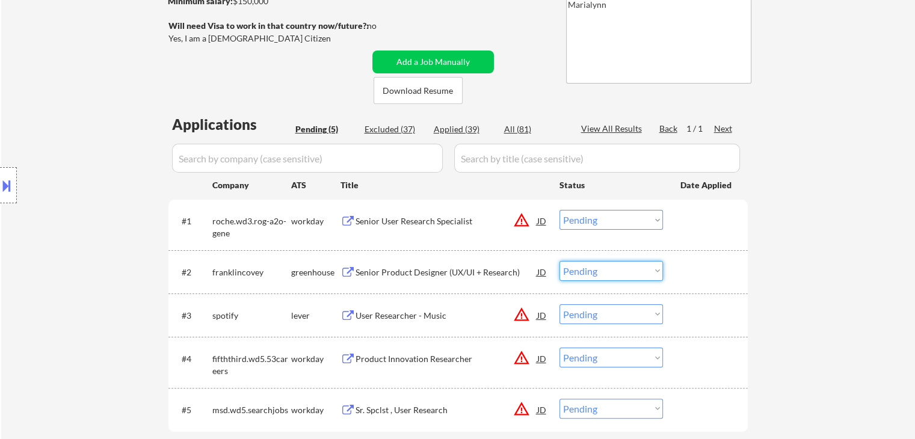
drag, startPoint x: 587, startPoint y: 267, endPoint x: 588, endPoint y: 280, distance: 13.3
click at [587, 268] on select "Choose an option... Pending Applied Excluded (Questions) Excluded (Expired) Exc…" at bounding box center [612, 271] width 104 height 20
click at [560, 261] on select "Choose an option... Pending Applied Excluded (Questions) Excluded (Expired) Exc…" at bounding box center [612, 271] width 104 height 20
select select ""pending""
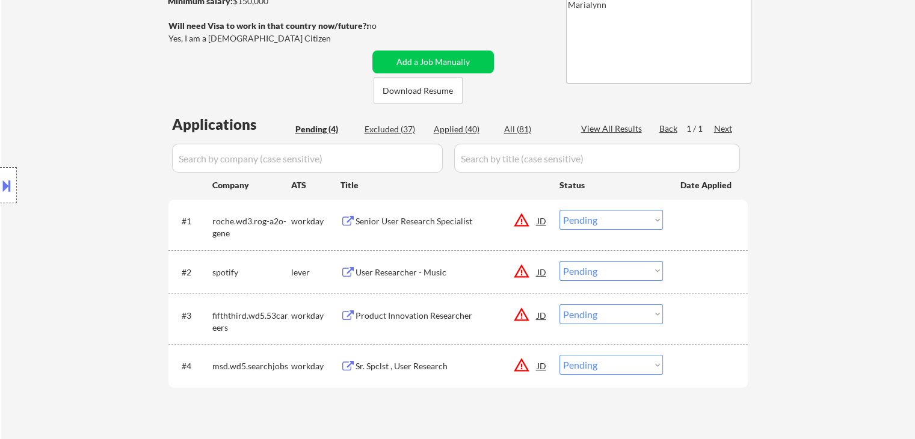
click at [407, 363] on div "Sr. Spclst , User Research" at bounding box center [447, 366] width 182 height 12
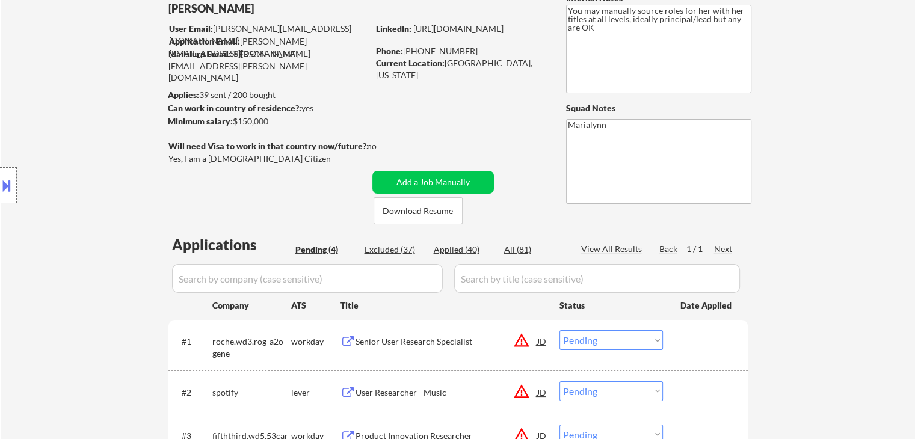
scroll to position [258, 0]
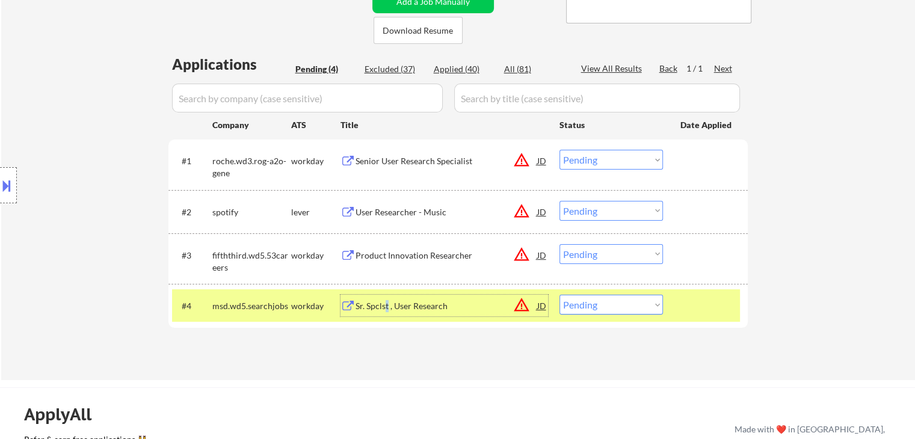
click at [387, 308] on div "Sr. Spclst , User Research" at bounding box center [447, 306] width 182 height 12
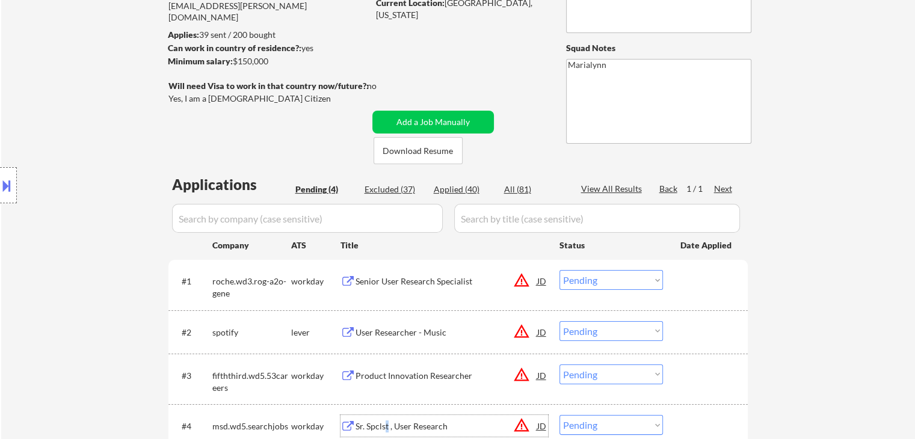
scroll to position [17, 0]
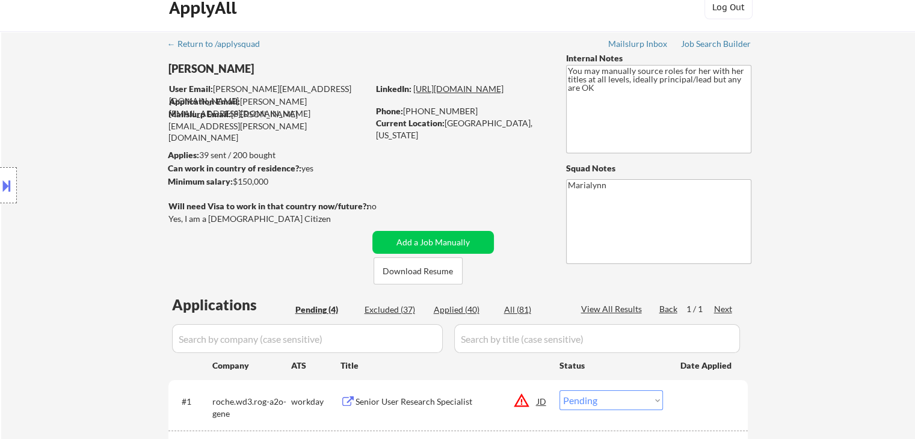
click at [453, 94] on link "[URL][DOMAIN_NAME]" at bounding box center [458, 89] width 90 height 10
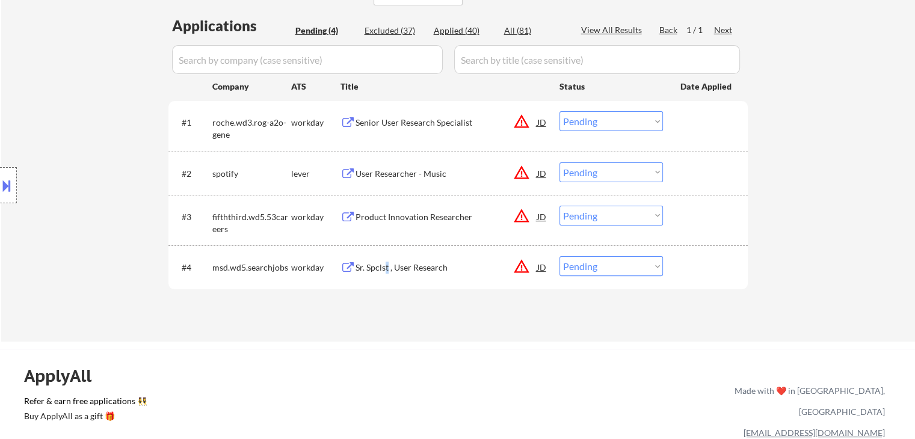
scroll to position [438, 0]
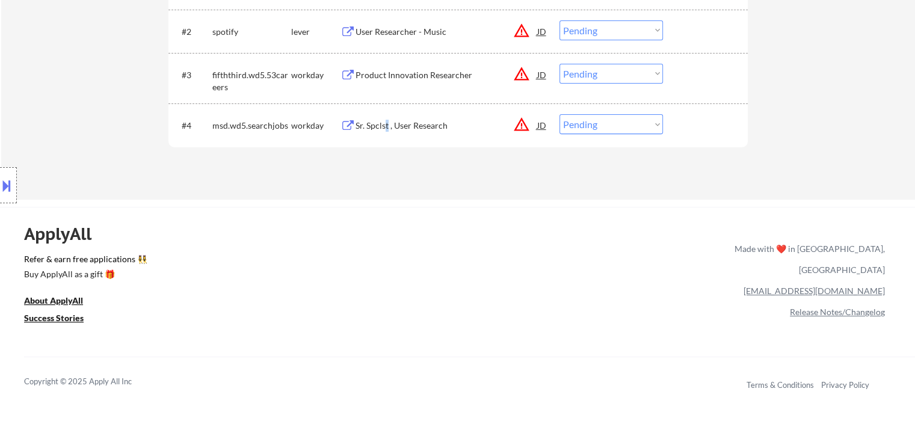
click at [598, 129] on select "Choose an option... Pending Applied Excluded (Questions) Excluded (Expired) Exc…" at bounding box center [612, 124] width 104 height 20
select select ""applied""
click at [560, 114] on select "Choose an option... Pending Applied Excluded (Questions) Excluded (Expired) Exc…" at bounding box center [612, 124] width 104 height 20
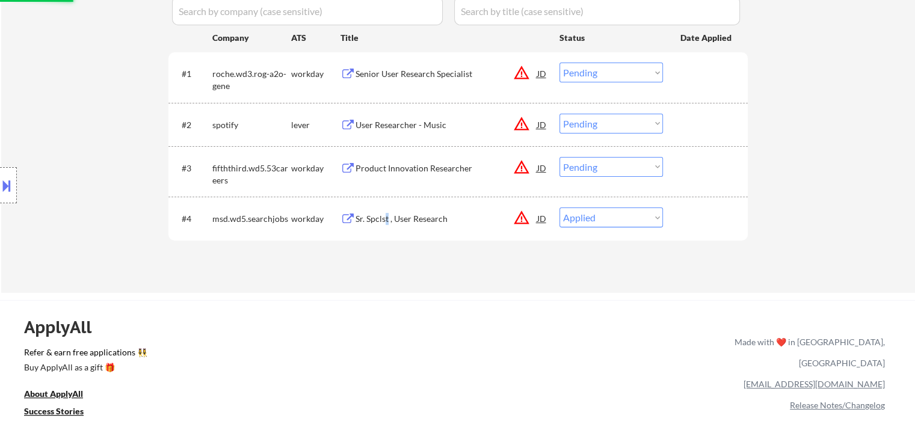
scroll to position [258, 0]
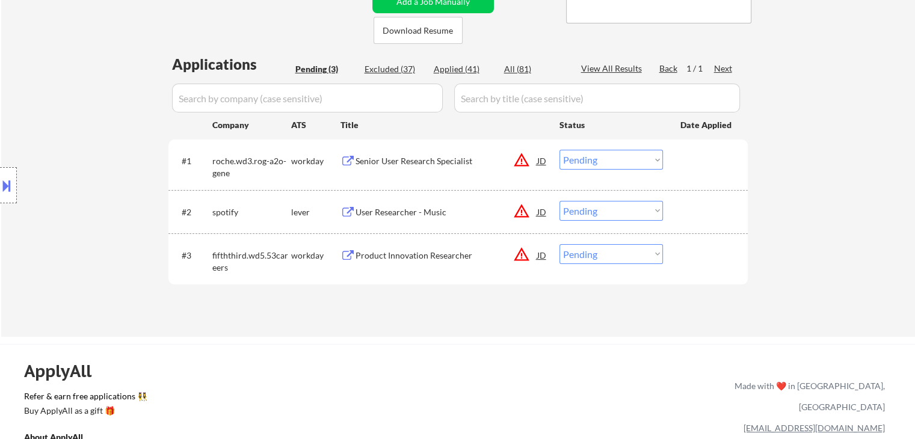
click at [408, 258] on div "Product Innovation Researcher" at bounding box center [447, 256] width 182 height 12
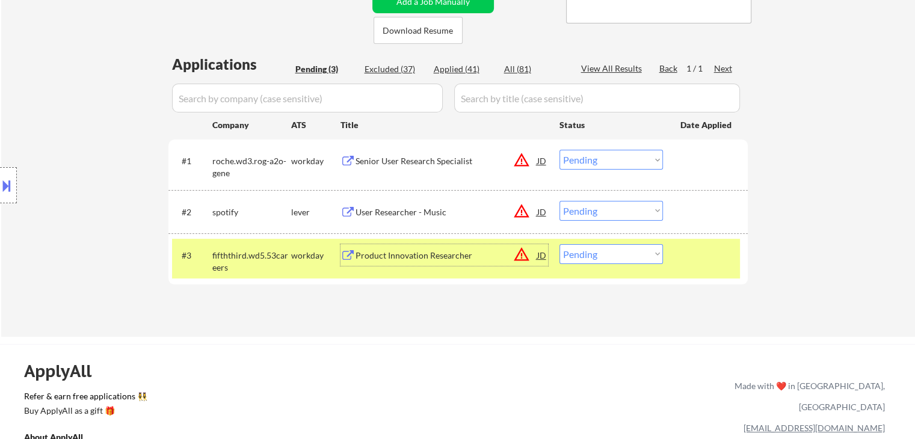
click at [589, 256] on select "Choose an option... Pending Applied Excluded (Questions) Excluded (Expired) Exc…" at bounding box center [612, 254] width 104 height 20
select select ""excluded""
click at [560, 244] on select "Choose an option... Pending Applied Excluded (Questions) Excluded (Expired) Exc…" at bounding box center [612, 254] width 104 height 20
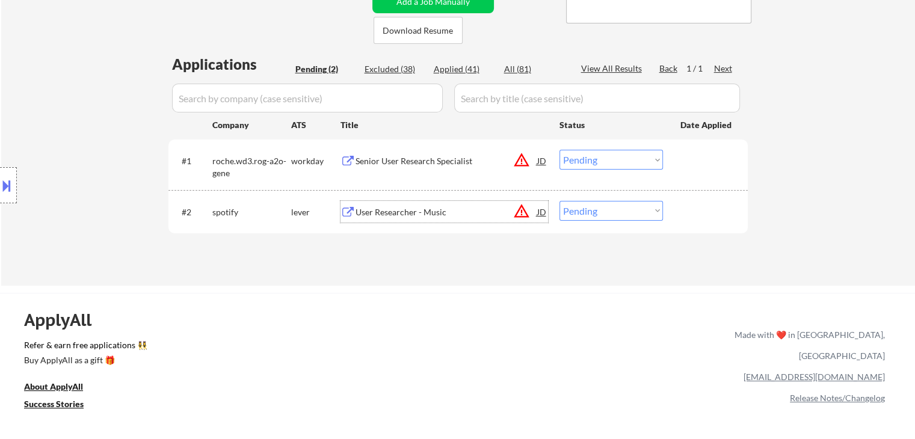
click at [401, 213] on div "User Researcher - Music" at bounding box center [447, 212] width 182 height 12
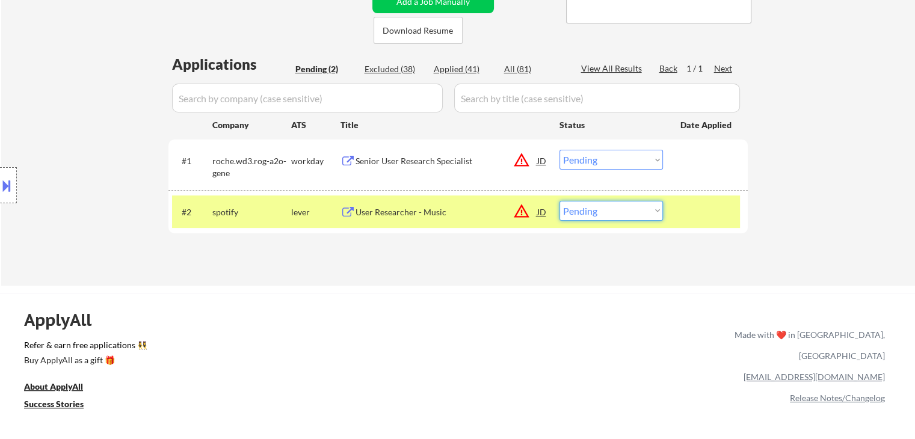
click at [597, 209] on select "Choose an option... Pending Applied Excluded (Questions) Excluded (Expired) Exc…" at bounding box center [612, 211] width 104 height 20
select select ""applied""
click at [560, 201] on select "Choose an option... Pending Applied Excluded (Questions) Excluded (Expired) Exc…" at bounding box center [612, 211] width 104 height 20
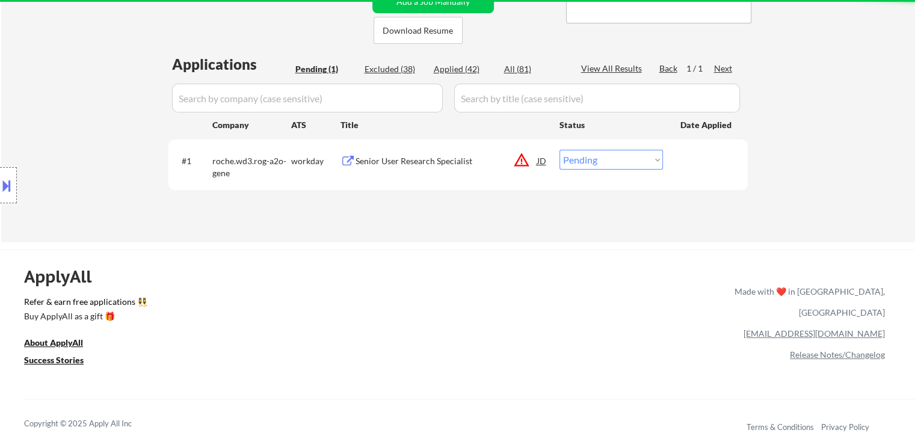
click at [421, 162] on div "Senior User Research Specialist" at bounding box center [447, 161] width 182 height 12
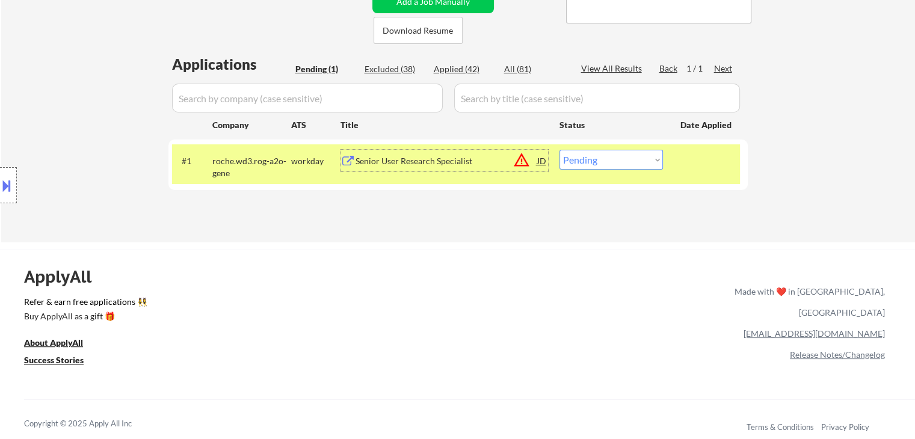
drag, startPoint x: 590, startPoint y: 162, endPoint x: 595, endPoint y: 169, distance: 8.4
click at [590, 162] on select "Choose an option... Pending Applied Excluded (Questions) Excluded (Expired) Exc…" at bounding box center [612, 160] width 104 height 20
select select ""applied""
click at [560, 150] on select "Choose an option... Pending Applied Excluded (Questions) Excluded (Expired) Exc…" at bounding box center [612, 160] width 104 height 20
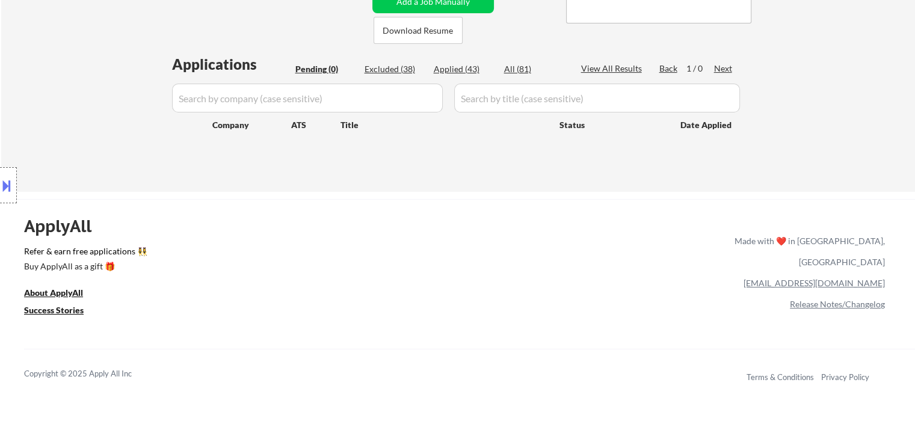
click at [454, 67] on div "Applied (43)" at bounding box center [464, 69] width 60 height 12
select select ""applied""
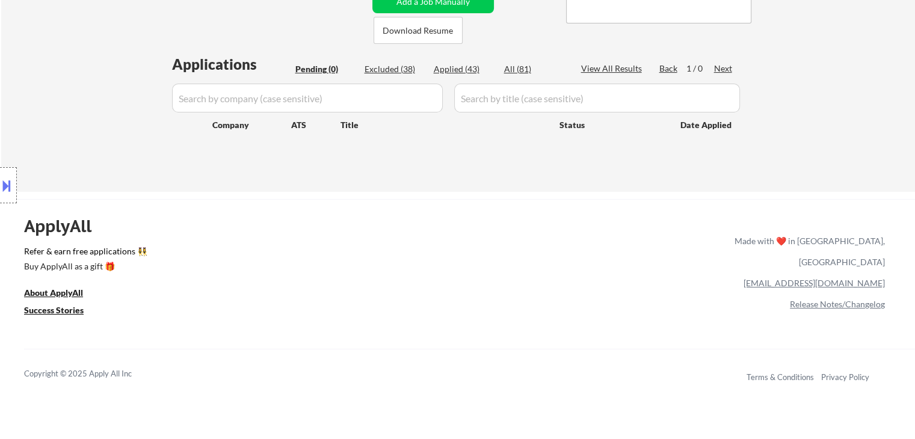
select select ""applied""
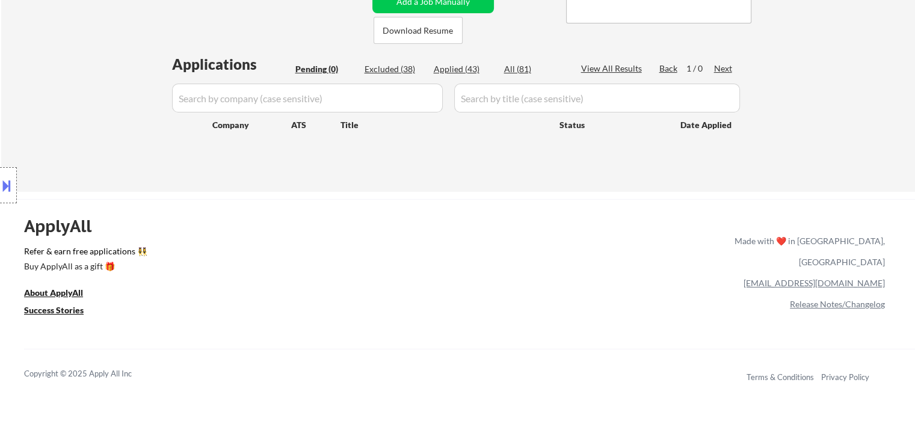
select select ""applied""
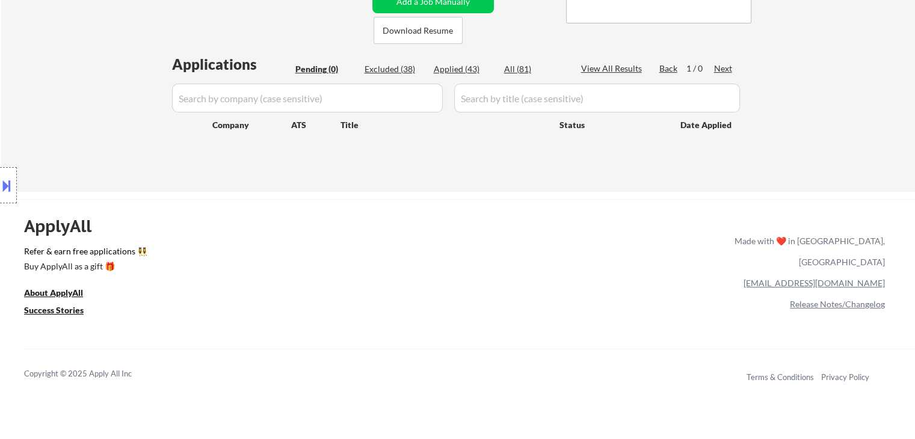
select select ""applied""
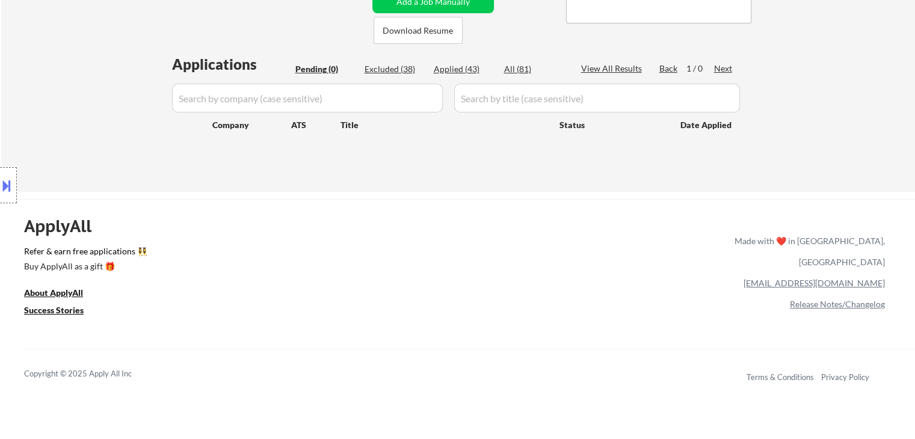
select select ""applied""
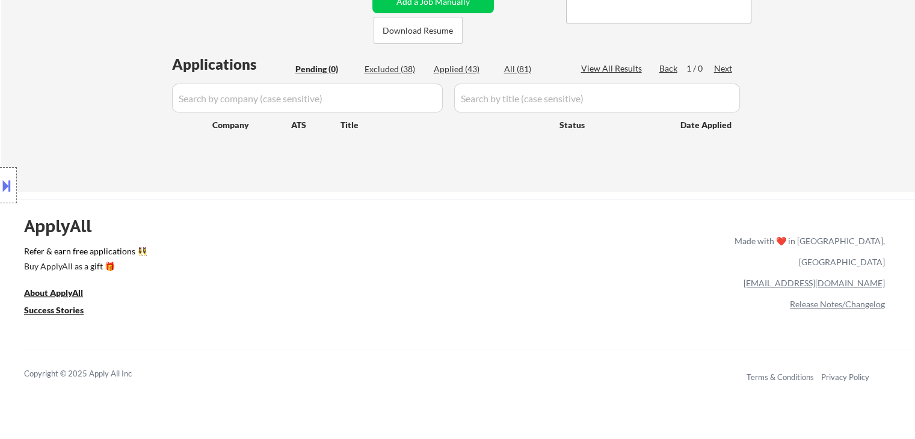
select select ""applied""
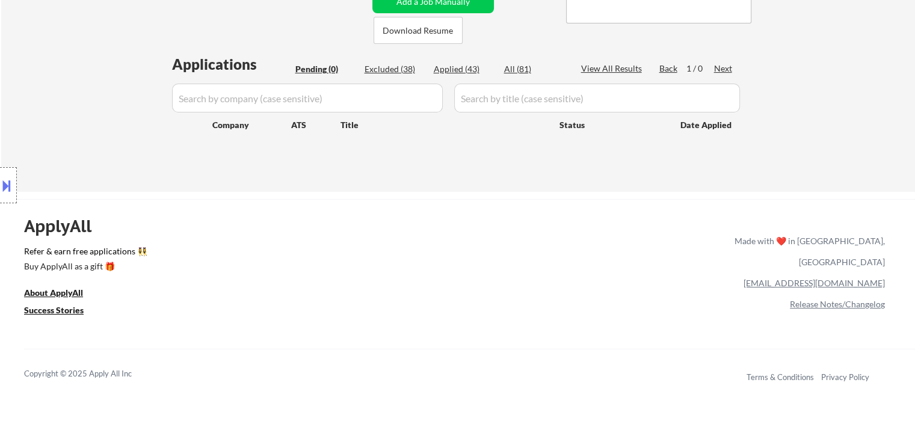
select select ""applied""
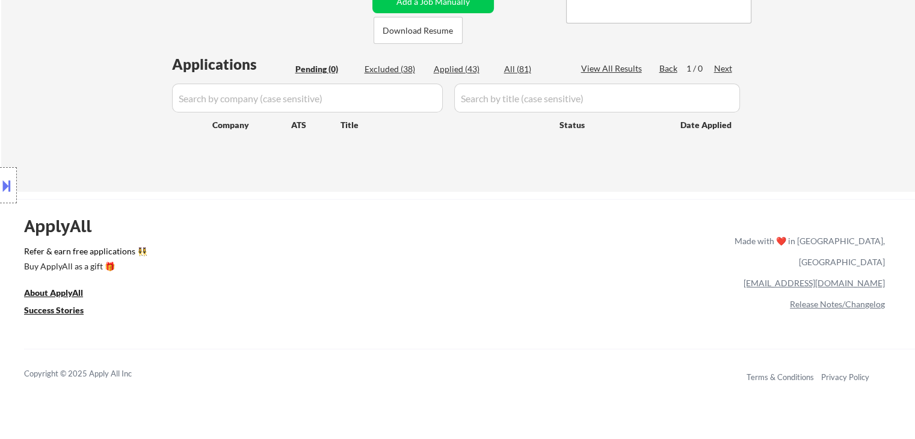
select select ""applied""
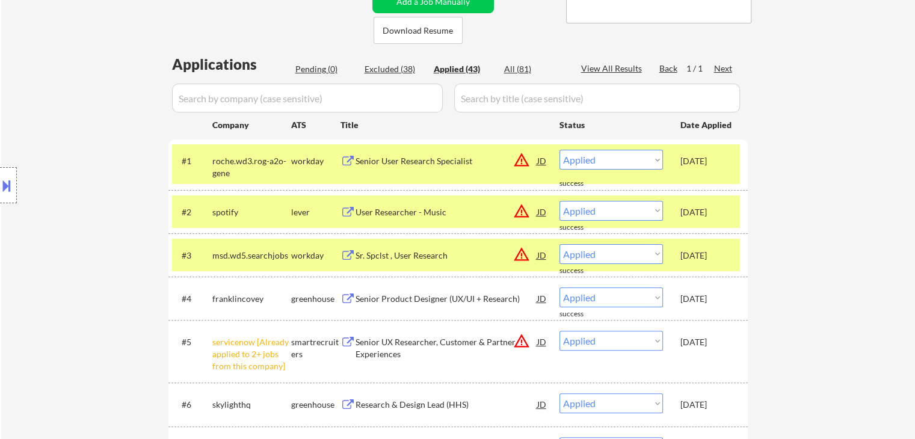
drag, startPoint x: 228, startPoint y: 251, endPoint x: 232, endPoint y: 208, distance: 43.5
click at [228, 250] on div "msd.wd5.searchjobs" at bounding box center [251, 256] width 79 height 12
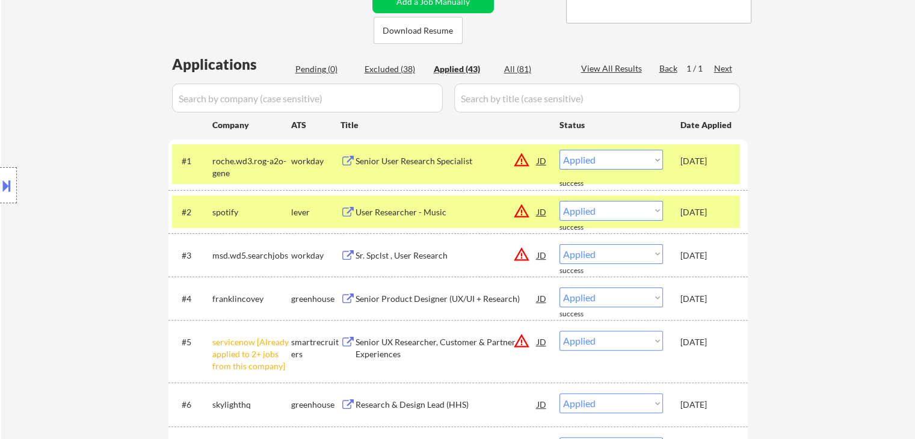
click at [234, 205] on div "spotify" at bounding box center [251, 212] width 79 height 22
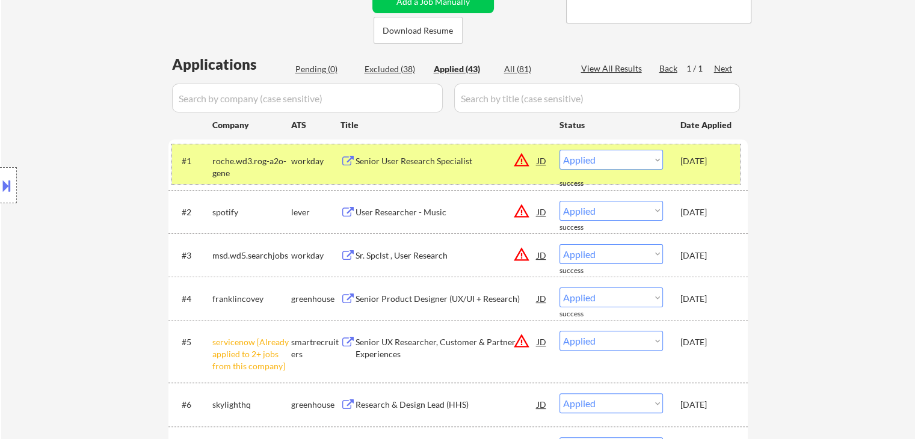
click at [239, 159] on div "roche.wd3.rog-a2o-gene" at bounding box center [251, 166] width 79 height 23
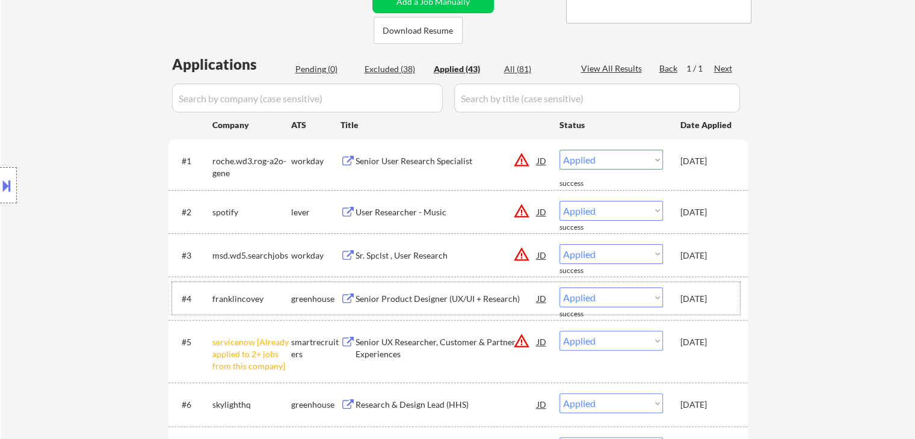
click at [710, 298] on div "Sep 26, 2025" at bounding box center [707, 299] width 53 height 12
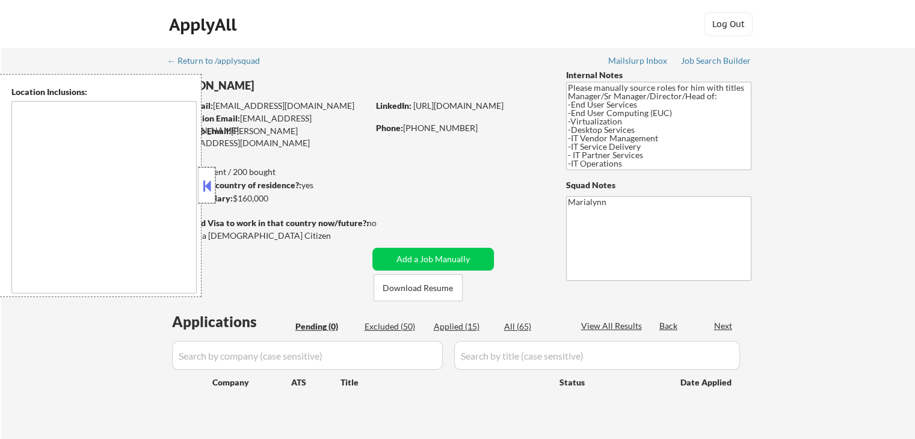
drag, startPoint x: 198, startPoint y: 186, endPoint x: 207, endPoint y: 194, distance: 11.9
click at [199, 187] on div at bounding box center [207, 185] width 17 height 36
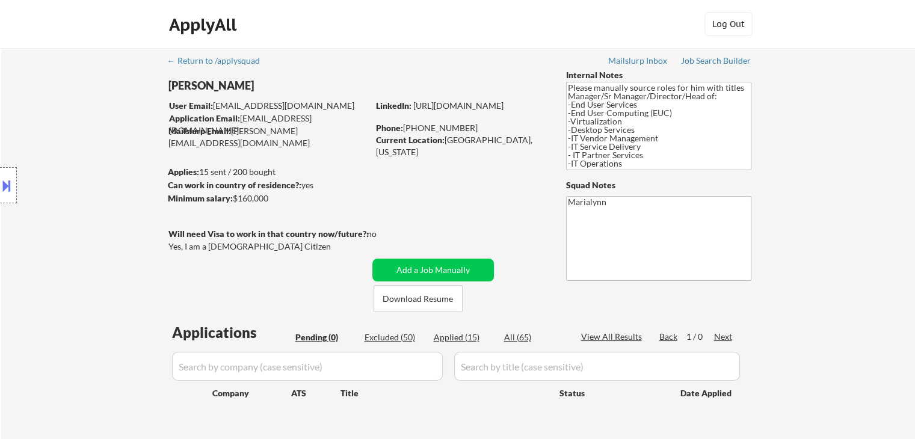
click at [9, 187] on button at bounding box center [6, 186] width 13 height 20
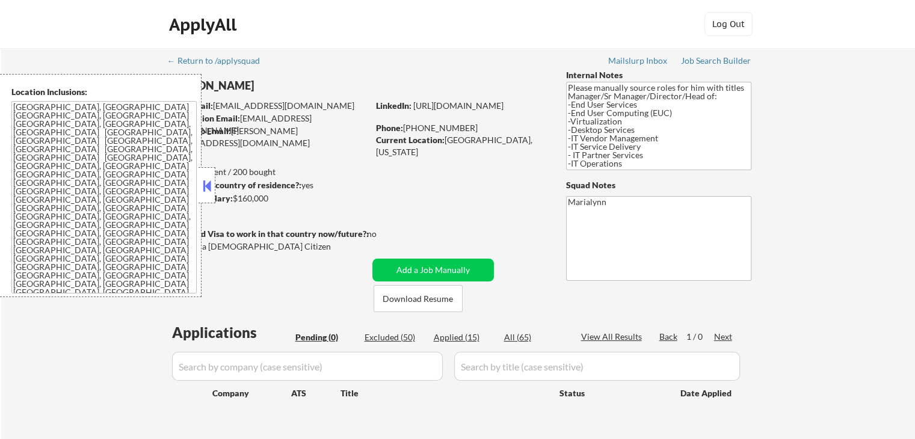
click at [207, 182] on button at bounding box center [206, 186] width 13 height 18
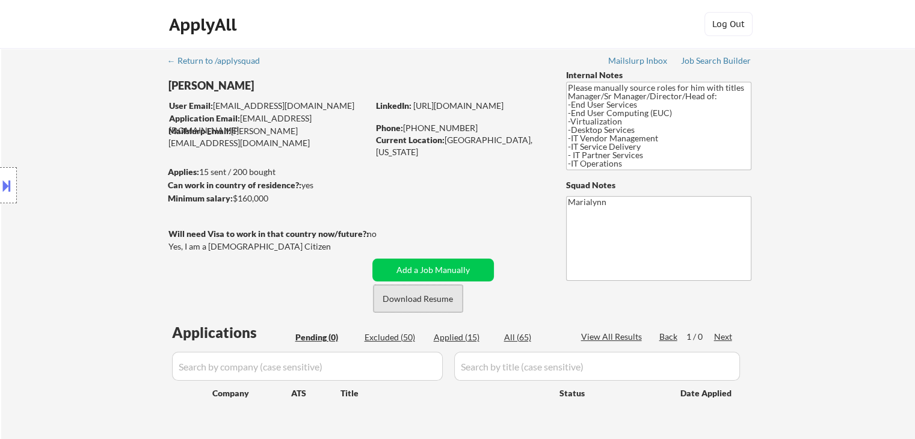
click at [431, 292] on button "Download Resume" at bounding box center [418, 298] width 89 height 27
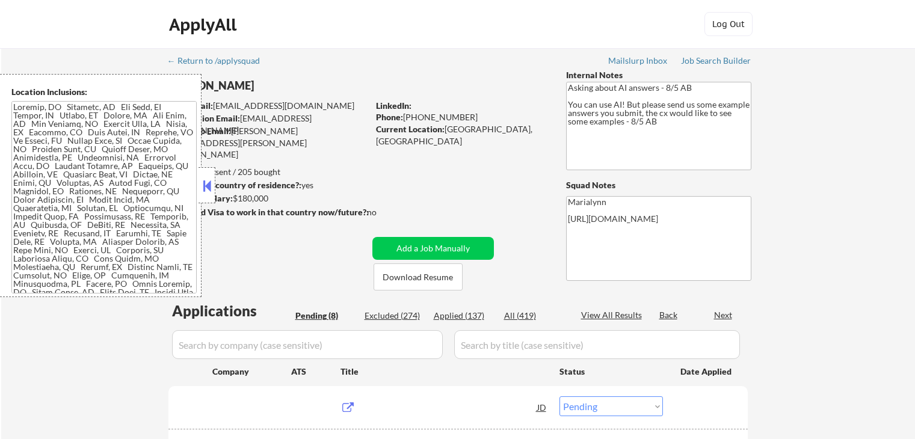
select select ""pending""
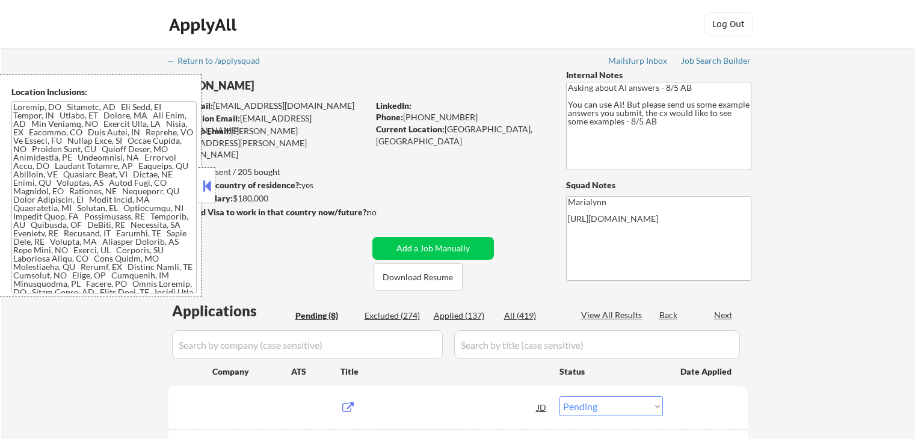
select select ""pending""
drag, startPoint x: 207, startPoint y: 179, endPoint x: 224, endPoint y: 187, distance: 18.6
click at [209, 179] on button at bounding box center [206, 186] width 13 height 18
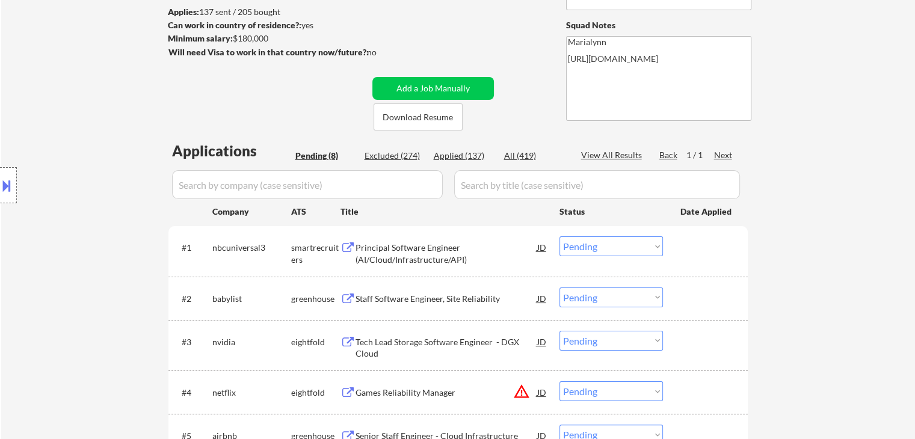
scroll to position [181, 0]
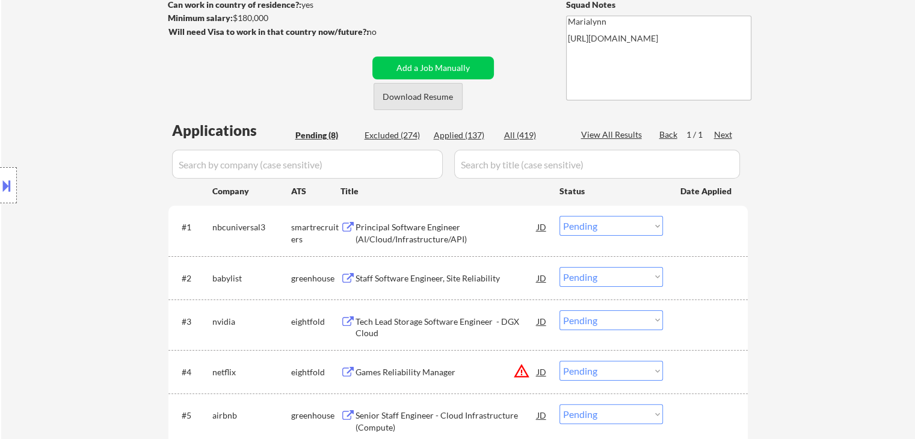
click at [433, 98] on button "Download Resume" at bounding box center [418, 96] width 89 height 27
click at [406, 231] on div "Principal Software Engineer (AI/Cloud/Infrastructure/API)" at bounding box center [447, 232] width 182 height 23
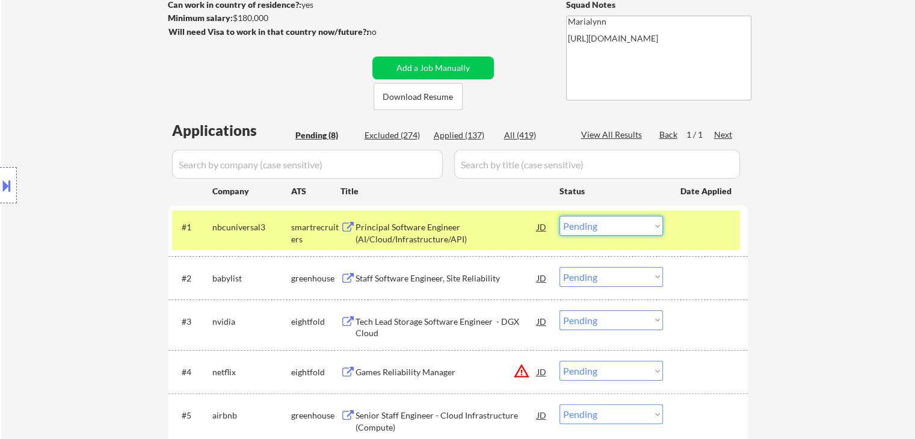
drag, startPoint x: 611, startPoint y: 229, endPoint x: 614, endPoint y: 235, distance: 6.5
click at [611, 229] on select "Choose an option... Pending Applied Excluded (Questions) Excluded (Expired) Exc…" at bounding box center [612, 226] width 104 height 20
click at [560, 216] on select "Choose an option... Pending Applied Excluded (Questions) Excluded (Expired) Exc…" at bounding box center [612, 226] width 104 height 20
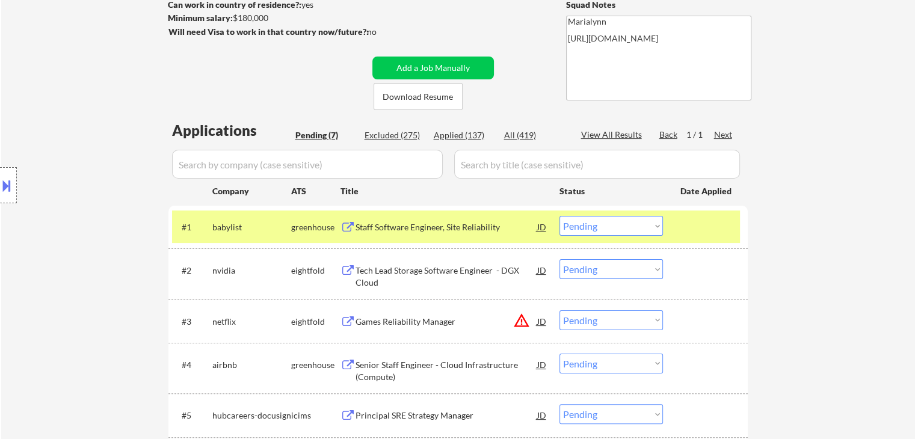
click at [399, 229] on div "Staff Software Engineer, Site Reliability" at bounding box center [447, 227] width 182 height 12
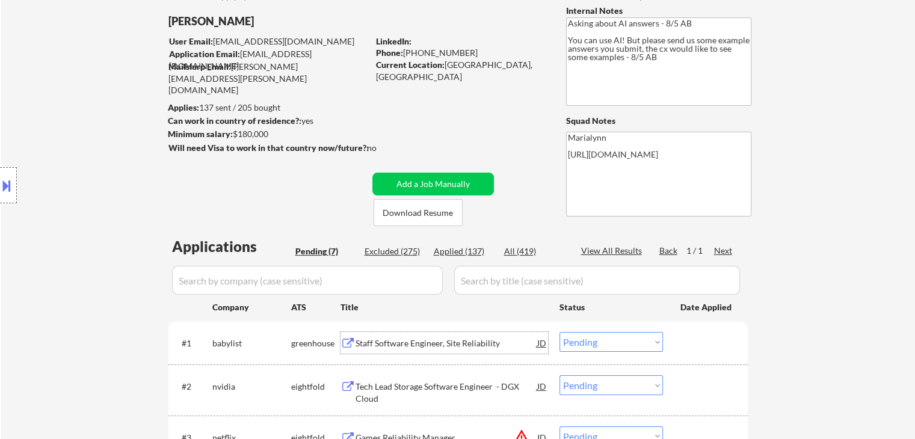
scroll to position [60, 0]
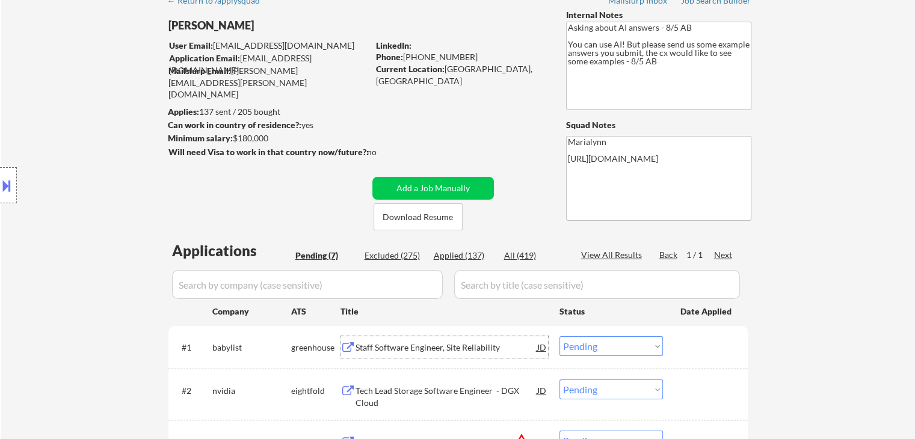
click at [380, 347] on div "Staff Software Engineer, Site Reliability" at bounding box center [447, 348] width 182 height 12
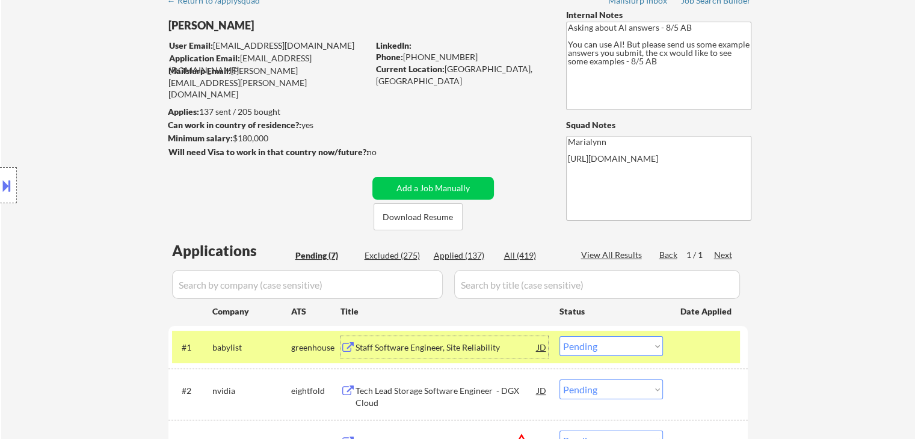
drag, startPoint x: 610, startPoint y: 345, endPoint x: 604, endPoint y: 337, distance: 9.9
click at [610, 345] on select "Choose an option... Pending Applied Excluded (Questions) Excluded (Expired) Exc…" at bounding box center [612, 346] width 104 height 20
click at [560, 336] on select "Choose an option... Pending Applied Excluded (Questions) Excluded (Expired) Exc…" at bounding box center [612, 346] width 104 height 20
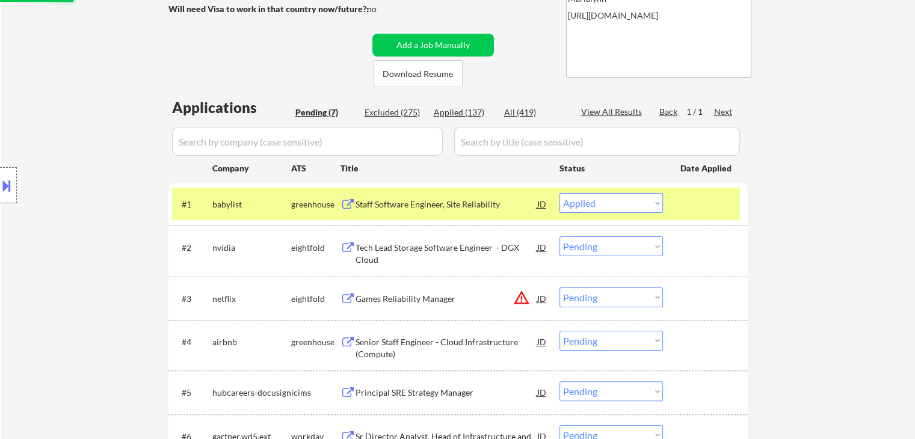
scroll to position [301, 0]
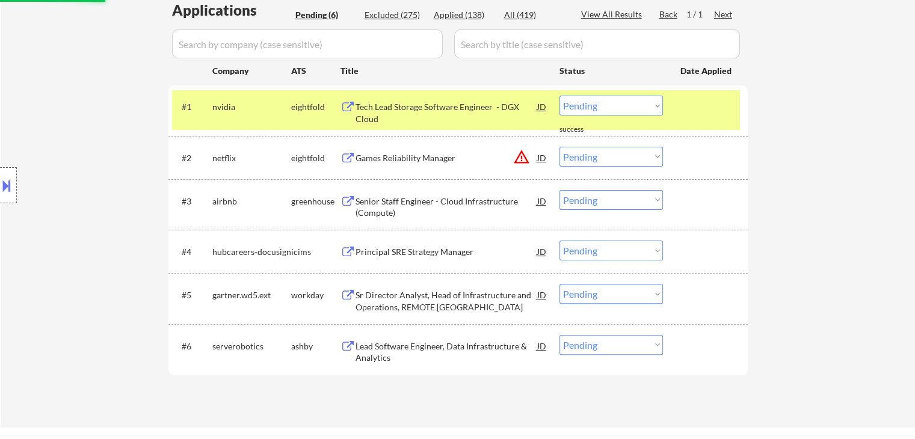
click at [392, 111] on div "Tech Lead Storage Software Engineer - DGX Cloud" at bounding box center [447, 112] width 182 height 23
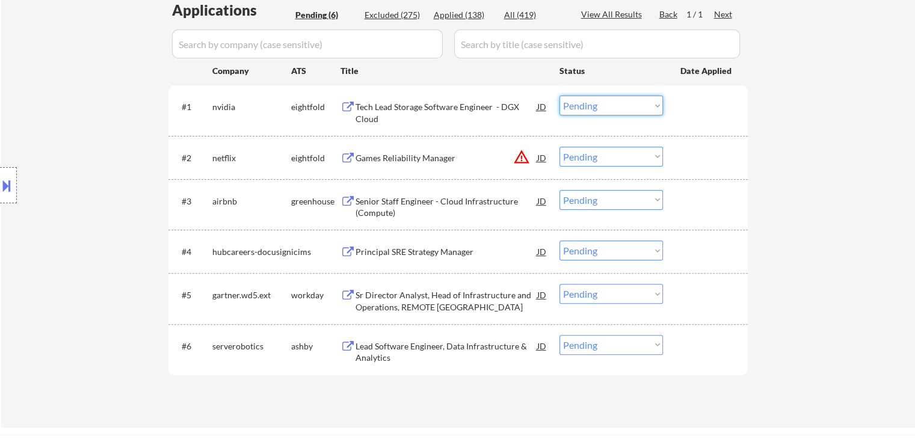
click at [604, 105] on select "Choose an option... Pending Applied Excluded (Questions) Excluded (Expired) Exc…" at bounding box center [612, 106] width 104 height 20
click at [560, 96] on select "Choose an option... Pending Applied Excluded (Questions) Excluded (Expired) Exc…" at bounding box center [612, 106] width 104 height 20
select select ""pending""
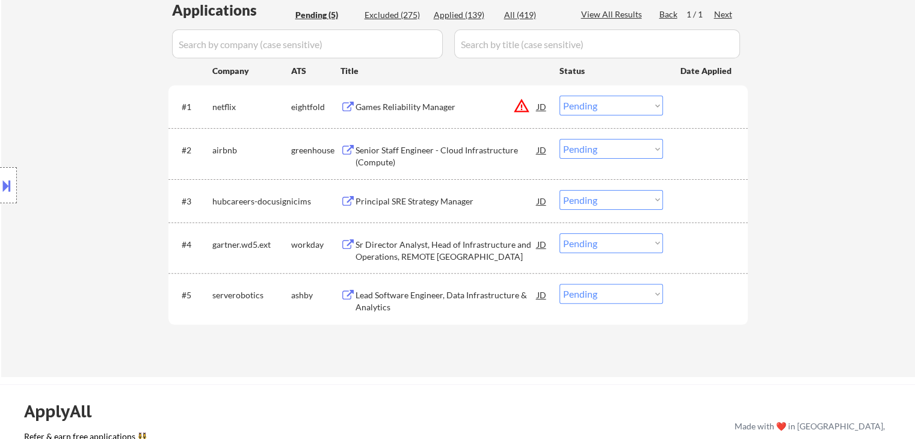
click at [385, 148] on div "Senior Staff Engineer - Cloud Infrastructure (Compute)" at bounding box center [447, 155] width 182 height 23
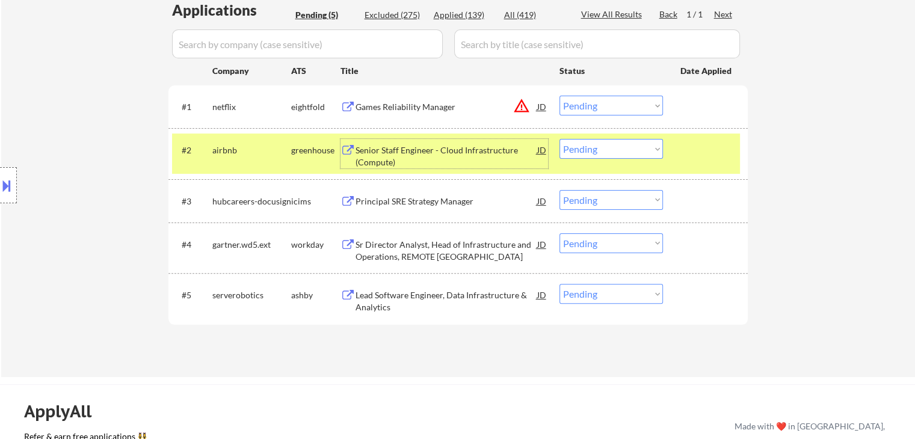
click at [627, 151] on select "Choose an option... Pending Applied Excluded (Questions) Excluded (Expired) Exc…" at bounding box center [612, 149] width 104 height 20
click at [560, 139] on select "Choose an option... Pending Applied Excluded (Questions) Excluded (Expired) Exc…" at bounding box center [612, 149] width 104 height 20
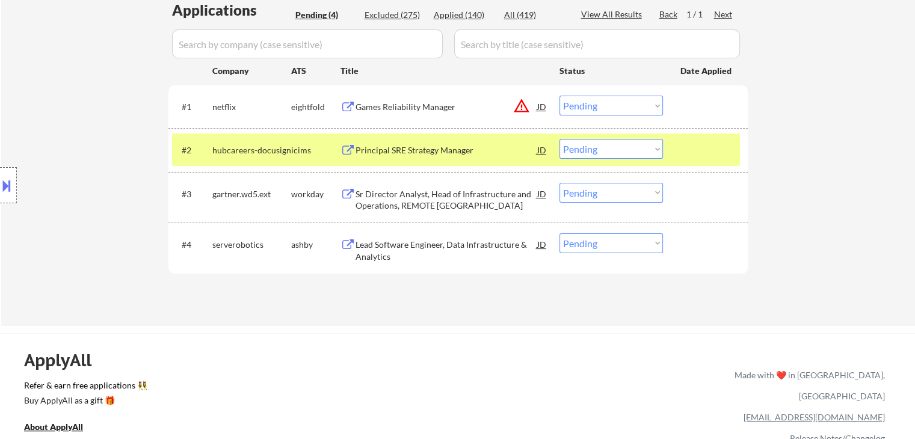
click at [412, 150] on div "Principal SRE Strategy Manager" at bounding box center [447, 150] width 182 height 12
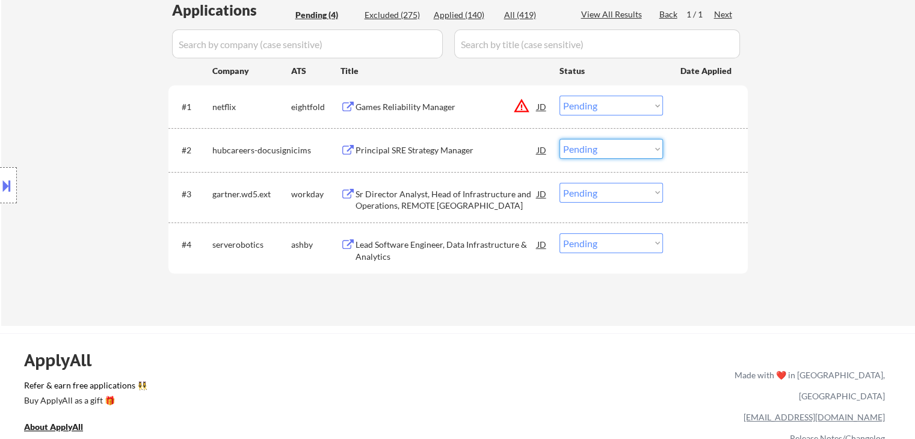
click at [595, 150] on select "Choose an option... Pending Applied Excluded (Questions) Excluded (Expired) Exc…" at bounding box center [612, 149] width 104 height 20
click at [560, 139] on select "Choose an option... Pending Applied Excluded (Questions) Excluded (Expired) Exc…" at bounding box center [612, 149] width 104 height 20
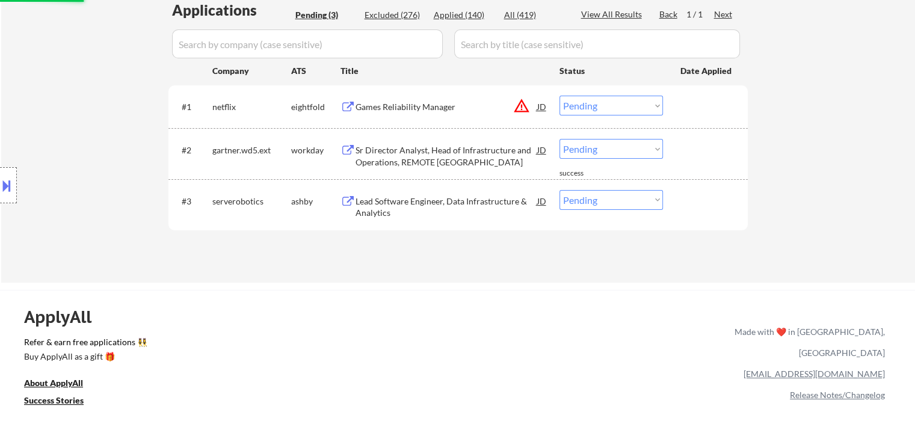
click at [371, 151] on div "Sr Director Analyst, Head of Infrastructure and Operations, REMOTE US" at bounding box center [447, 155] width 182 height 23
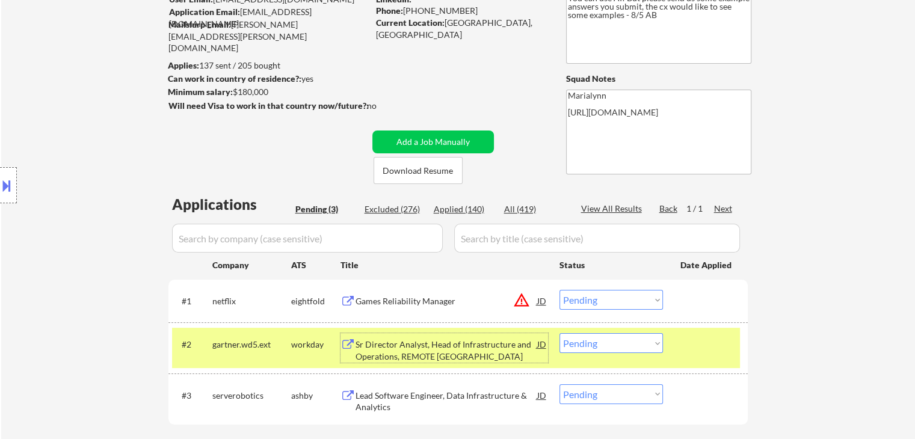
scroll to position [60, 0]
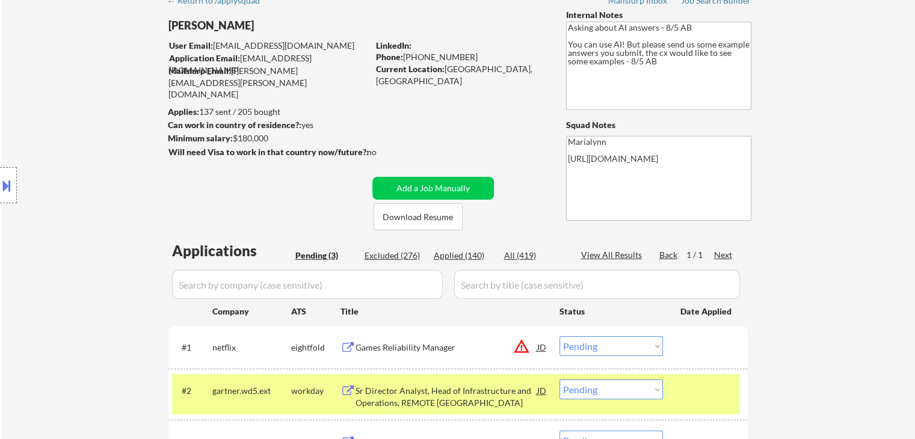
click at [474, 68] on div "Current Location: Albany, NY Metro Area" at bounding box center [461, 74] width 170 height 23
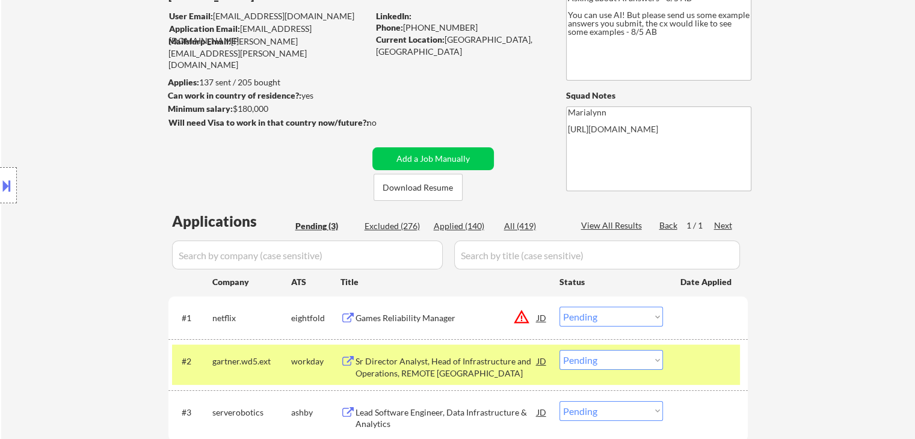
scroll to position [181, 0]
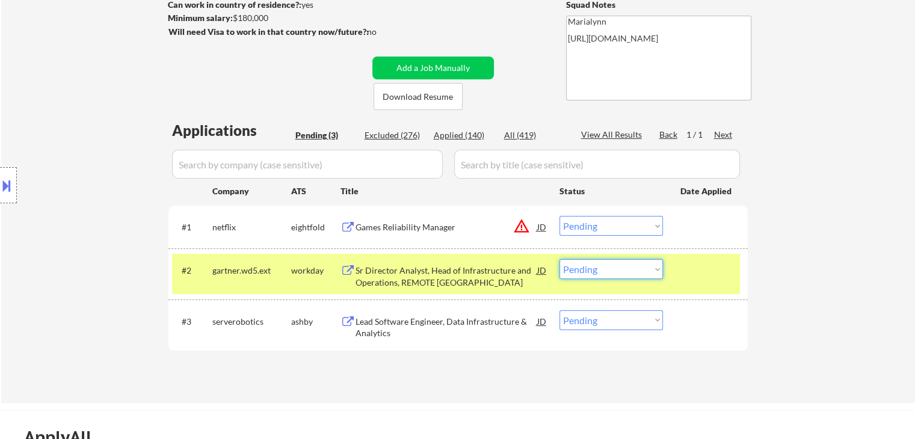
click at [624, 268] on select "Choose an option... Pending Applied Excluded (Questions) Excluded (Expired) Exc…" at bounding box center [612, 269] width 104 height 20
click at [560, 259] on select "Choose an option... Pending Applied Excluded (Questions) Excluded (Expired) Exc…" at bounding box center [612, 269] width 104 height 20
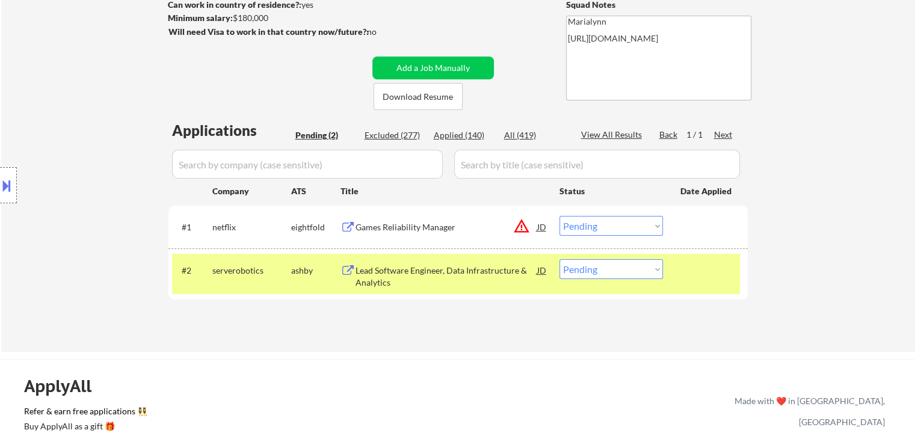
click at [441, 271] on div "Lead Software Engineer, Data Infrastructure & Analytics" at bounding box center [447, 276] width 182 height 23
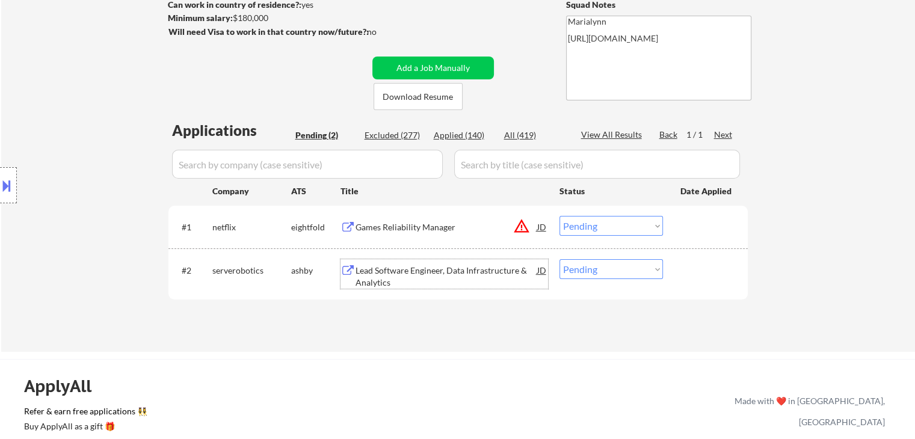
click at [584, 271] on select "Choose an option... Pending Applied Excluded (Questions) Excluded (Expired) Exc…" at bounding box center [612, 269] width 104 height 20
select select ""applied""
click at [560, 259] on select "Choose an option... Pending Applied Excluded (Questions) Excluded (Expired) Exc…" at bounding box center [612, 269] width 104 height 20
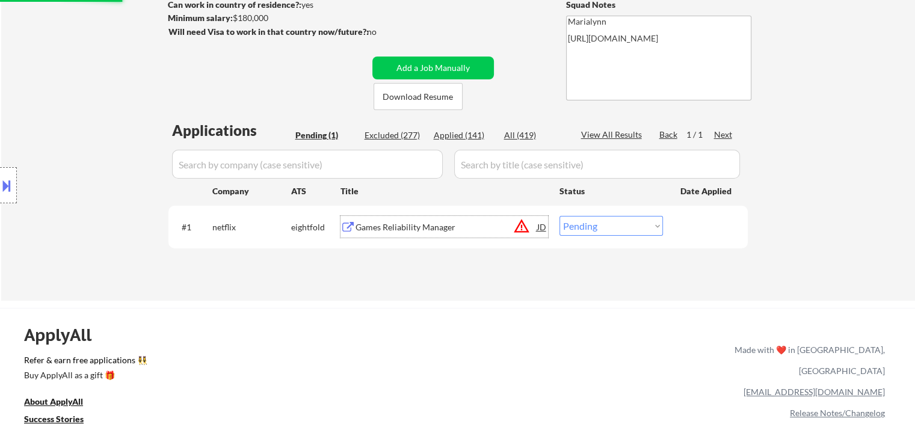
click at [389, 227] on div "Games Reliability Manager" at bounding box center [447, 227] width 182 height 12
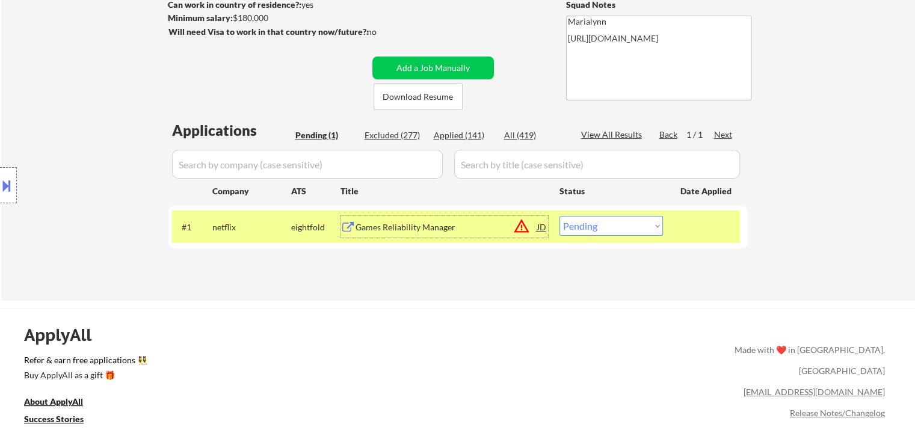
click at [594, 234] on select "Choose an option... Pending Applied Excluded (Questions) Excluded (Expired) Exc…" at bounding box center [612, 226] width 104 height 20
select select ""excluded__expired_""
click at [560, 216] on select "Choose an option... Pending Applied Excluded (Questions) Excluded (Expired) Exc…" at bounding box center [612, 226] width 104 height 20
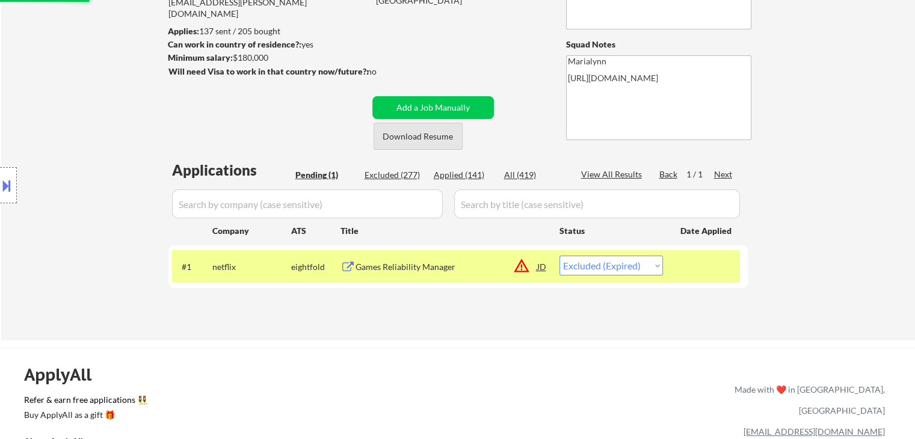
scroll to position [120, 0]
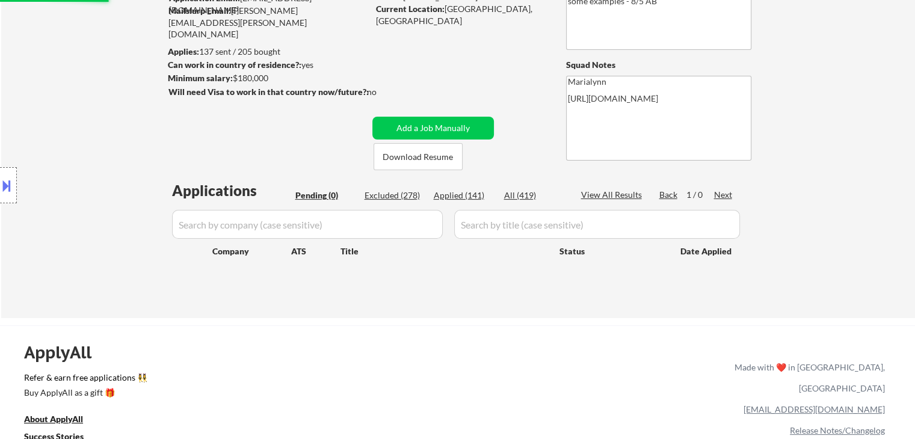
click at [448, 194] on div "Applied (141)" at bounding box center [464, 196] width 60 height 12
click at [447, 200] on div "Applied (141)" at bounding box center [464, 196] width 60 height 12
select select ""applied""
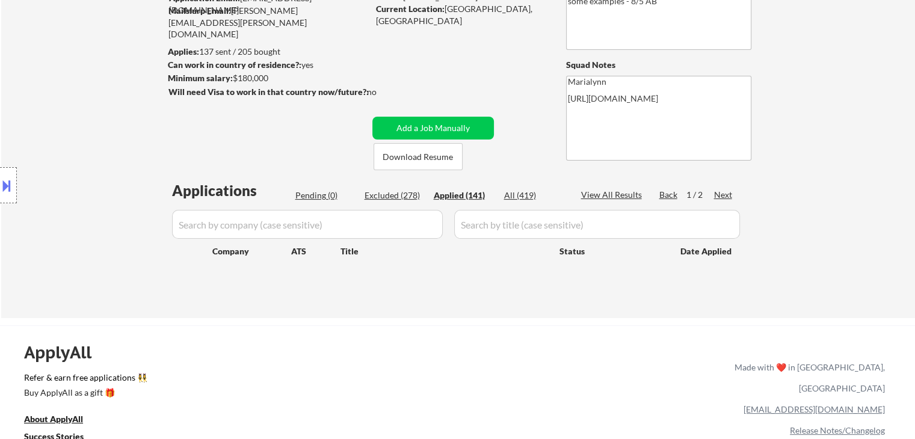
select select ""applied""
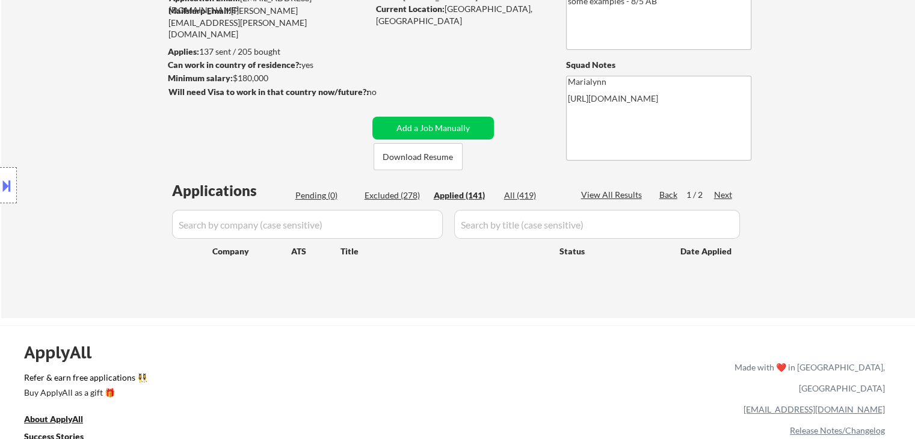
select select ""applied""
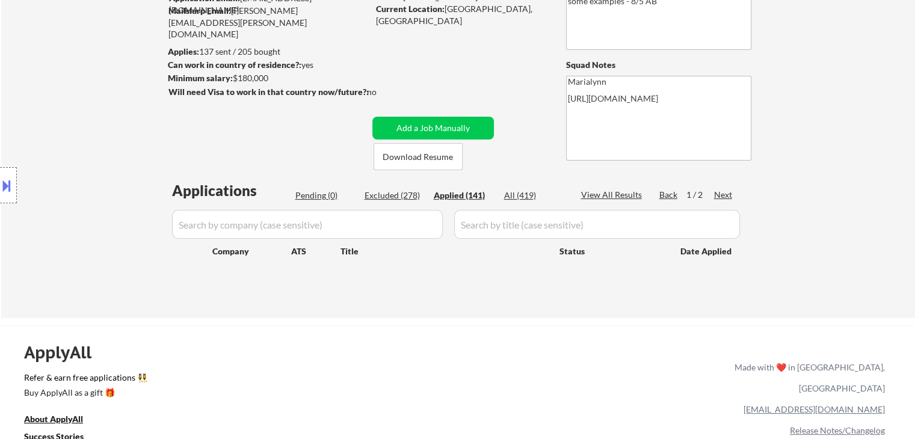
select select ""applied""
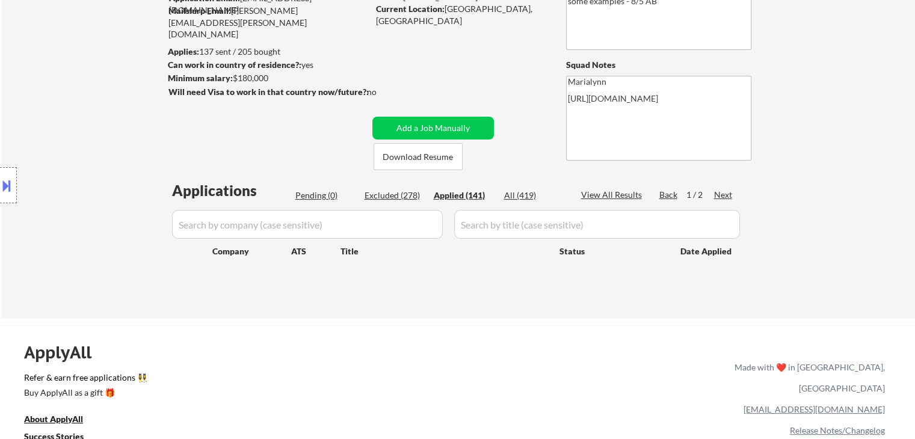
select select ""applied""
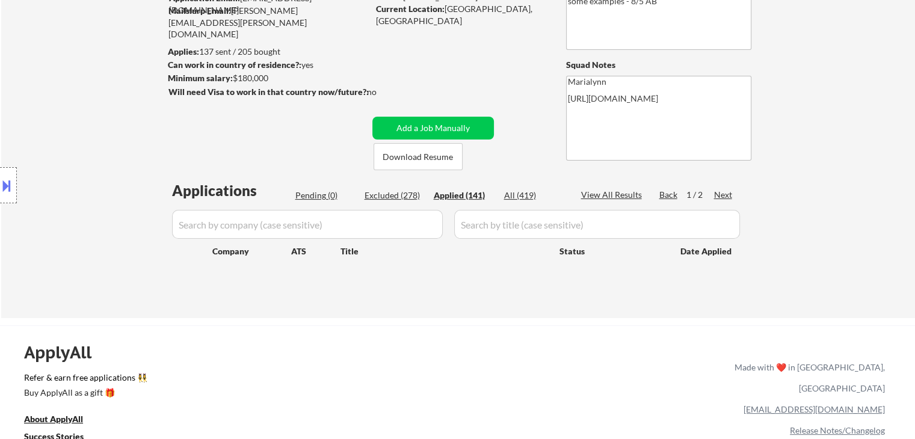
select select ""applied""
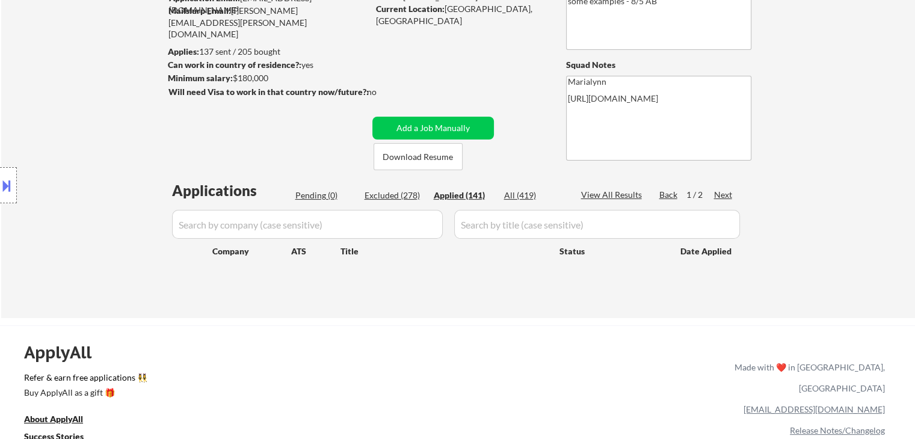
select select ""applied""
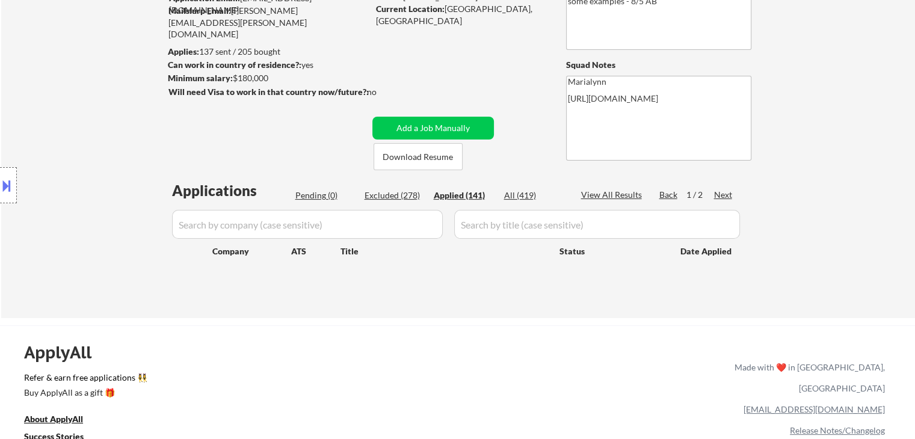
select select ""applied""
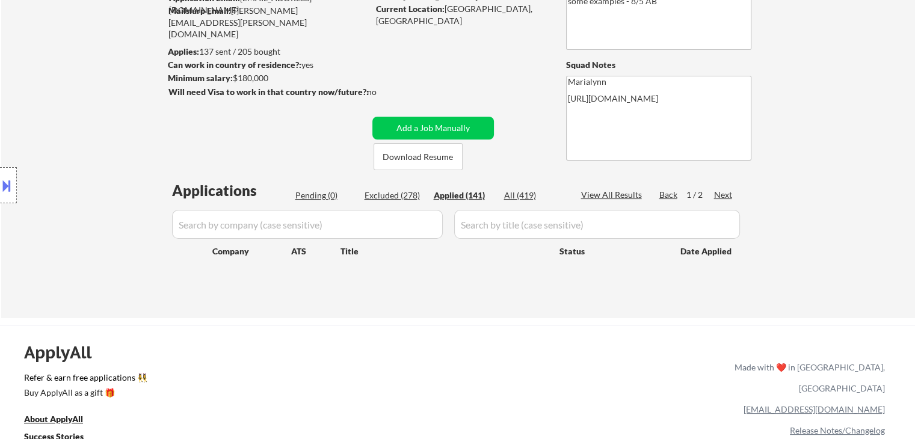
select select ""applied""
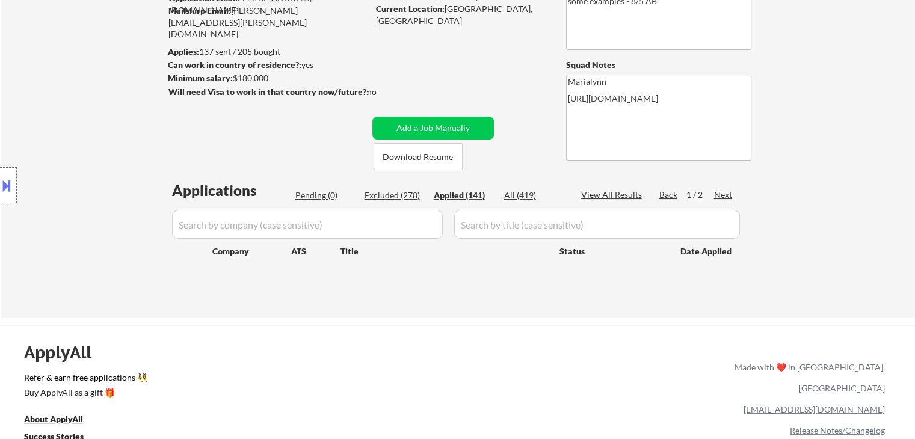
select select ""applied""
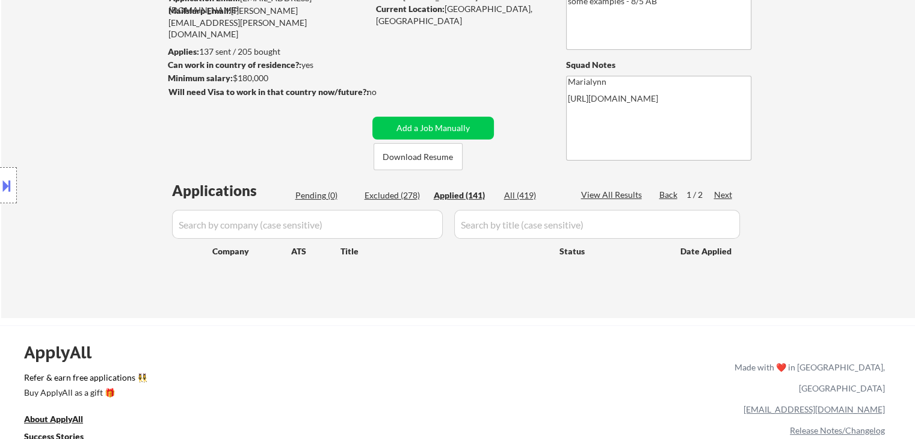
select select ""applied""
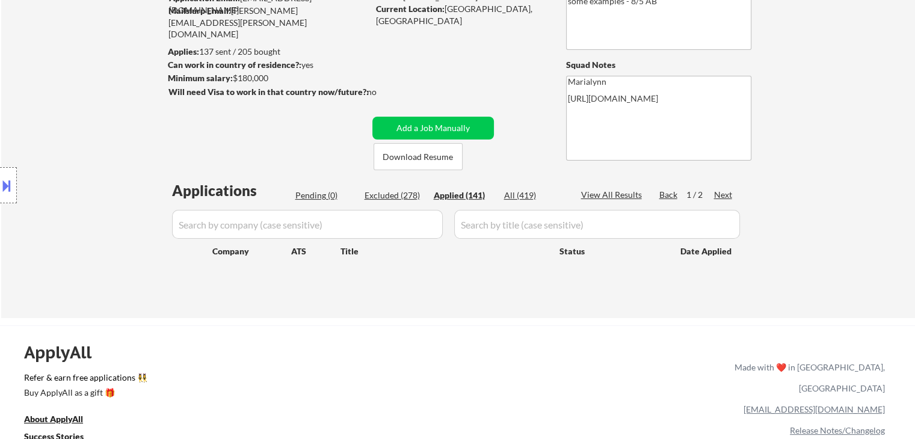
select select ""applied""
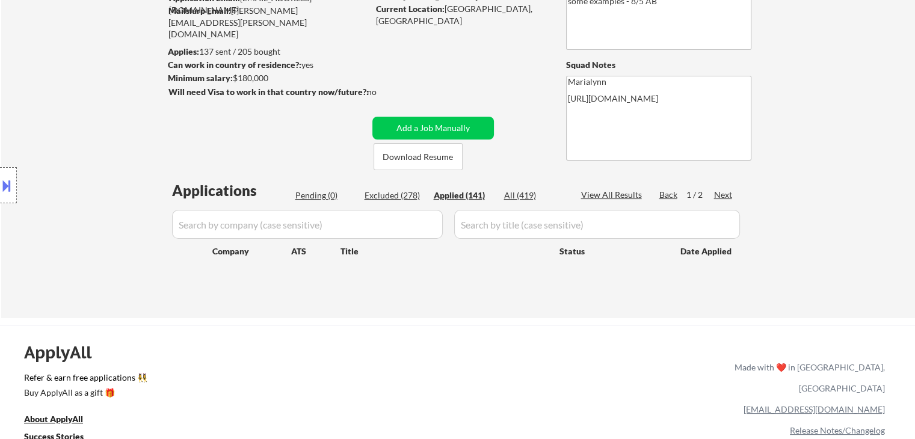
select select ""applied""
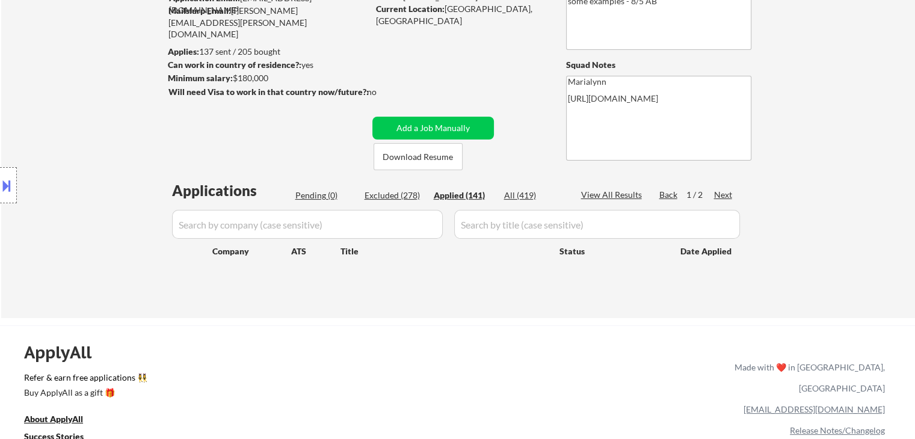
select select ""applied""
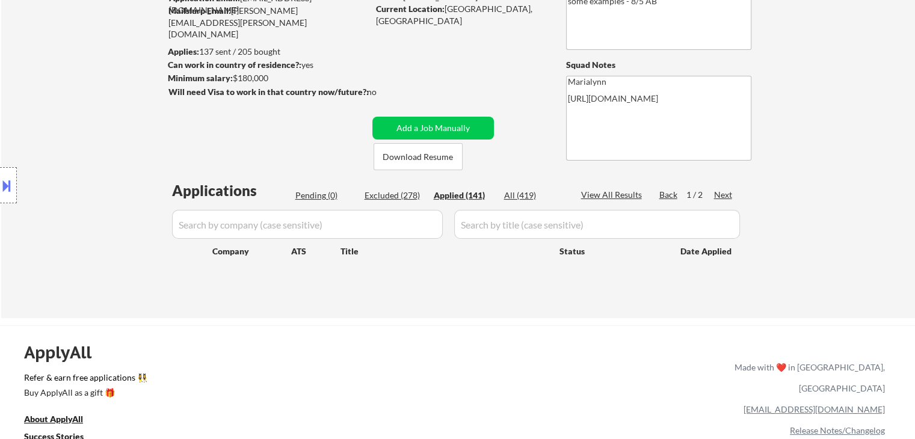
select select ""applied""
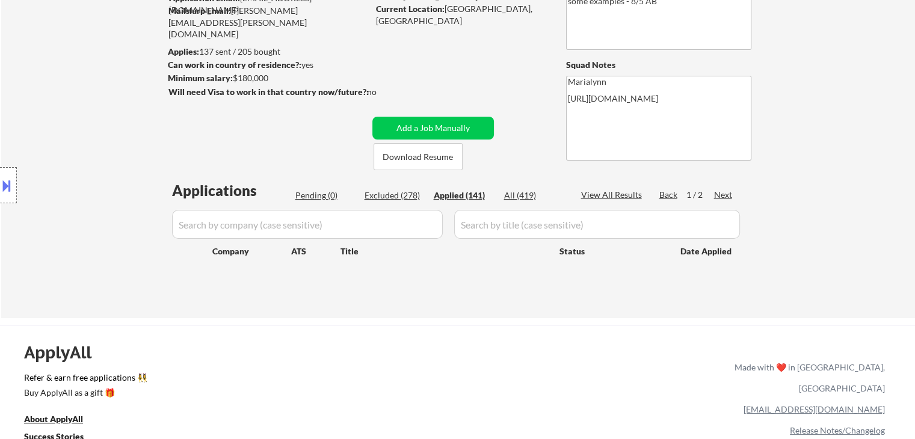
select select ""applied""
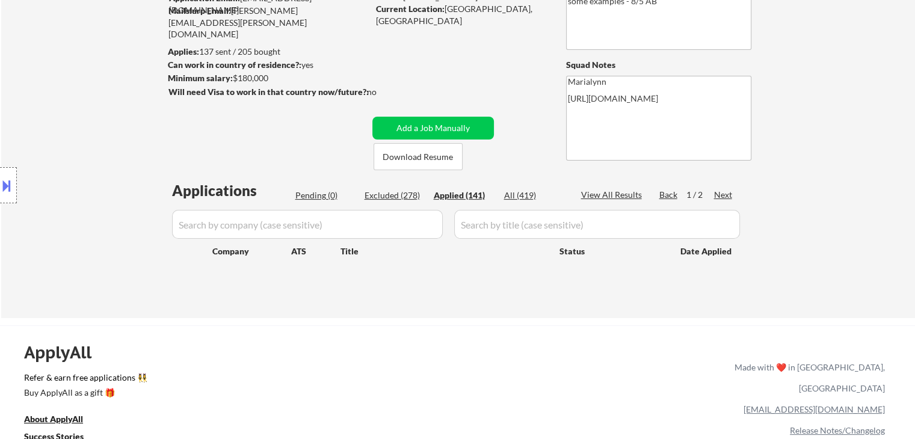
select select ""applied""
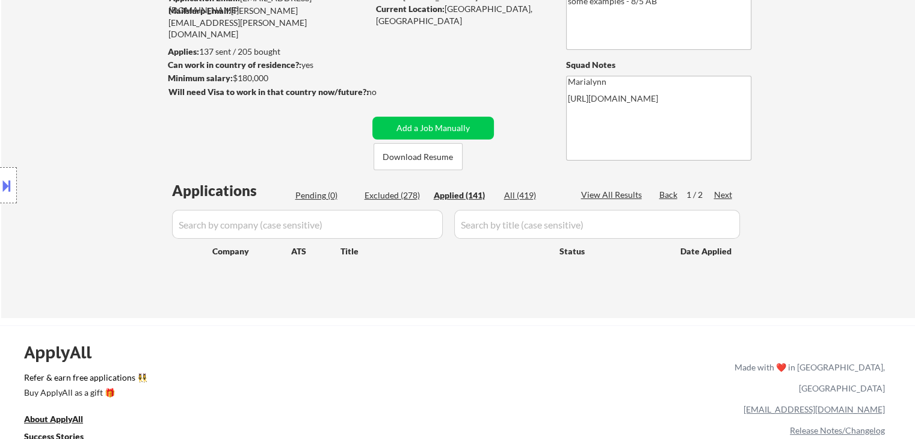
select select ""applied""
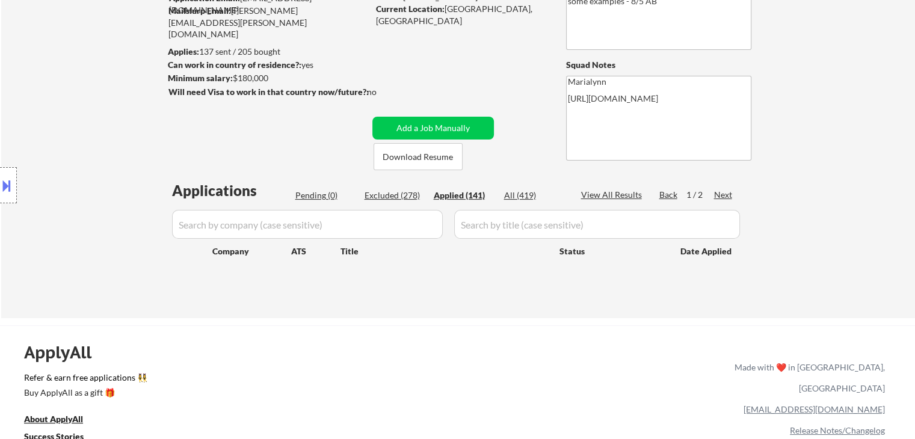
select select ""applied""
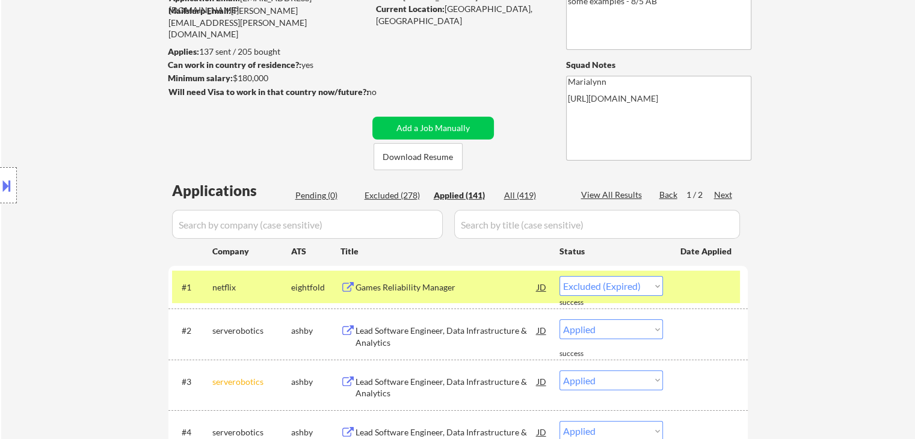
select select ""applied""
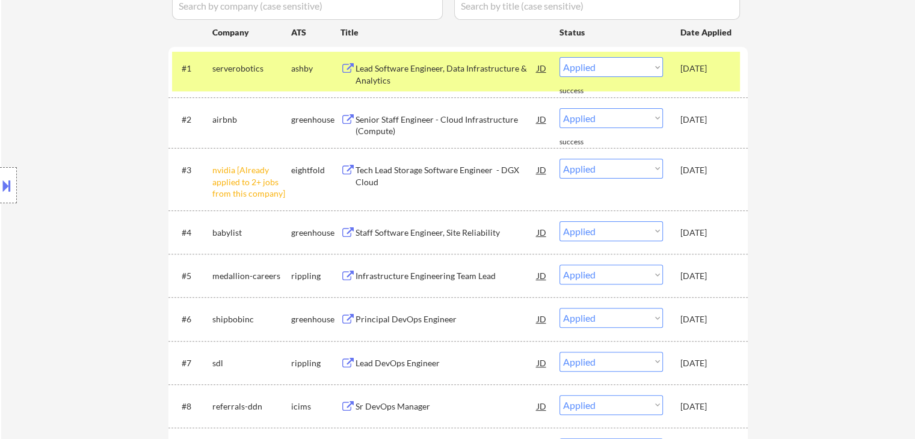
scroll to position [361, 0]
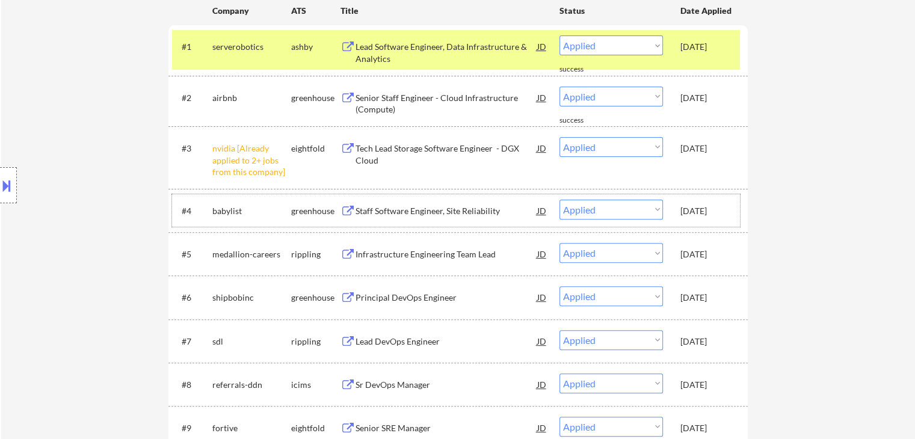
drag, startPoint x: 712, startPoint y: 211, endPoint x: 675, endPoint y: 219, distance: 38.3
click at [712, 211] on div "Sep 26, 2025" at bounding box center [707, 211] width 53 height 12
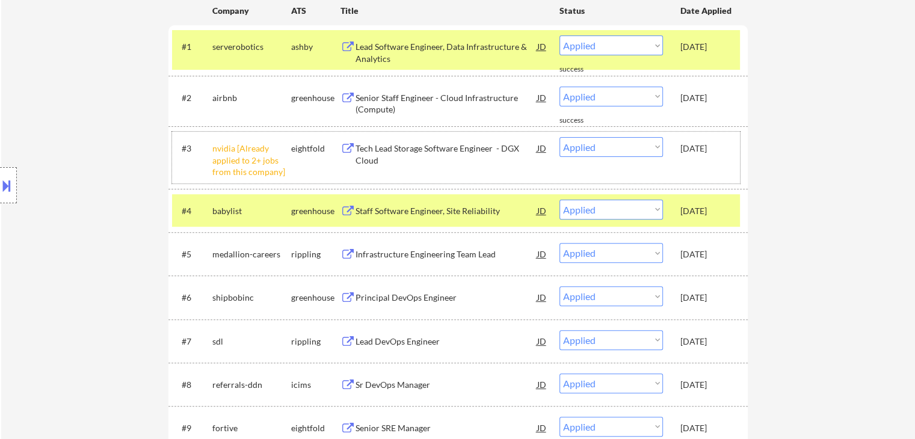
drag, startPoint x: 693, startPoint y: 150, endPoint x: 700, endPoint y: 137, distance: 14.8
click at [693, 149] on div "Sep 26, 2025" at bounding box center [707, 149] width 53 height 12
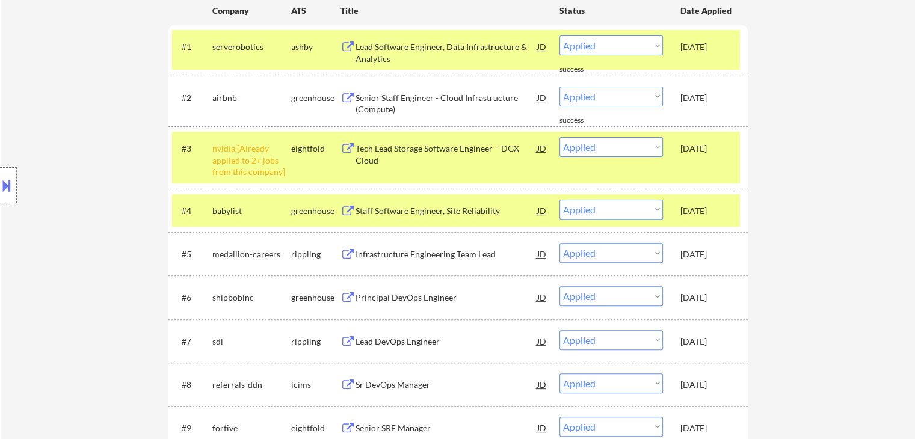
click at [705, 105] on div "Sep 26, 2025" at bounding box center [707, 98] width 53 height 22
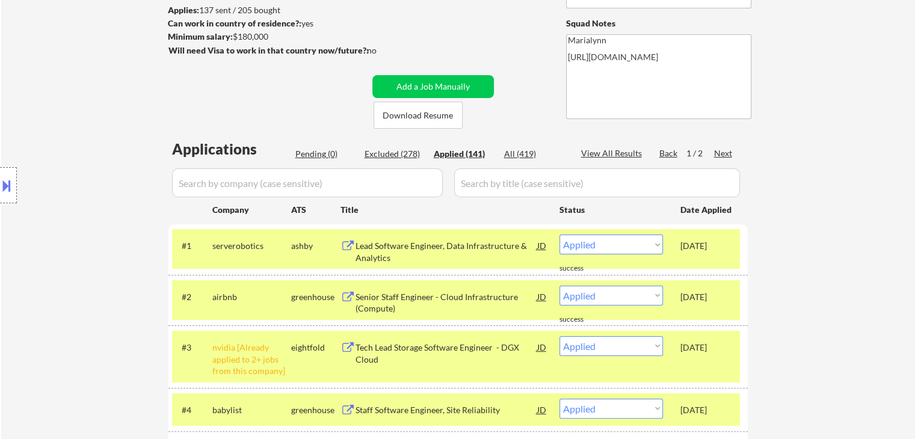
scroll to position [60, 0]
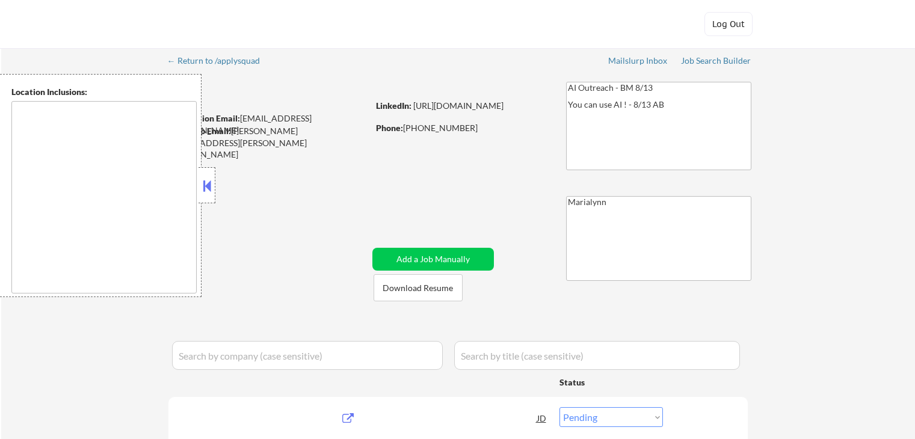
select select ""pending""
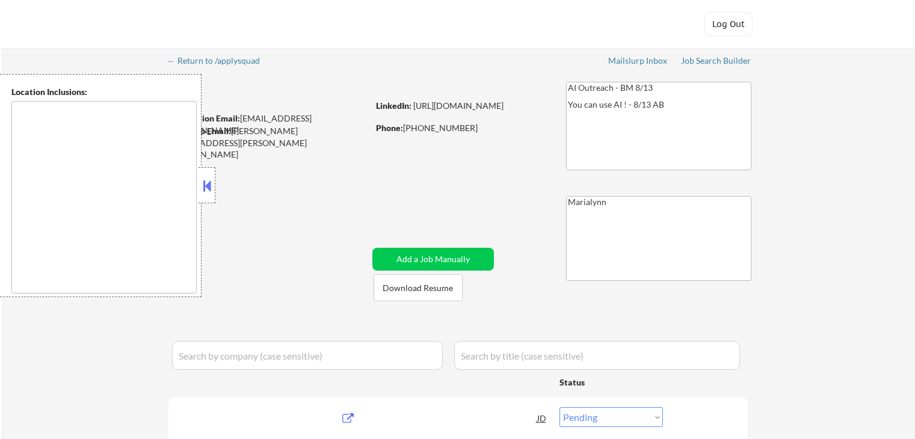
select select ""pending""
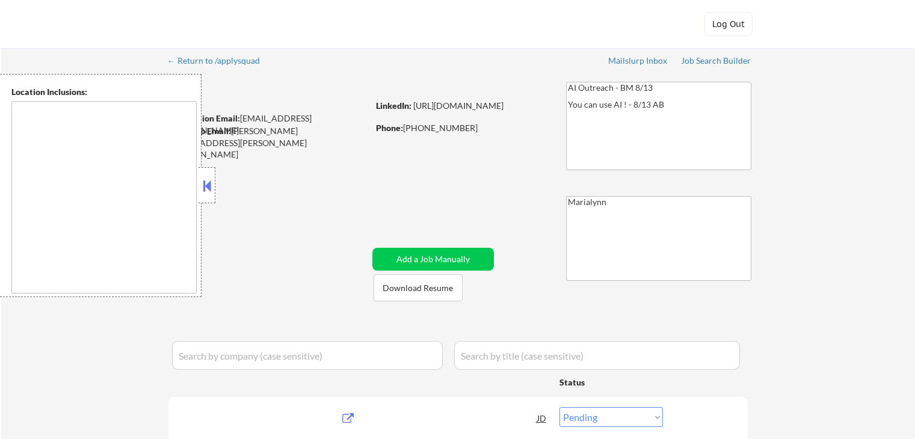
select select ""pending""
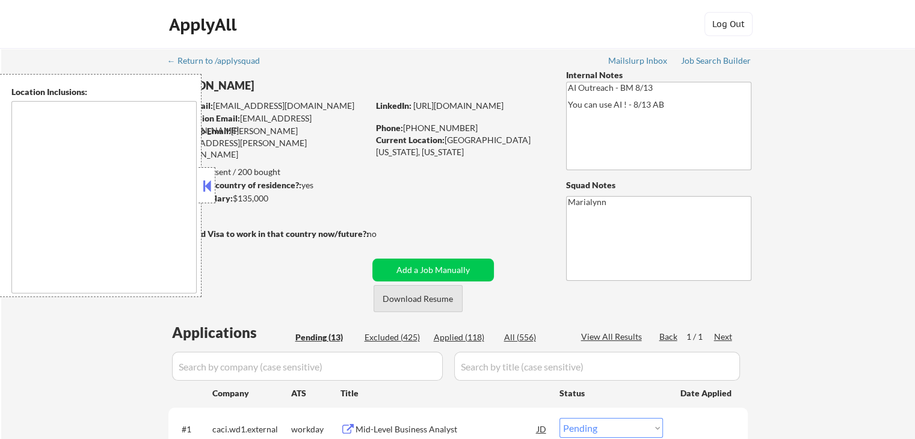
drag, startPoint x: 434, startPoint y: 296, endPoint x: 428, endPoint y: 290, distance: 8.1
click at [434, 295] on button "Download Resume" at bounding box center [418, 298] width 89 height 27
click at [206, 189] on button at bounding box center [206, 186] width 13 height 18
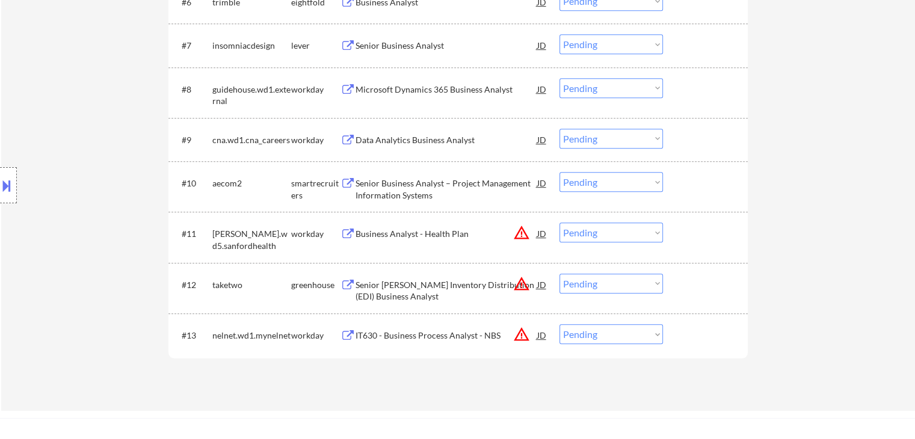
scroll to position [662, 0]
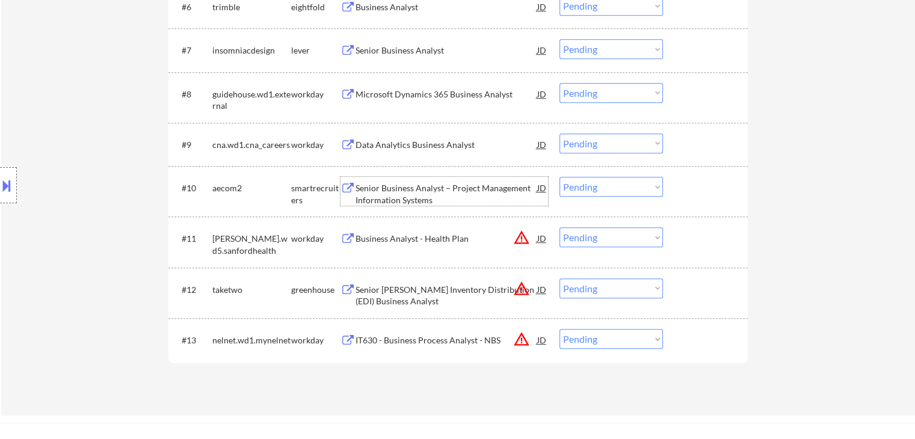
click at [407, 184] on div "Senior Business Analyst – Project Management Information Systems" at bounding box center [447, 193] width 182 height 23
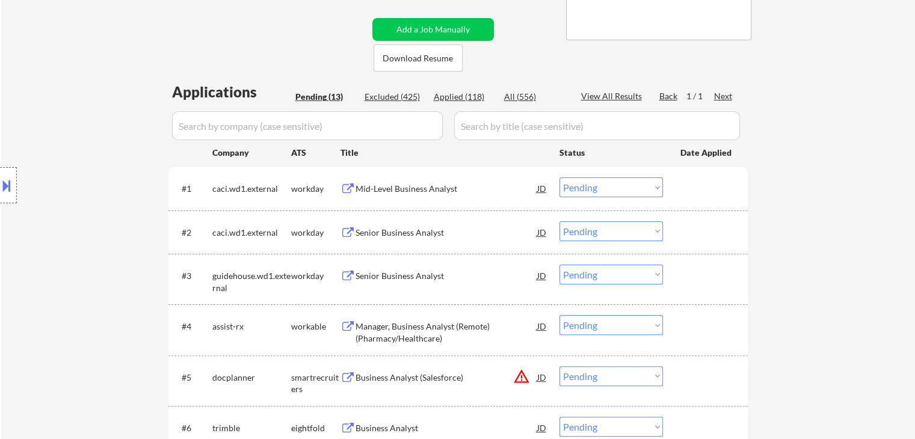
scroll to position [0, 0]
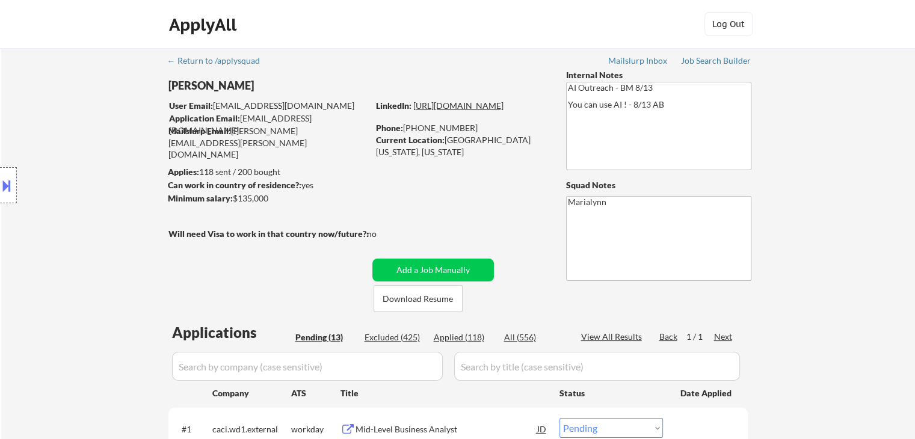
click at [477, 111] on link "[URL][DOMAIN_NAME]" at bounding box center [458, 106] width 90 height 10
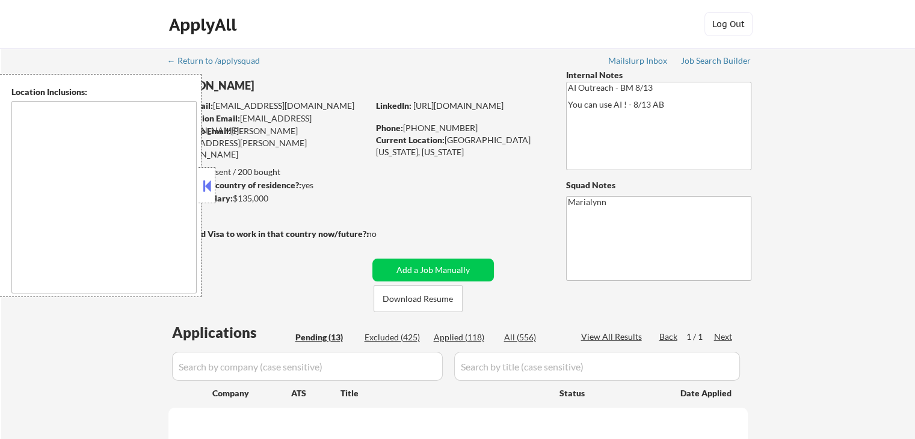
select select ""pending""
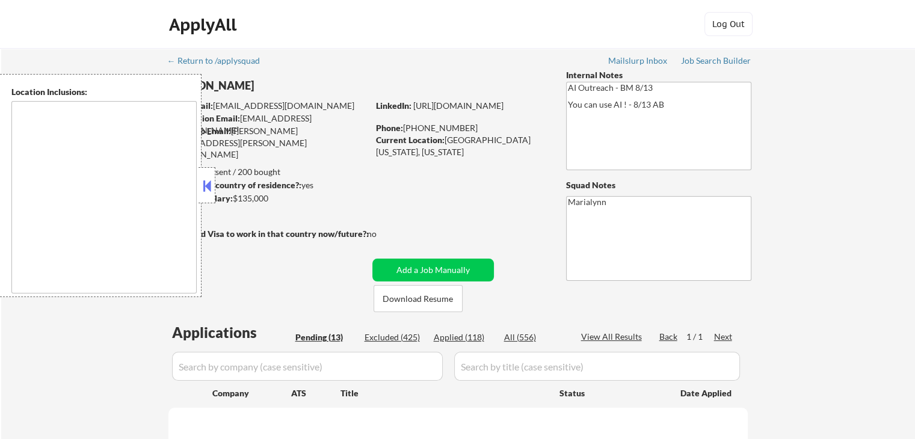
select select ""pending""
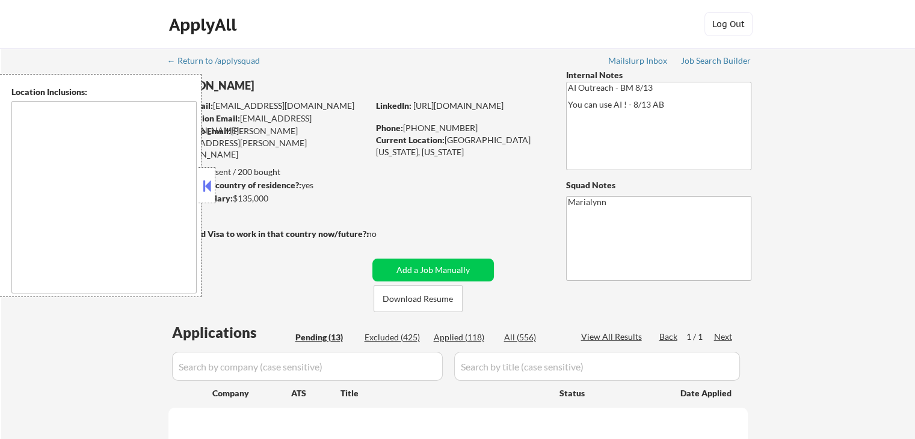
select select ""pending""
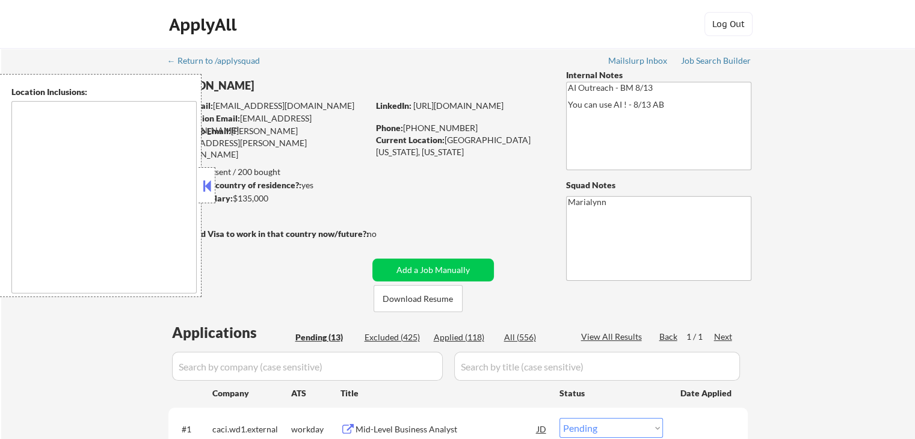
click at [207, 188] on button at bounding box center [206, 186] width 13 height 18
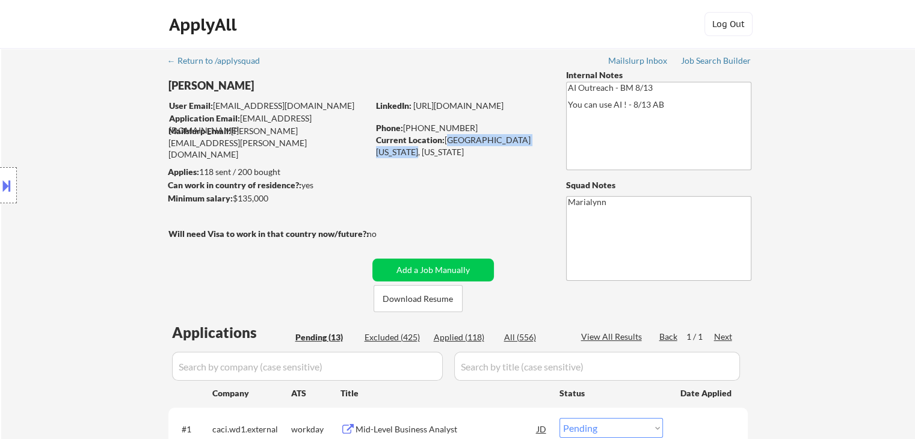
drag, startPoint x: 447, startPoint y: 140, endPoint x: 412, endPoint y: 155, distance: 37.8
click at [412, 155] on div "Current Location: [GEOGRAPHIC_DATA][US_STATE], [US_STATE]" at bounding box center [461, 145] width 170 height 23
copy div "[GEOGRAPHIC_DATA], [US_STATE]"
click at [4, 181] on button at bounding box center [6, 186] width 13 height 20
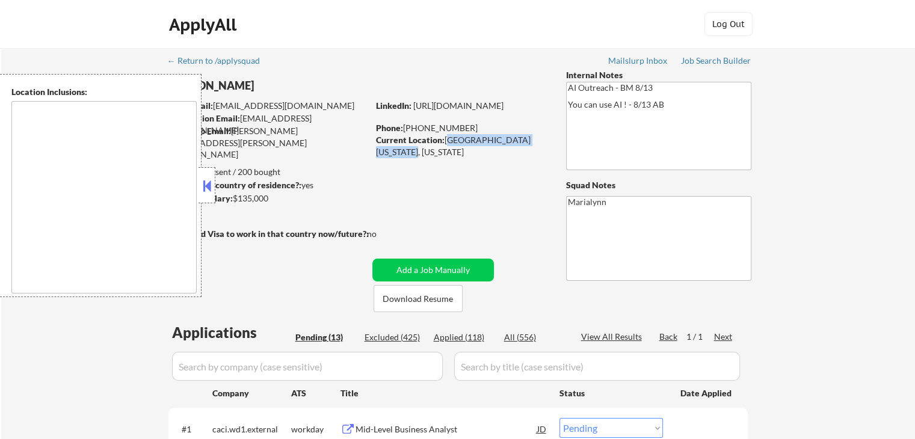
click at [208, 184] on button at bounding box center [206, 186] width 13 height 18
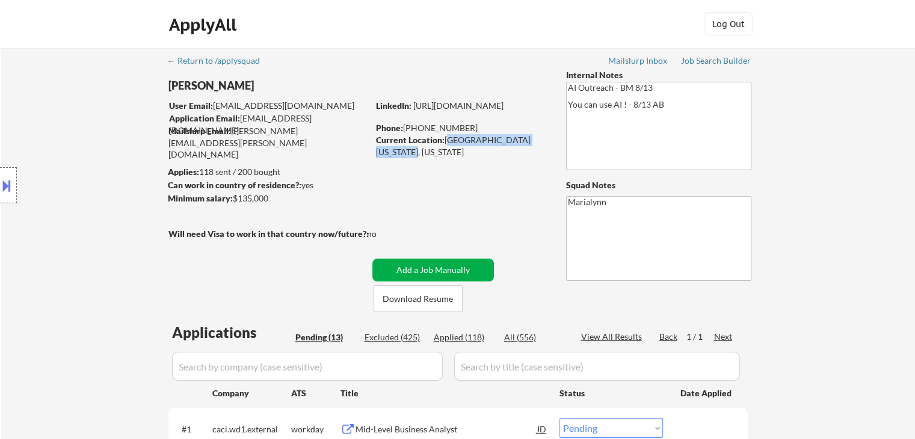
scroll to position [60, 0]
